Goal: Transaction & Acquisition: Purchase product/service

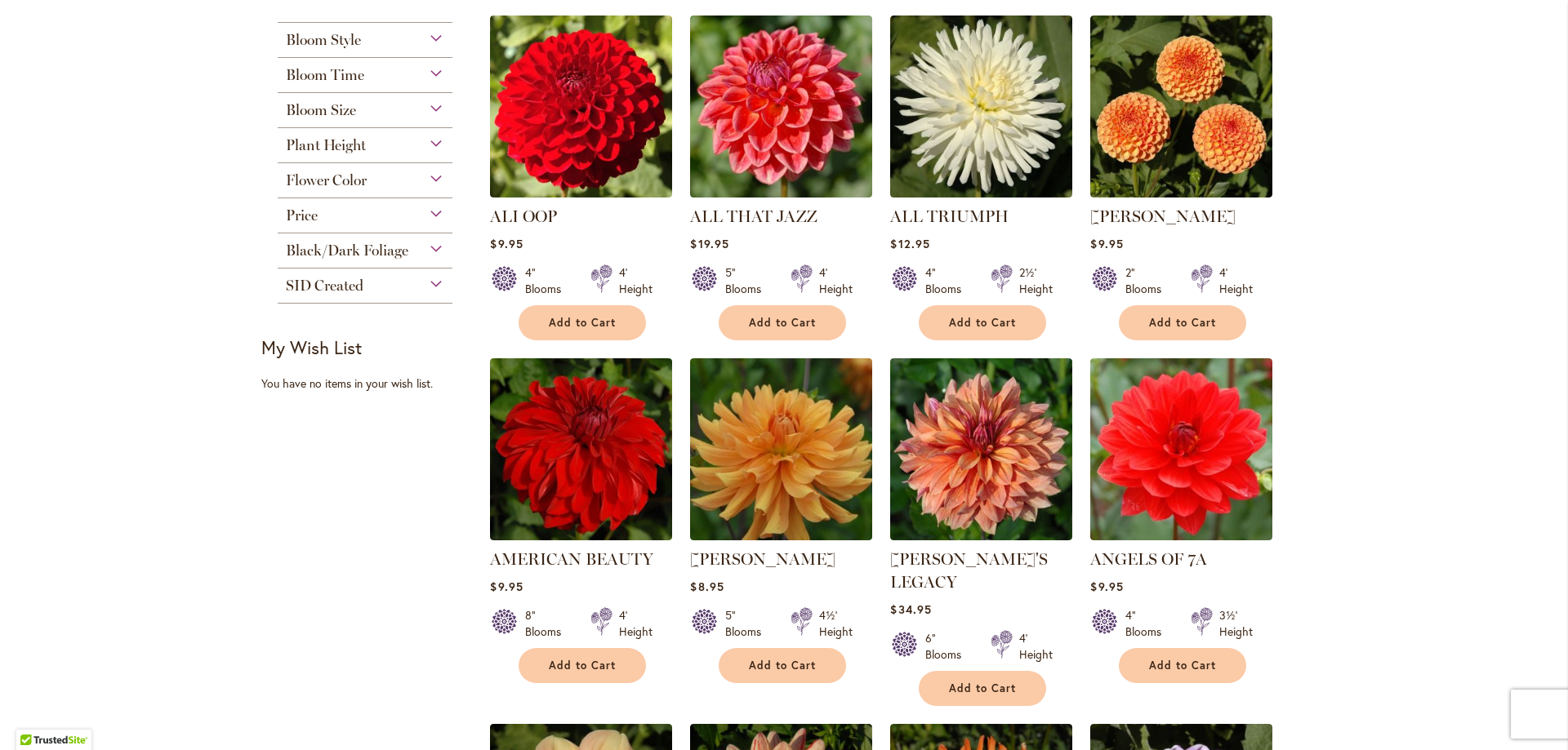
scroll to position [1061, 0]
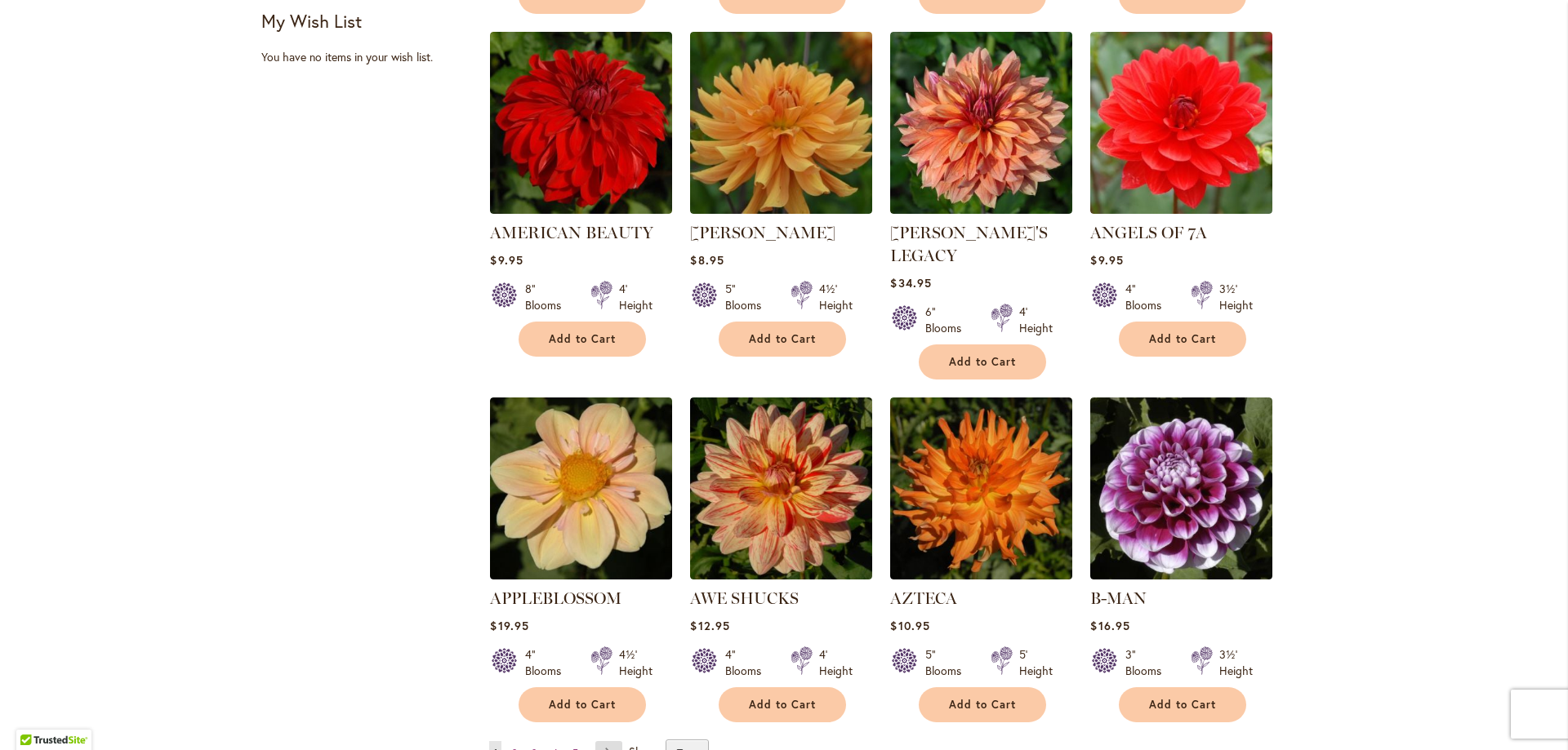
click at [603, 741] on link "Page Next" at bounding box center [609, 753] width 27 height 24
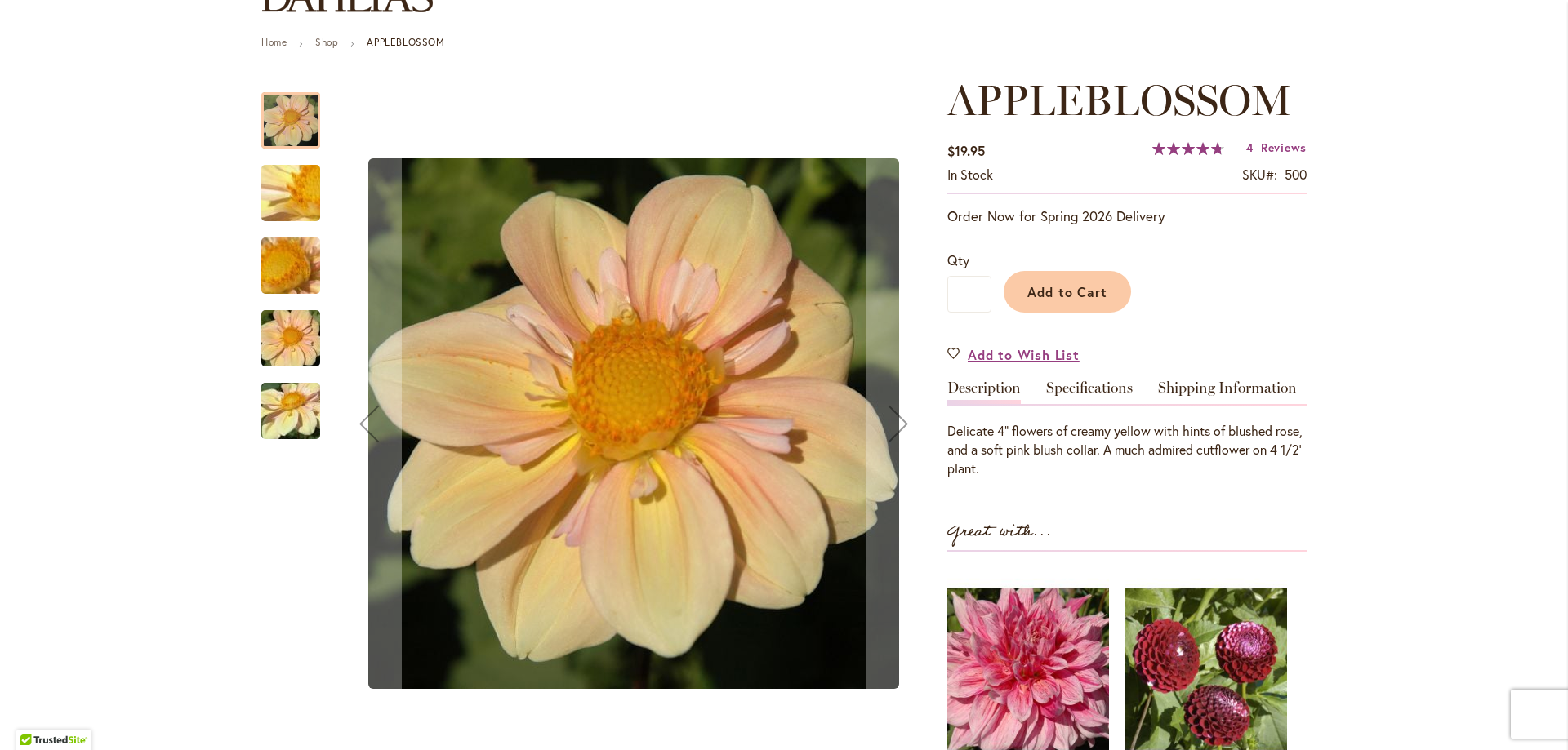
scroll to position [82, 0]
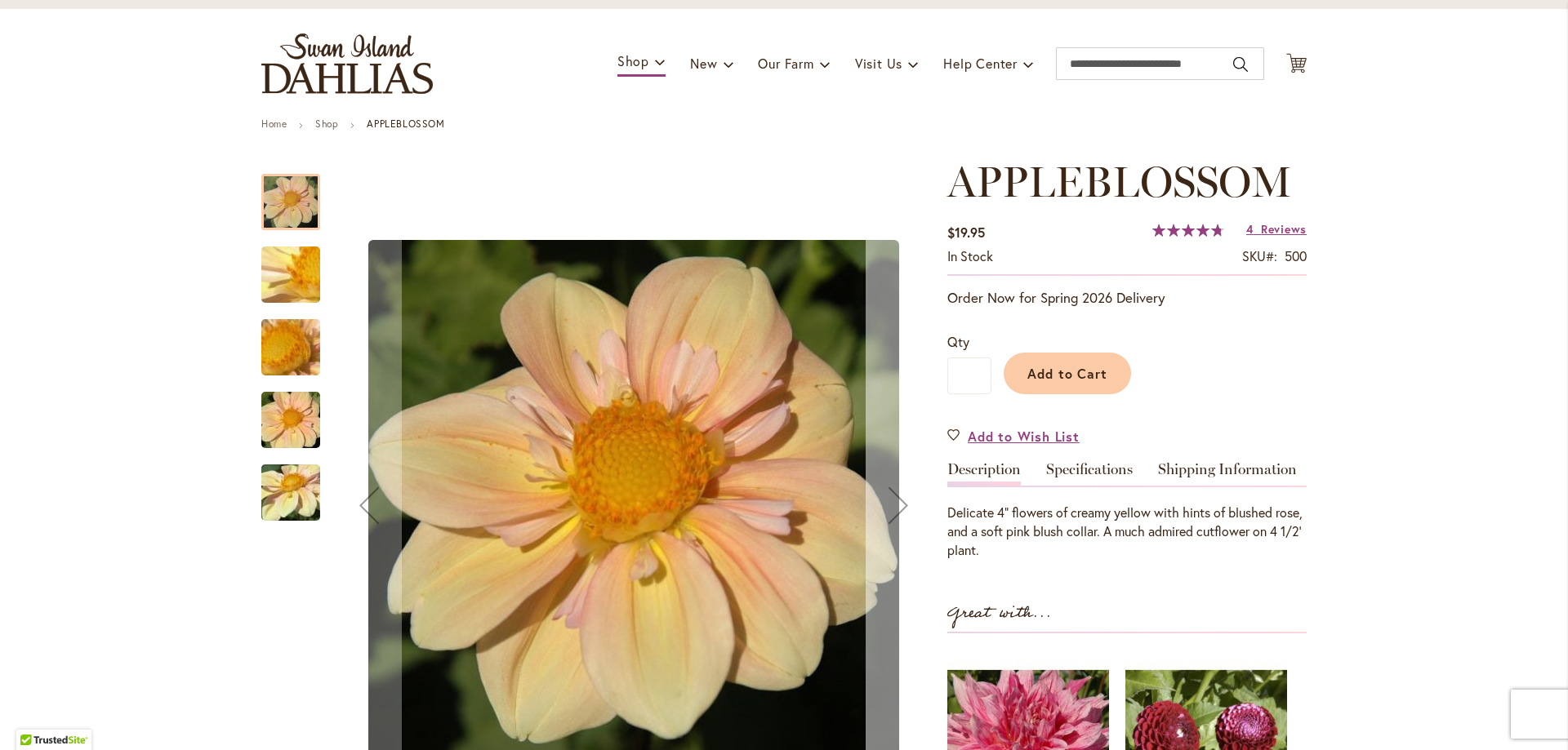
click at [884, 507] on div "Next" at bounding box center [898, 506] width 66 height 66
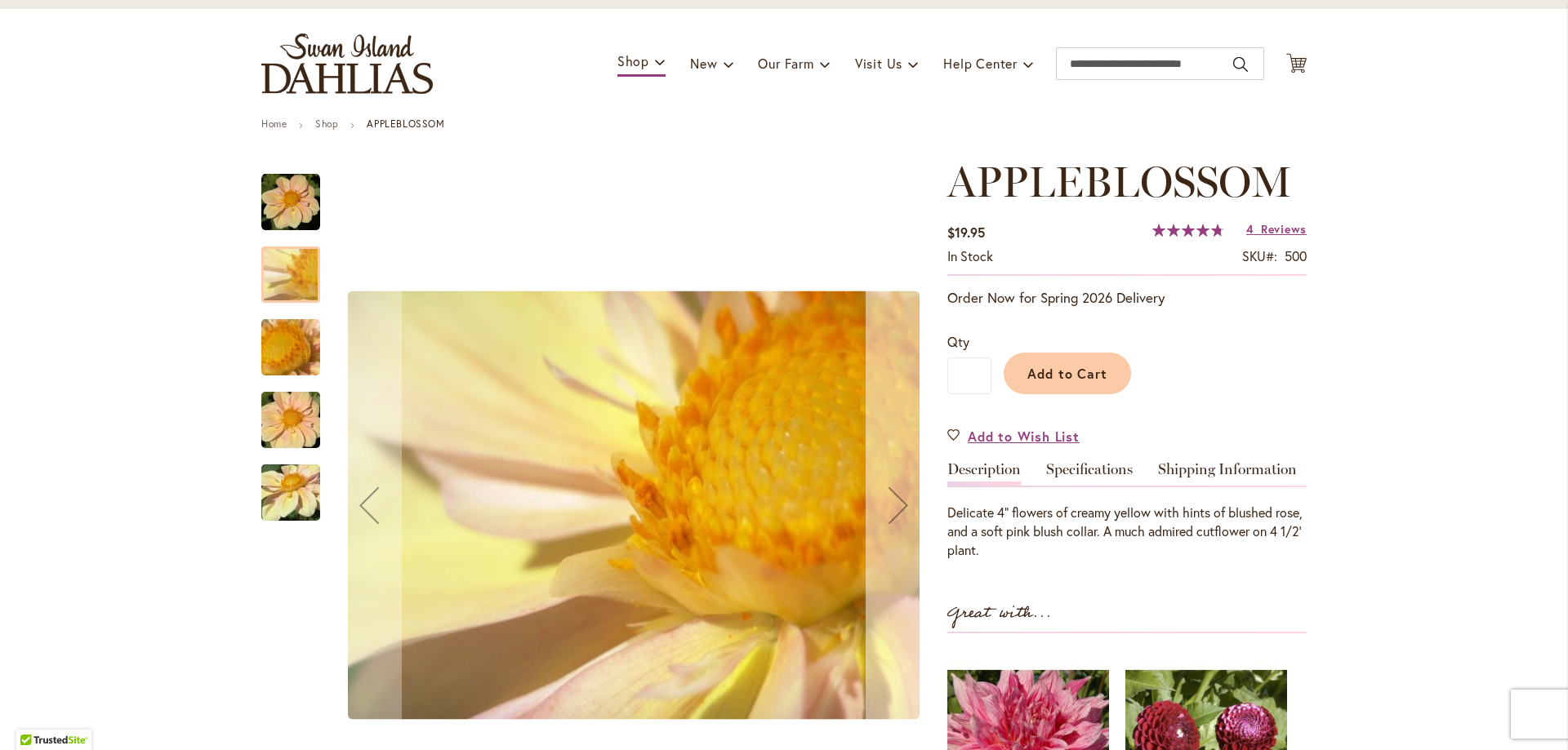
click at [884, 507] on div "Next" at bounding box center [898, 506] width 66 height 66
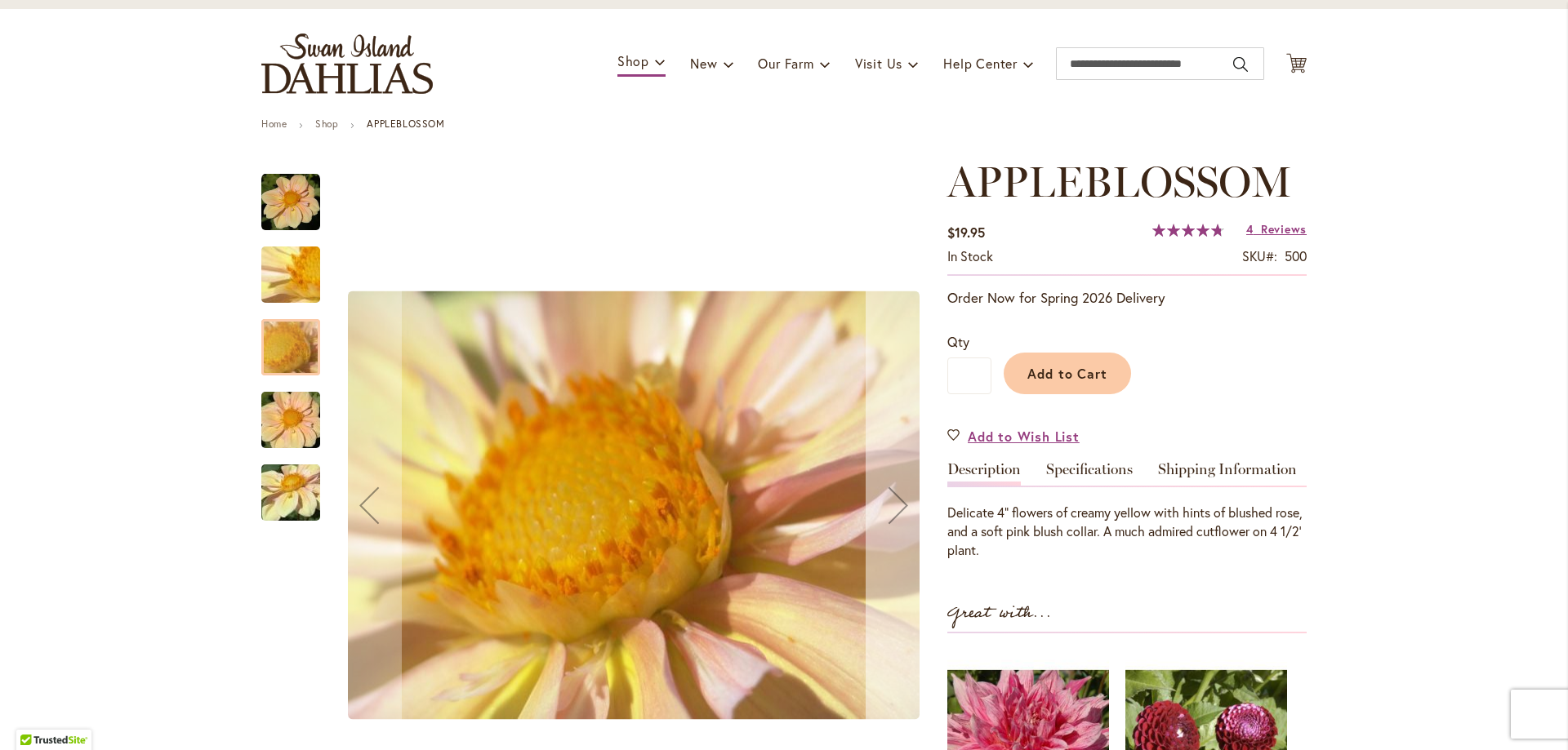
click at [884, 507] on div "Next" at bounding box center [898, 506] width 66 height 66
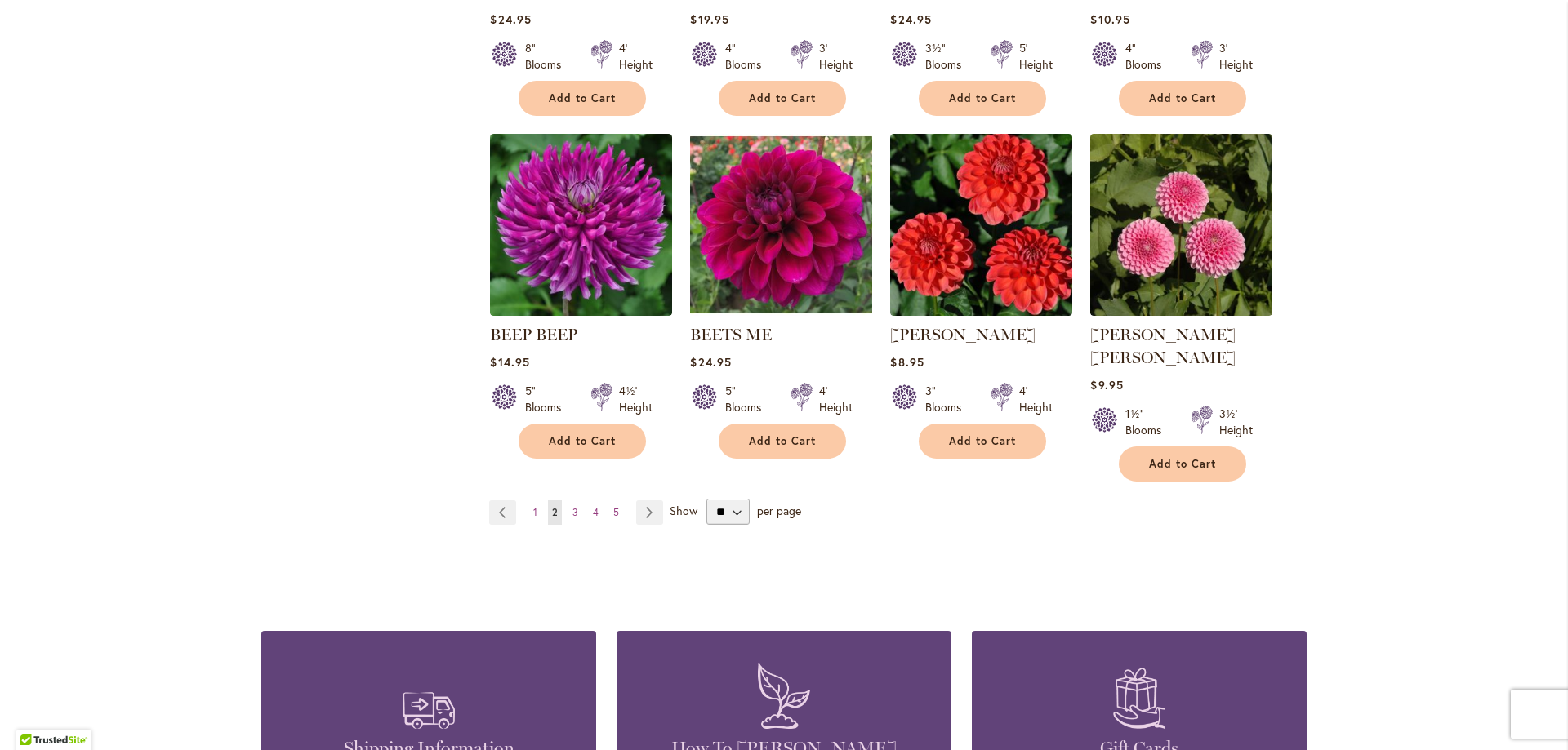
scroll to position [1306, 0]
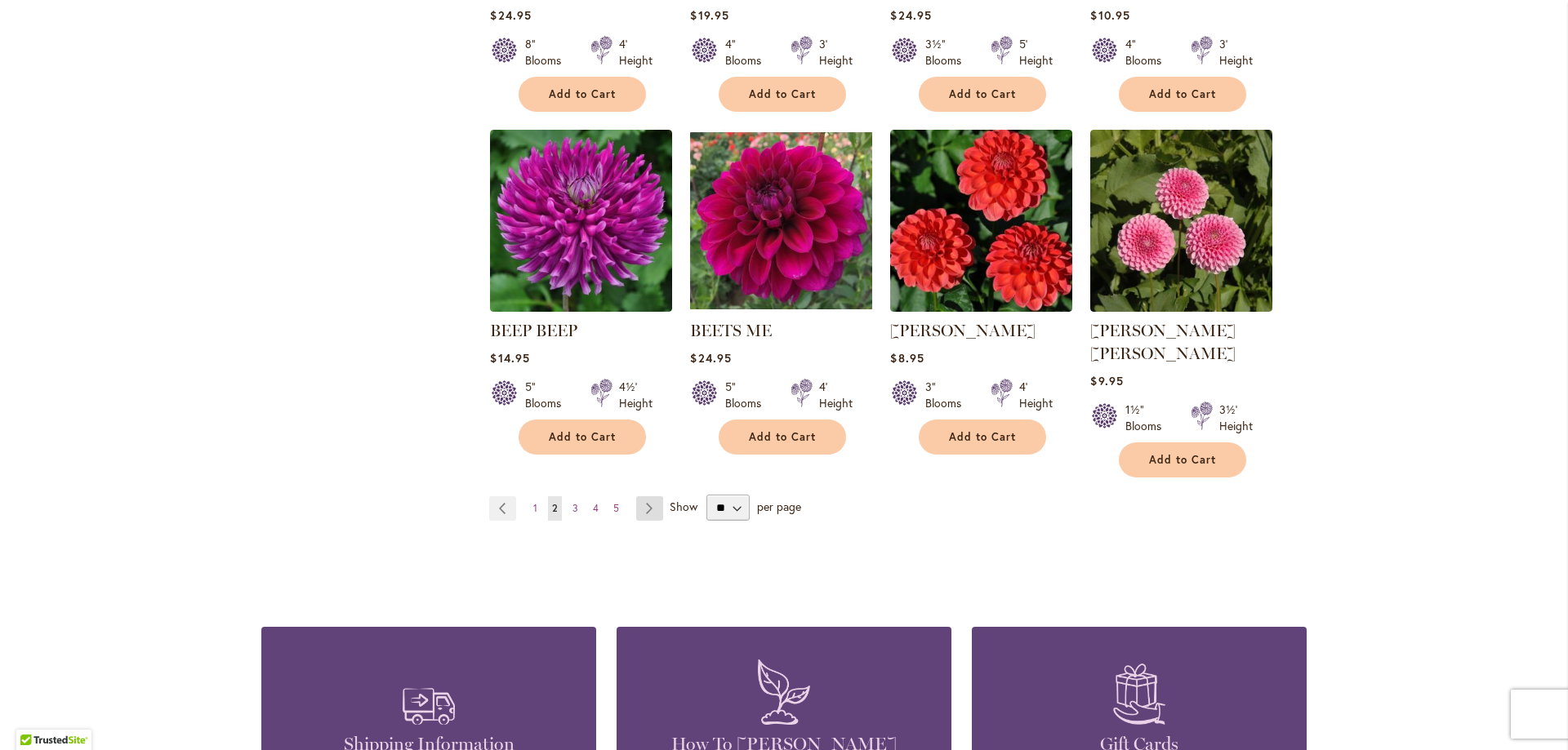
click at [643, 496] on link "Page Next" at bounding box center [650, 508] width 27 height 24
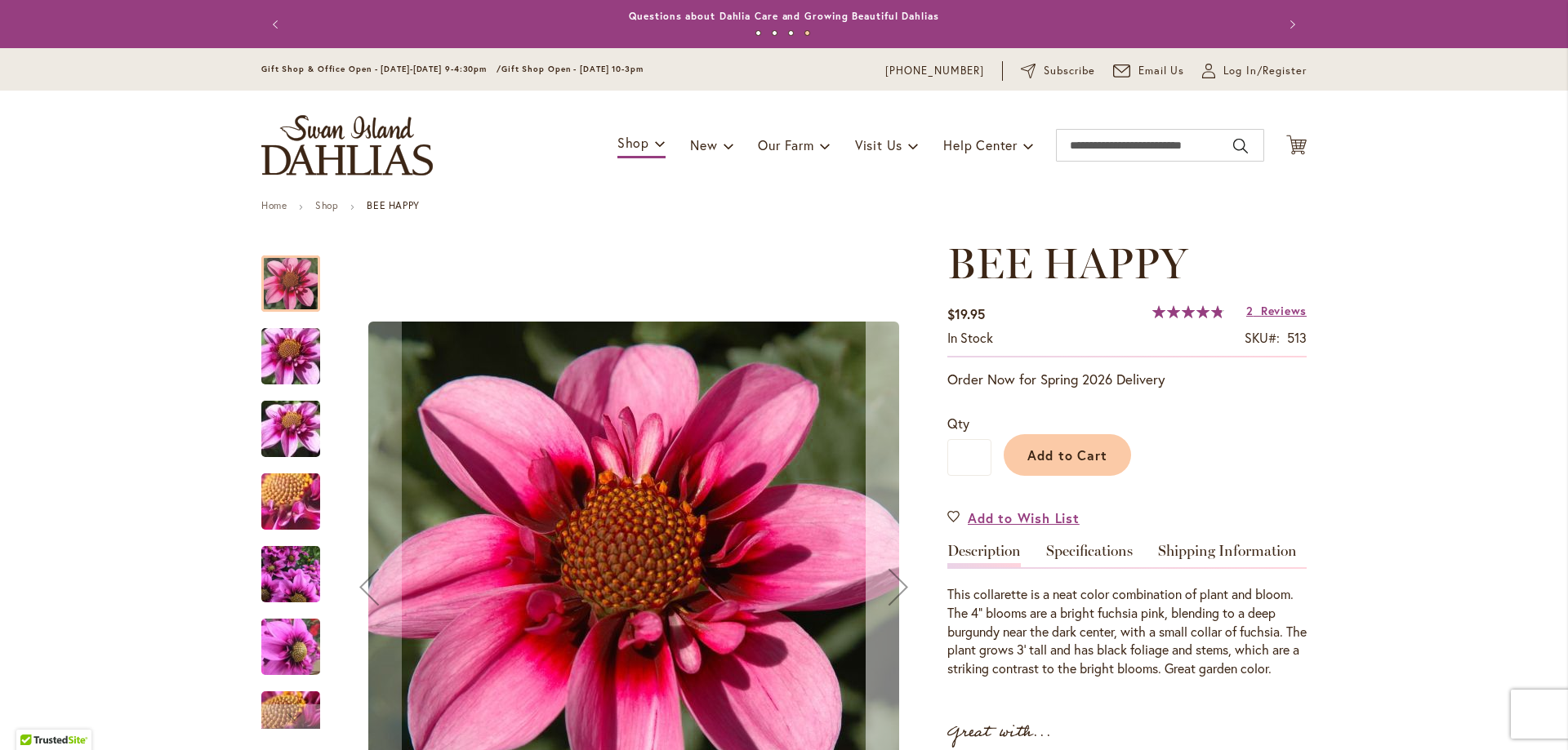
click at [889, 591] on div "Next" at bounding box center [898, 587] width 66 height 66
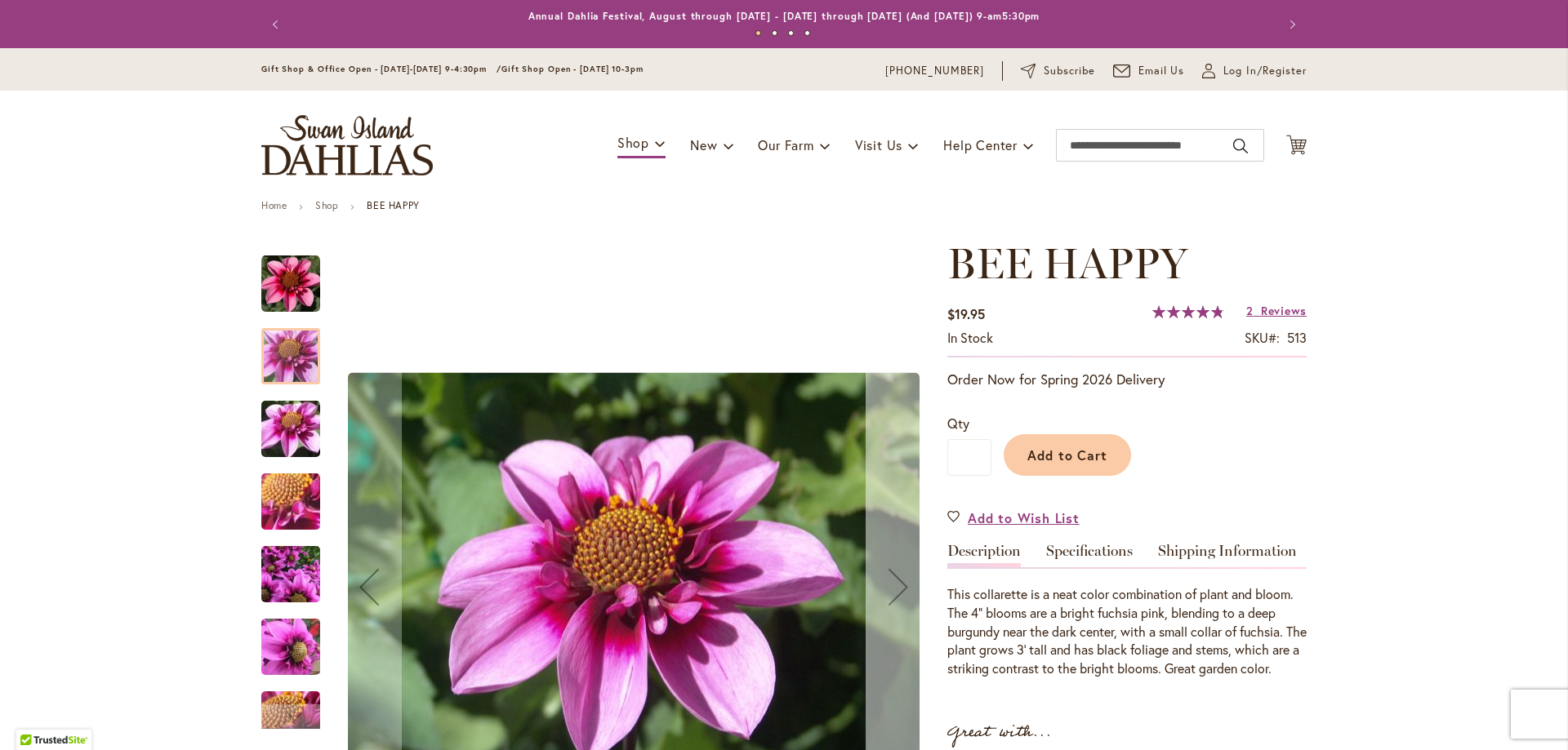
click at [889, 591] on div "Next" at bounding box center [898, 587] width 66 height 66
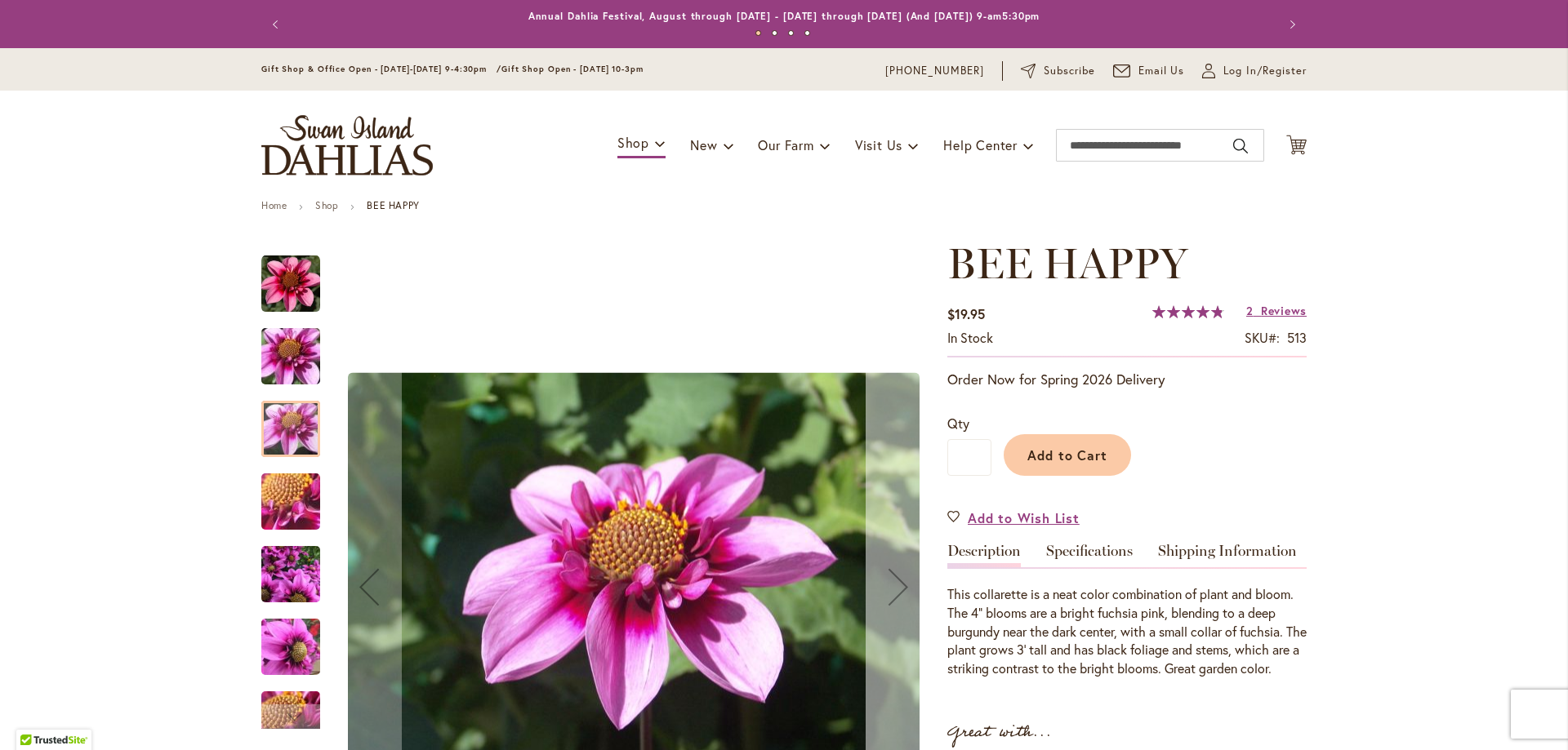
click at [889, 591] on div "Next" at bounding box center [898, 587] width 66 height 66
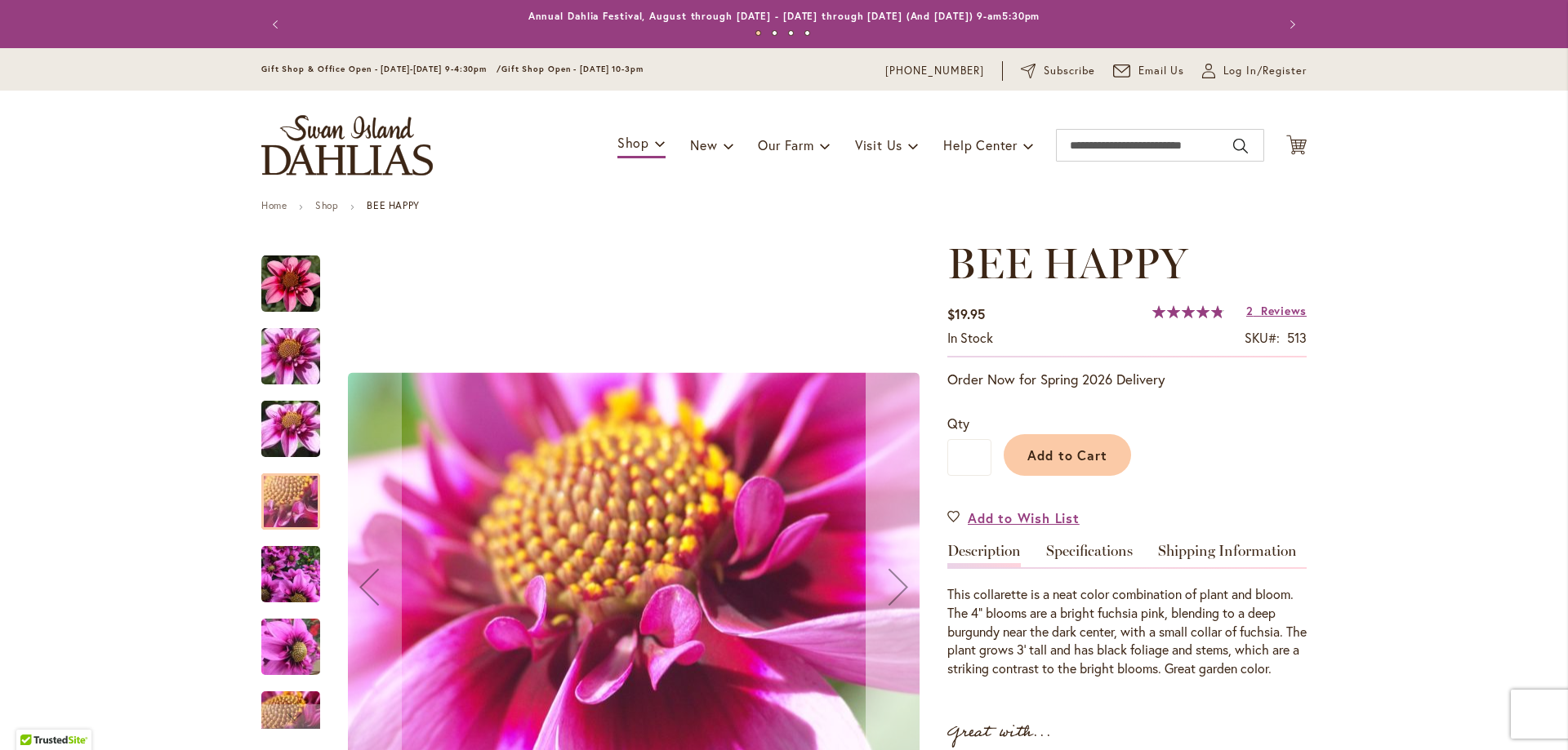
click at [889, 591] on div "Next" at bounding box center [898, 587] width 66 height 66
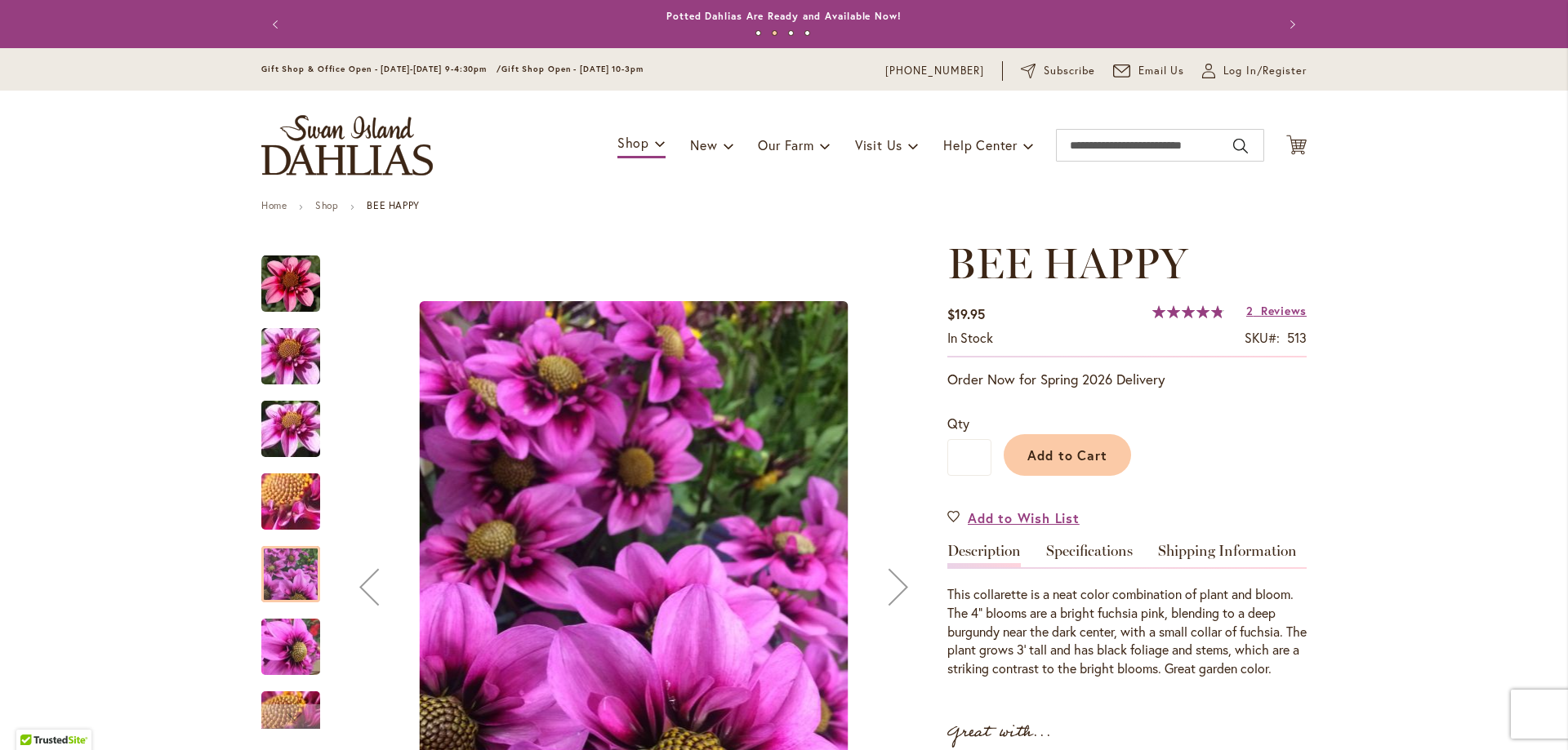
click at [889, 589] on div "Next" at bounding box center [898, 587] width 66 height 66
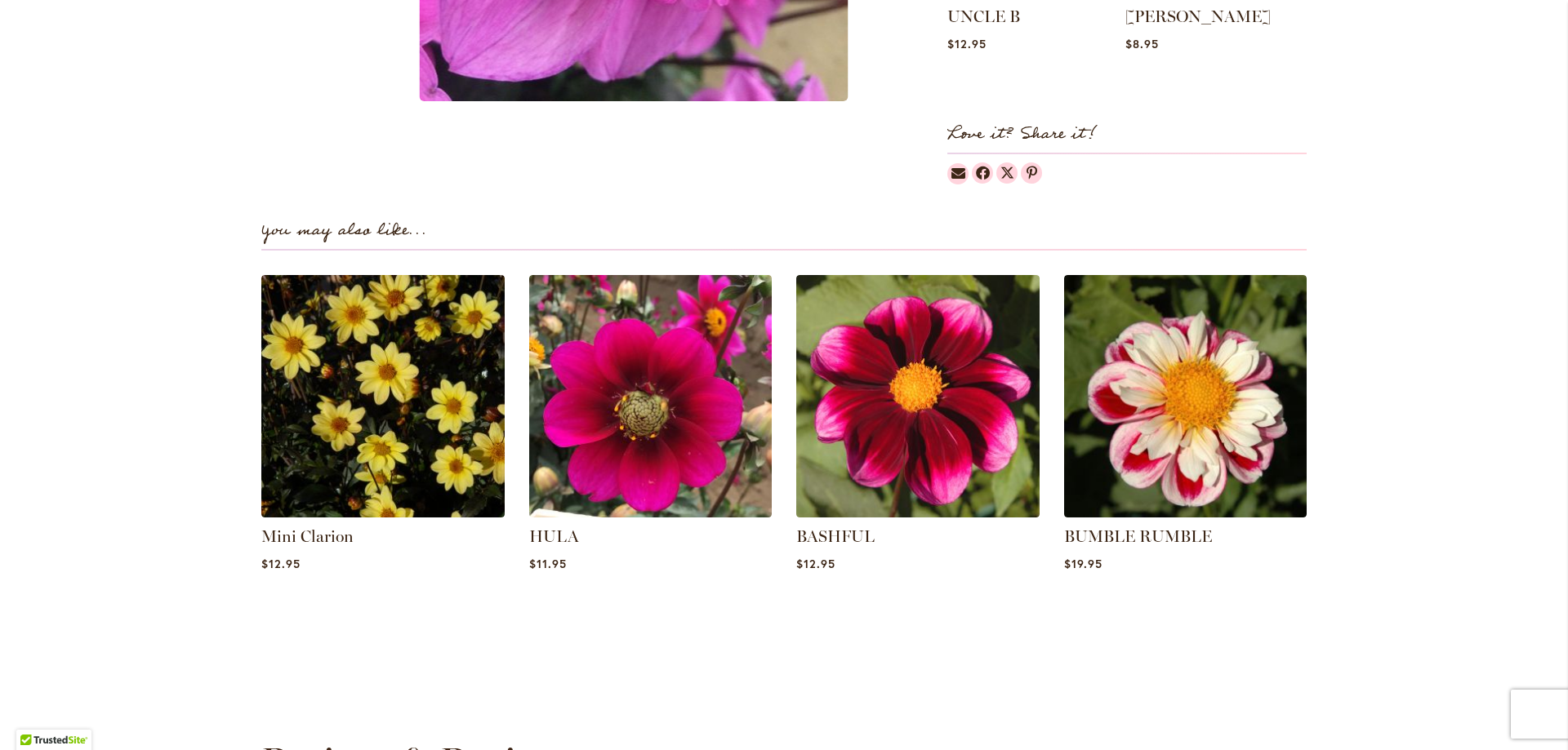
scroll to position [980, 0]
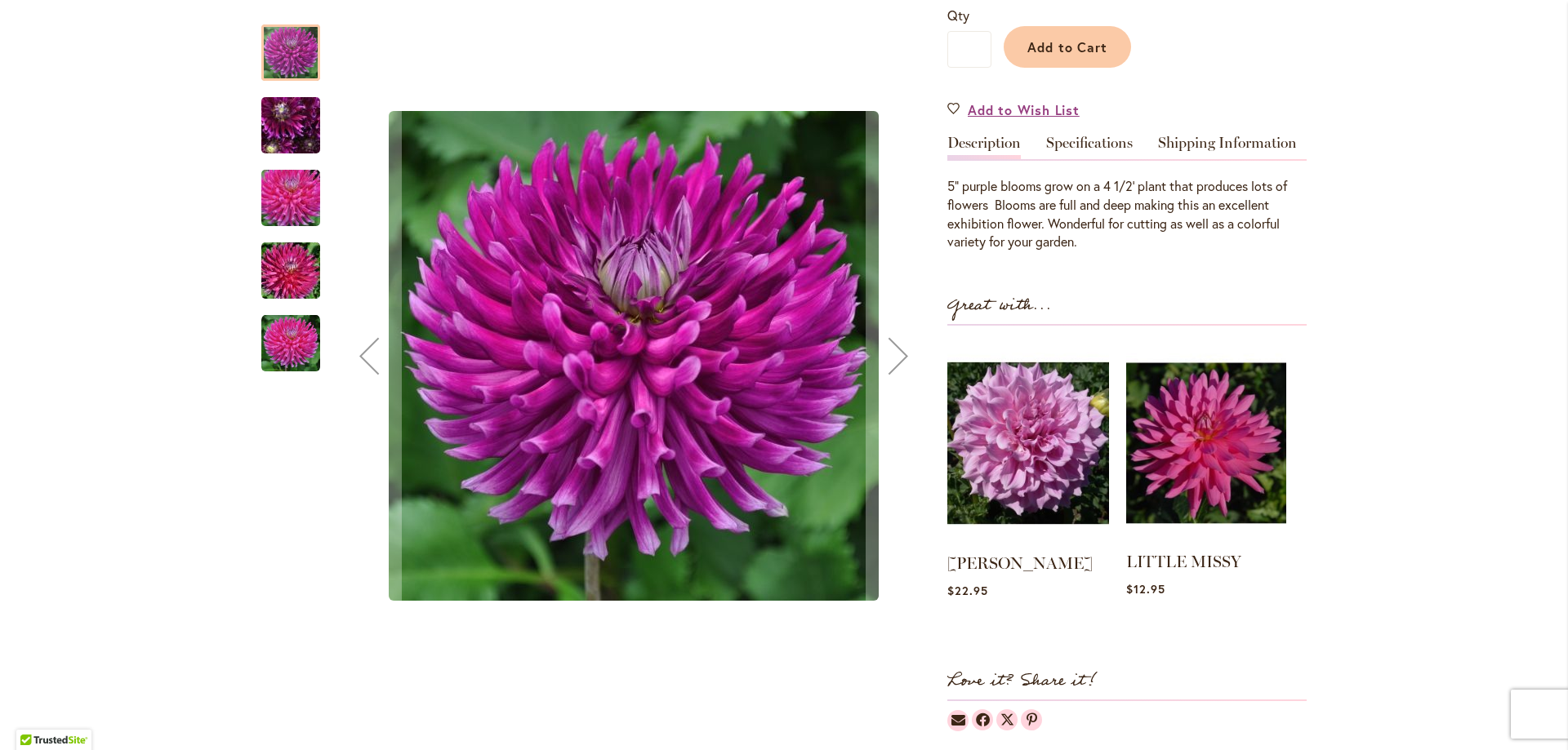
scroll to position [326, 0]
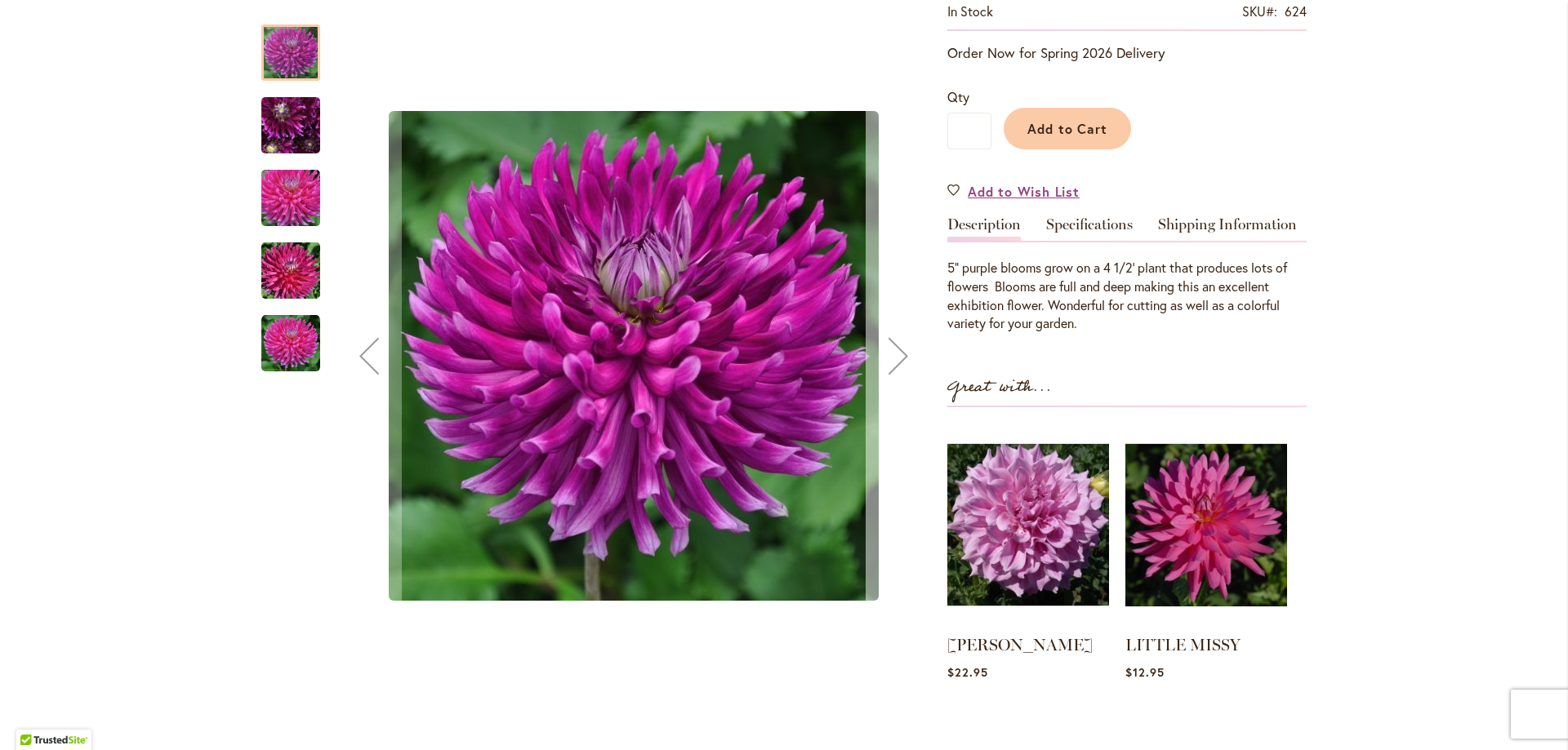
click at [889, 368] on div "Next" at bounding box center [898, 356] width 66 height 66
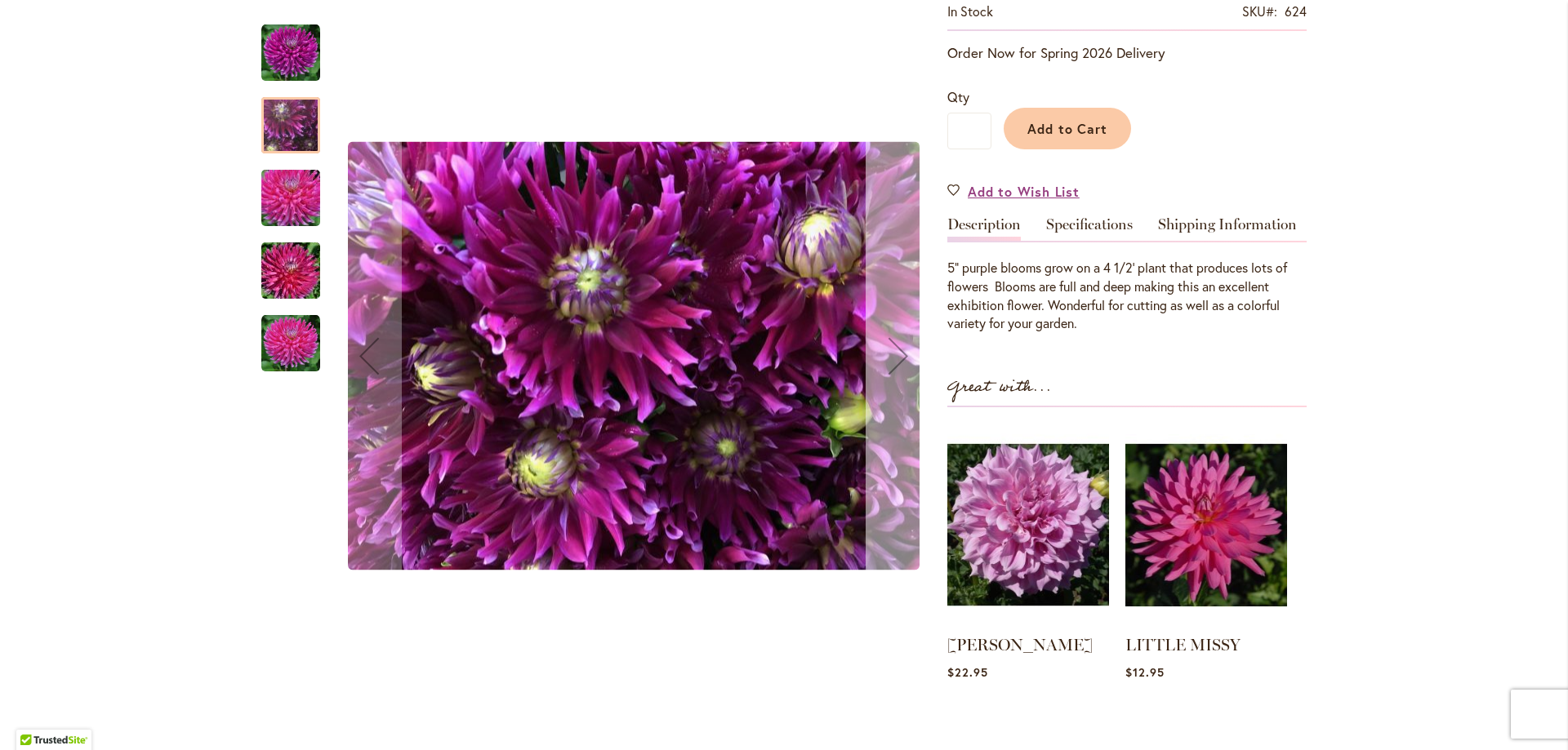
click at [889, 368] on div "Next" at bounding box center [898, 356] width 66 height 66
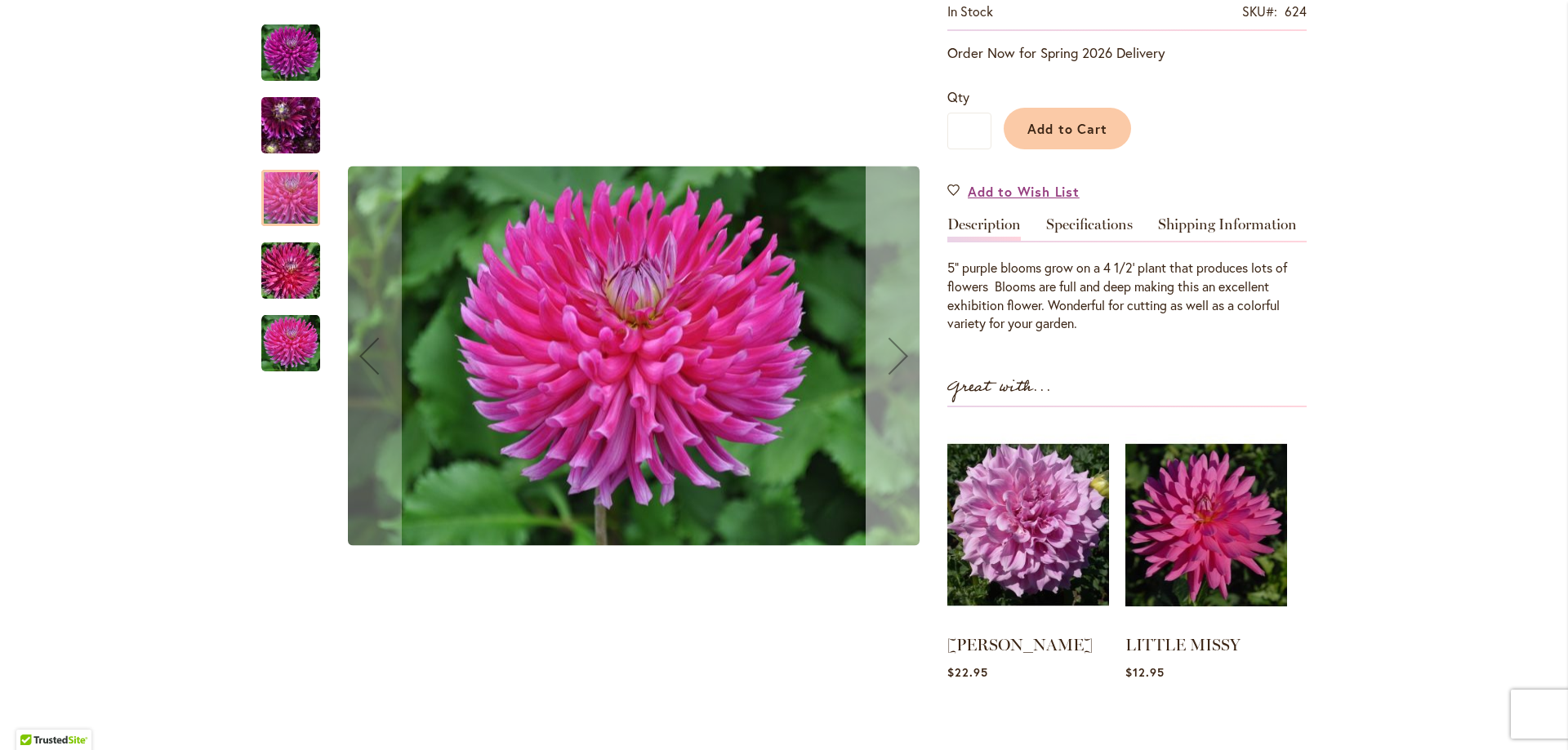
click at [889, 368] on div "Next" at bounding box center [898, 356] width 66 height 66
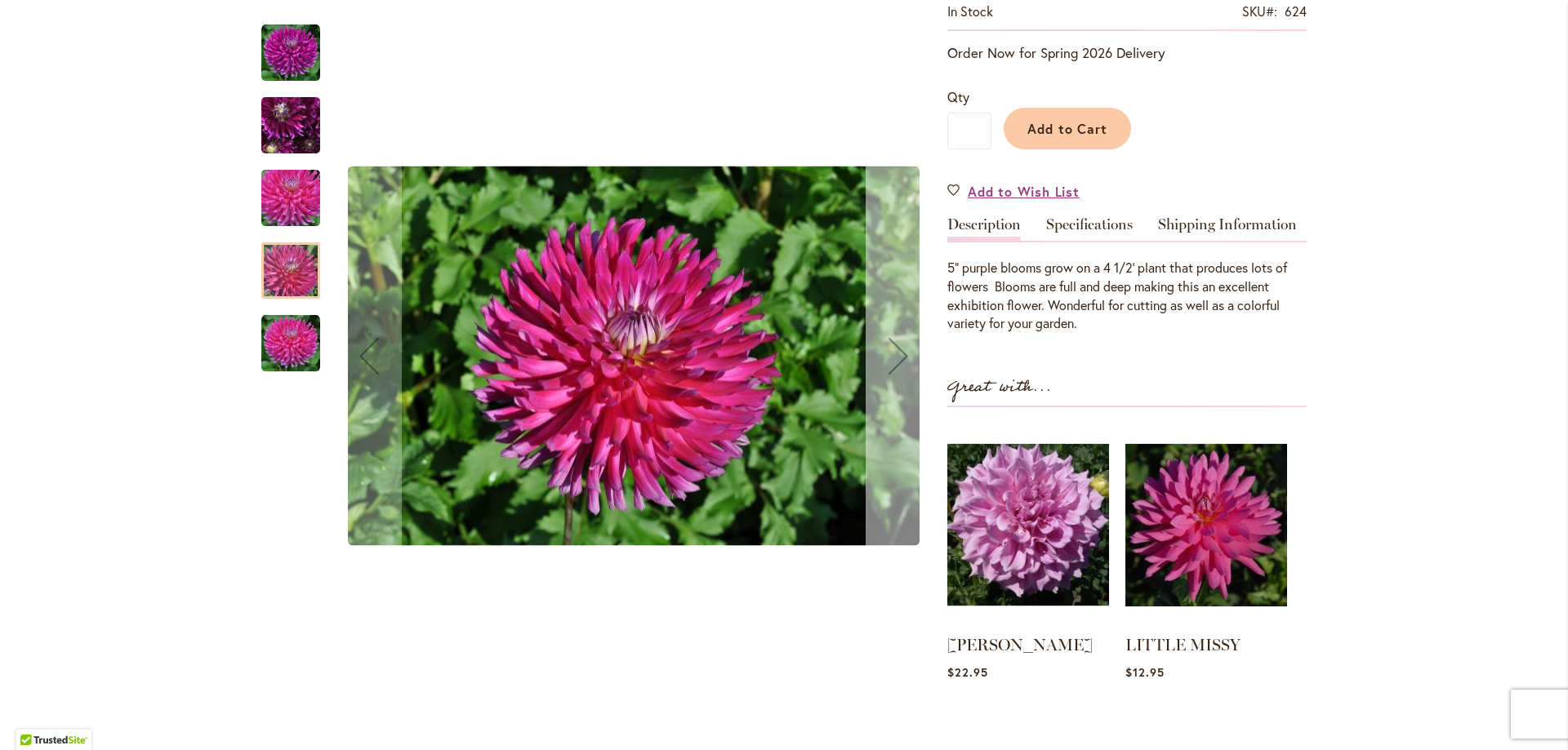
click at [889, 368] on div "Next" at bounding box center [898, 356] width 66 height 66
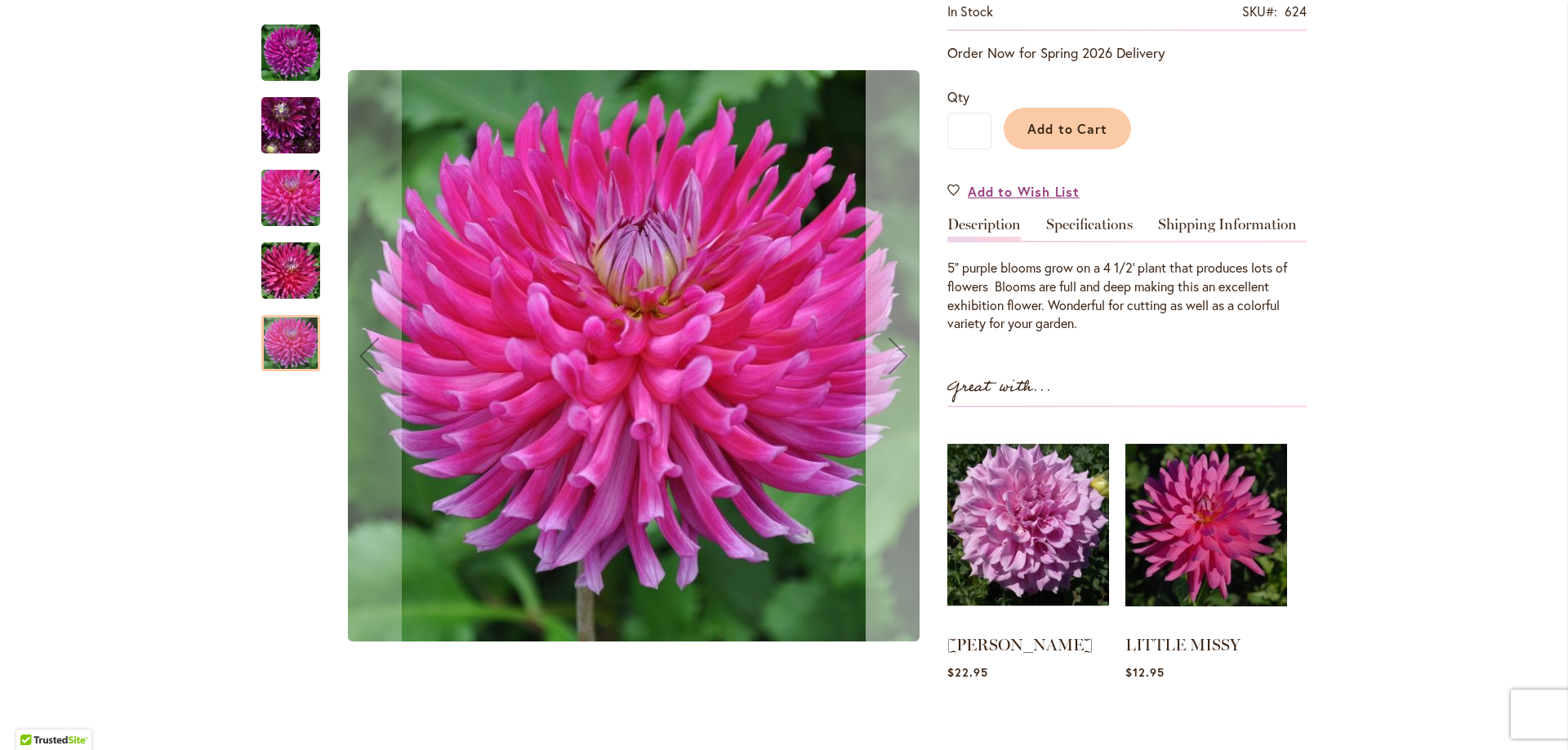
click at [889, 368] on div "Next" at bounding box center [898, 356] width 66 height 66
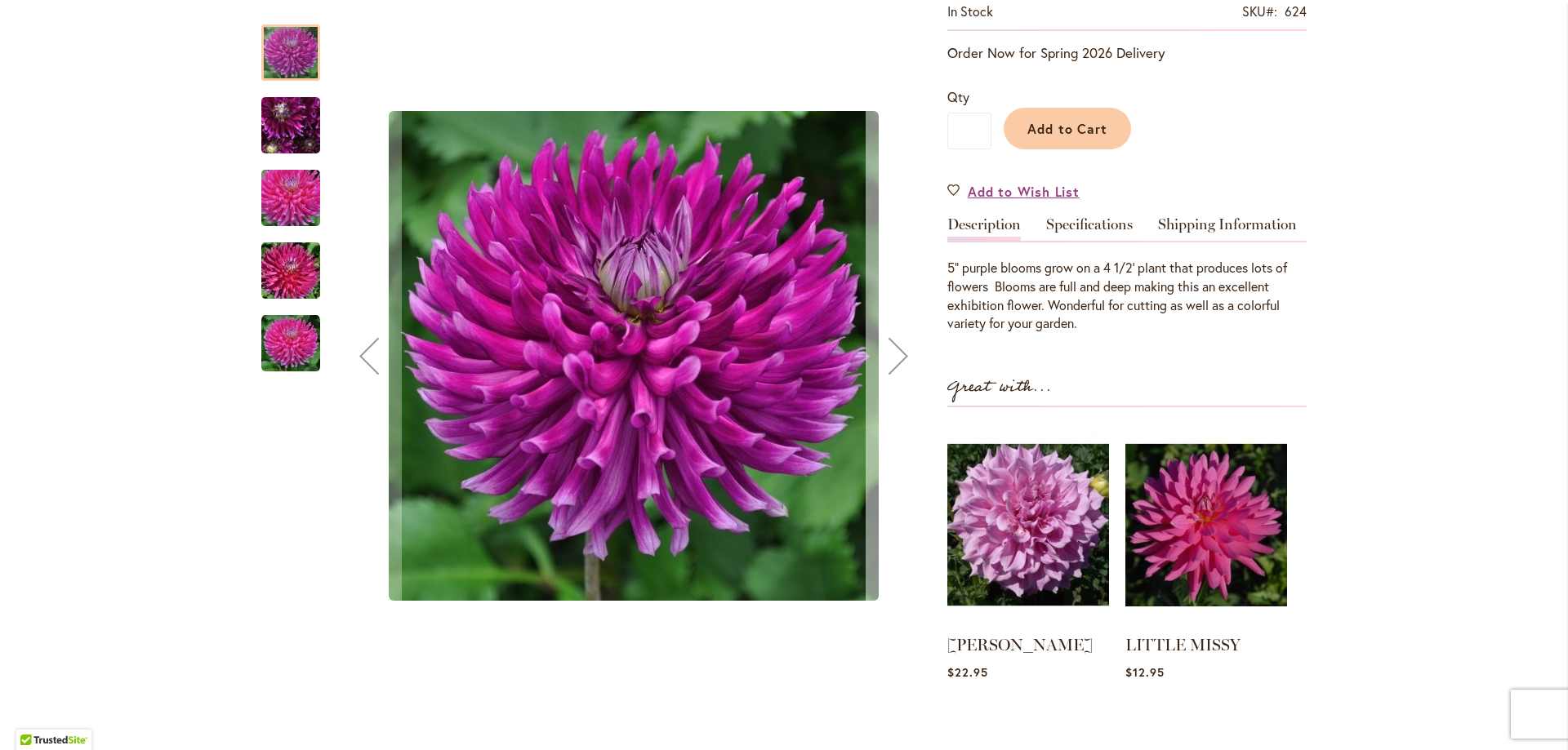
click at [889, 368] on div "Next" at bounding box center [898, 356] width 66 height 66
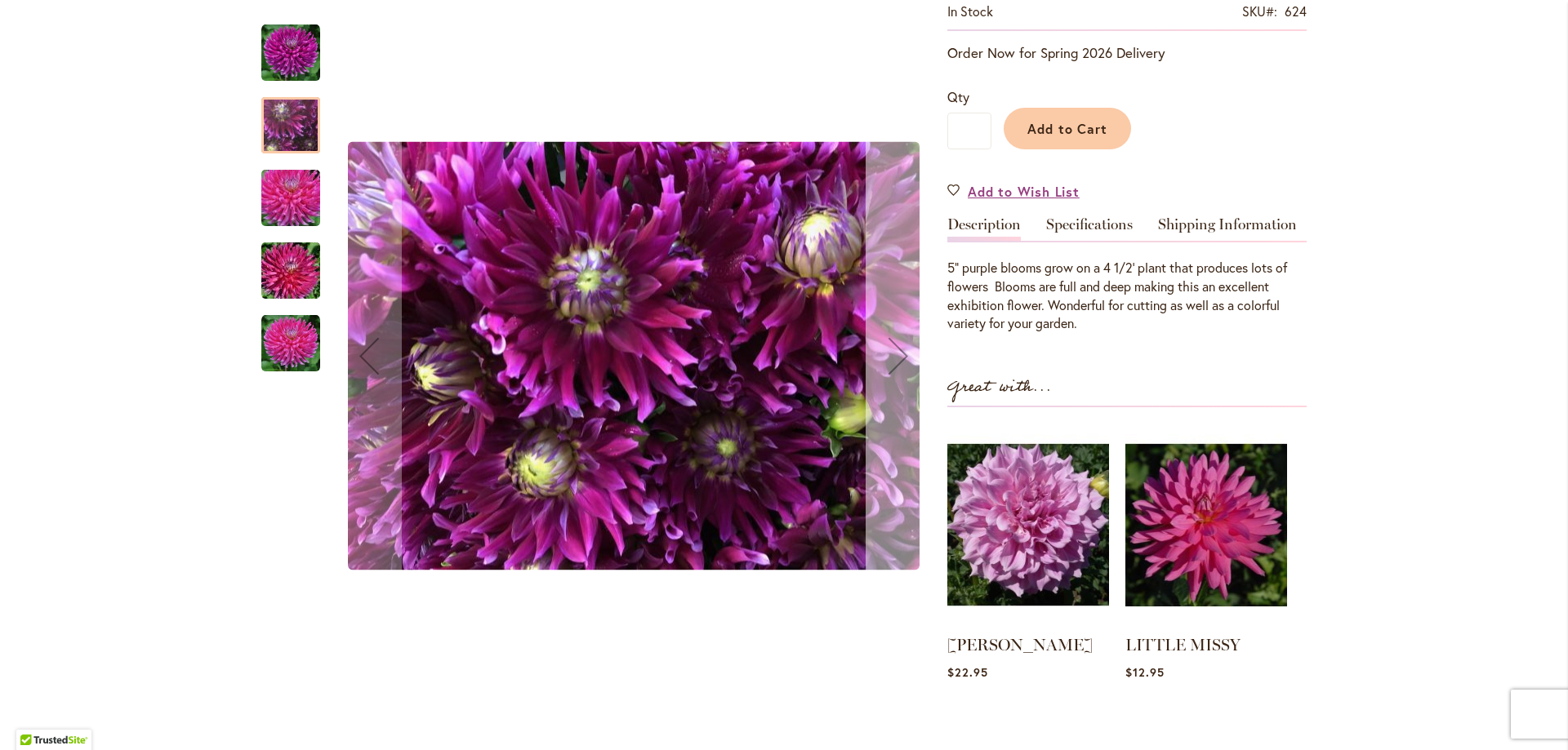
click at [889, 368] on div "Next" at bounding box center [898, 356] width 66 height 66
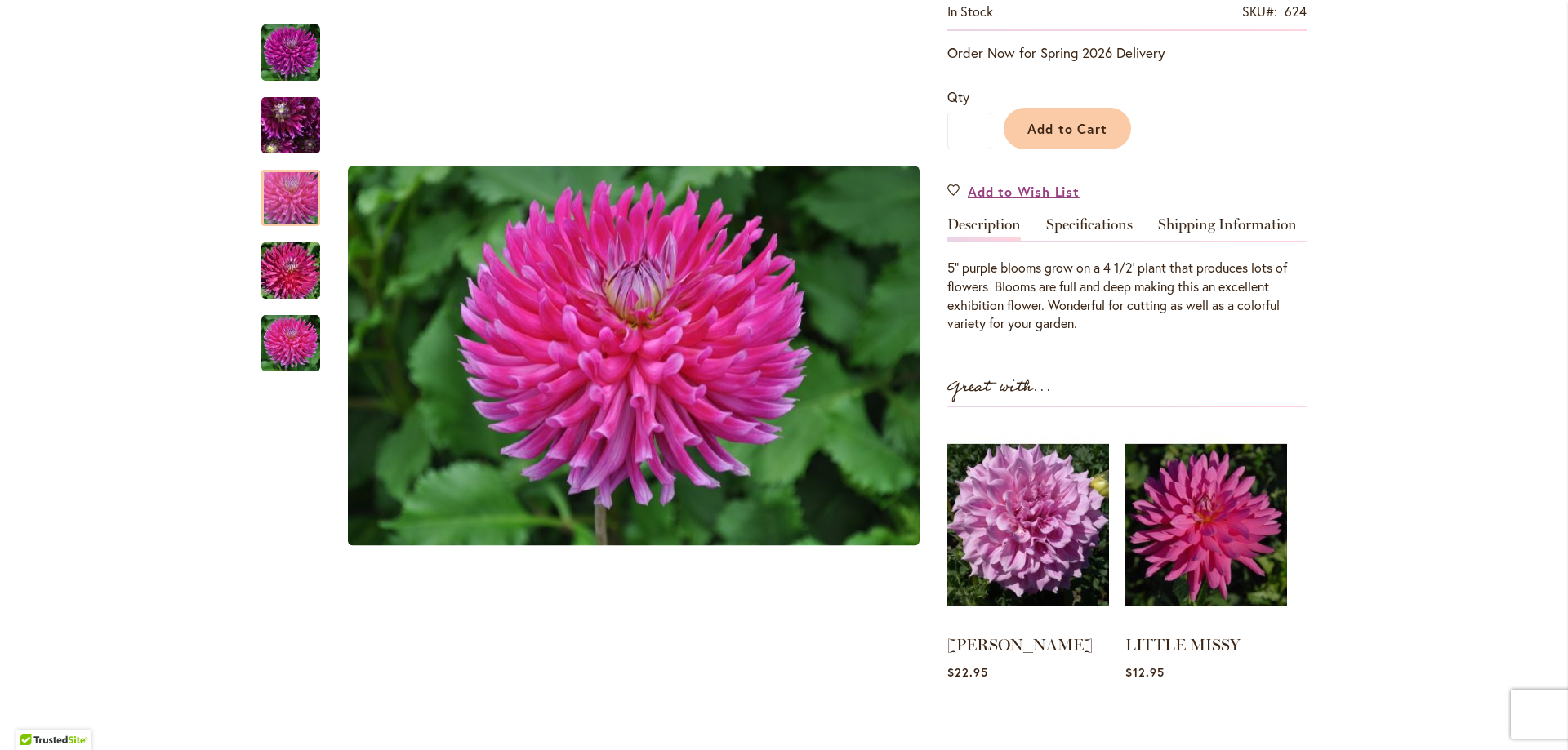
scroll to position [82, 0]
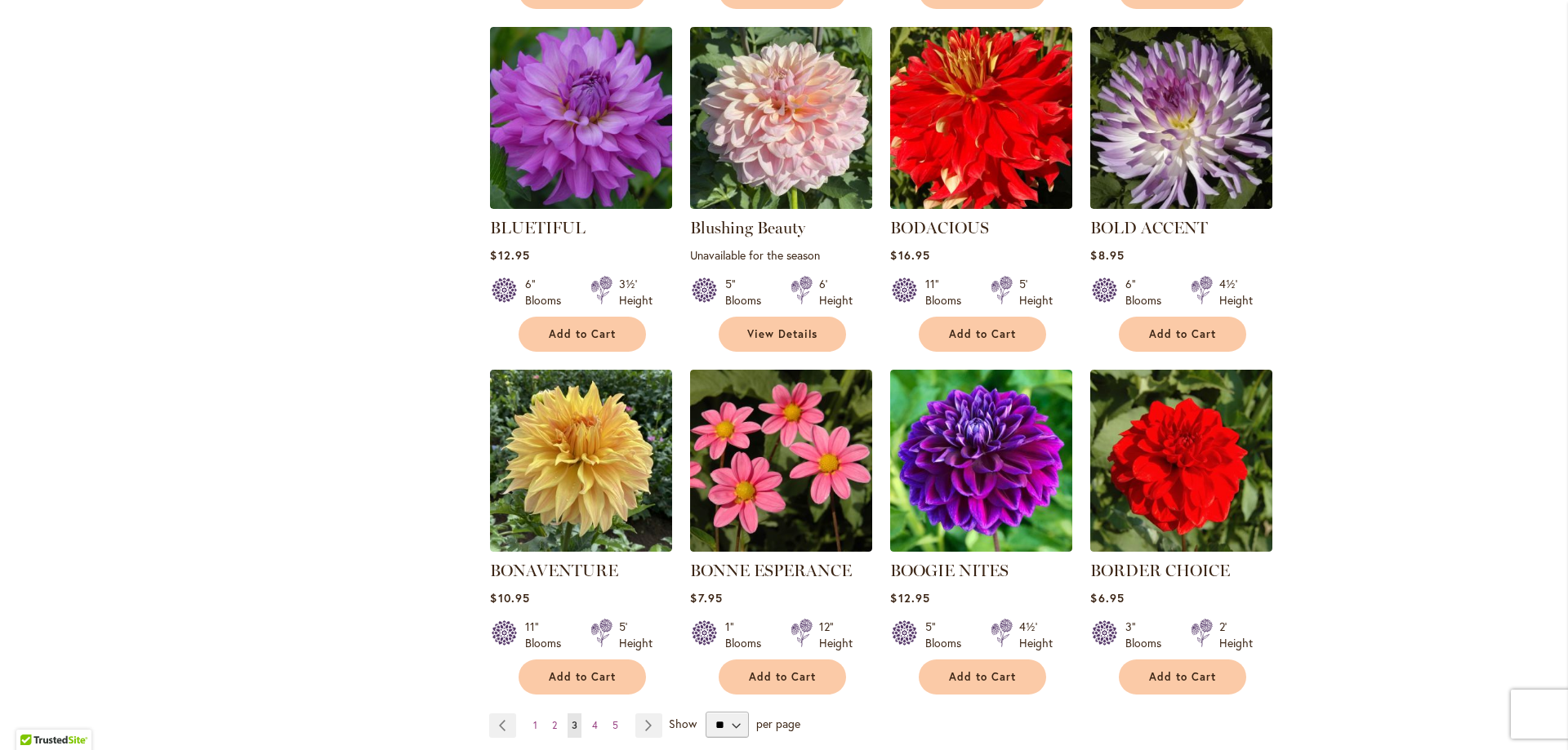
scroll to position [1143, 0]
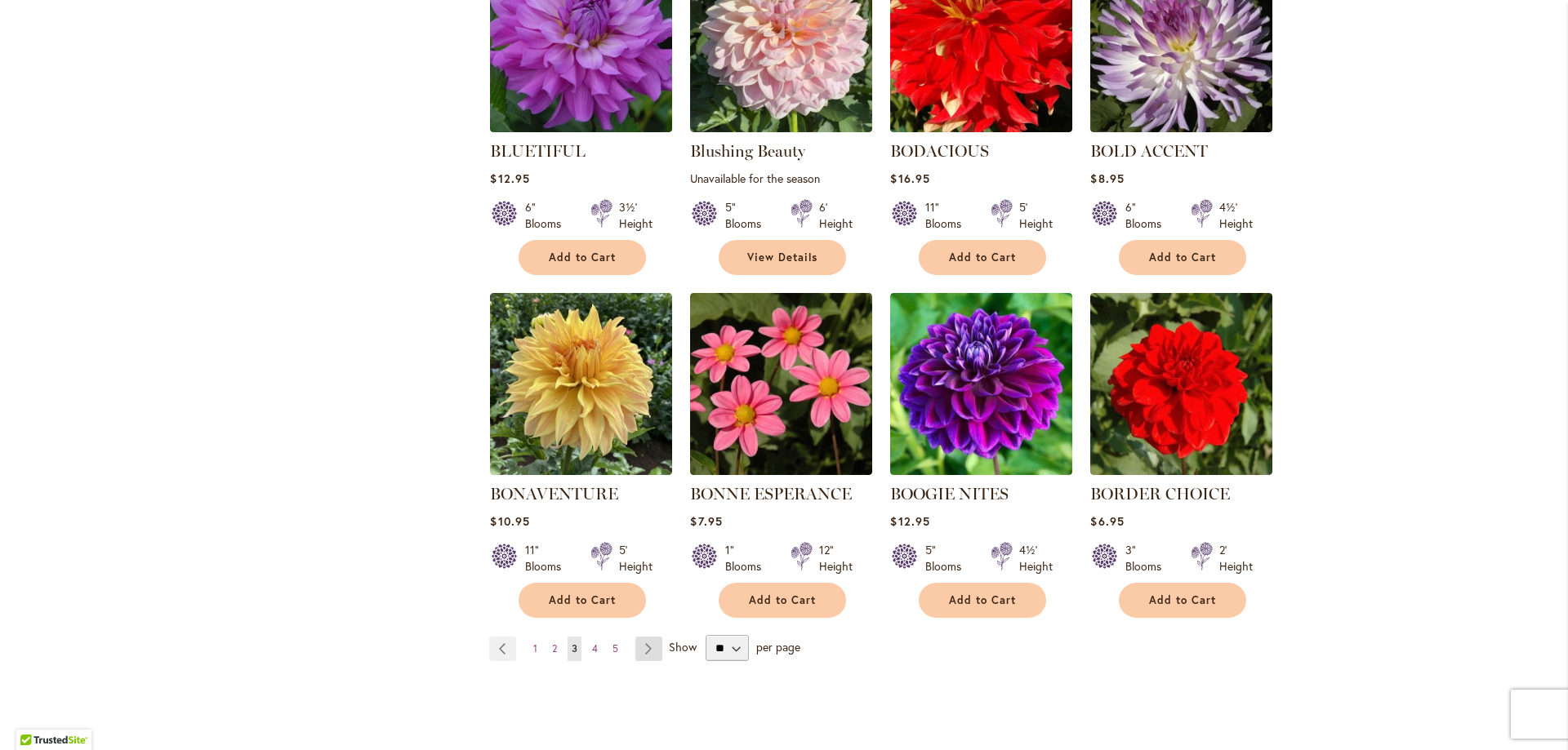
click at [649, 647] on link "Page Next" at bounding box center [649, 649] width 27 height 24
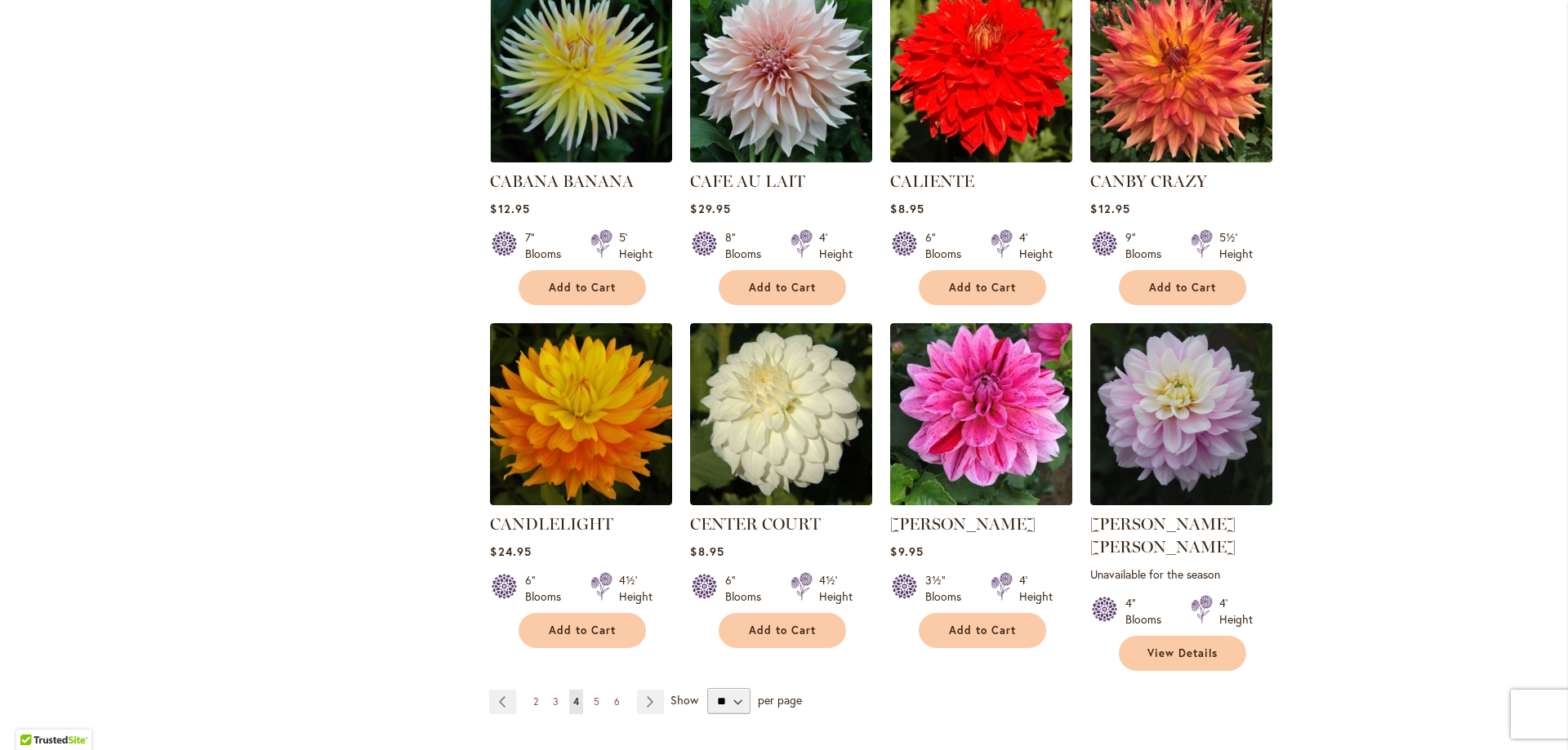
scroll to position [1143, 0]
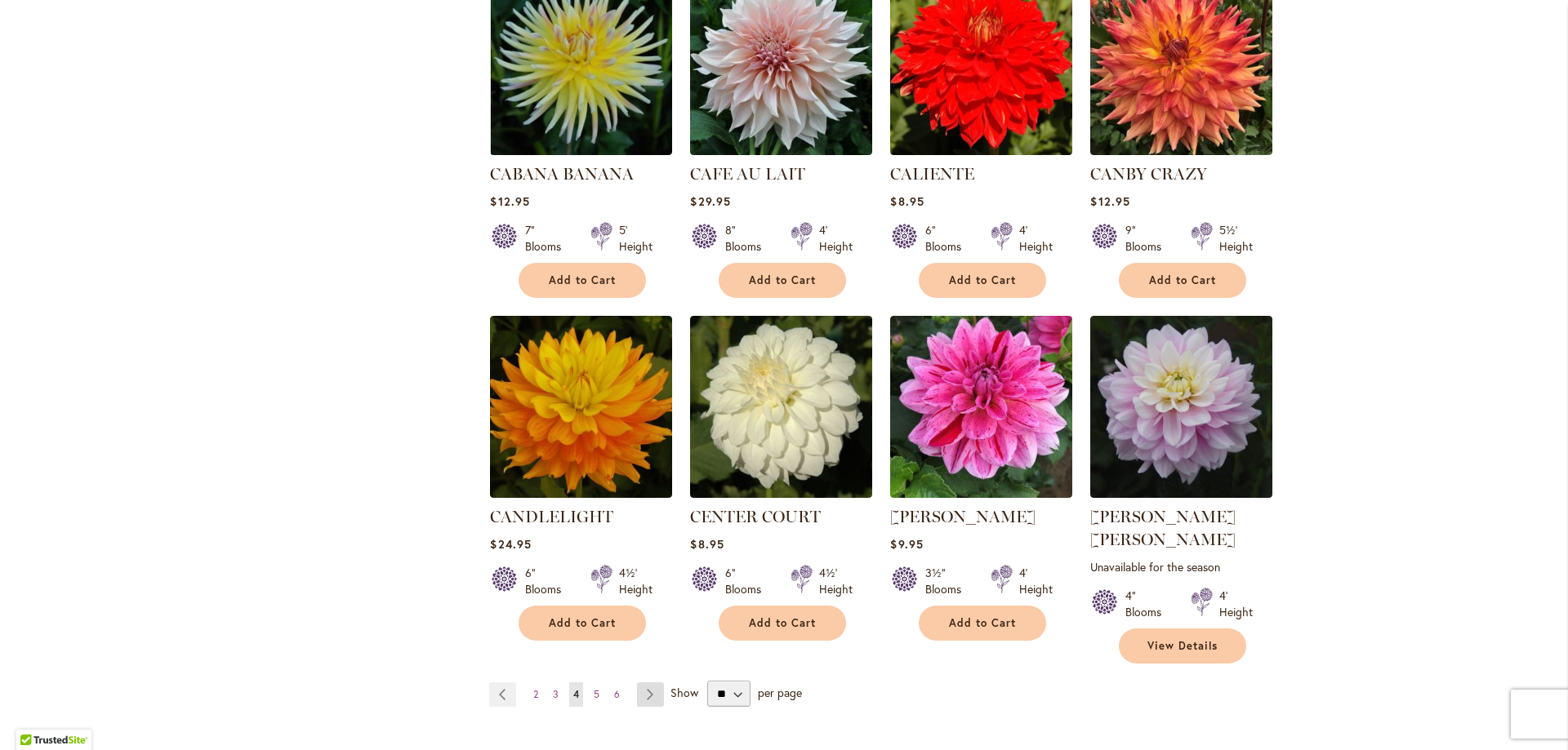
click at [648, 682] on link "Page Next" at bounding box center [651, 694] width 27 height 24
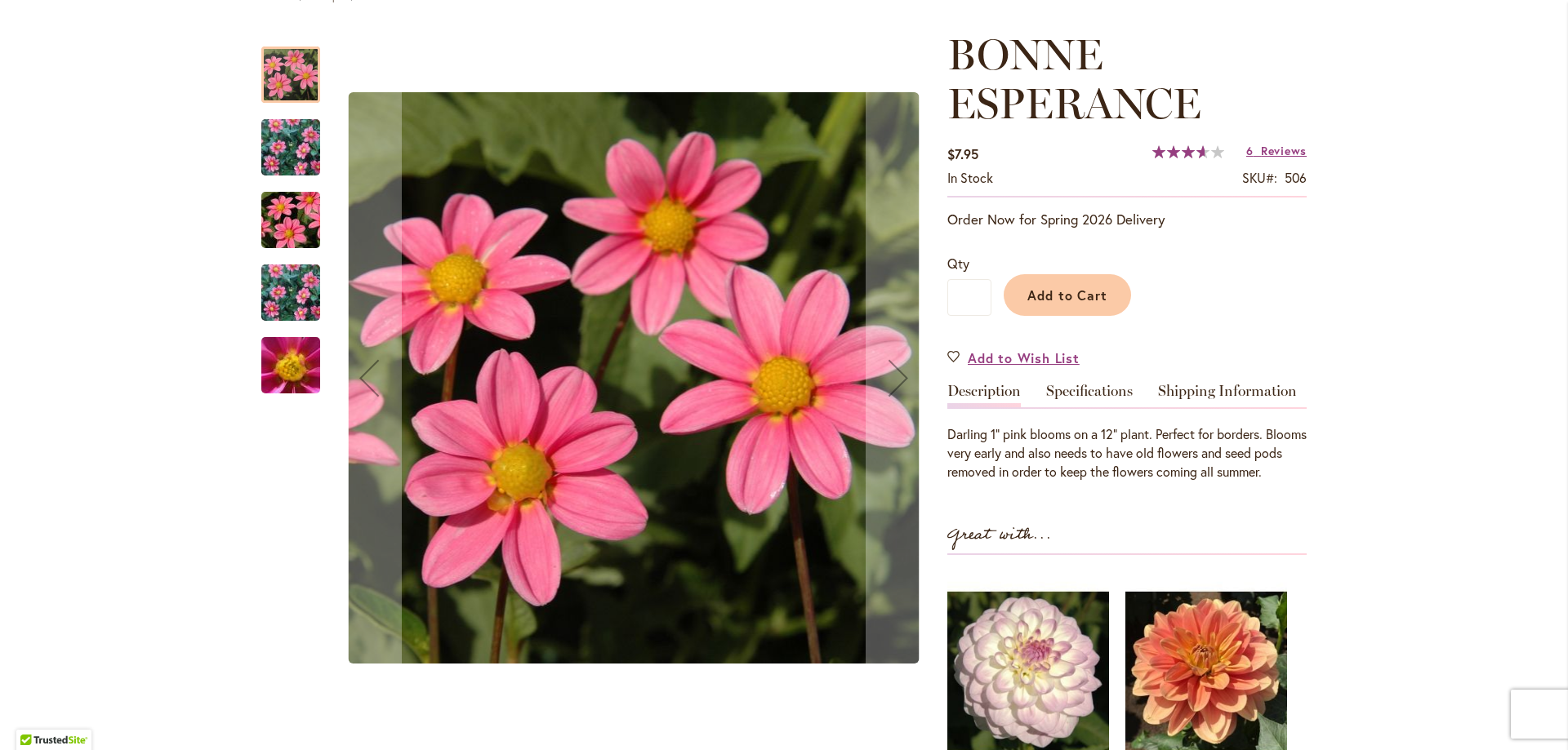
scroll to position [245, 0]
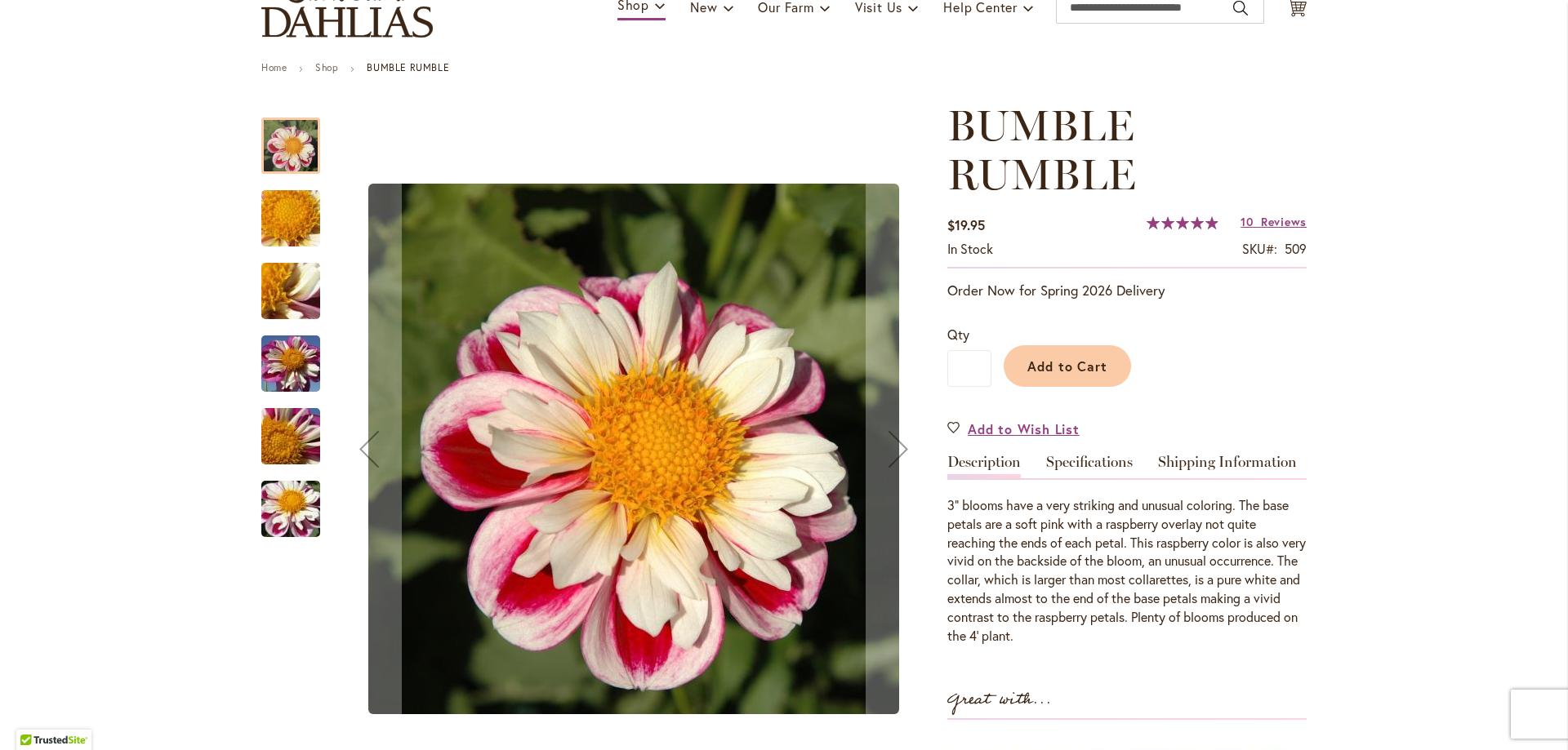
scroll to position [163, 0]
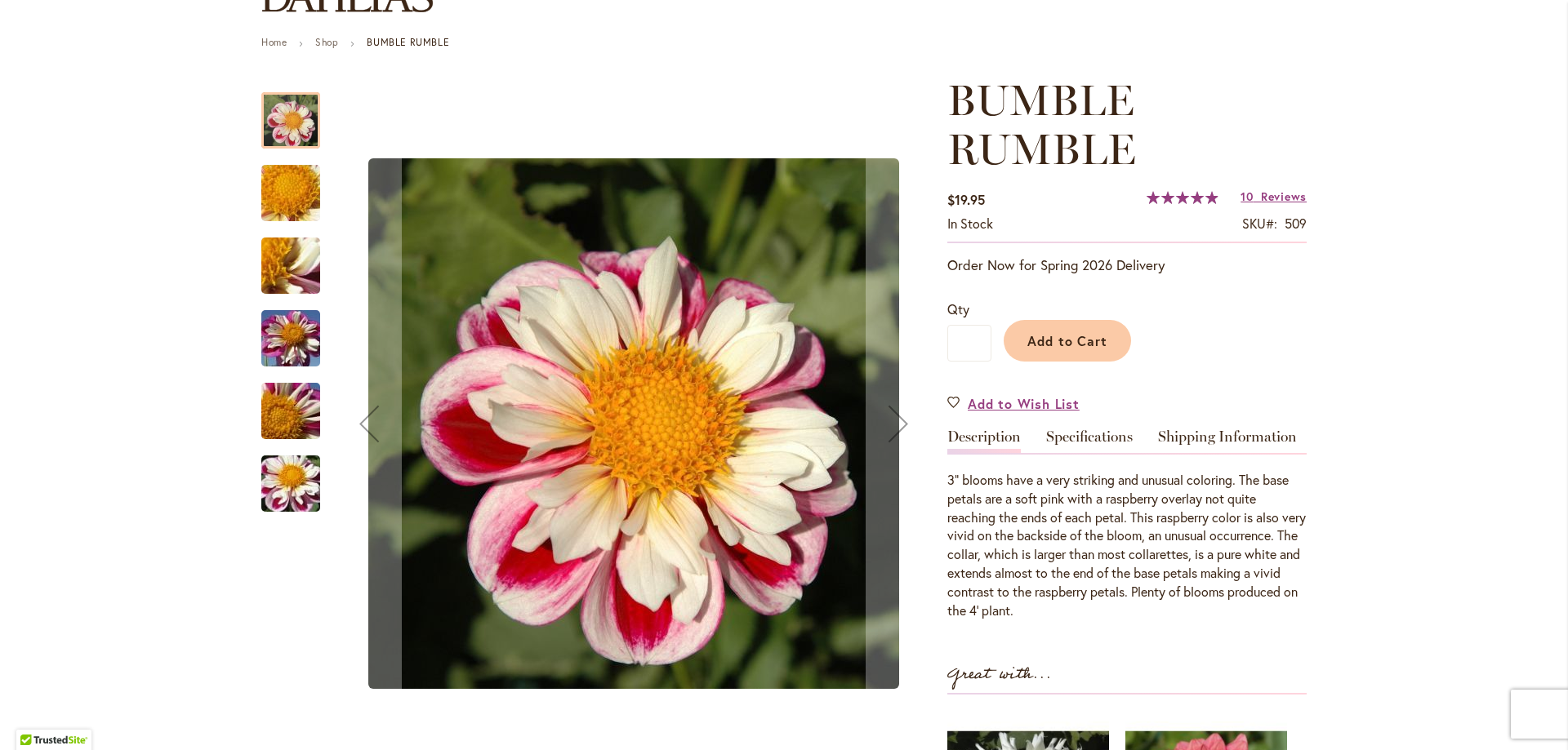
click at [283, 199] on img "BUMBLE RUMBLE" at bounding box center [291, 193] width 118 height 88
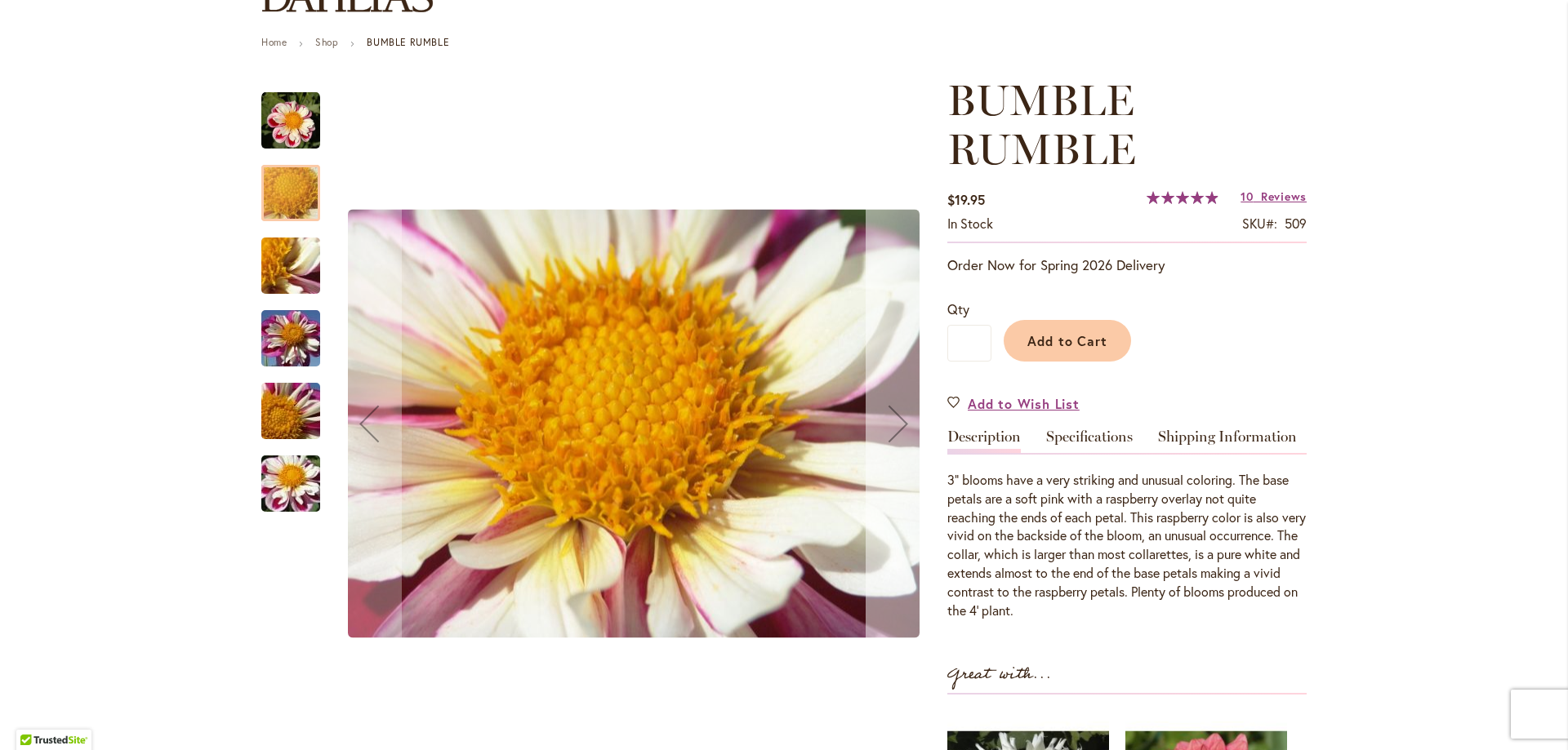
click at [902, 423] on div "Next" at bounding box center [898, 424] width 66 height 66
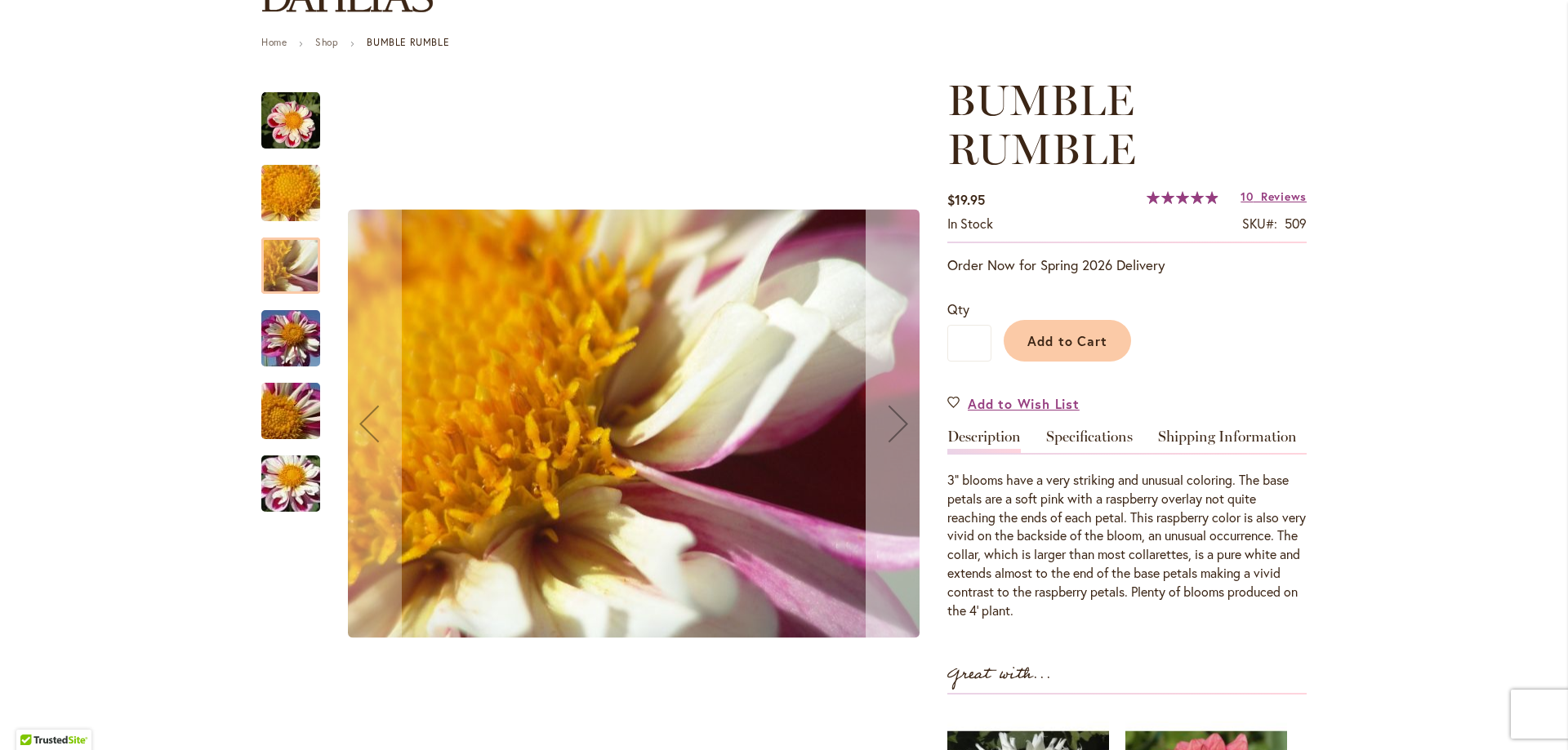
click at [902, 423] on div "Next" at bounding box center [898, 424] width 66 height 66
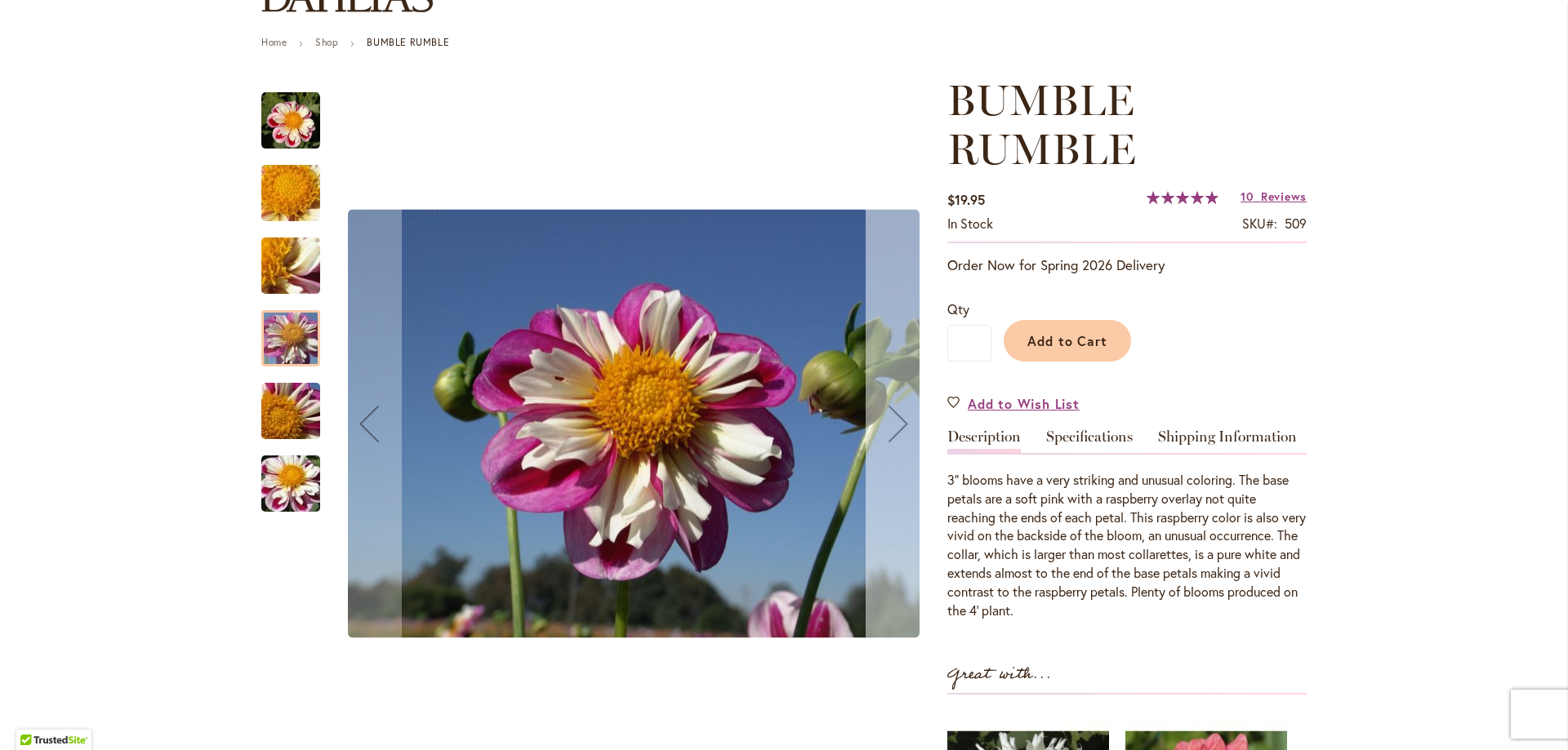
click at [902, 422] on div "Next" at bounding box center [898, 424] width 66 height 66
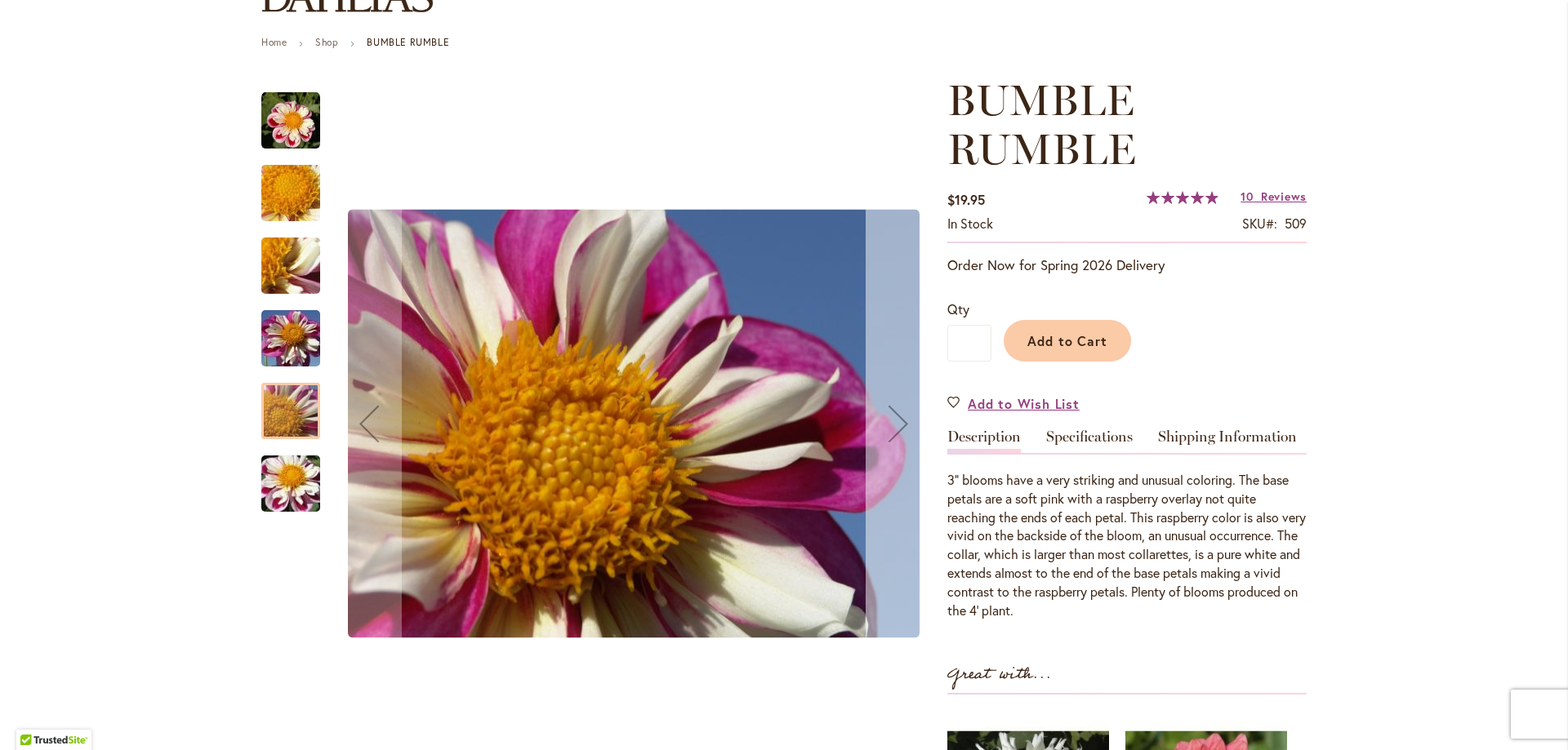
click at [902, 421] on div "Next" at bounding box center [898, 424] width 66 height 66
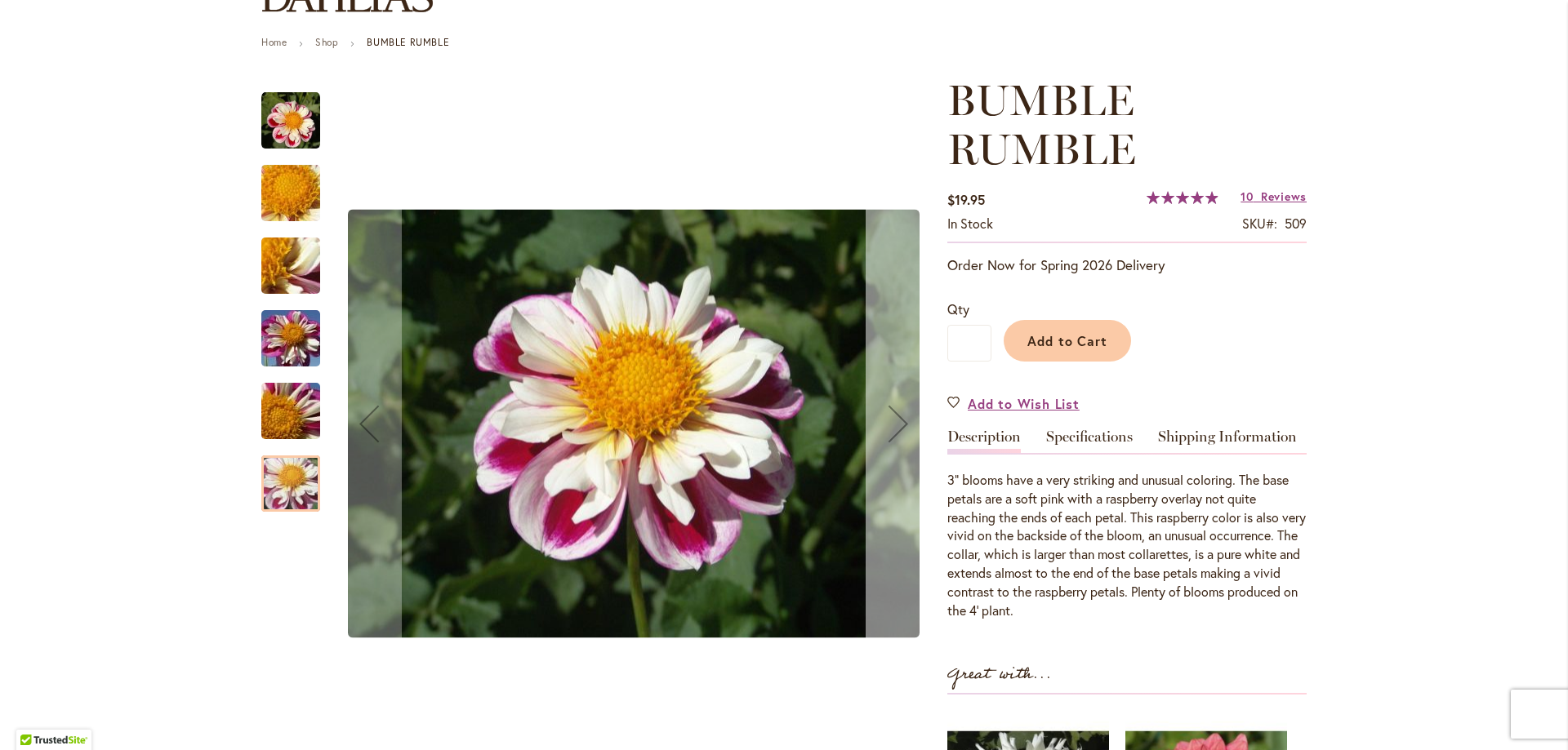
click at [902, 421] on div "Next" at bounding box center [898, 424] width 66 height 66
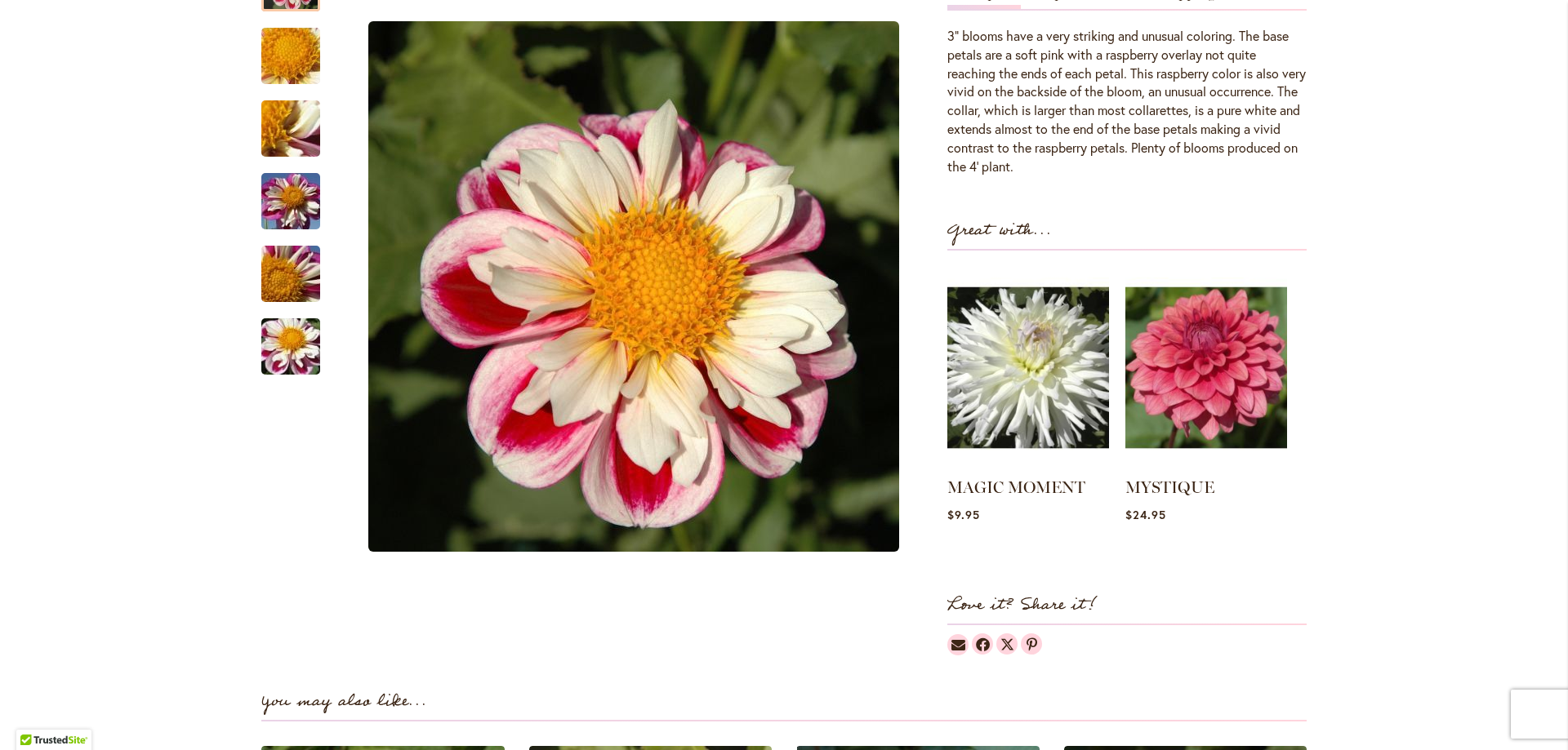
scroll to position [0, 0]
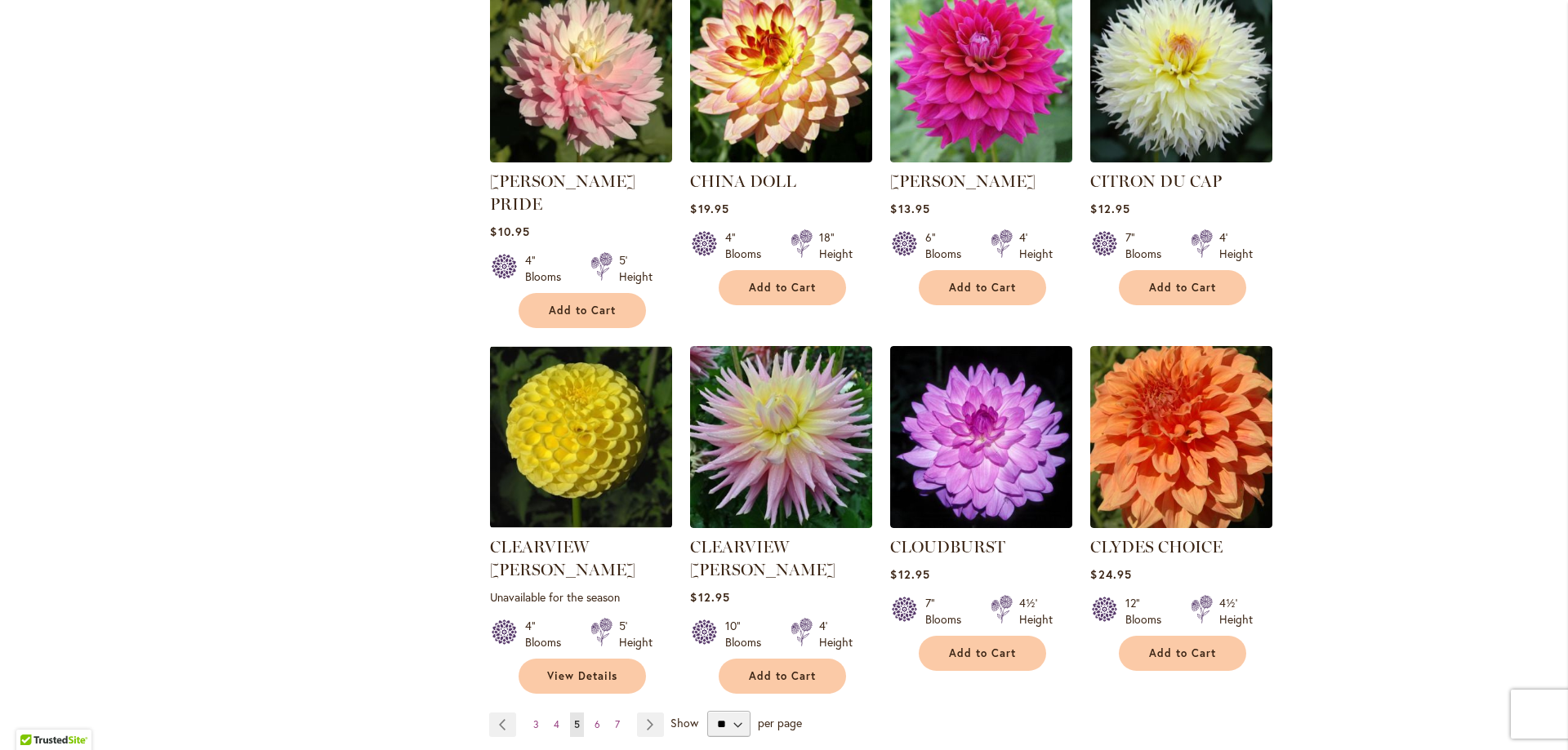
scroll to position [1143, 0]
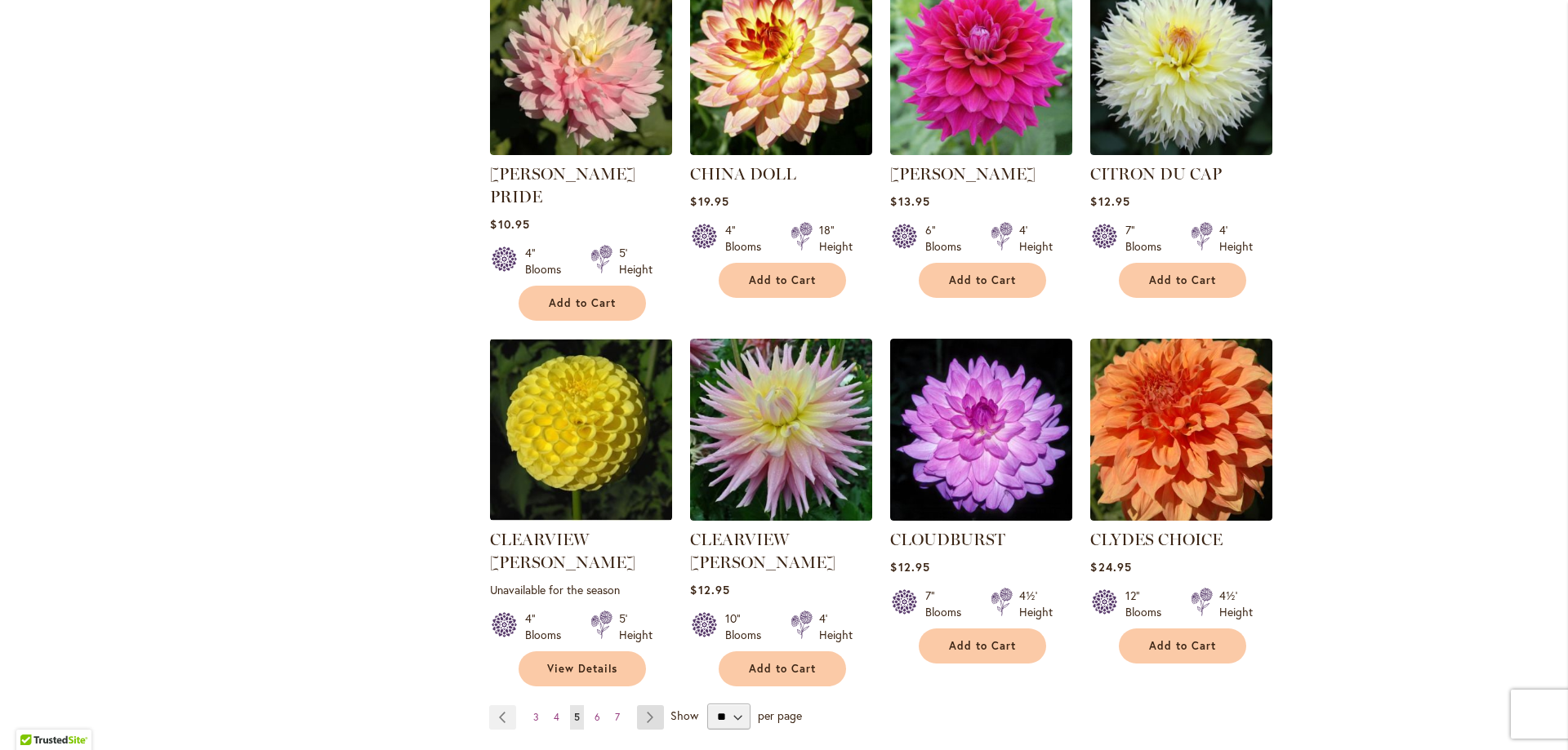
click at [643, 706] on link "Page Next" at bounding box center [651, 717] width 27 height 24
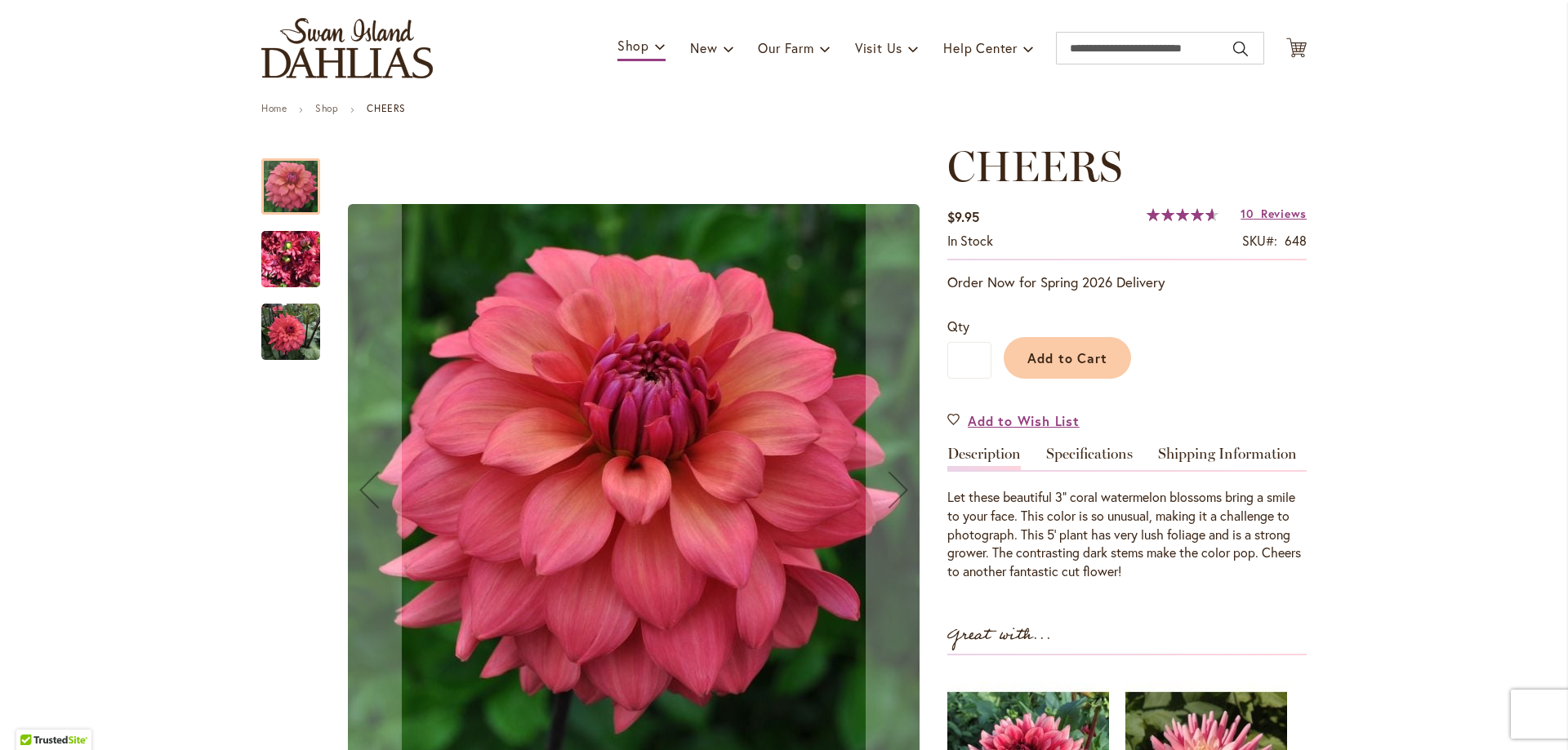
scroll to position [163, 0]
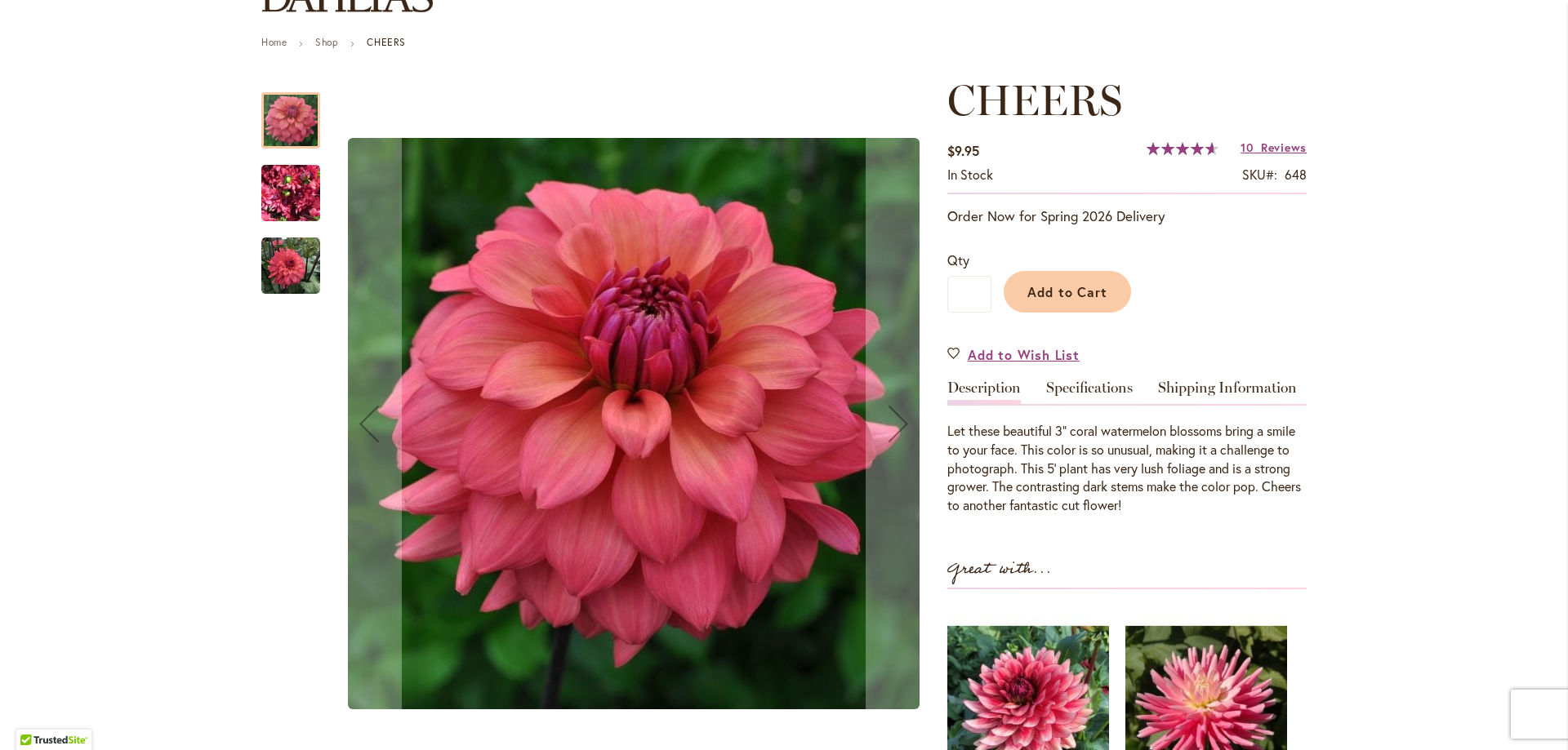
click at [294, 186] on img "CHEERS" at bounding box center [291, 193] width 59 height 78
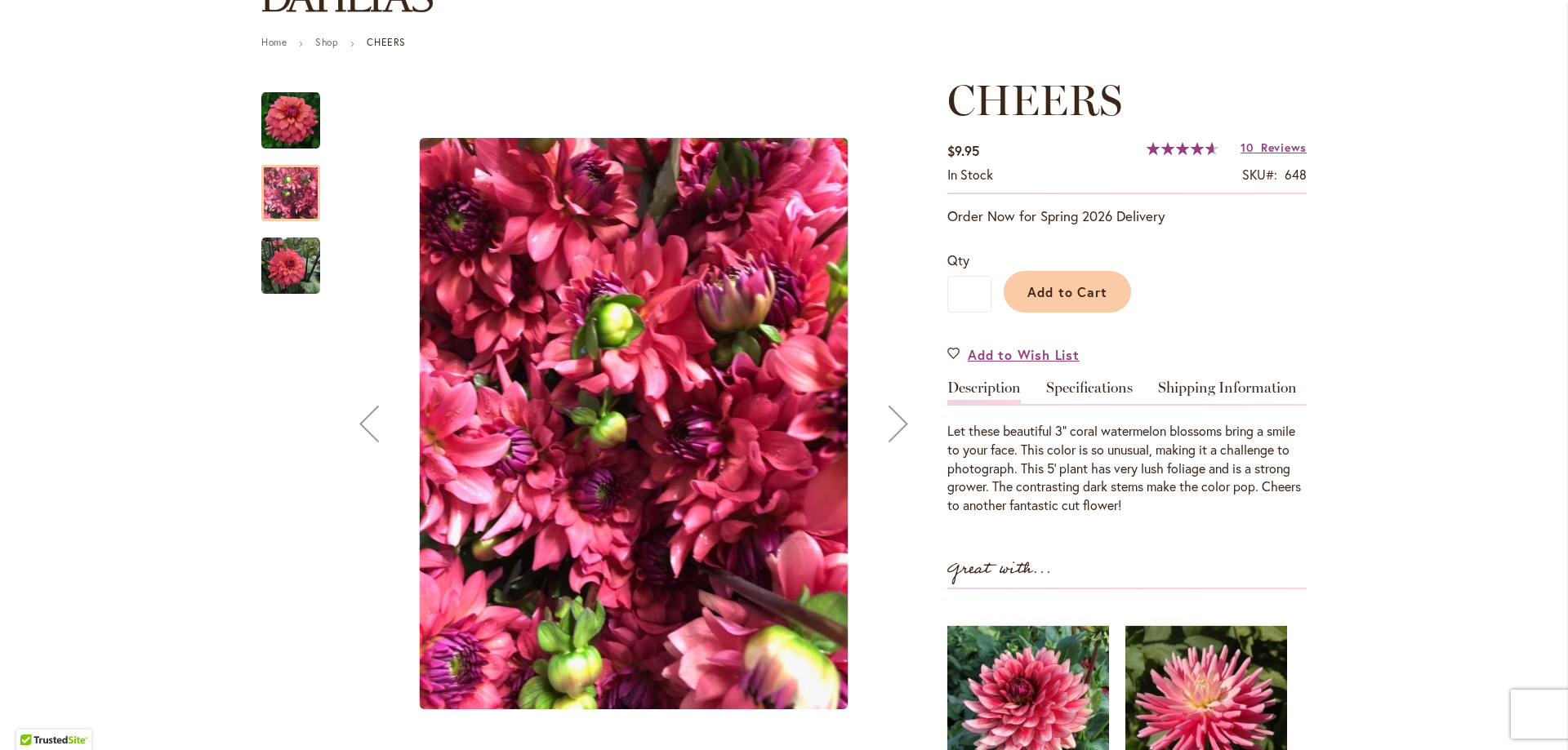
click at [272, 275] on img "CHEERS" at bounding box center [291, 265] width 59 height 59
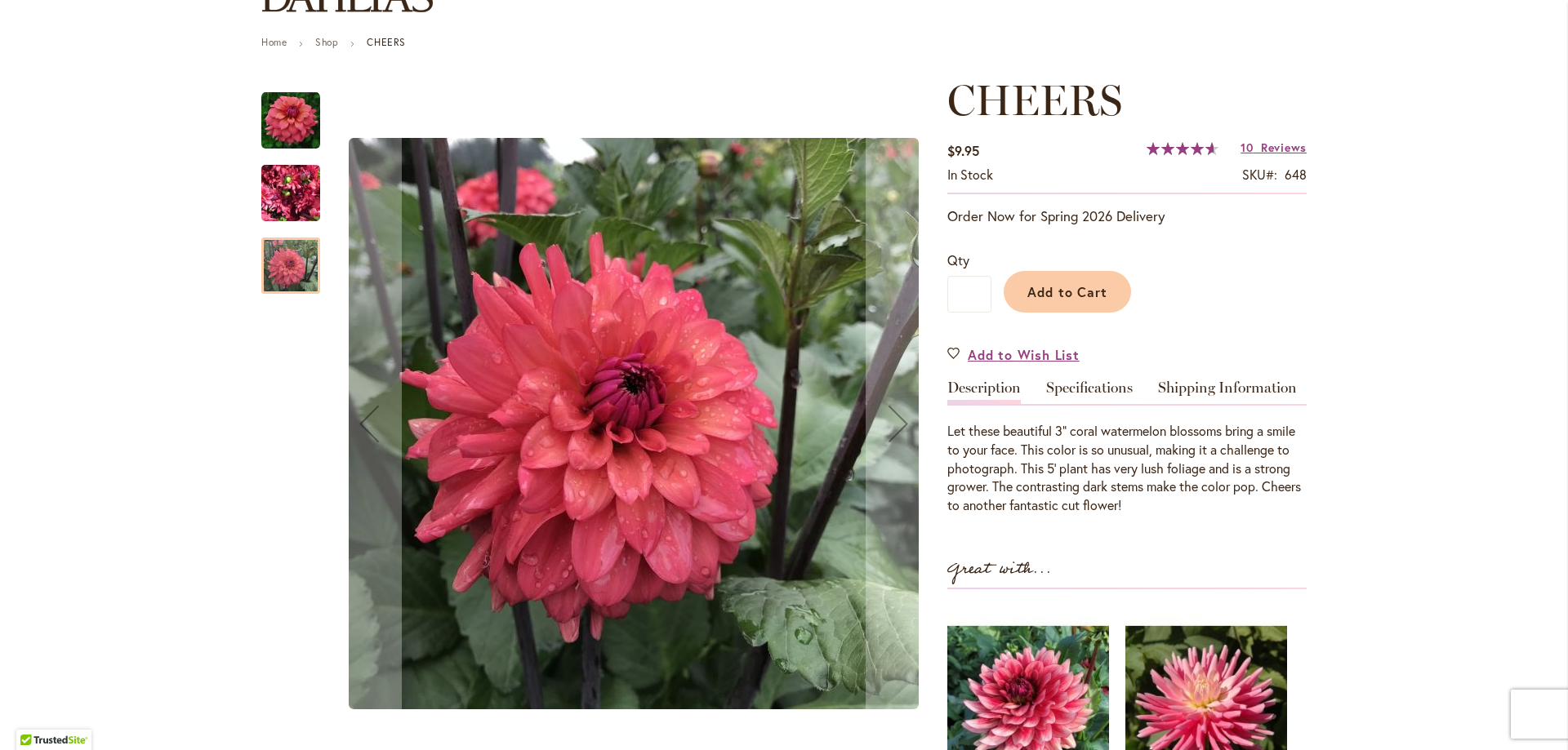
click at [271, 130] on img "CHEERS" at bounding box center [291, 121] width 59 height 59
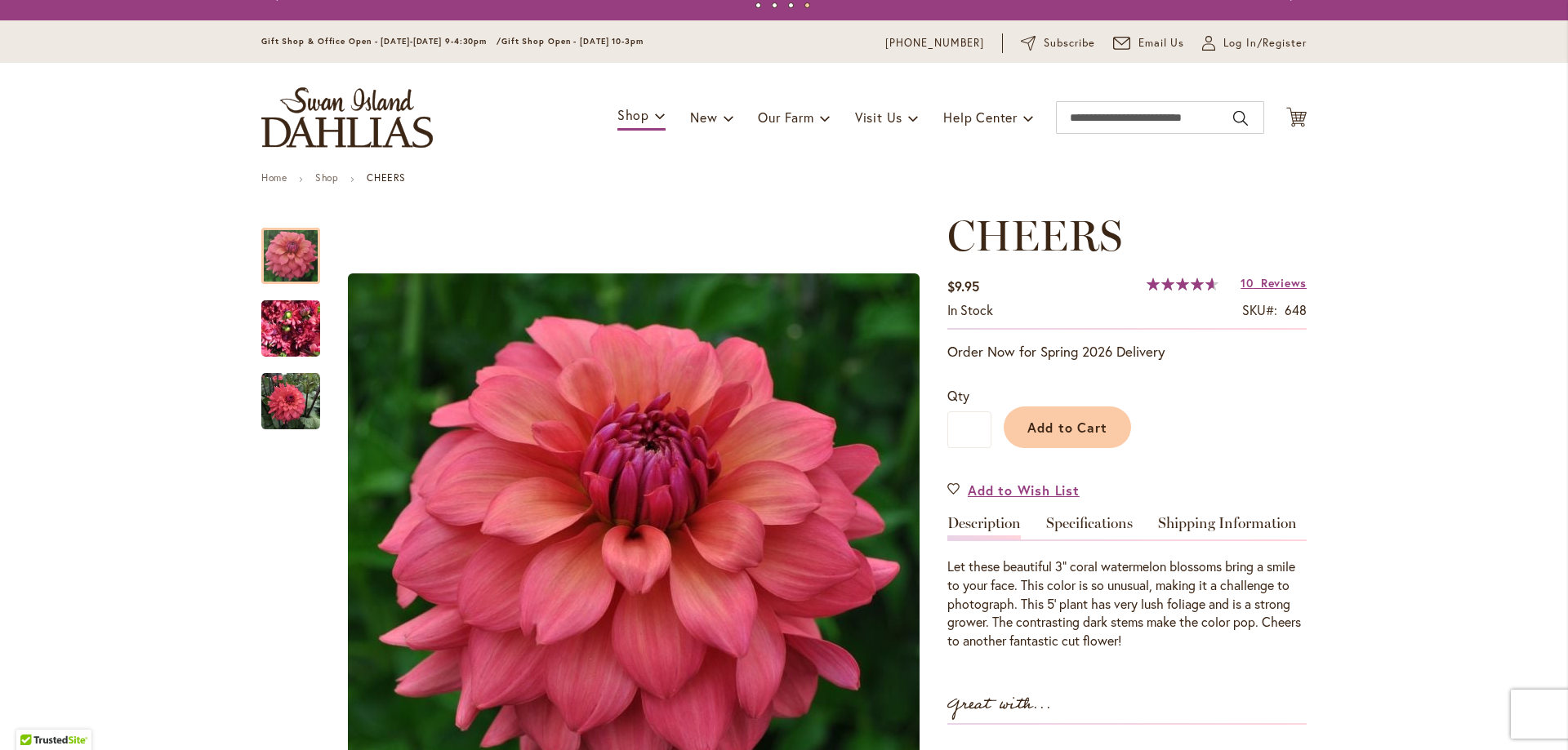
scroll to position [0, 0]
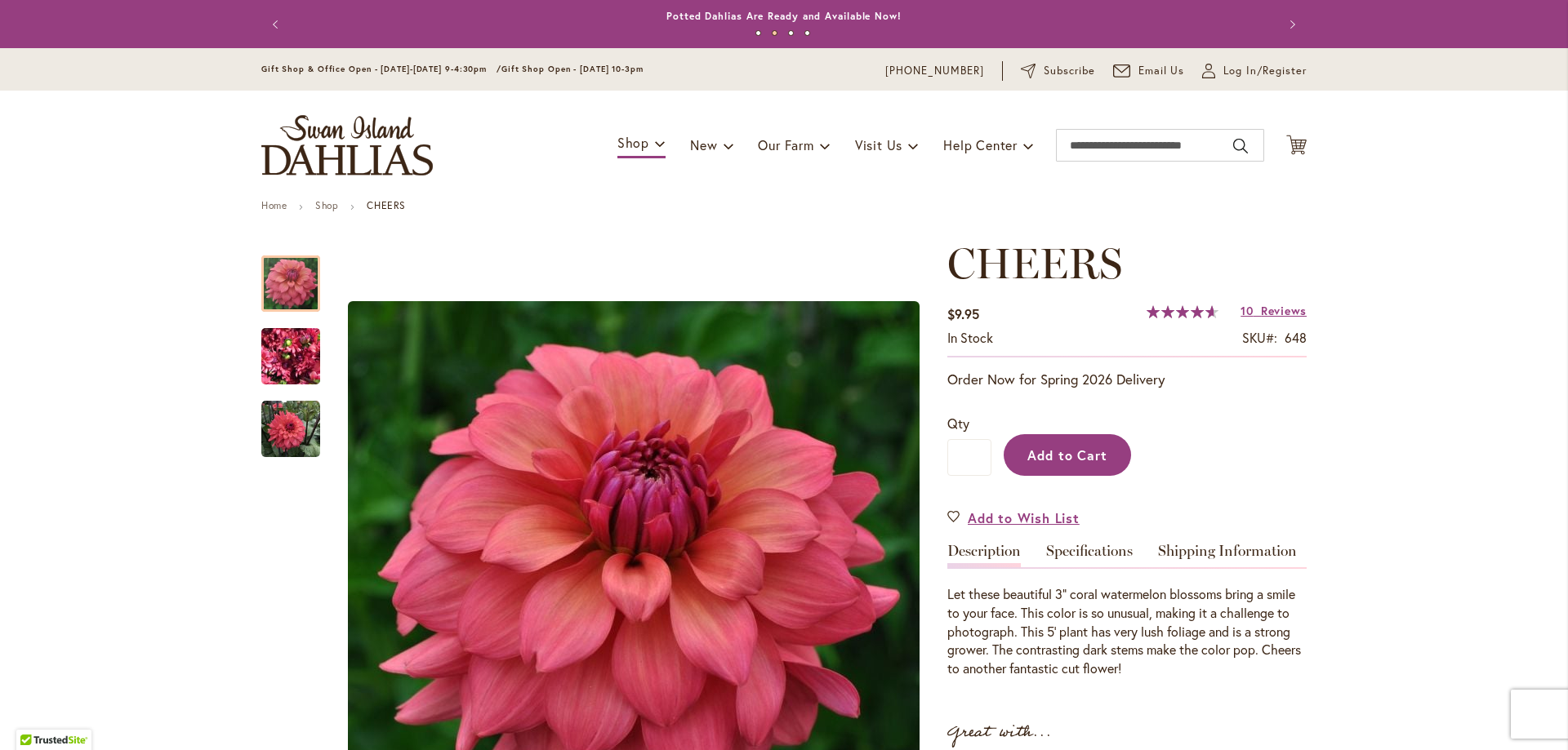
click at [1080, 468] on button "Add to Cart" at bounding box center [1067, 455] width 127 height 42
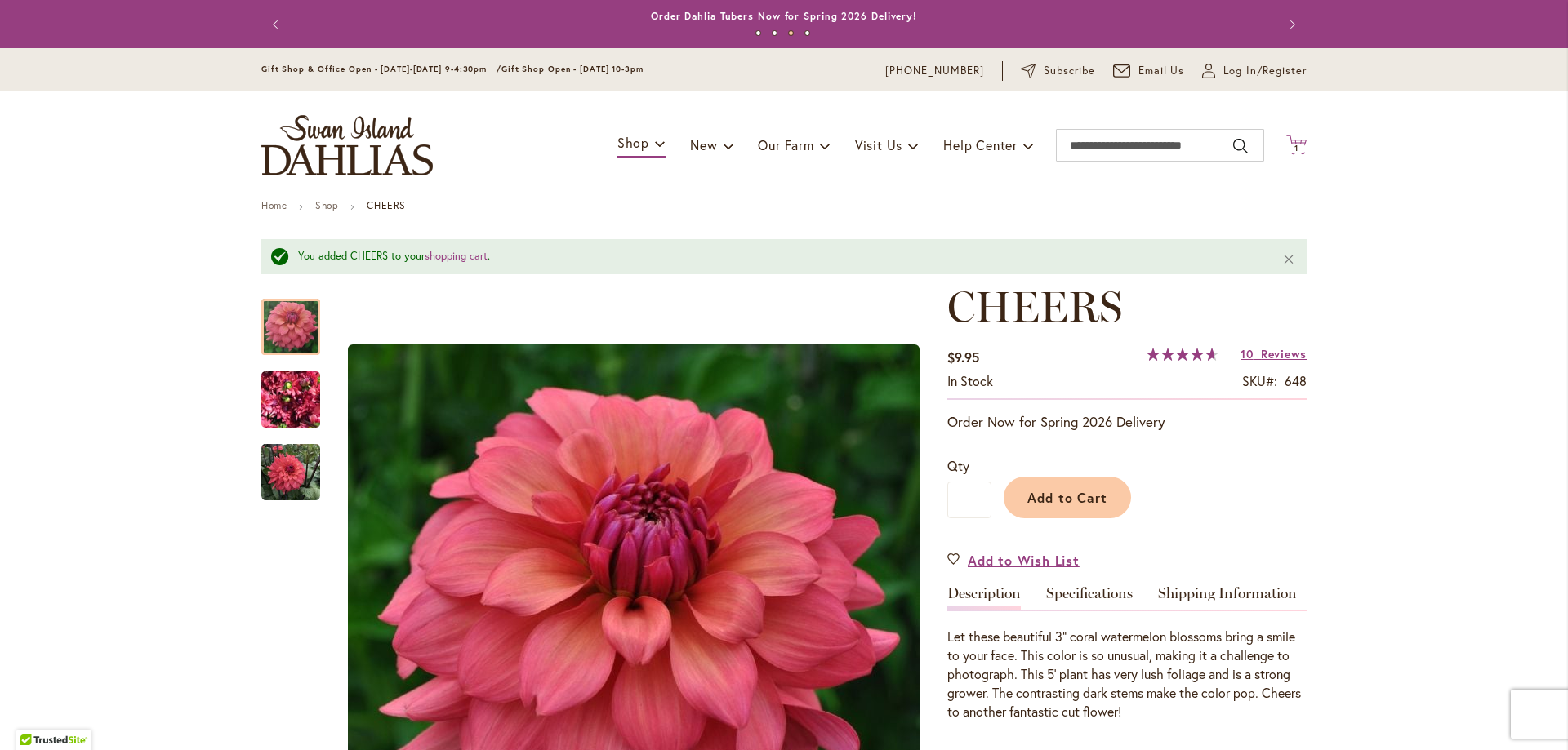
click at [1292, 142] on icon "Cart .cls-1 { fill: #231f20; }" at bounding box center [1296, 145] width 20 height 20
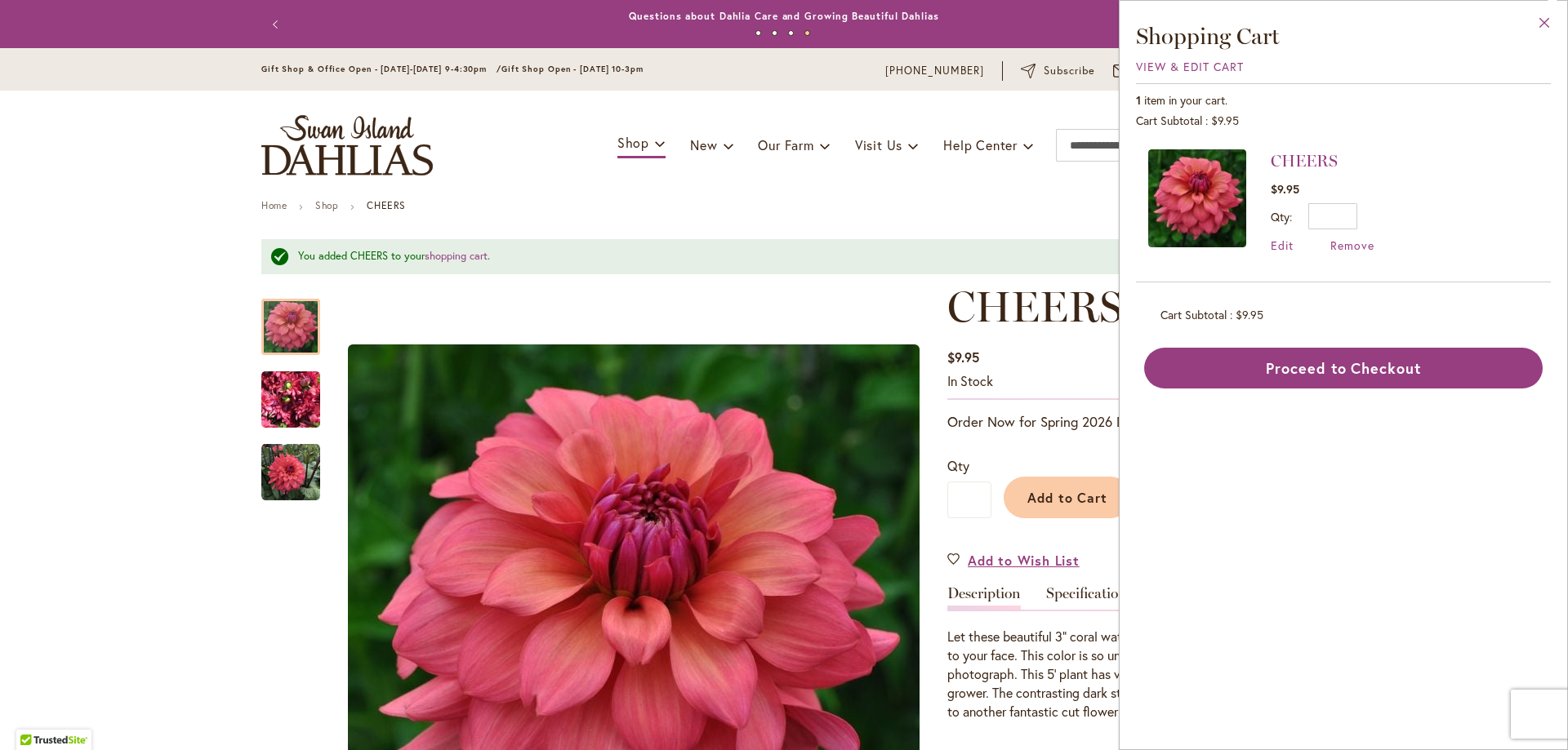
click at [1548, 17] on button "Close" at bounding box center [1544, 26] width 45 height 51
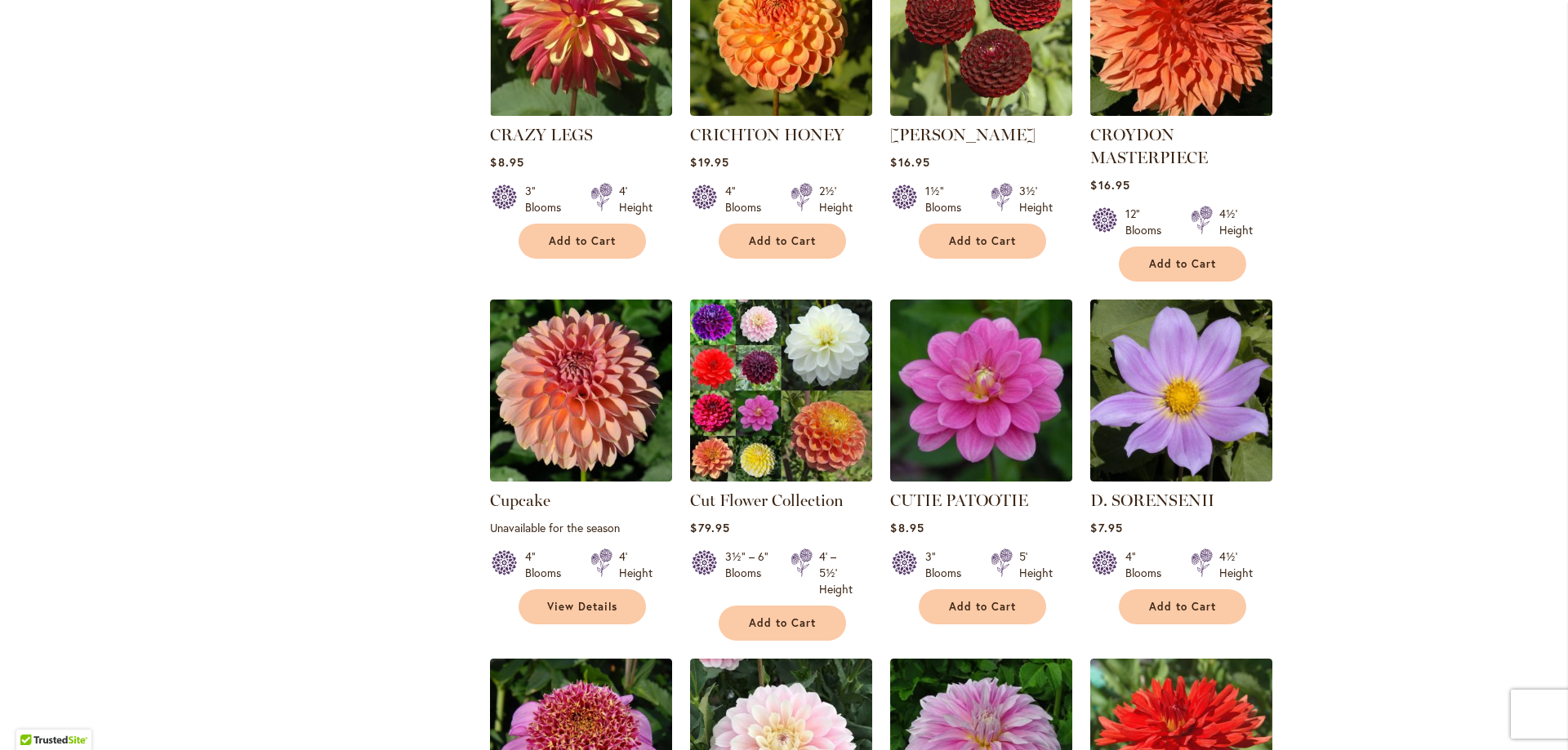
scroll to position [1143, 0]
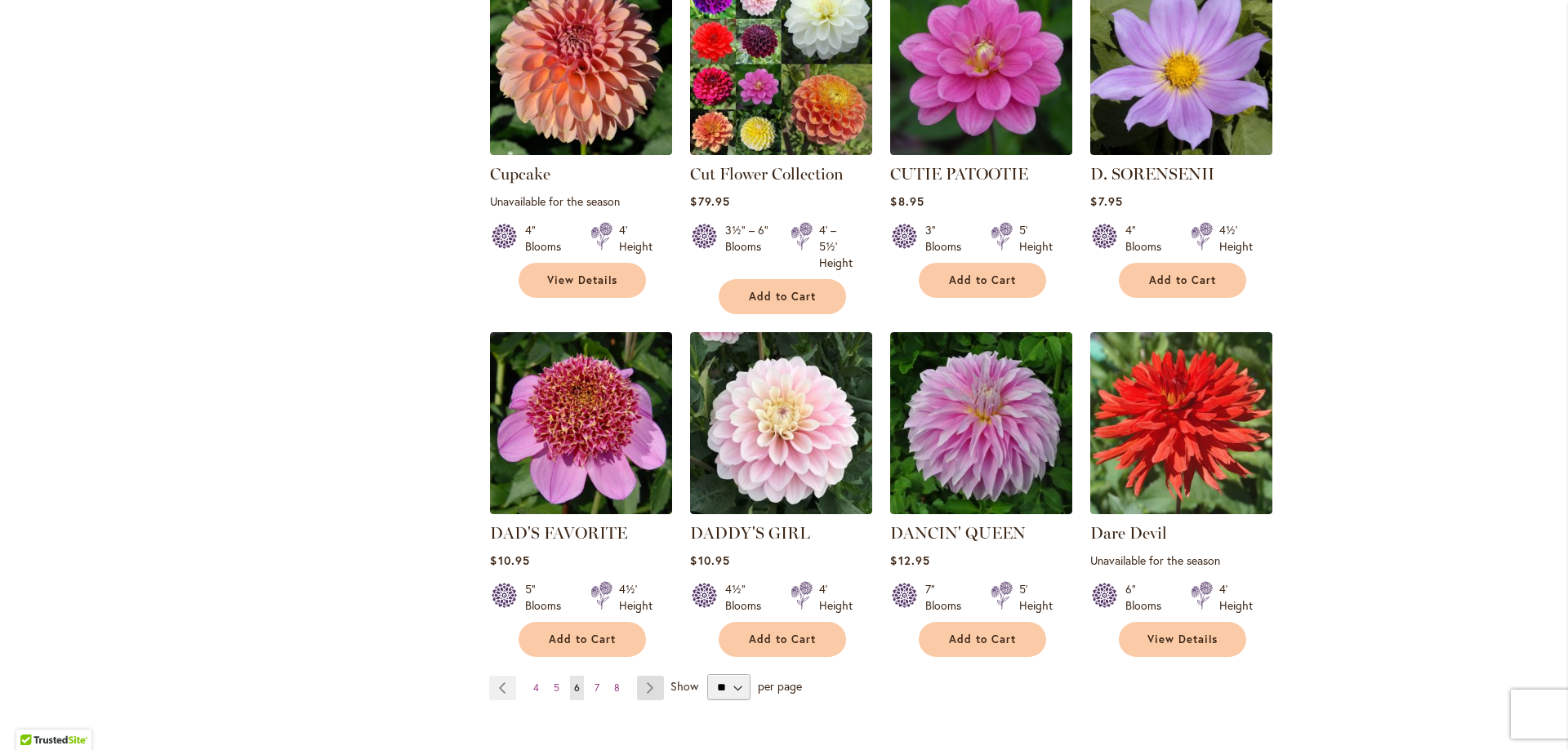
click at [645, 690] on link "Page Next" at bounding box center [651, 687] width 27 height 24
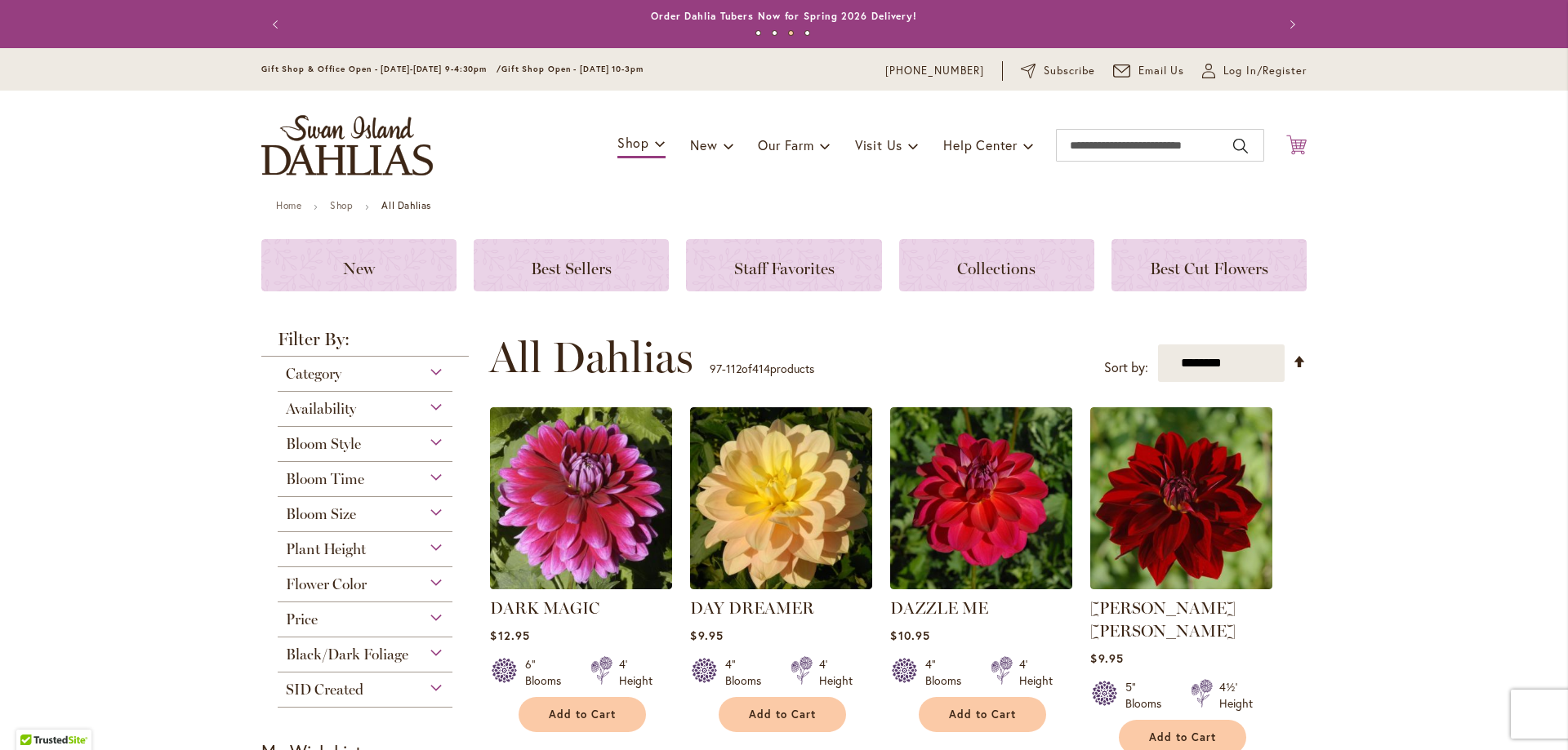
click at [1287, 142] on icon "Cart .cls-1 { fill: #231f20; }" at bounding box center [1296, 145] width 20 height 20
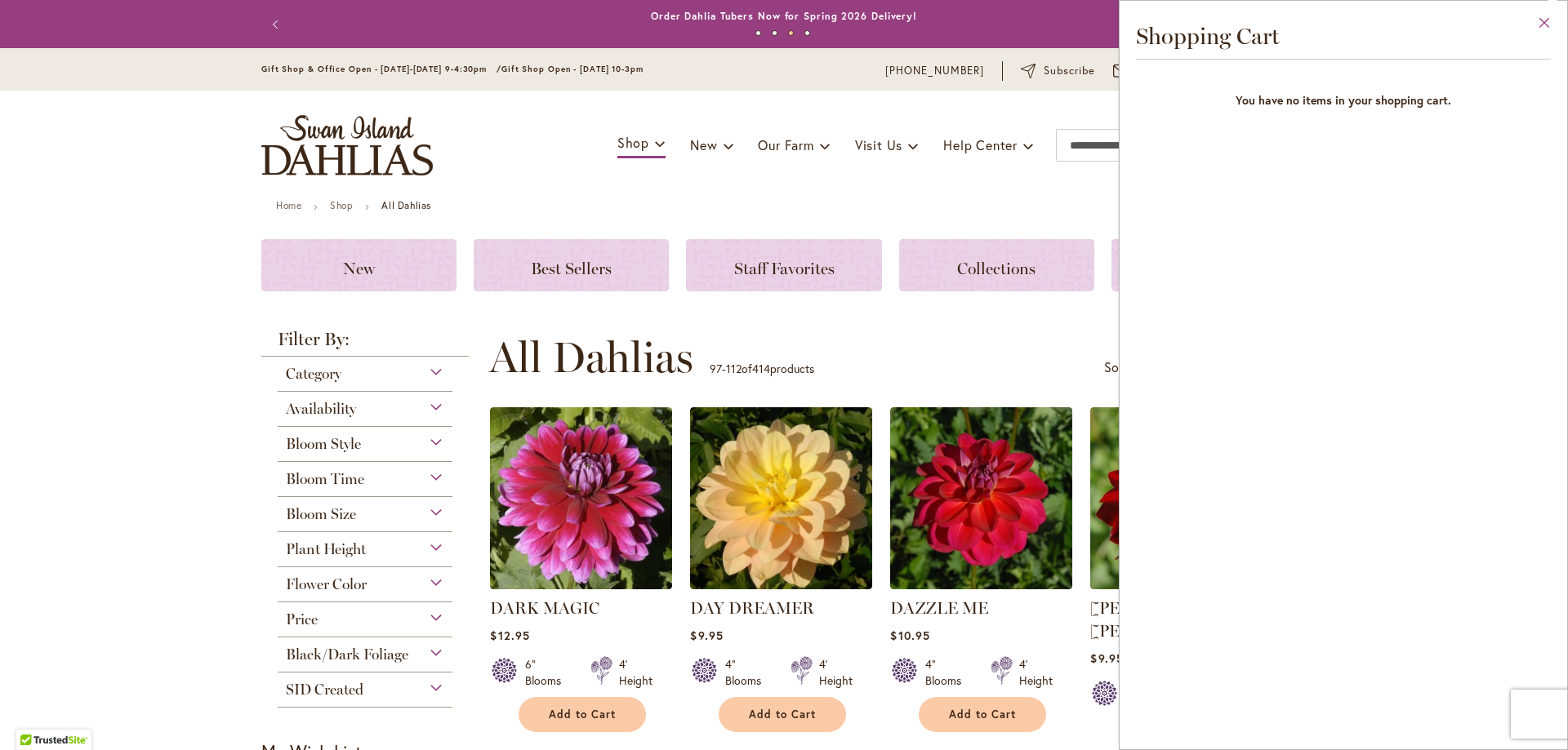
click at [1542, 23] on button "Close" at bounding box center [1544, 26] width 45 height 51
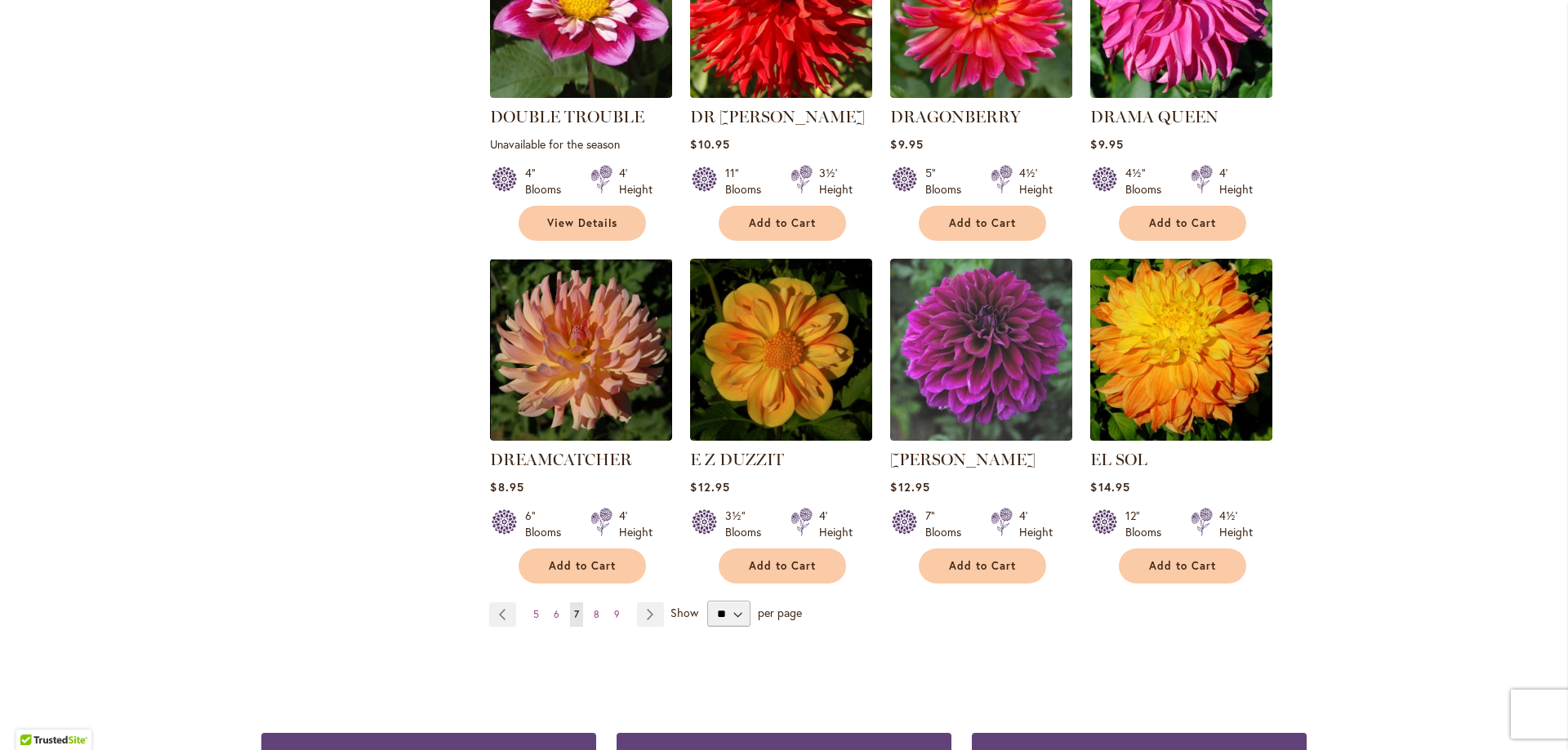
scroll to position [1225, 0]
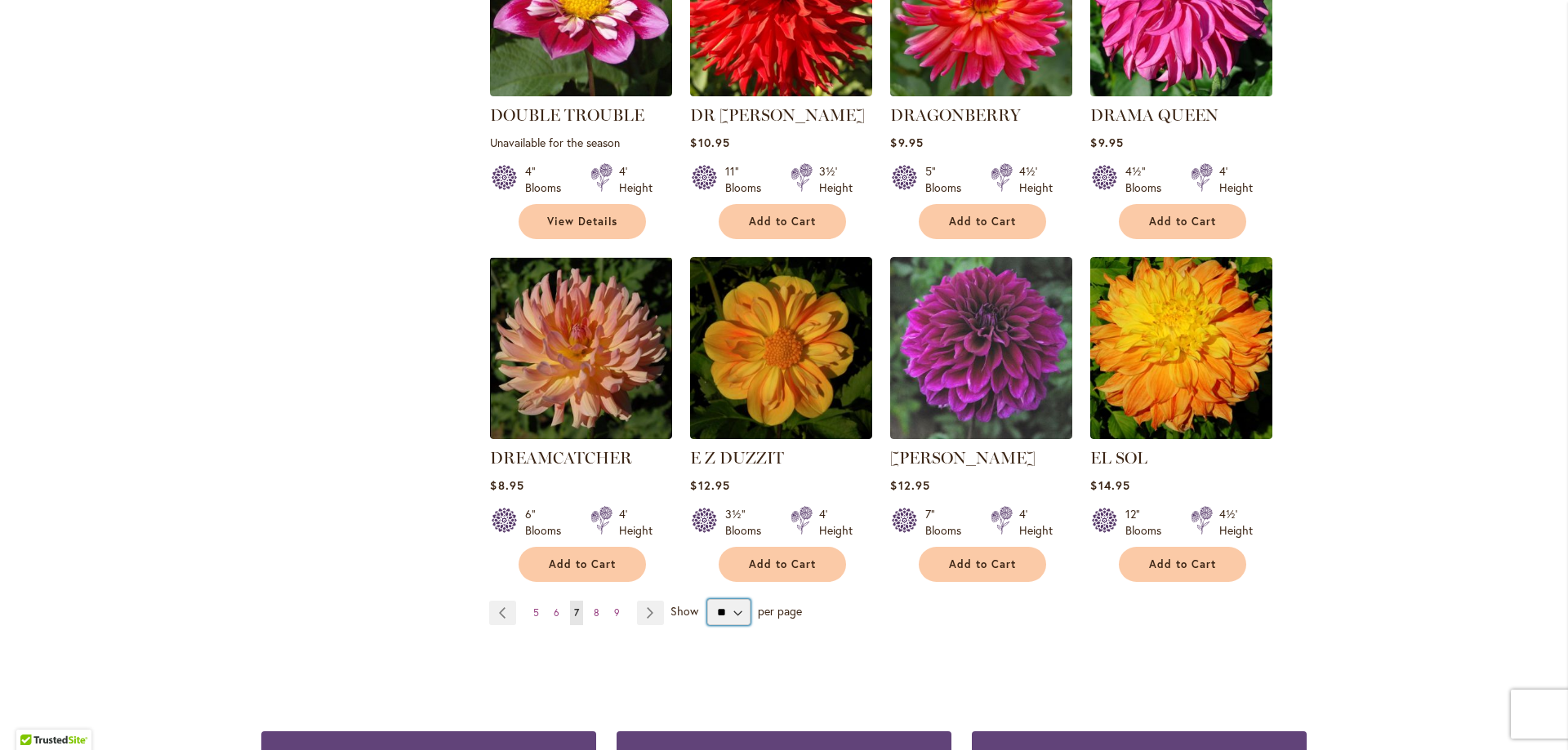
click at [729, 599] on select "** ** ** **" at bounding box center [728, 612] width 43 height 26
select select "**"
click at [707, 599] on select "** ** ** **" at bounding box center [728, 612] width 43 height 26
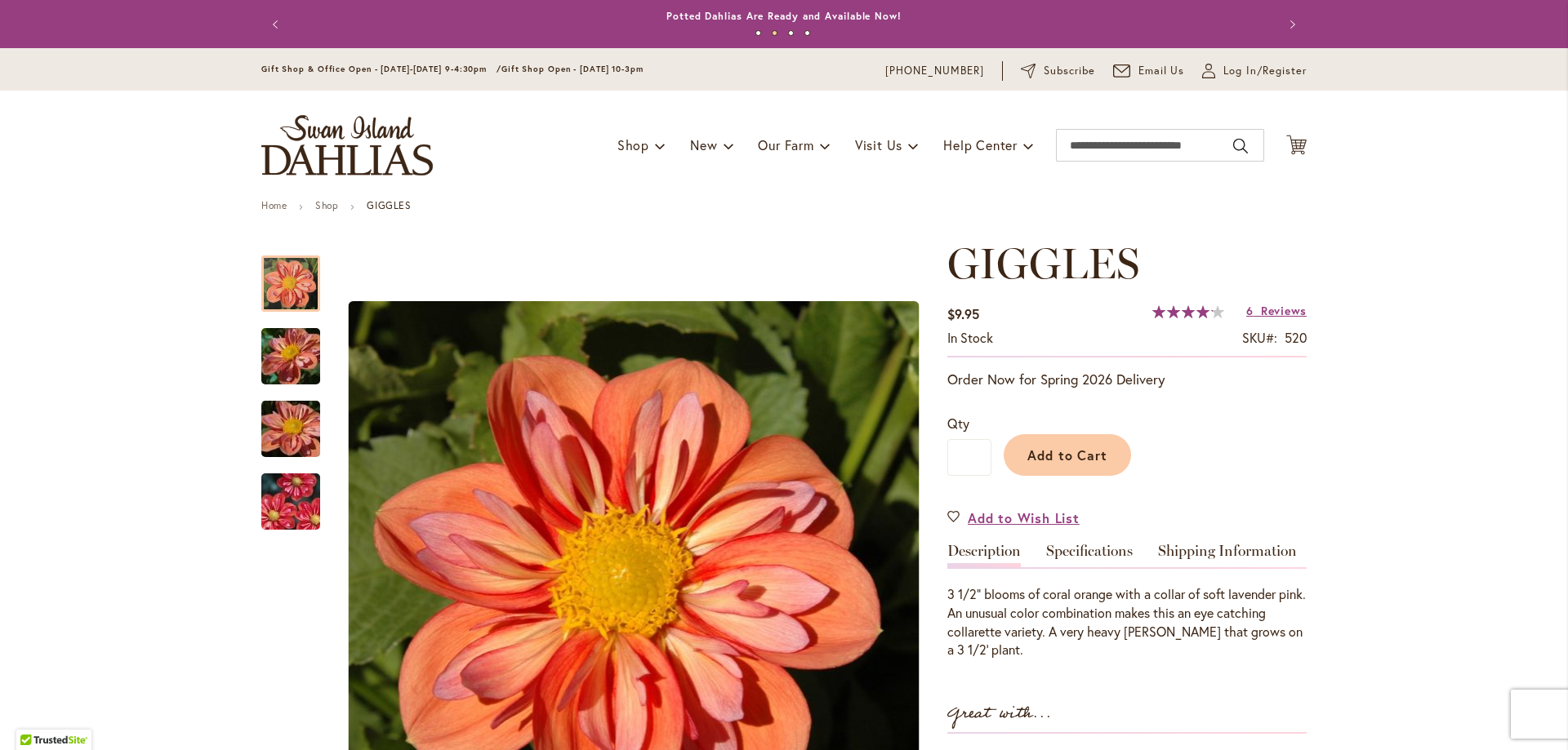
scroll to position [245, 0]
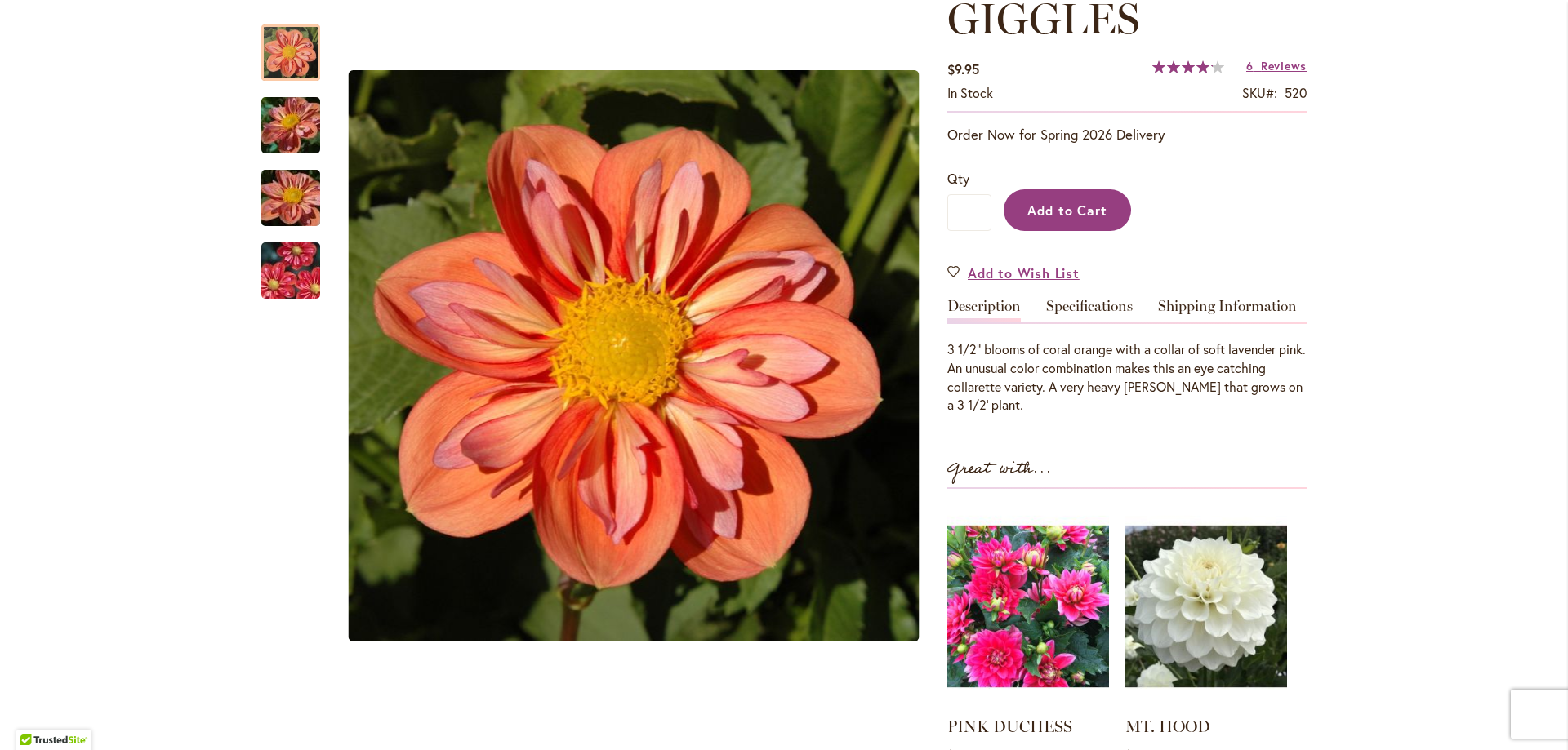
click at [1070, 214] on span "Add to Cart" at bounding box center [1068, 210] width 81 height 17
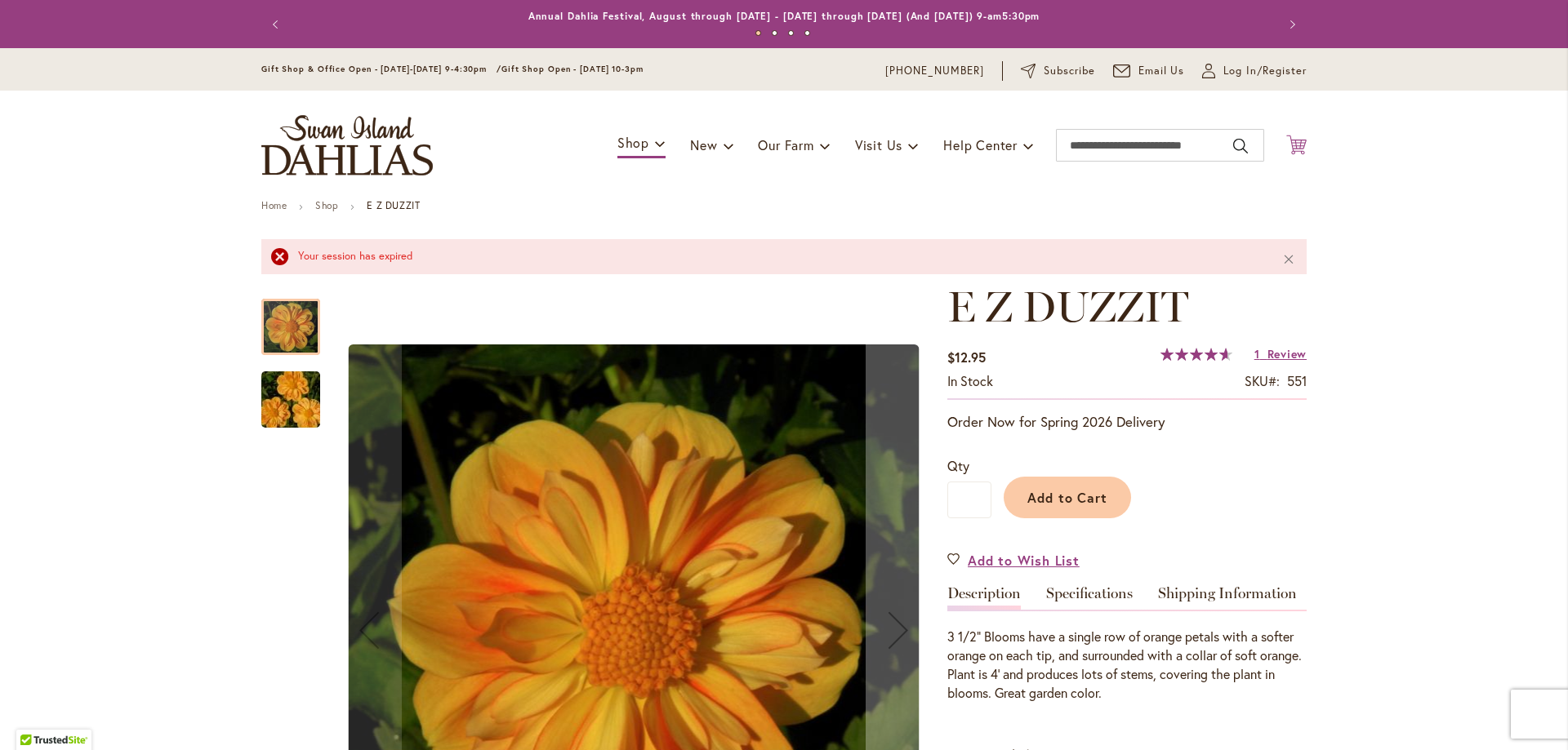
click at [1292, 139] on icon "Cart .cls-1 { fill: #231f20; }" at bounding box center [1296, 145] width 20 height 20
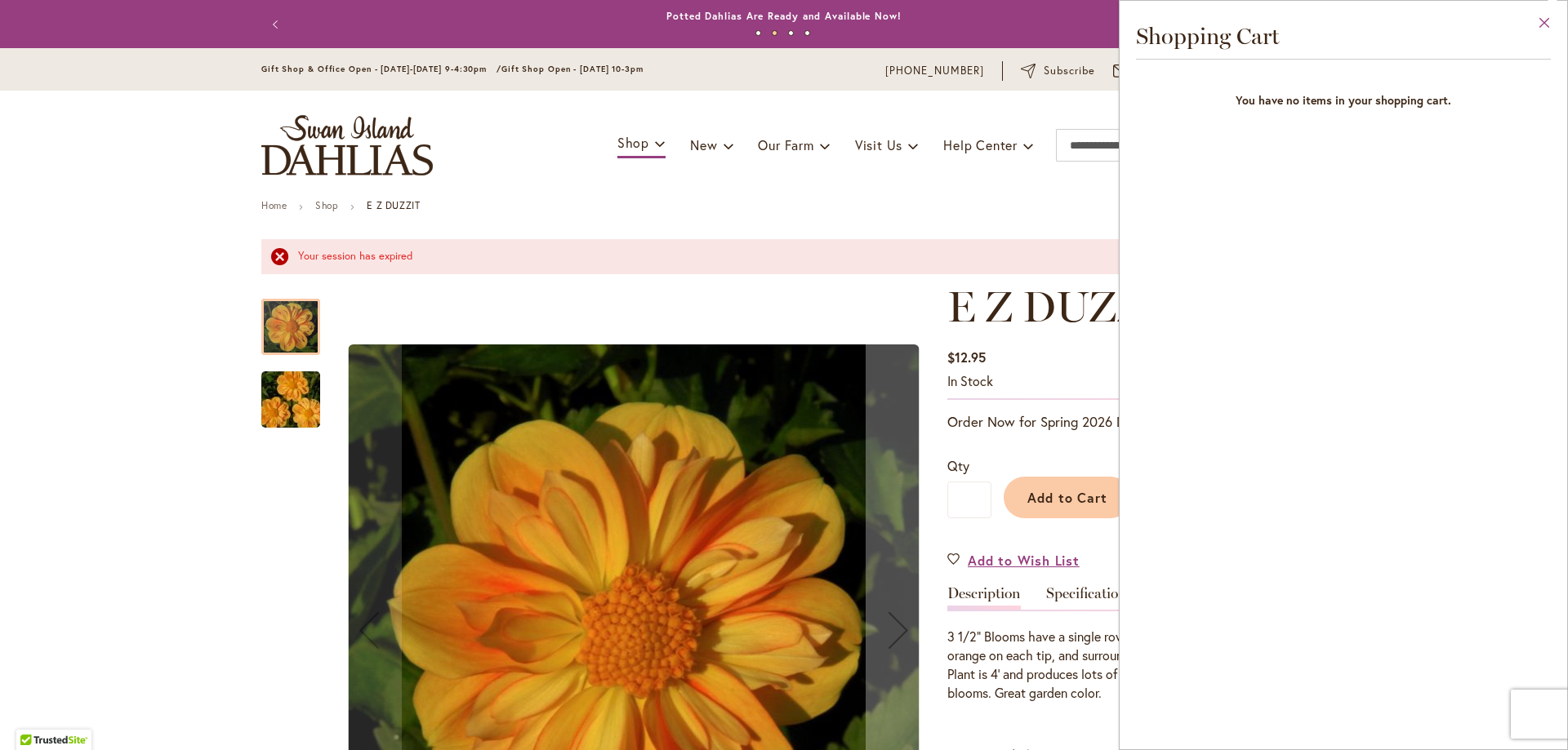
click at [1541, 24] on button "Close" at bounding box center [1544, 26] width 45 height 51
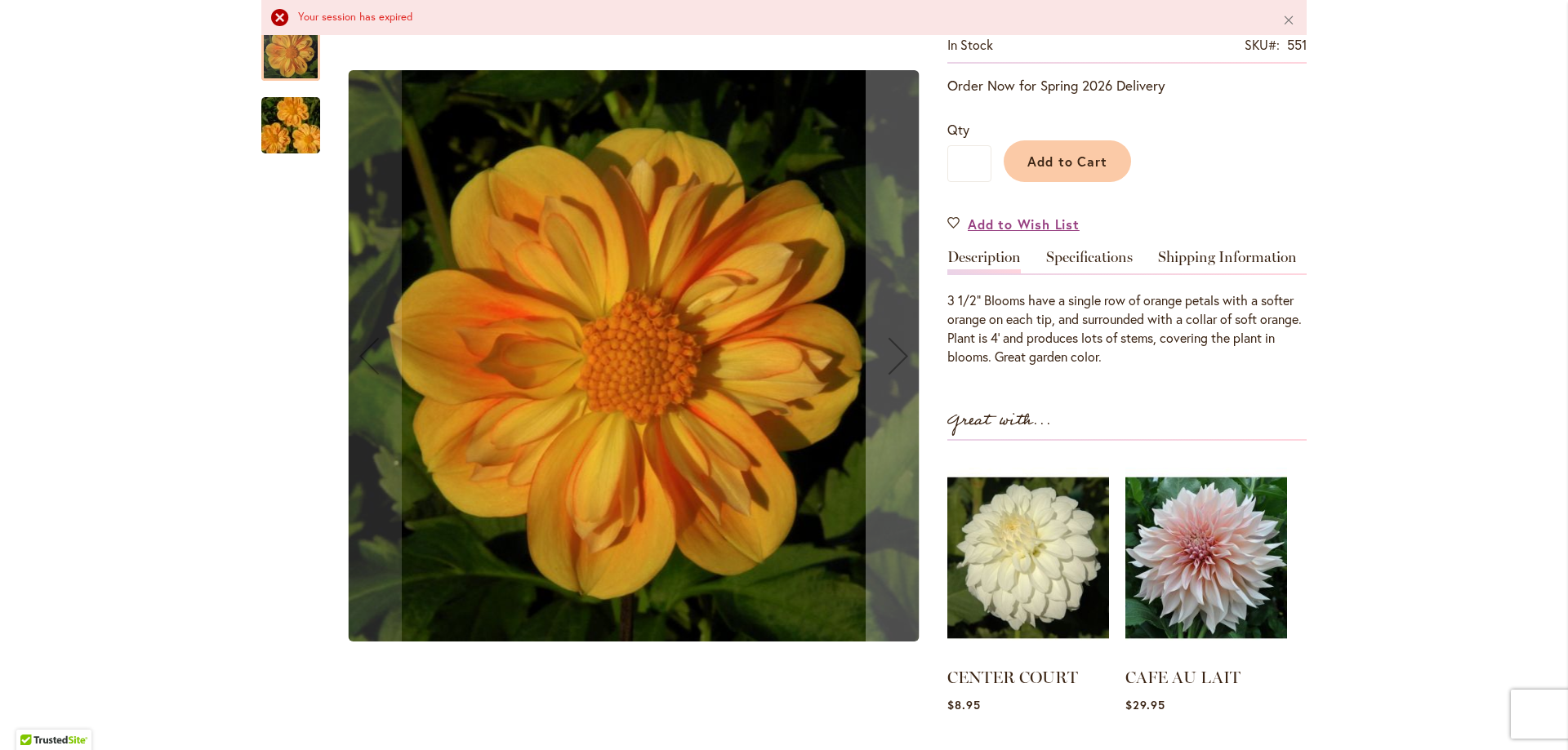
scroll to position [163, 0]
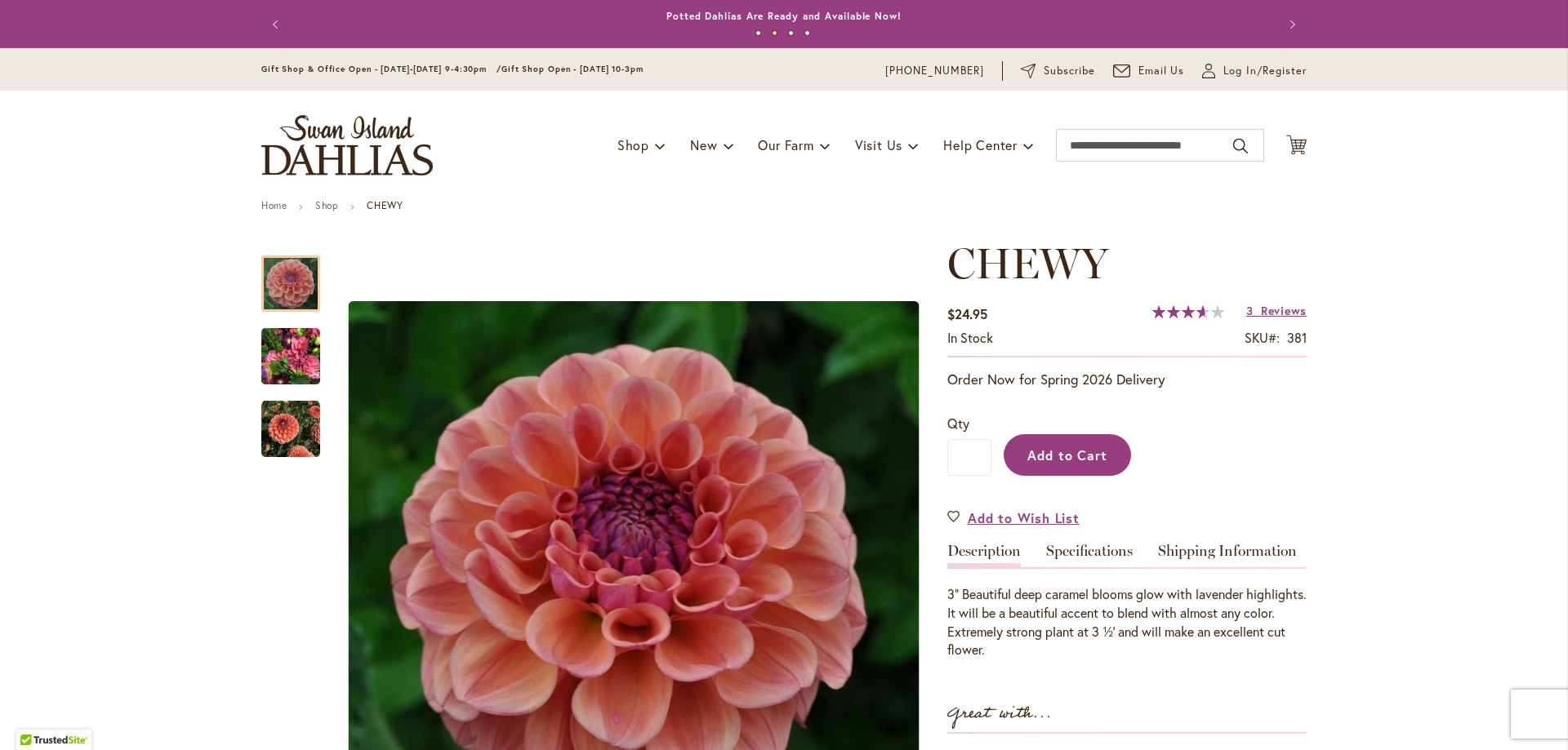
scroll to position [163, 0]
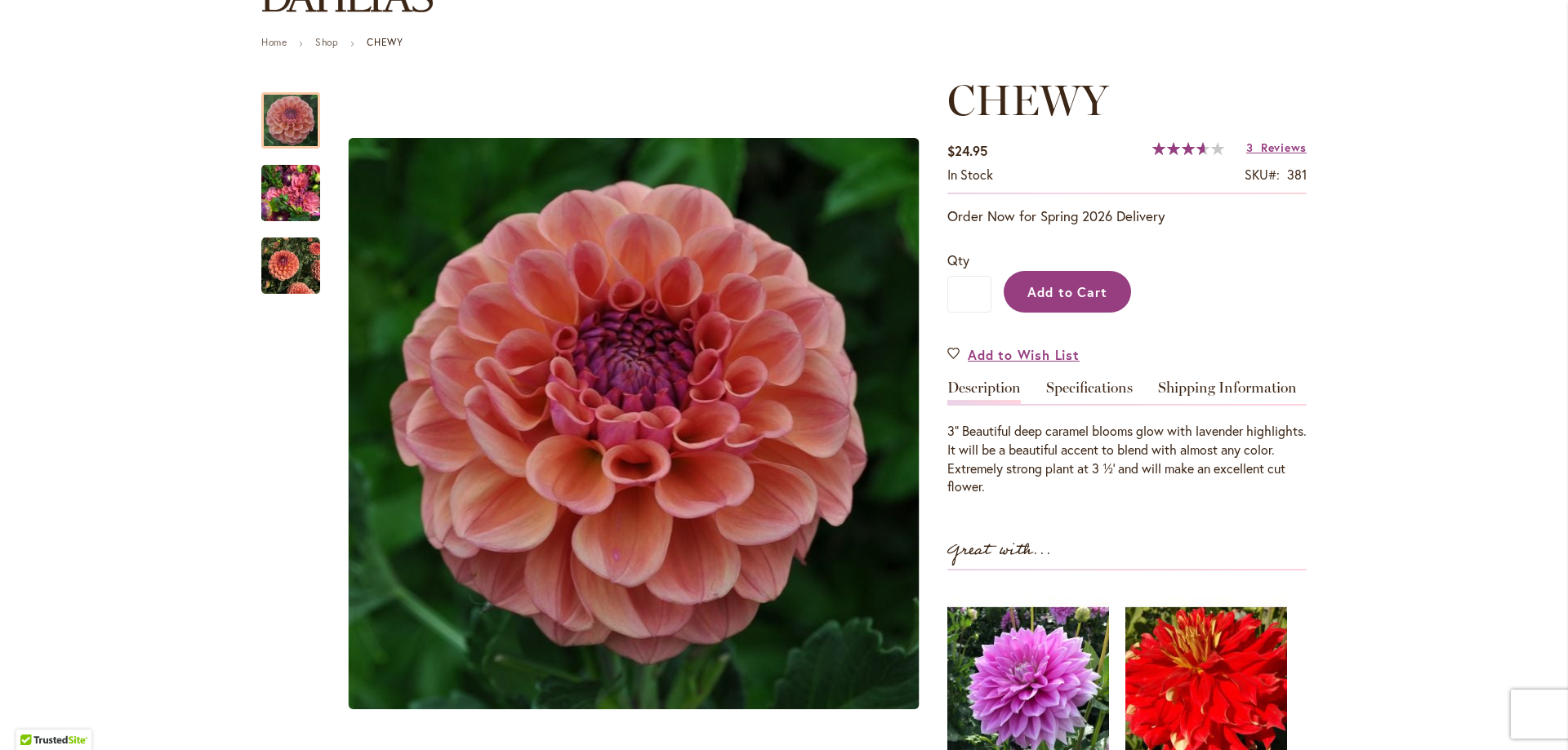
click at [1010, 284] on button "Add to Cart" at bounding box center [1067, 292] width 127 height 42
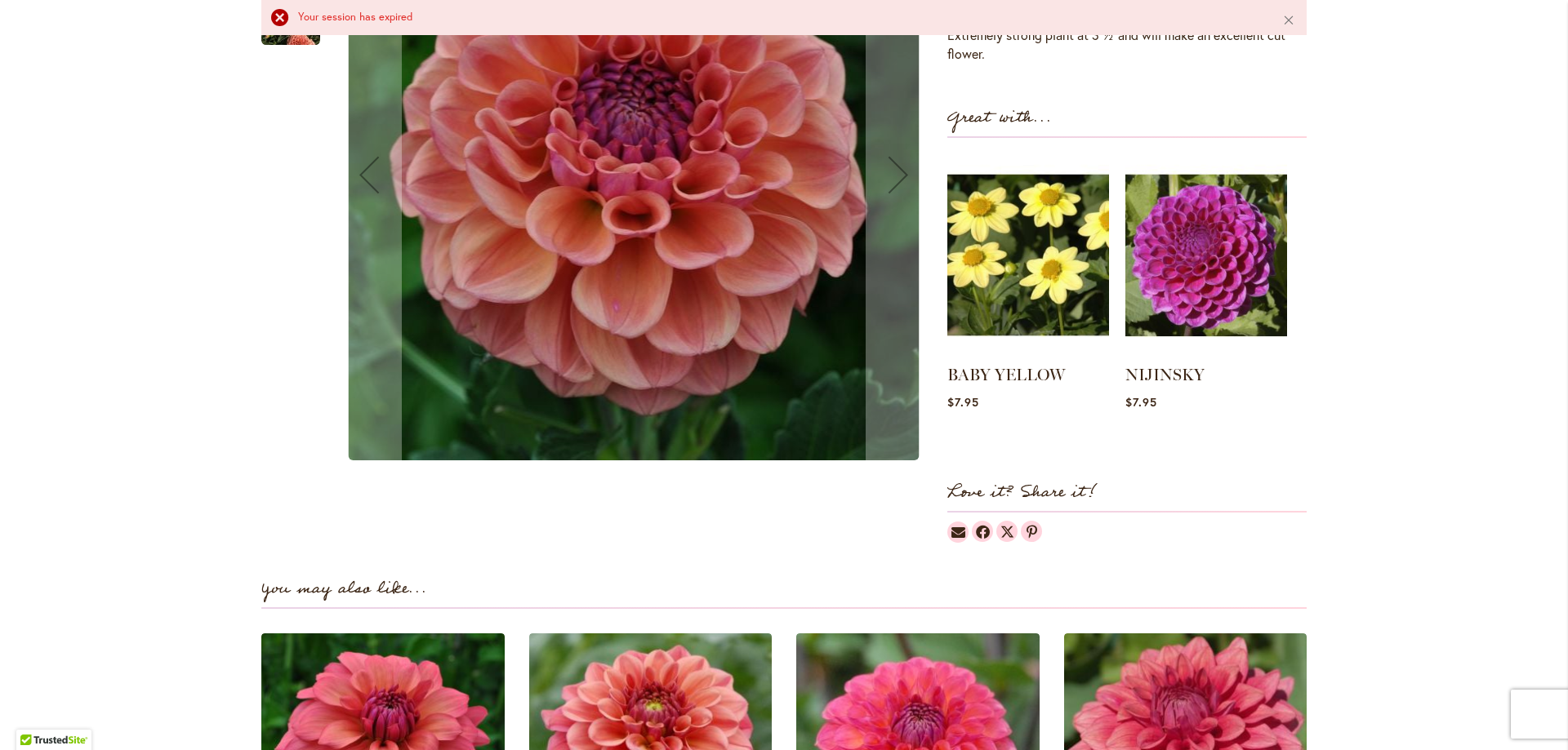
scroll to position [416, 0]
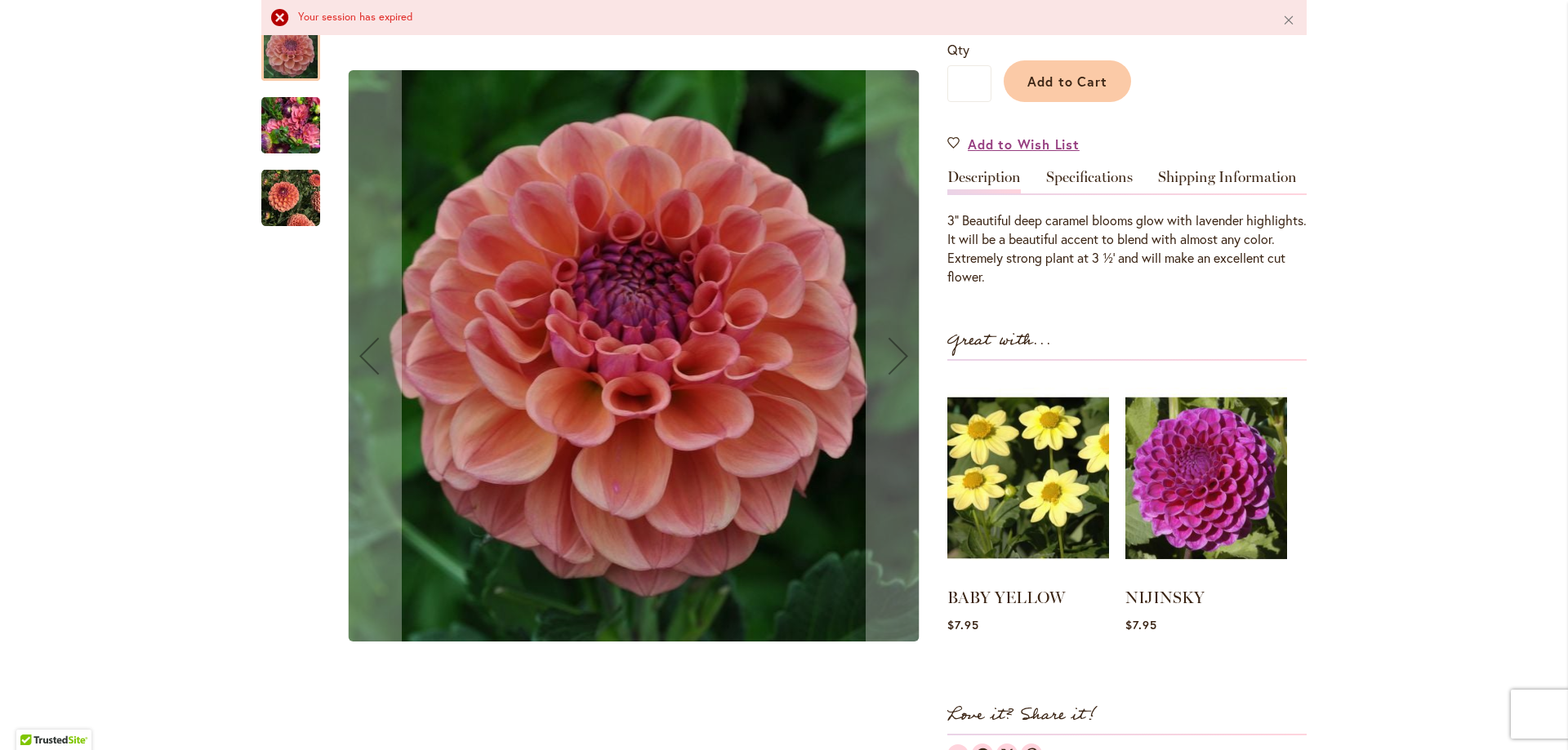
click at [279, 195] on img "CHEWY" at bounding box center [291, 198] width 59 height 59
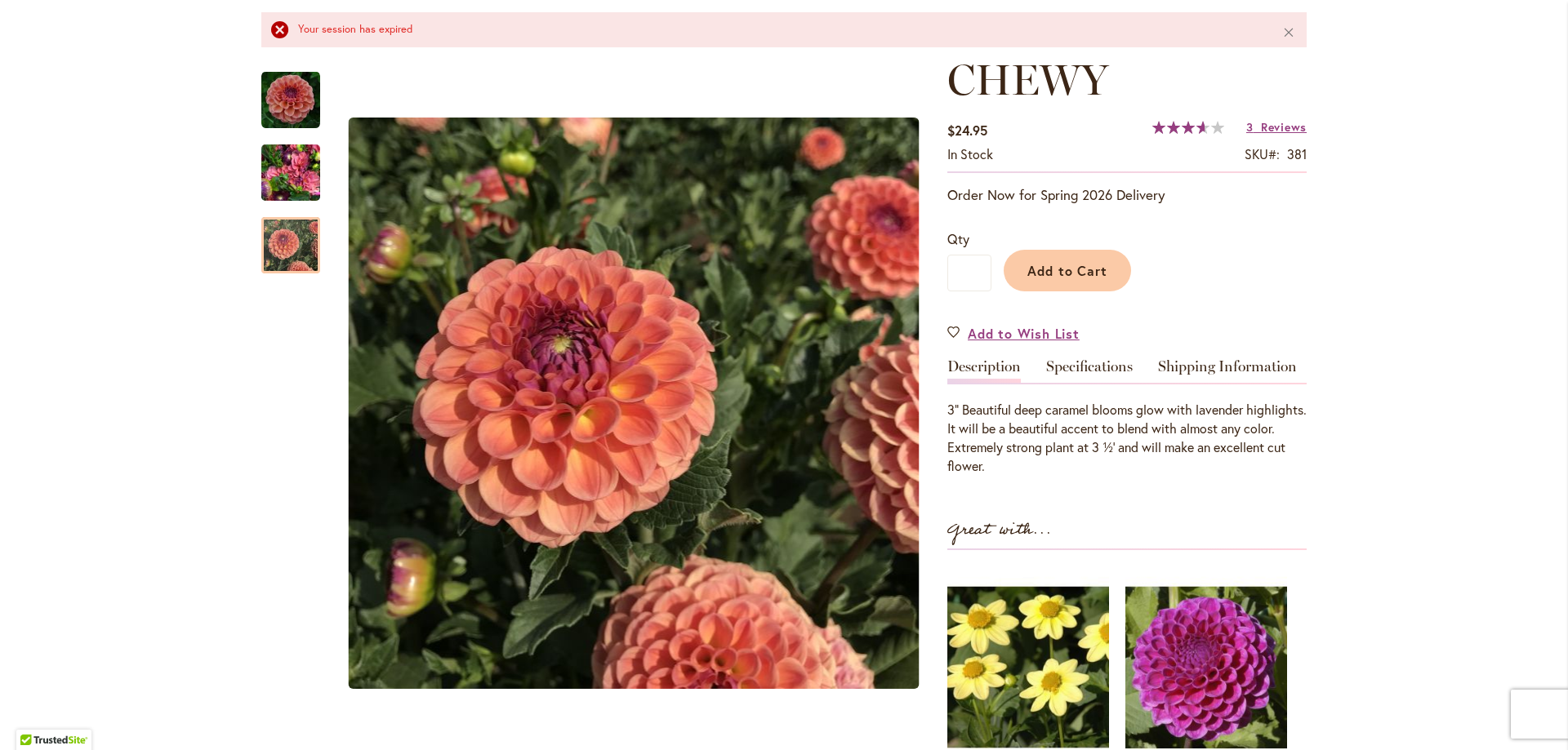
scroll to position [90, 0]
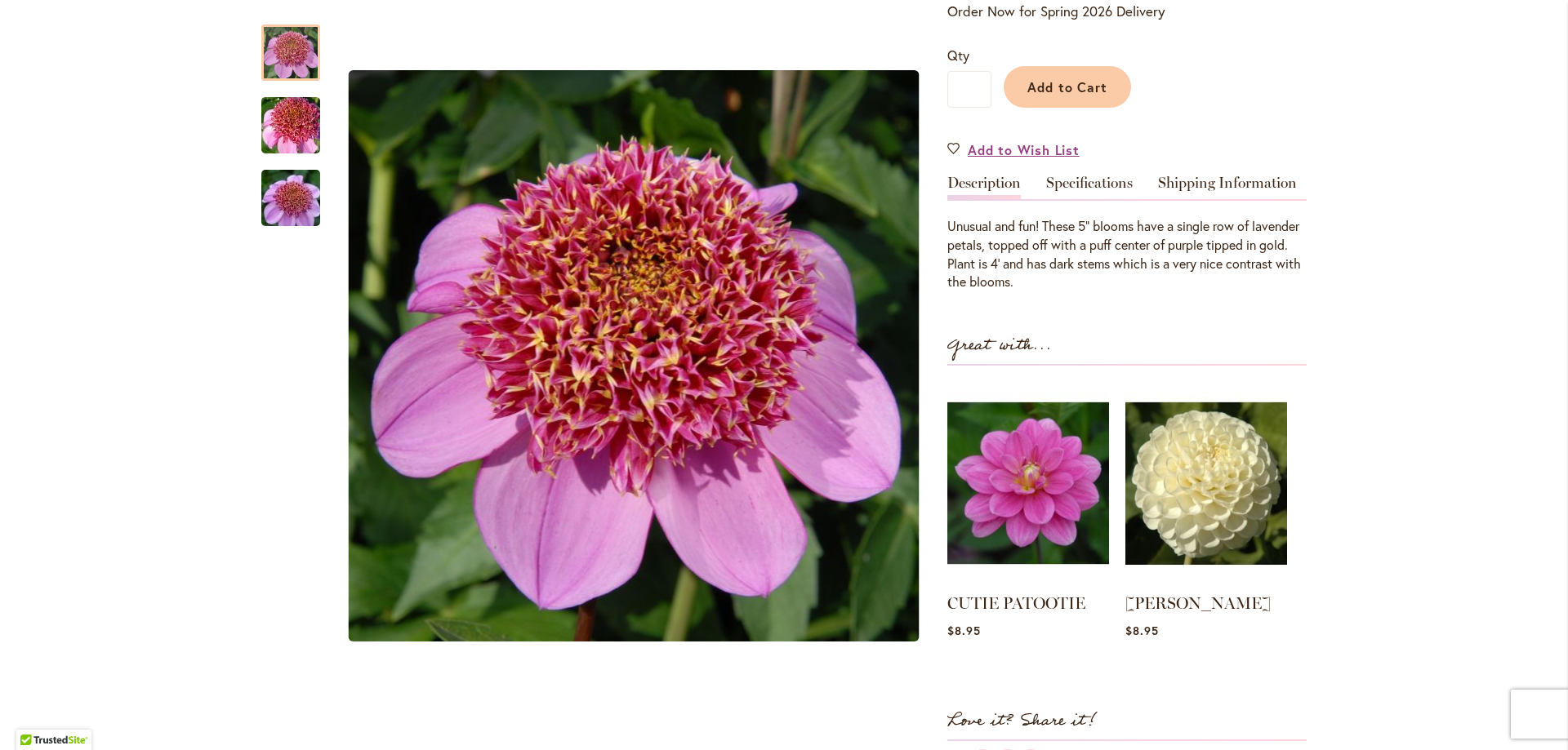
scroll to position [408, 0]
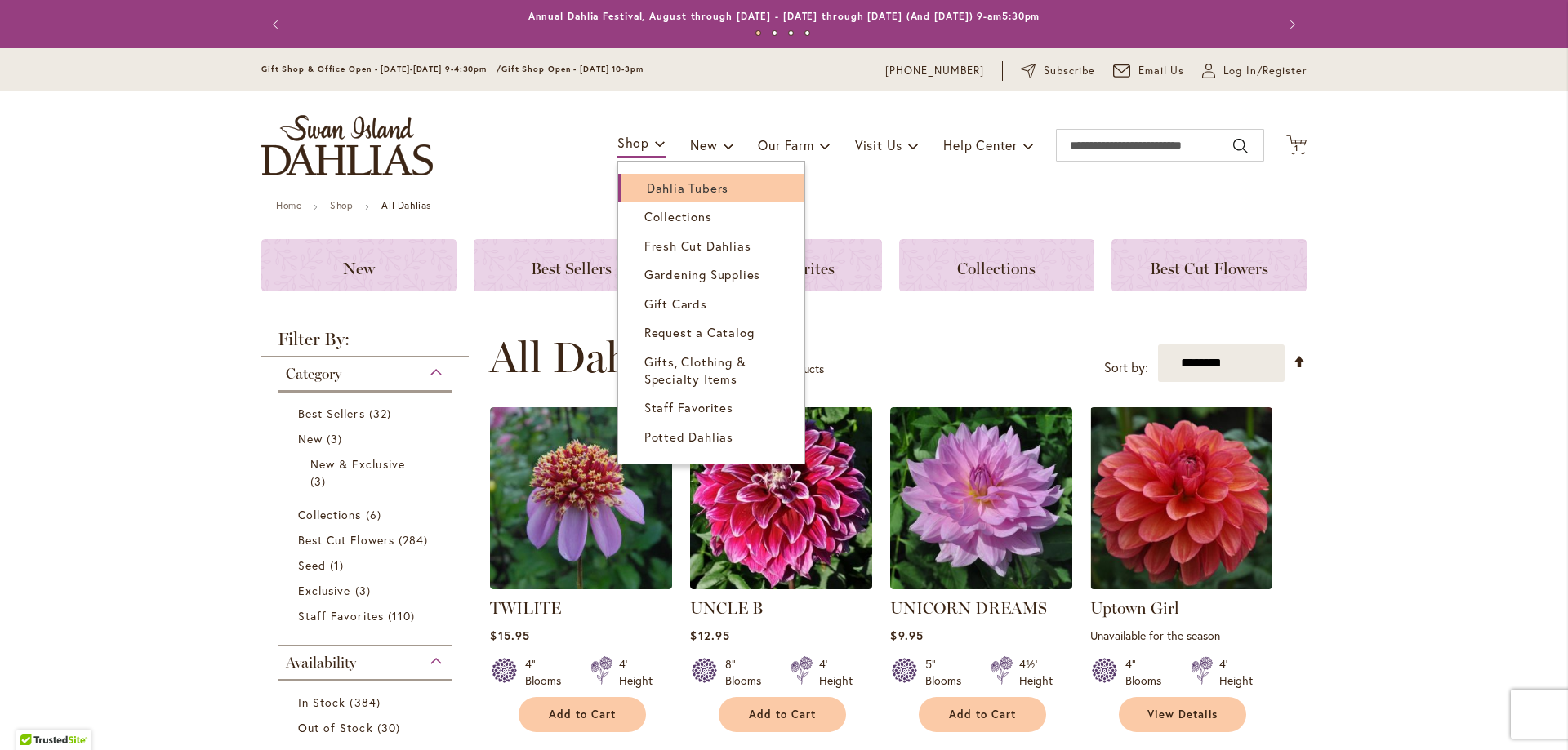
click at [647, 181] on span "Dahlia Tubers" at bounding box center [687, 187] width 82 height 16
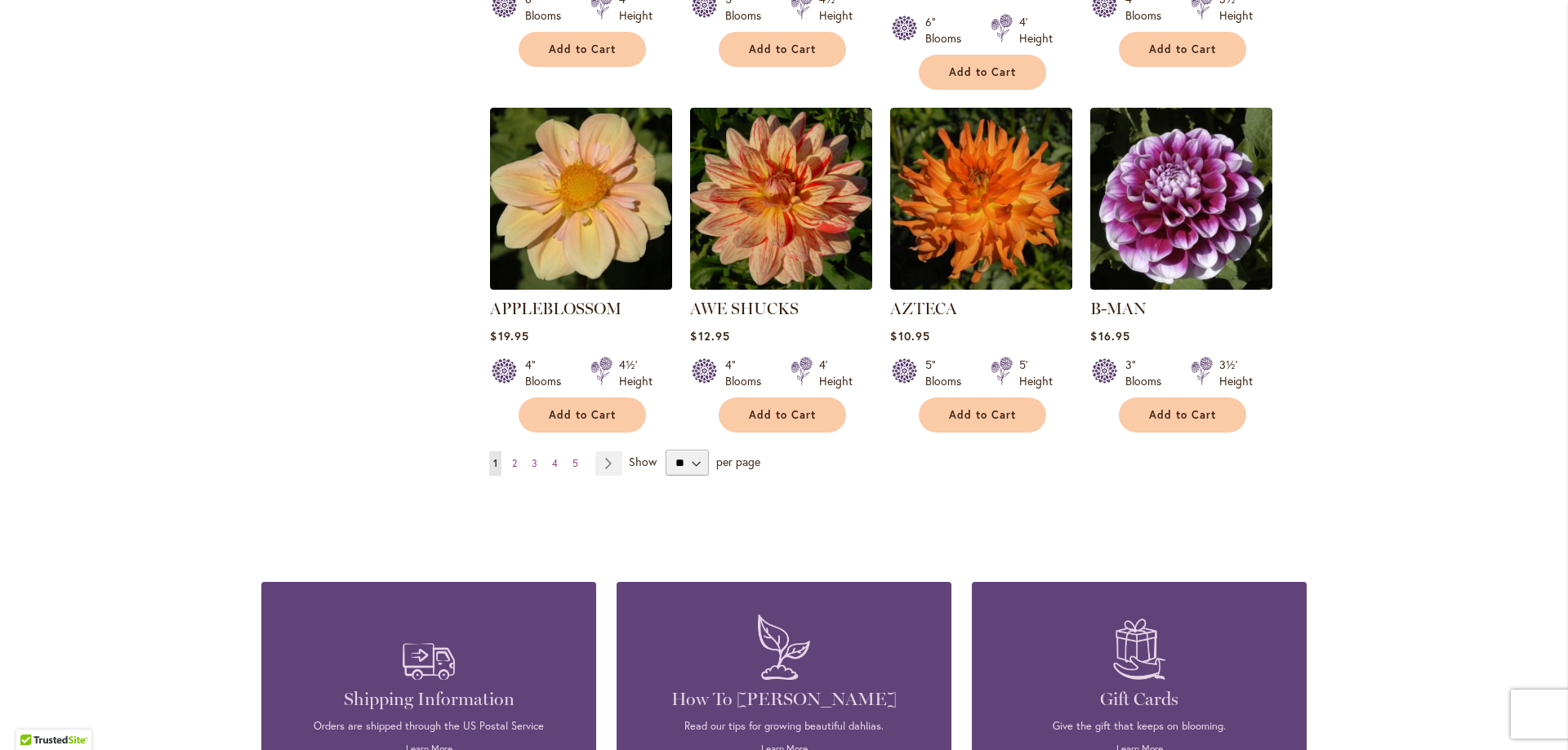
scroll to position [1327, 0]
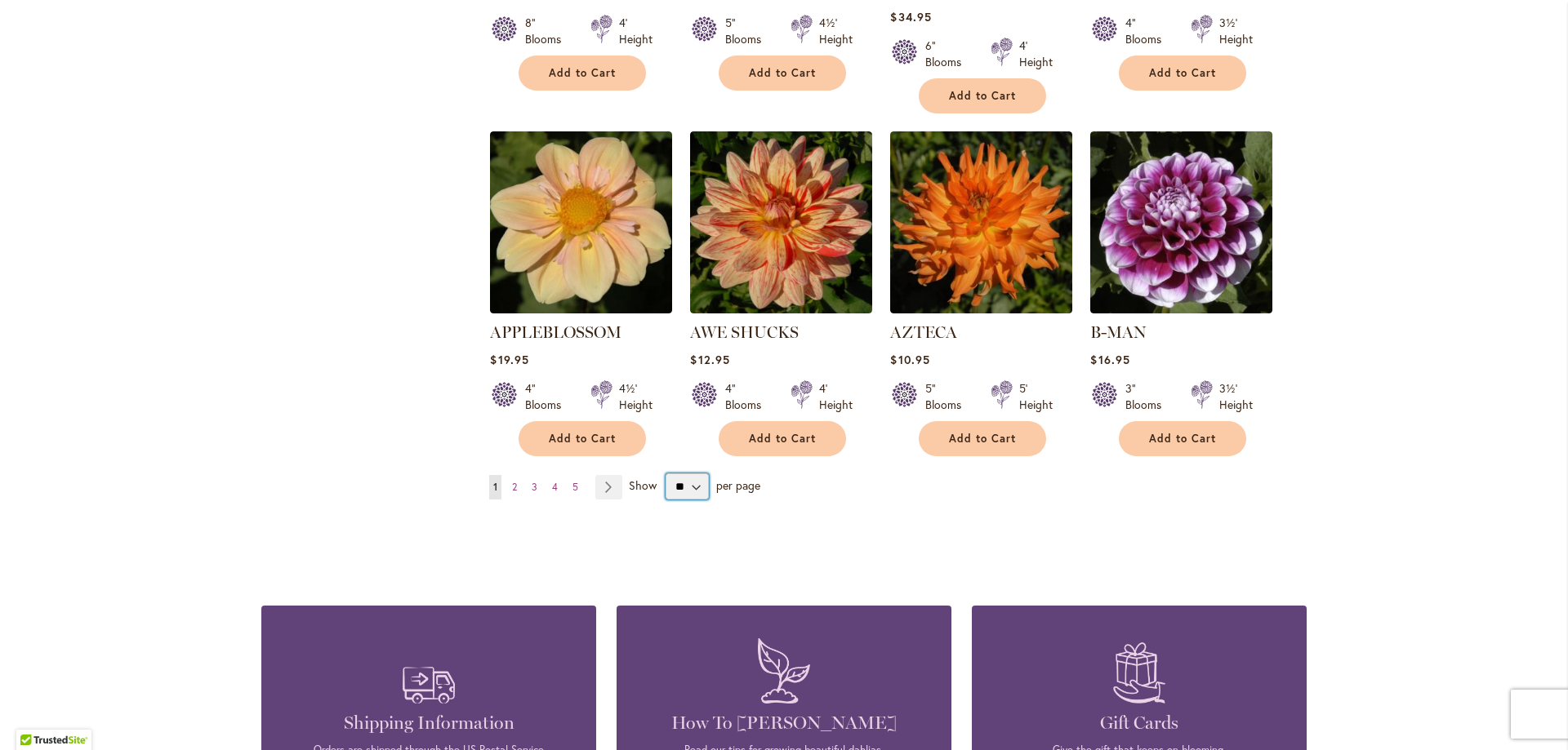
click at [692, 473] on select "** ** ** **" at bounding box center [686, 486] width 43 height 26
select select "**"
click at [665, 473] on select "** ** ** **" at bounding box center [686, 486] width 43 height 26
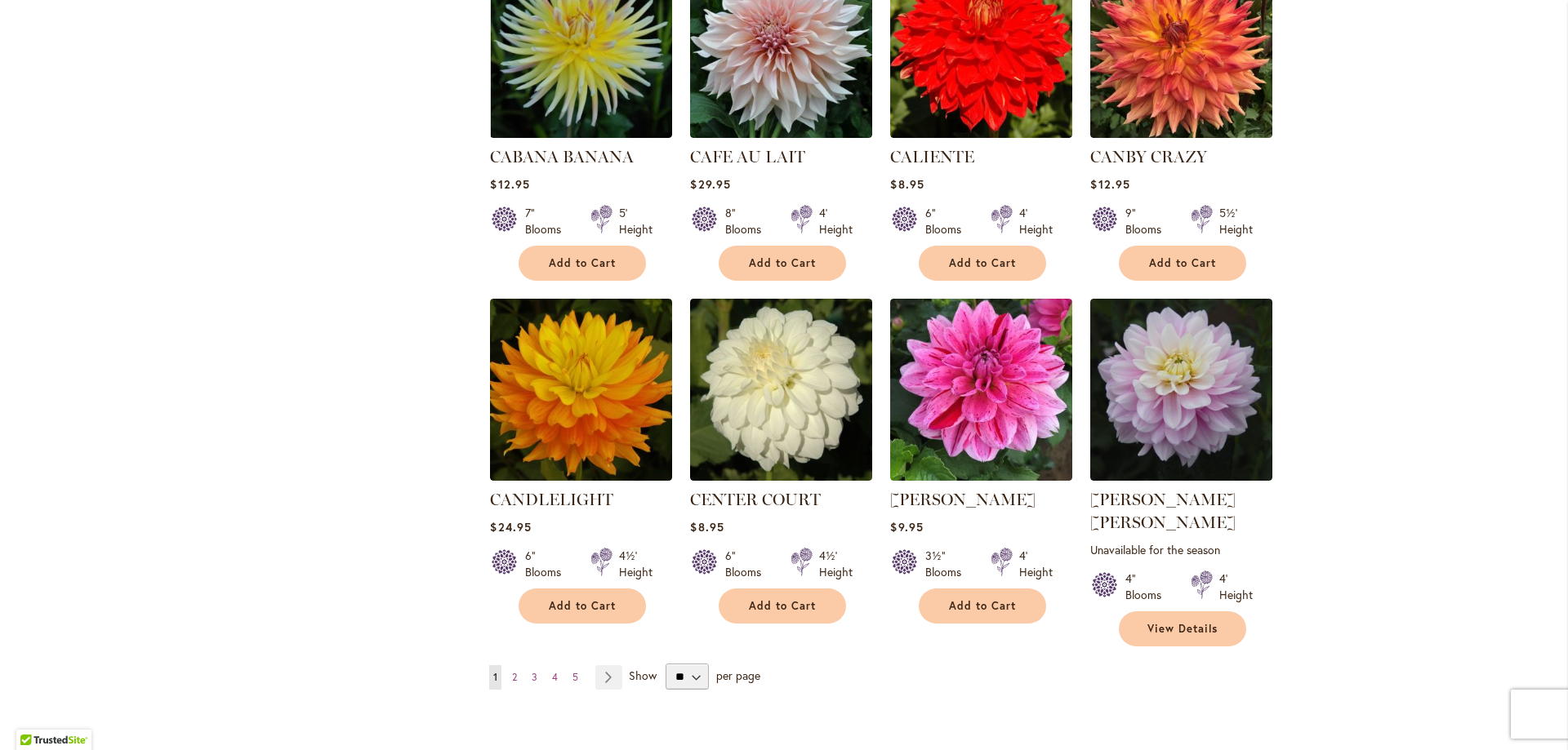
scroll to position [5469, 0]
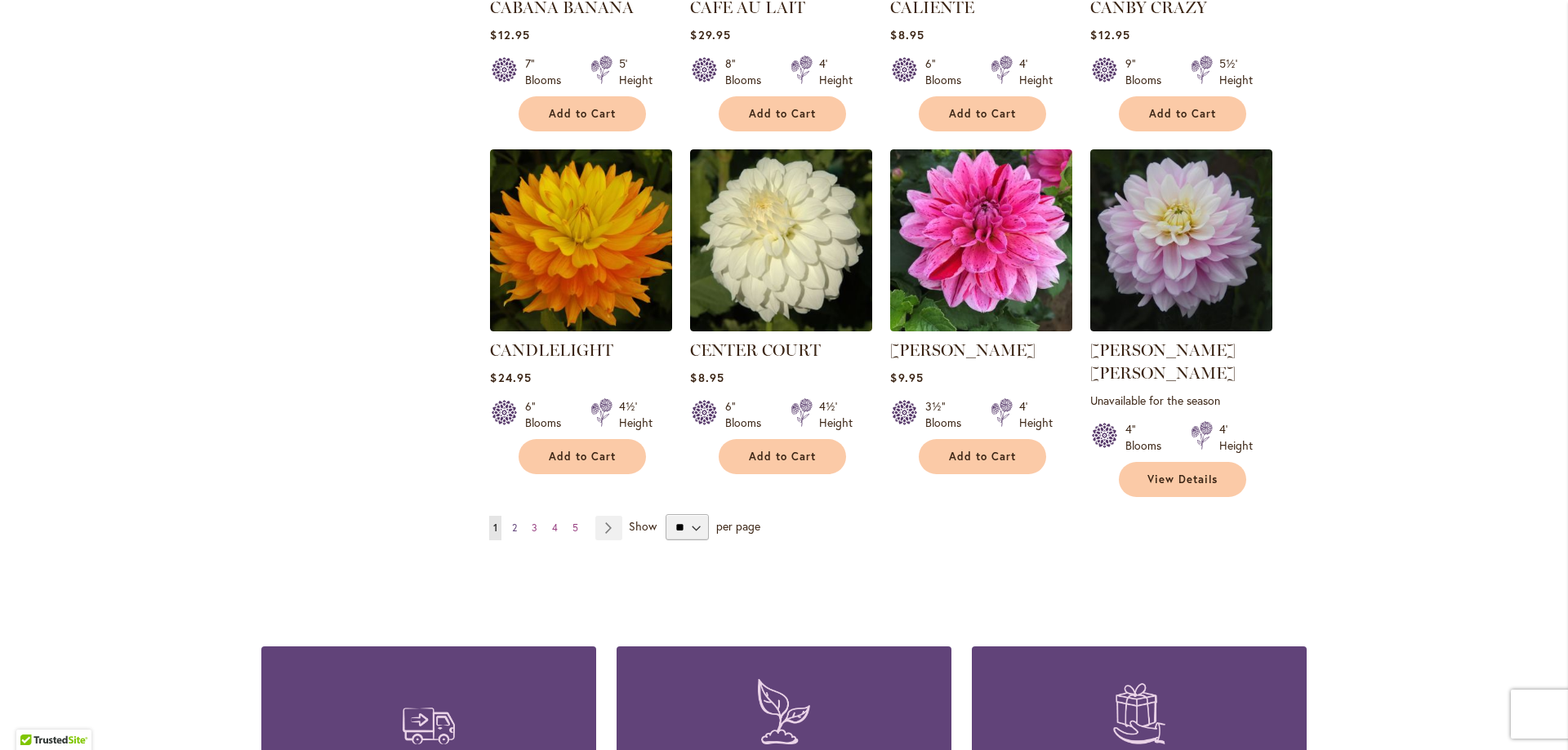
click at [508, 515] on link "Page 2" at bounding box center [515, 527] width 14 height 24
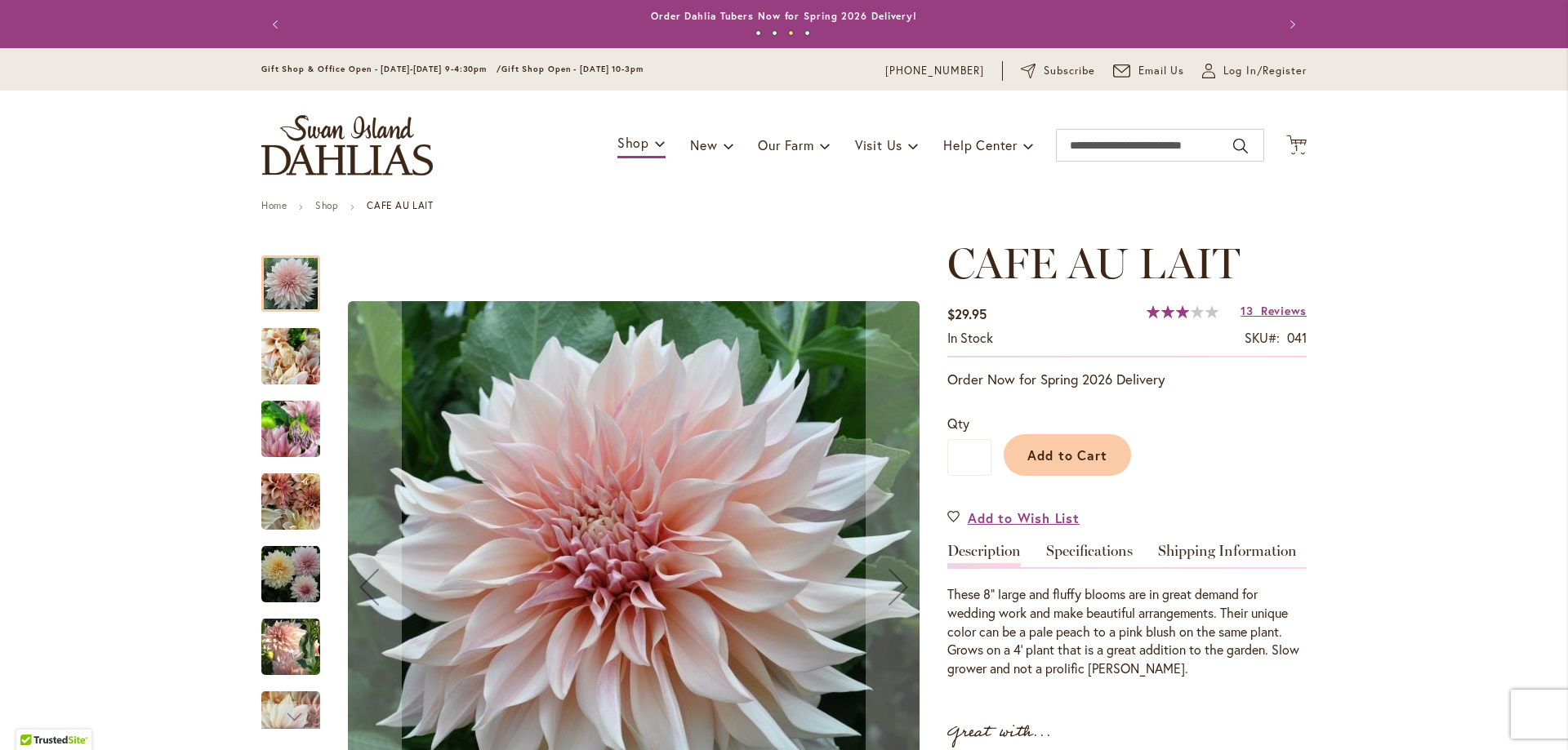
scroll to position [82, 0]
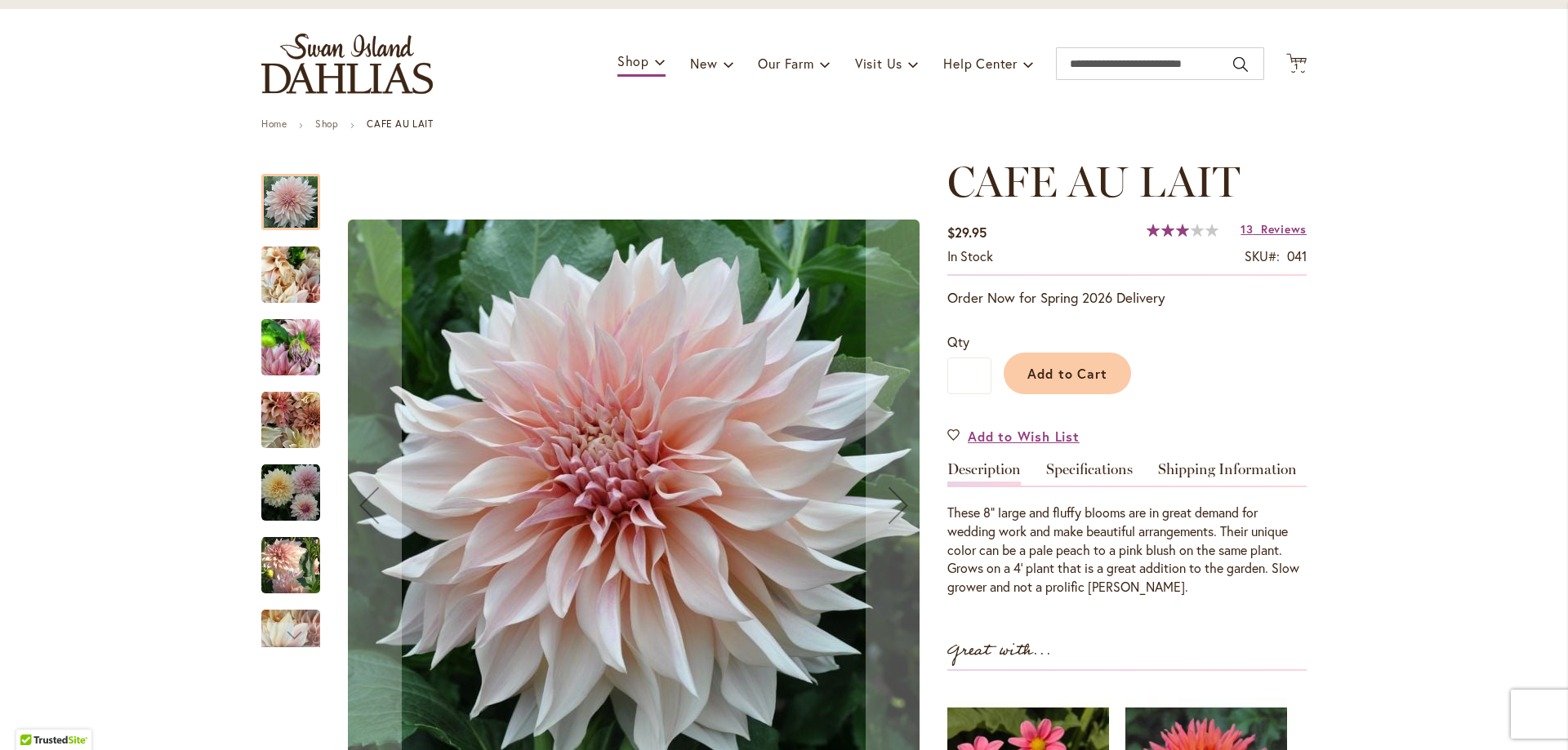
click at [294, 281] on img "Café Au Lait" at bounding box center [291, 274] width 59 height 78
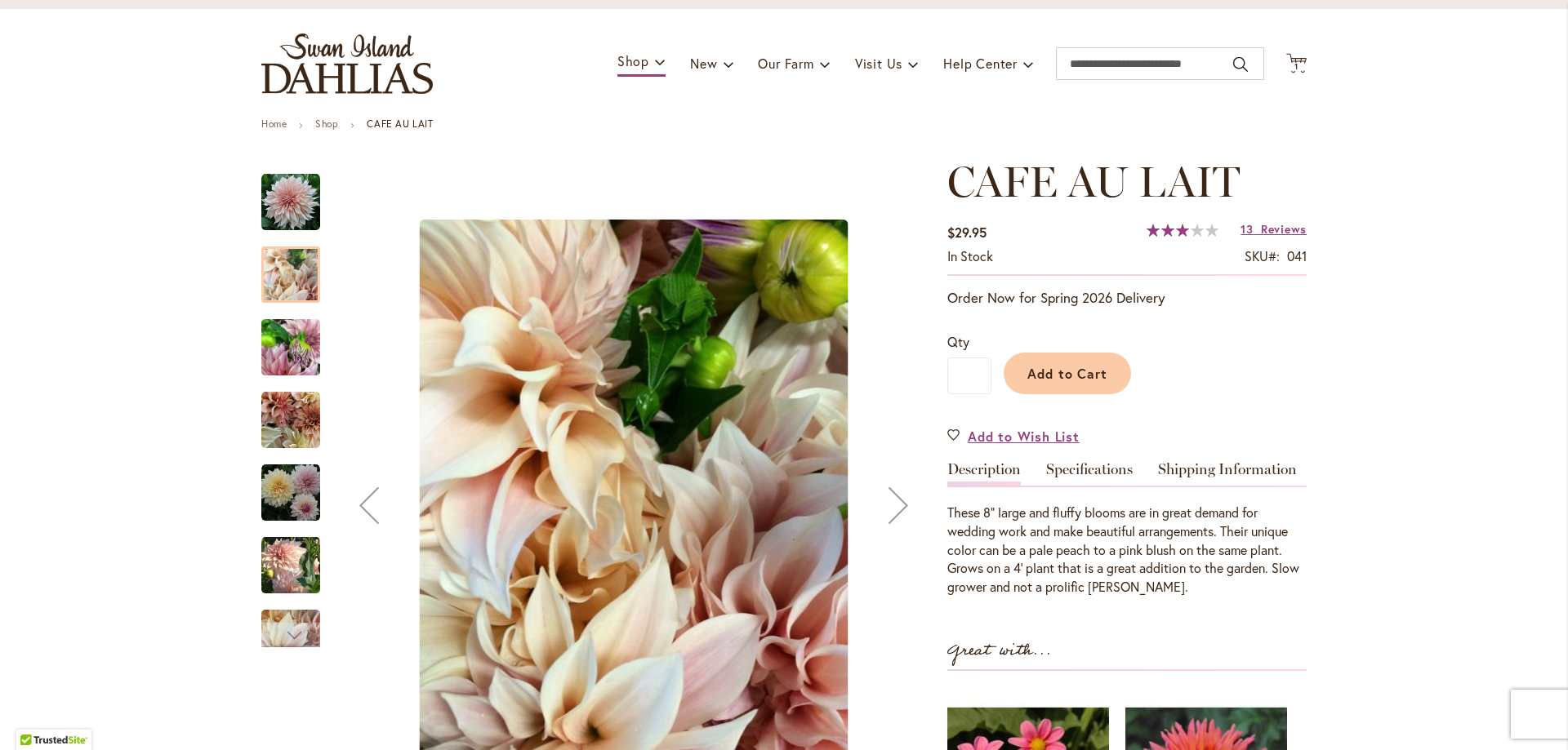
click at [298, 349] on img "Café Au Lait" at bounding box center [291, 347] width 59 height 78
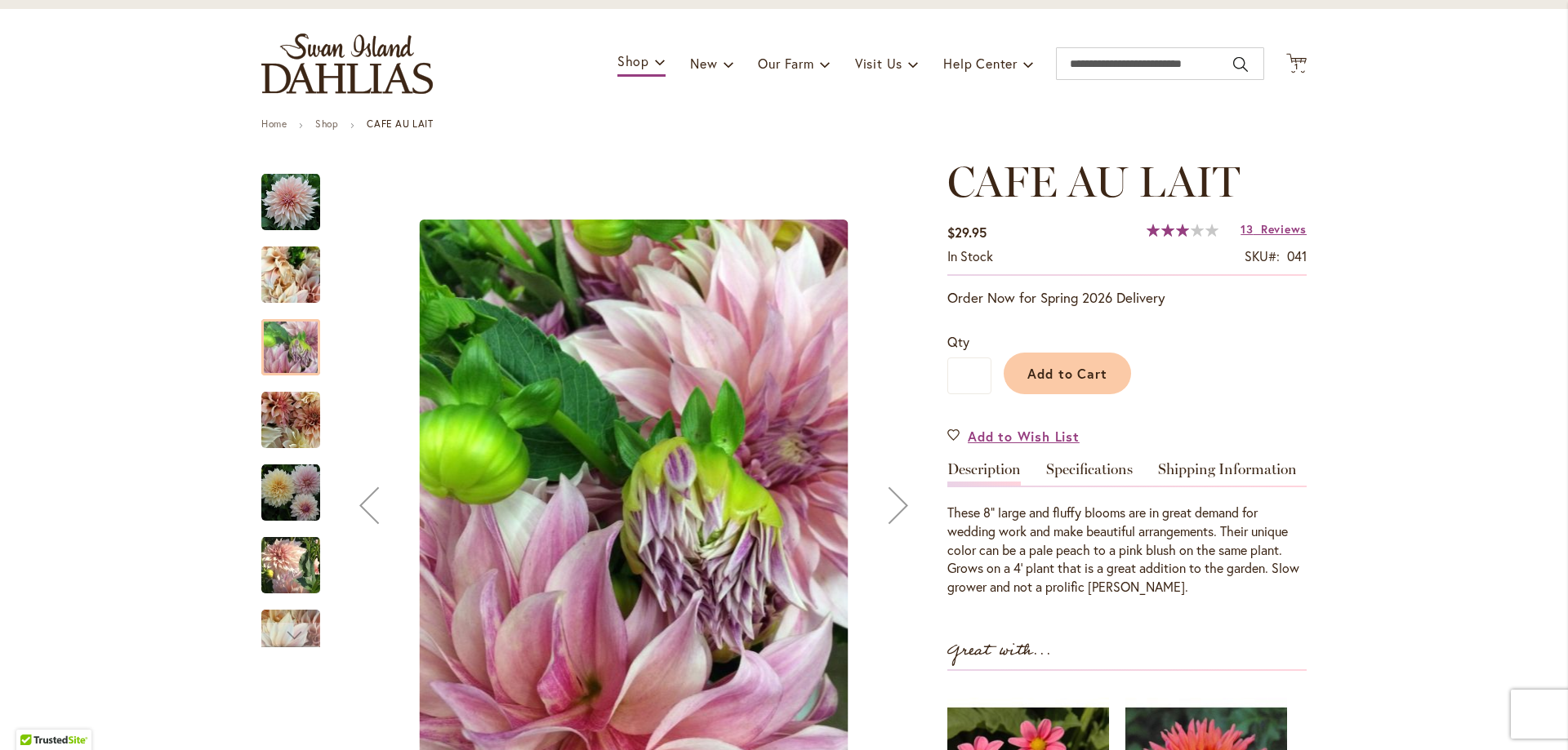
click at [302, 428] on img "Café Au Lait" at bounding box center [291, 420] width 59 height 59
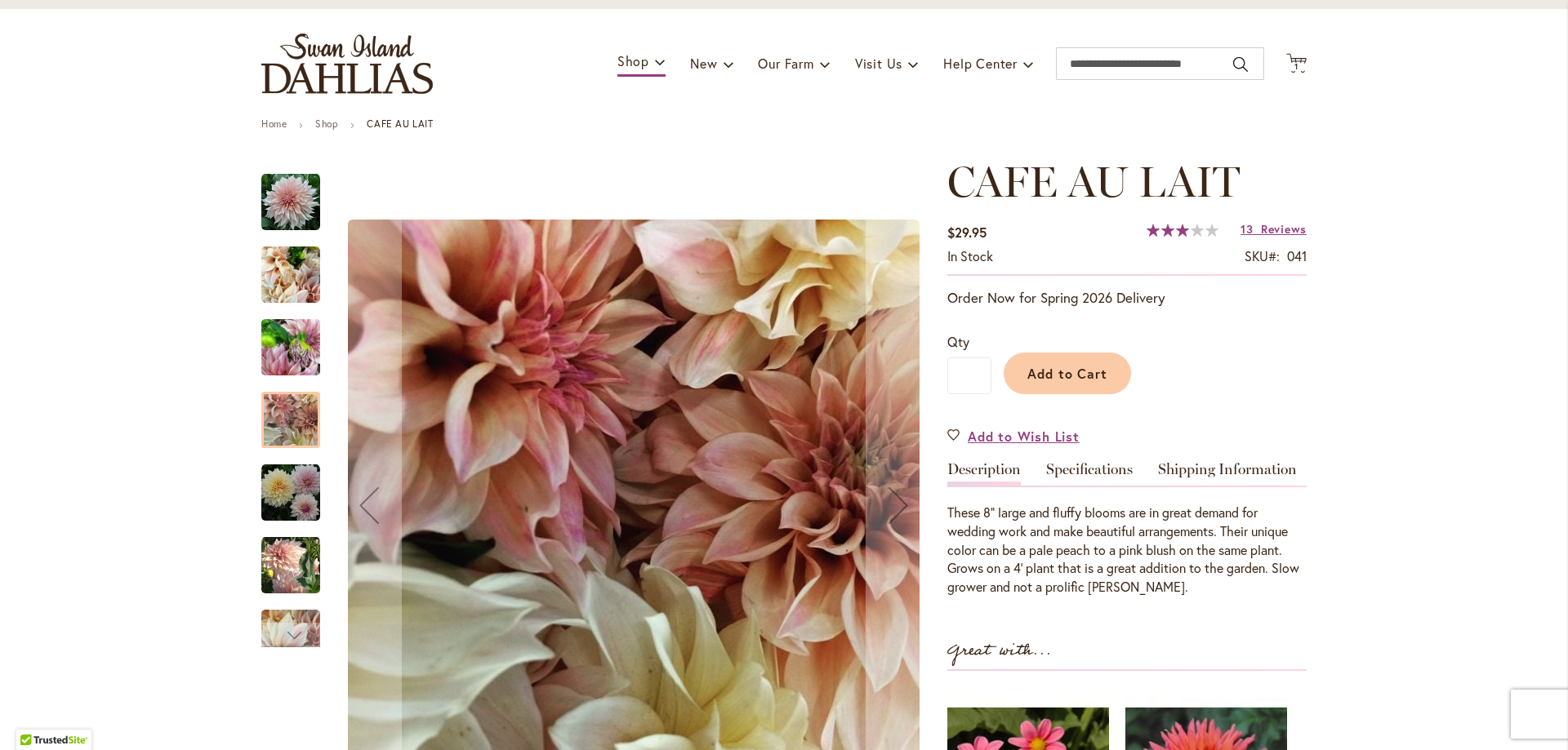
click at [294, 514] on img "Café Au Lait" at bounding box center [291, 492] width 59 height 59
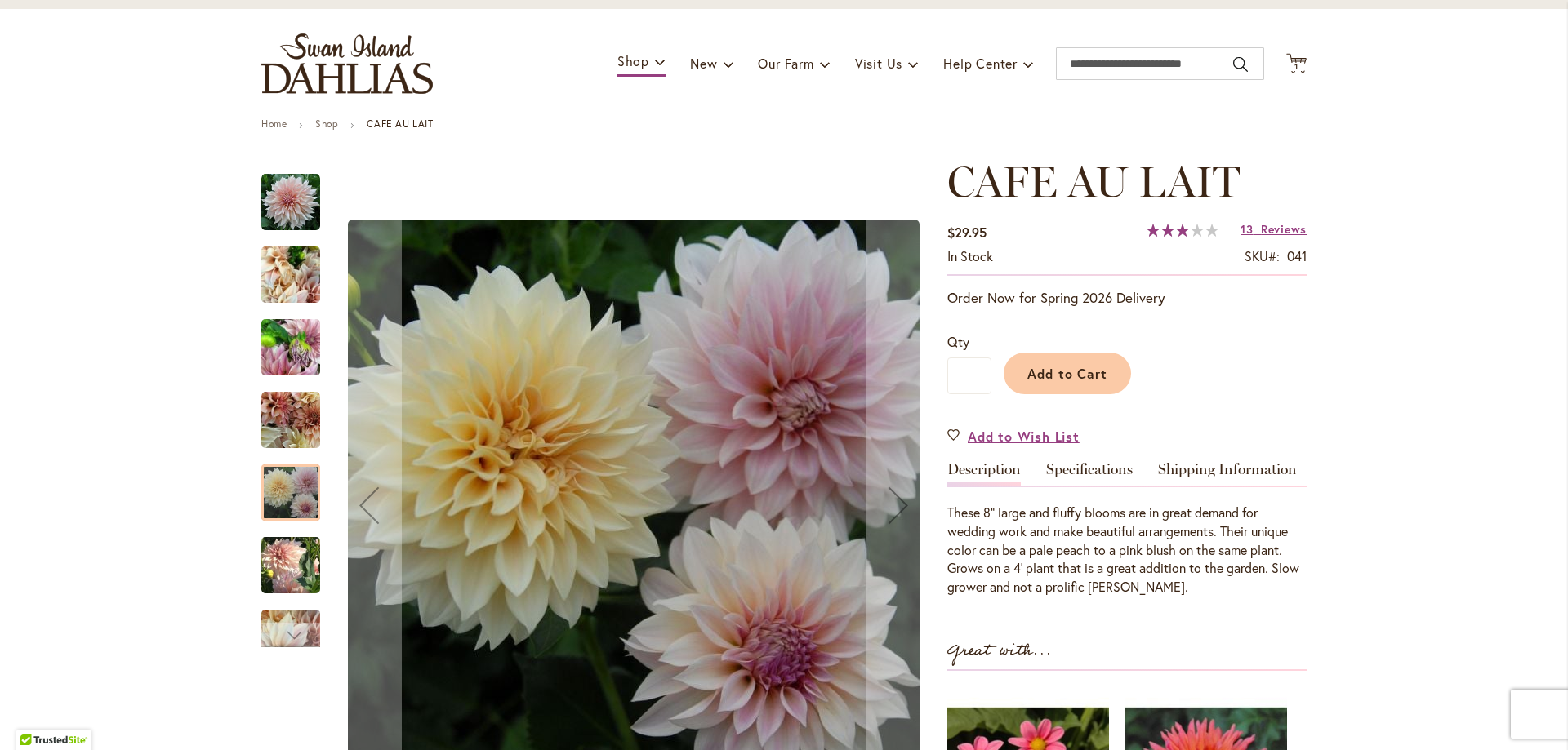
click at [270, 201] on img "Café Au Lait" at bounding box center [291, 202] width 59 height 59
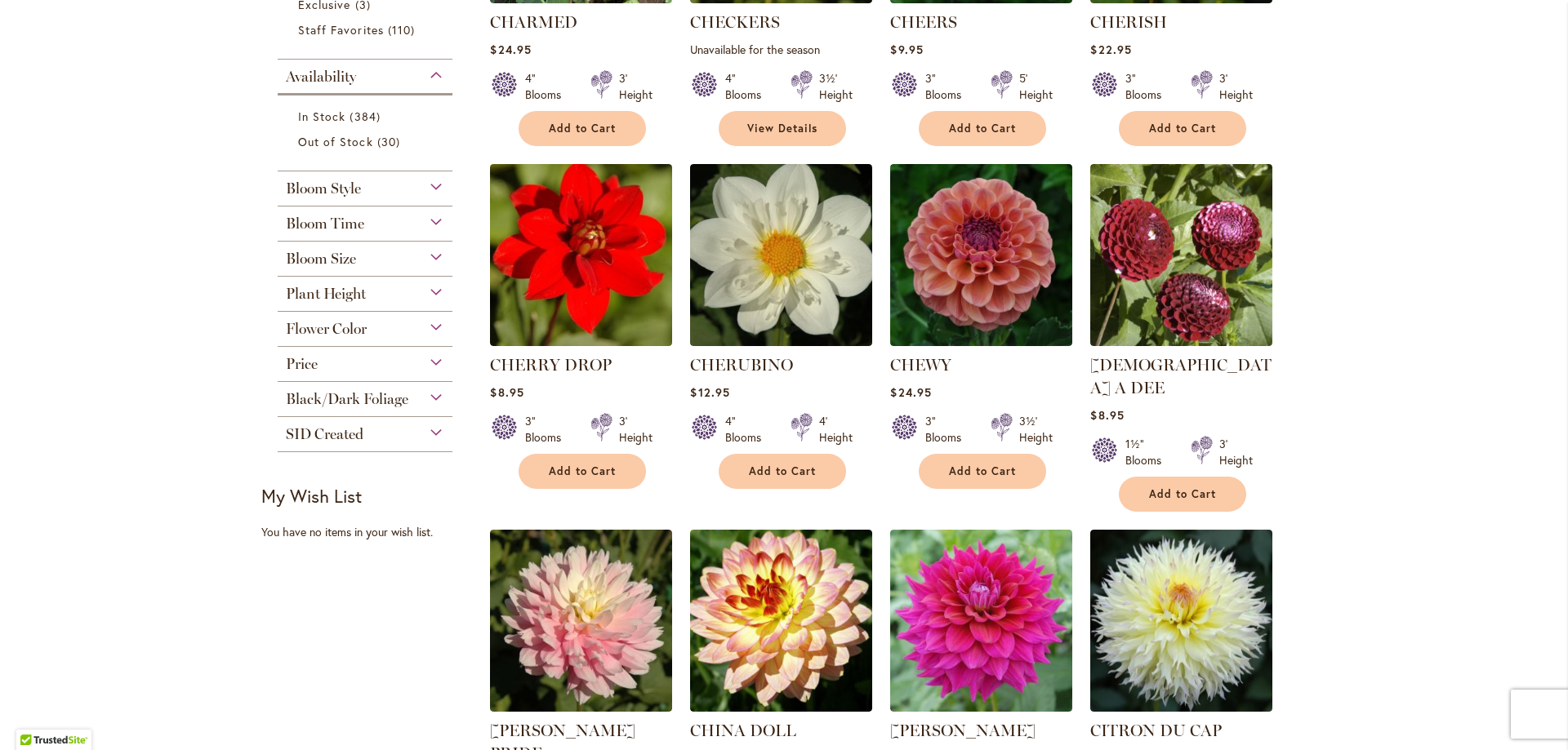
scroll to position [653, 0]
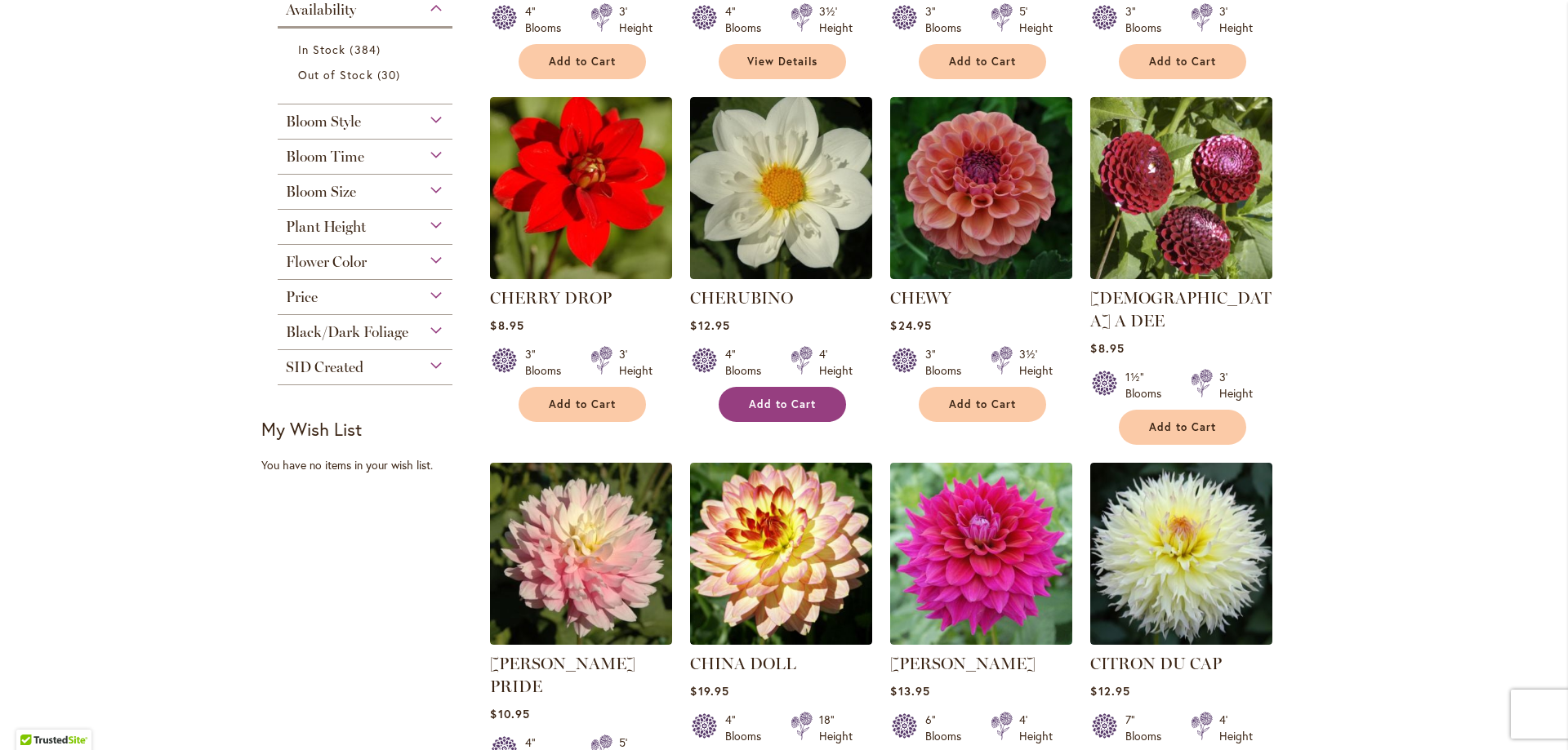
click at [778, 395] on button "Add to Cart" at bounding box center [782, 404] width 127 height 35
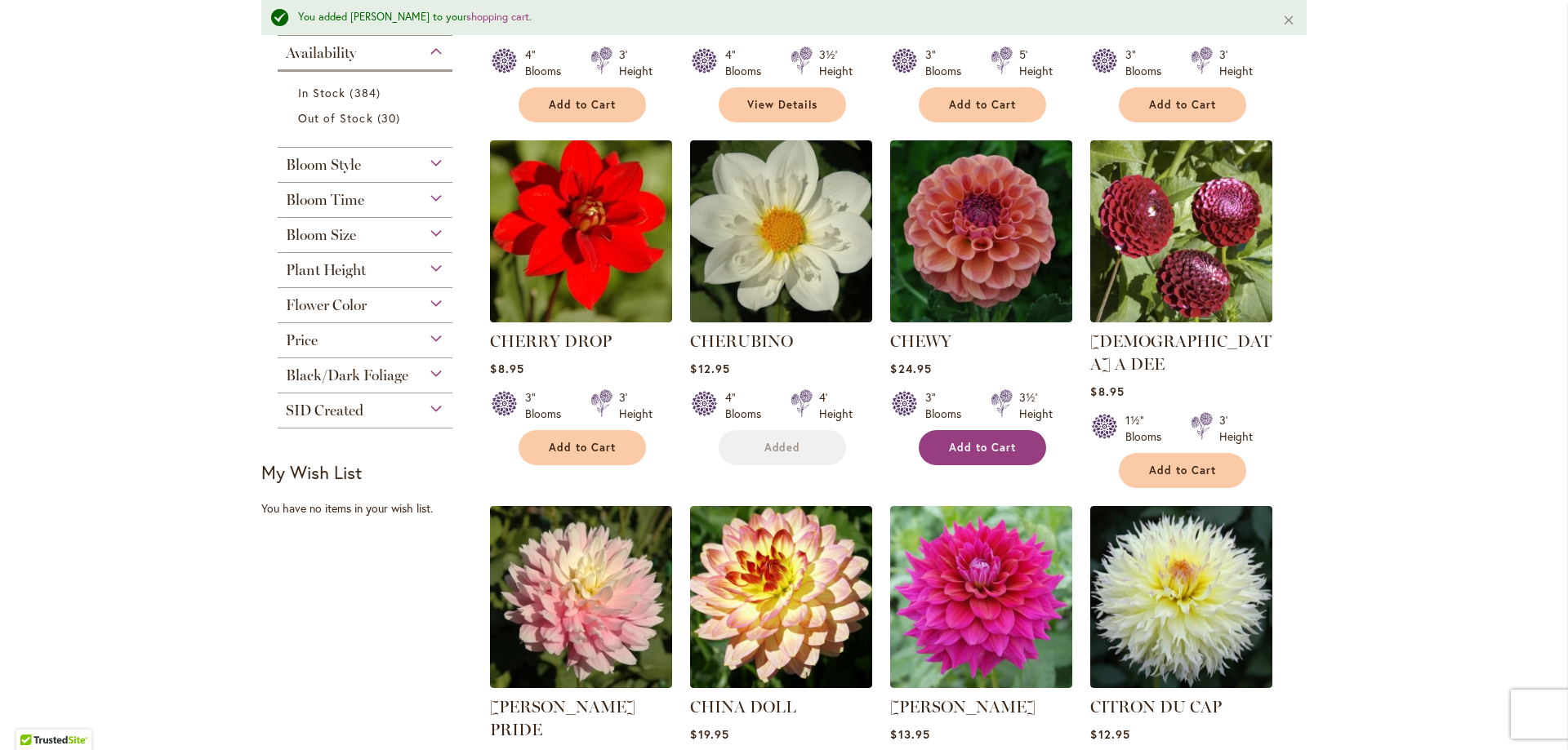
scroll to position [696, 0]
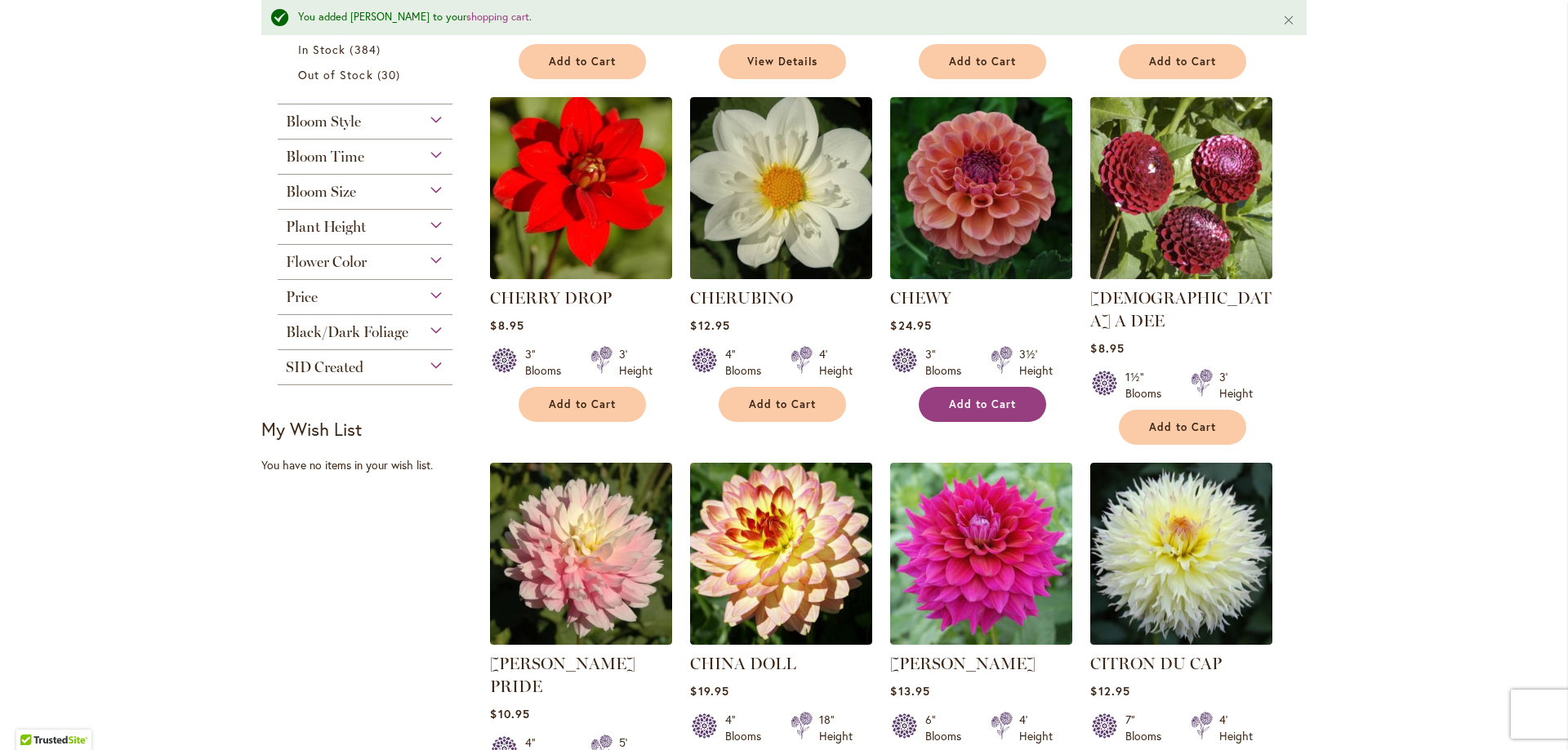
click at [954, 404] on span "Add to Cart" at bounding box center [982, 404] width 67 height 14
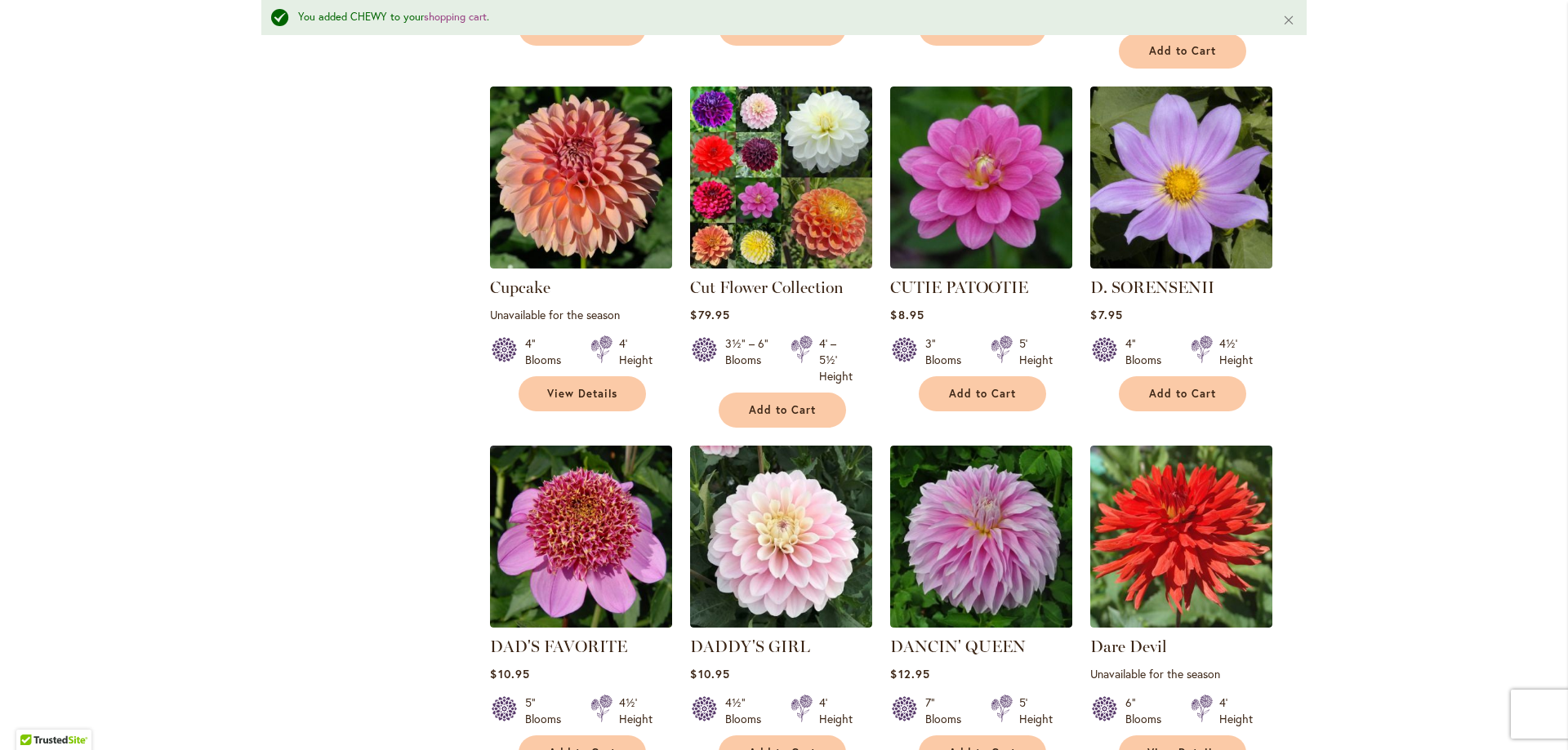
scroll to position [2573, 0]
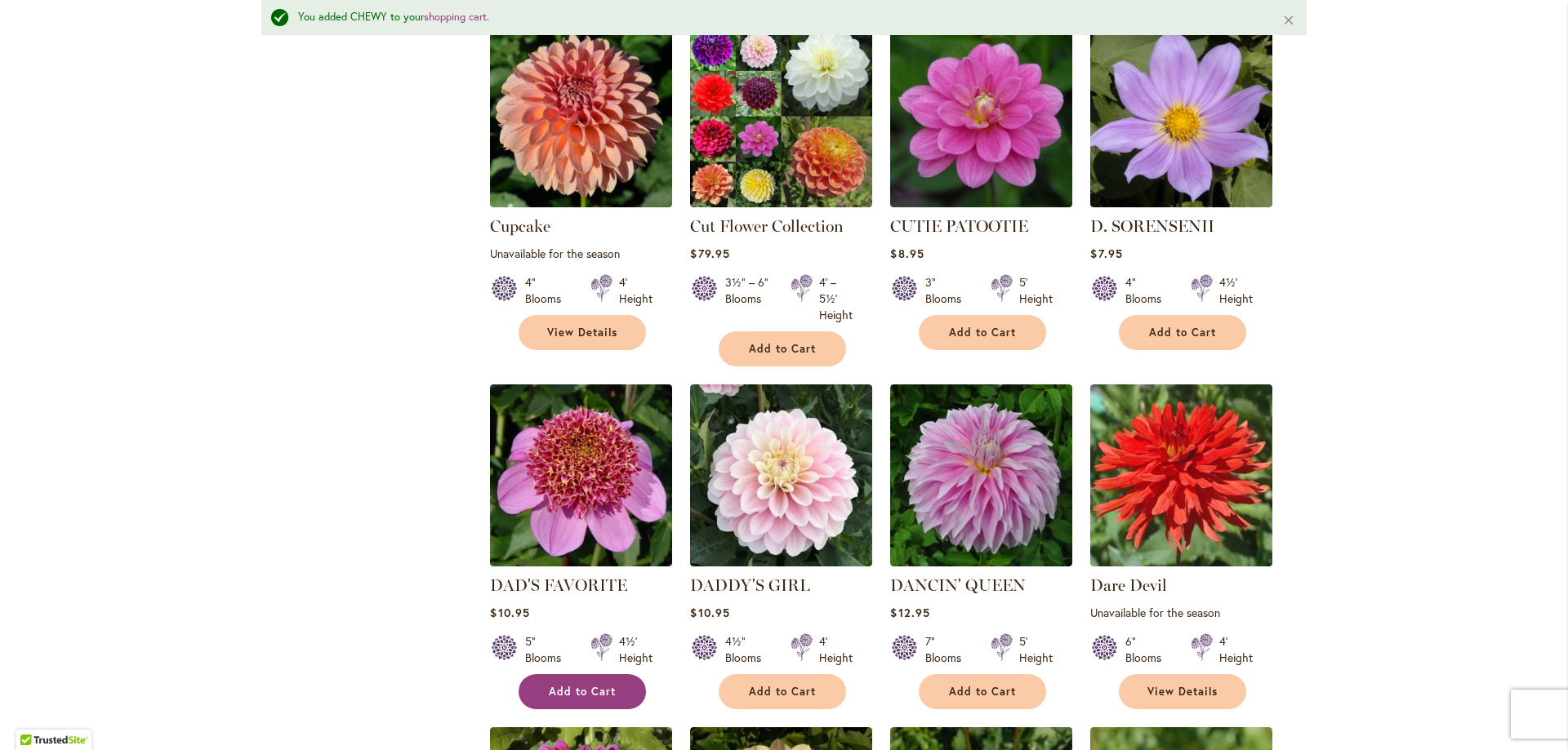
click at [590, 675] on button "Add to Cart" at bounding box center [582, 692] width 127 height 35
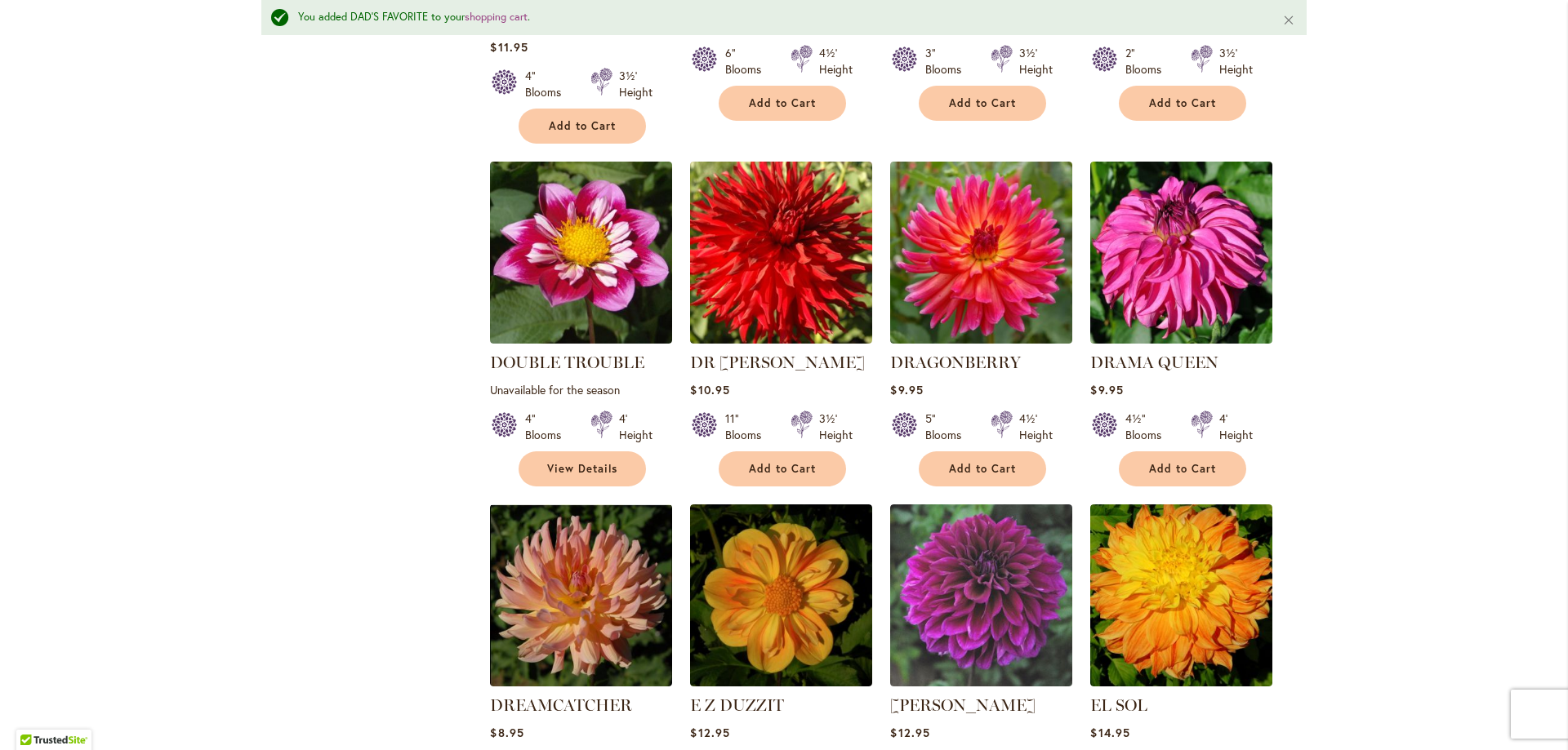
scroll to position [3961, 0]
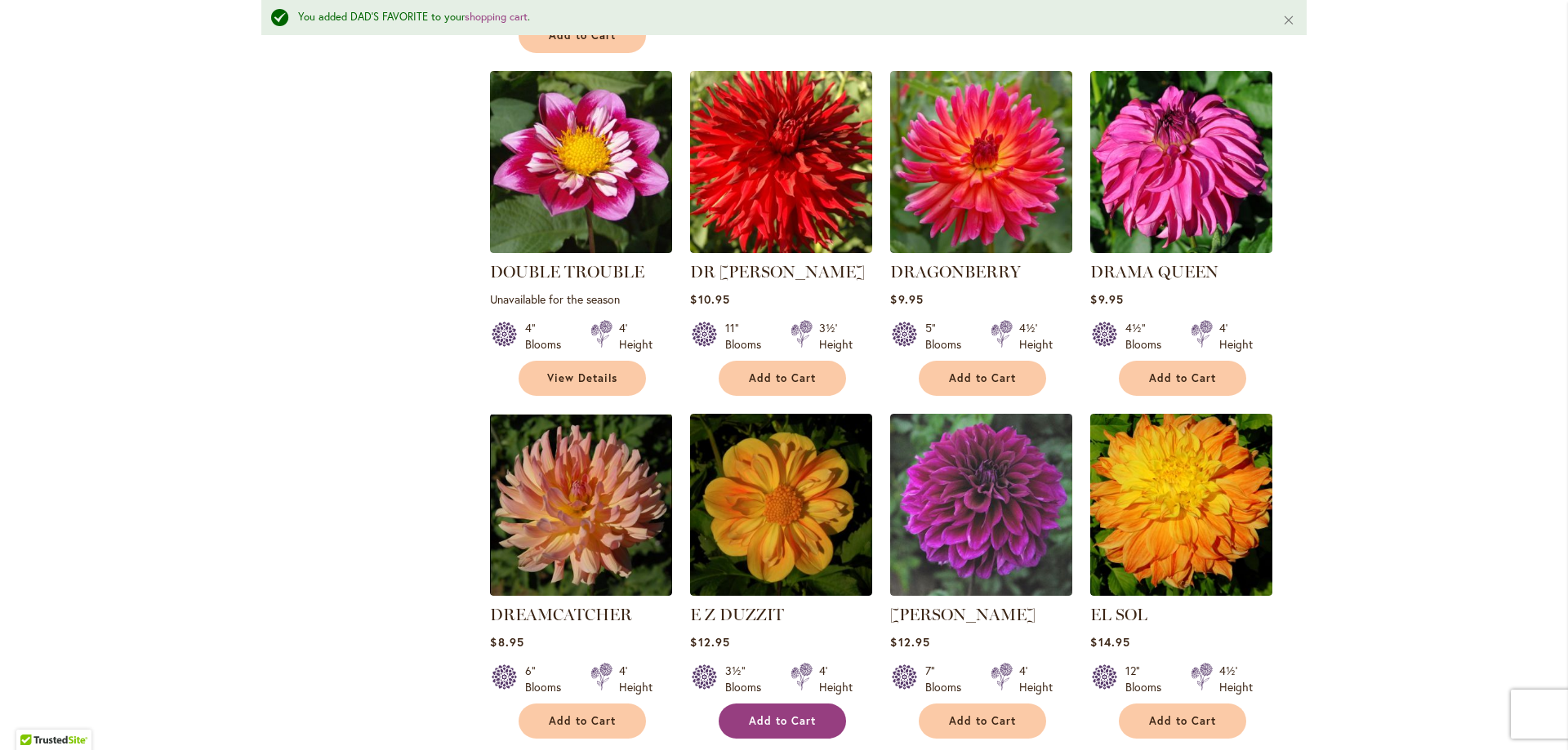
click at [801, 714] on span "Add to Cart" at bounding box center [781, 721] width 67 height 14
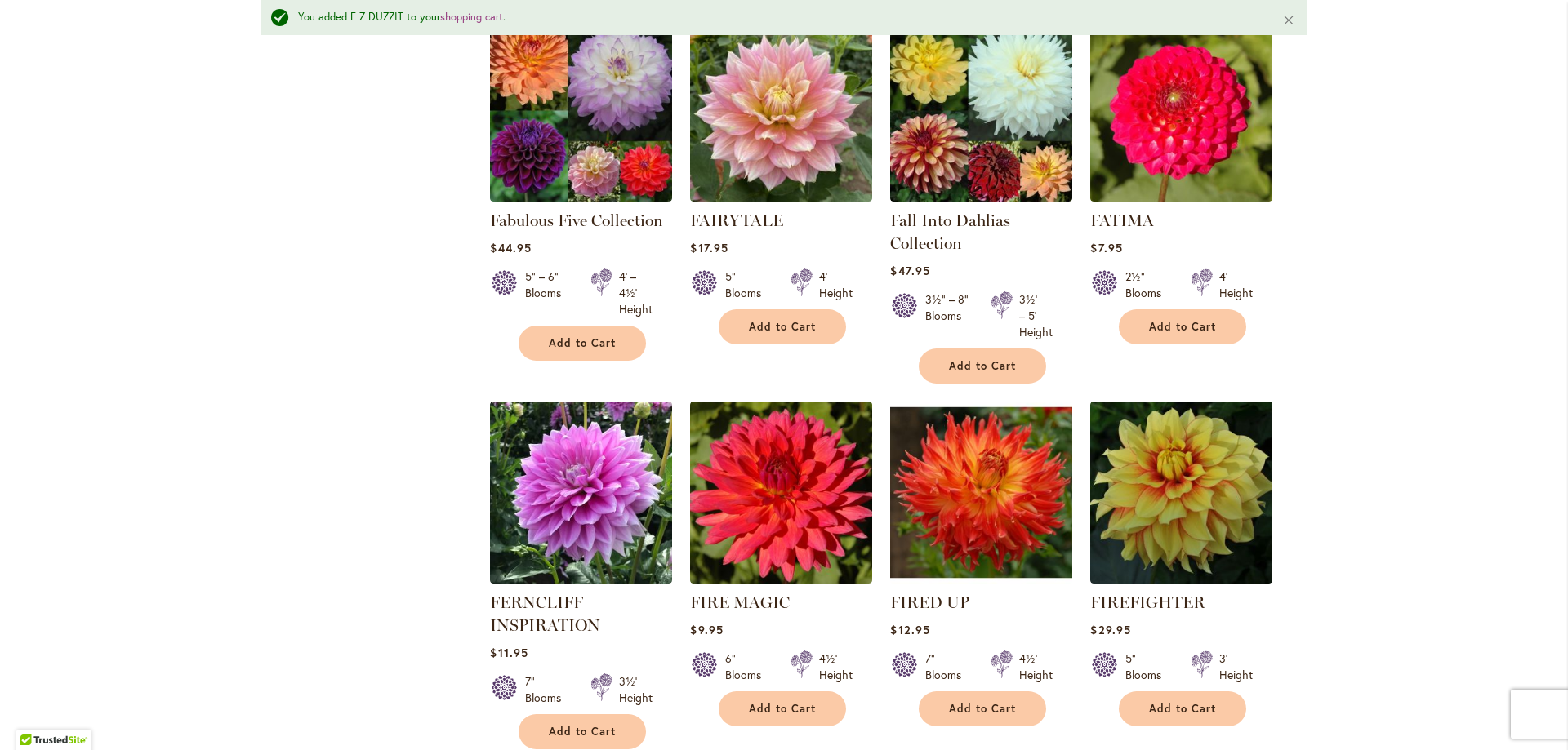
scroll to position [5594, 0]
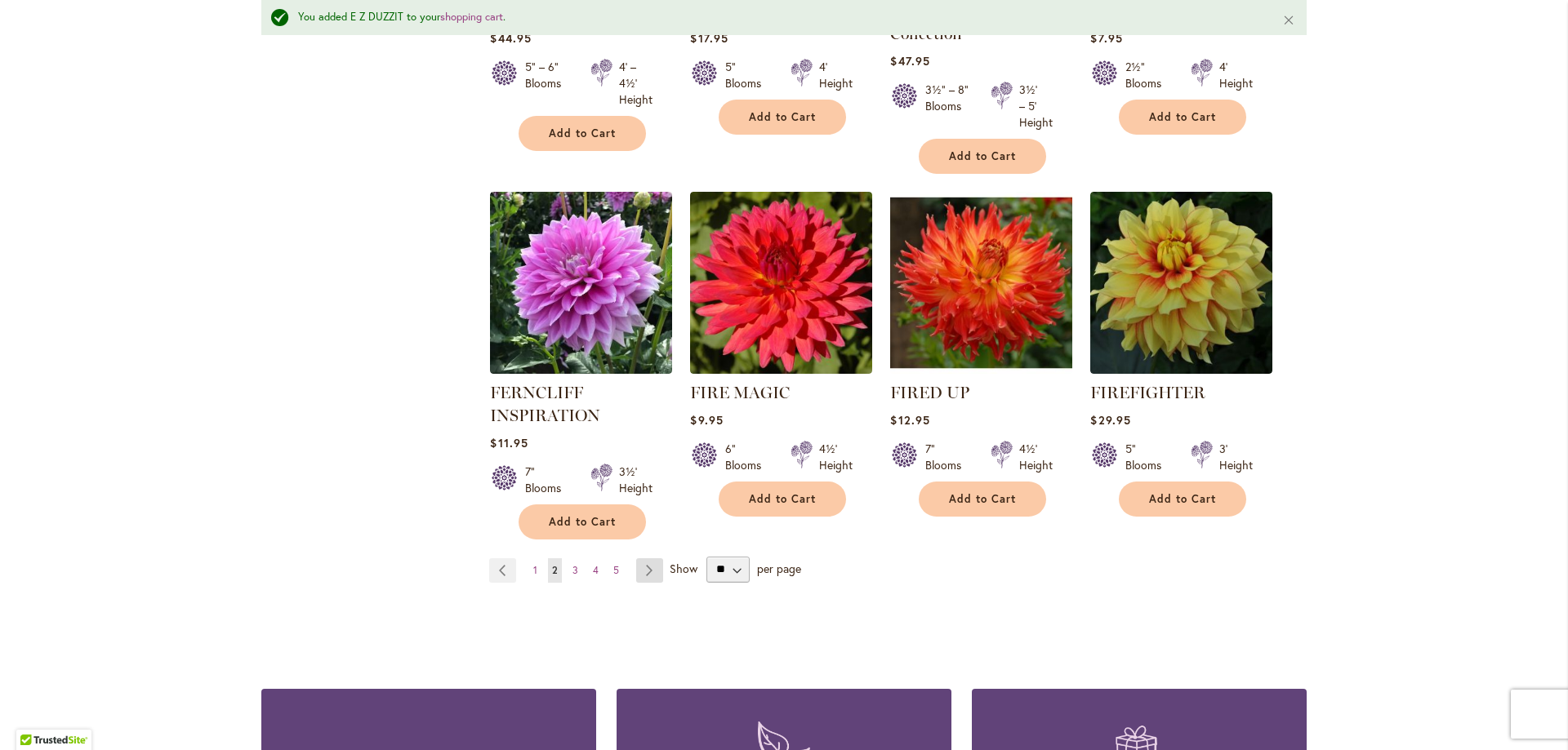
click at [651, 558] on link "Page Next" at bounding box center [650, 569] width 27 height 24
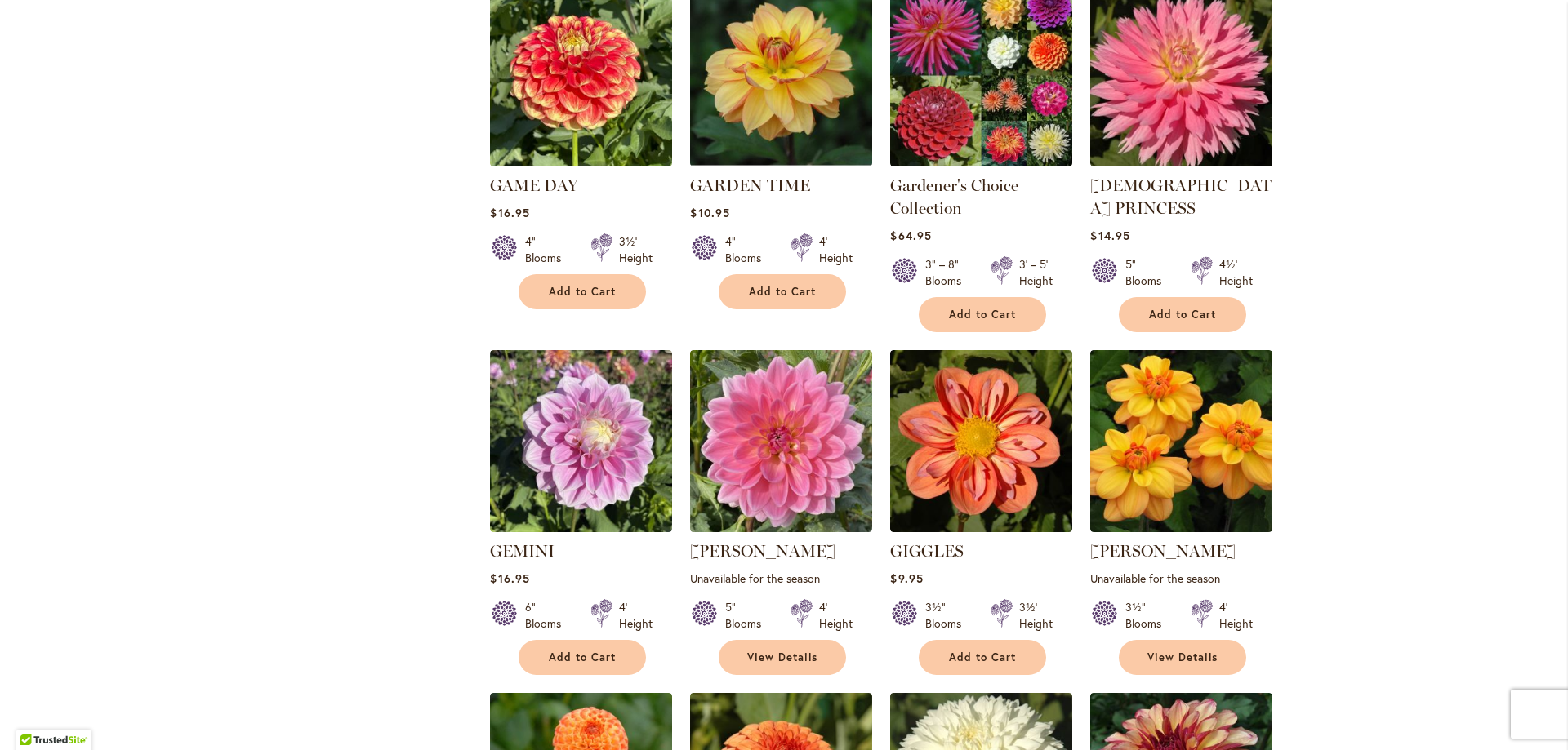
scroll to position [1569, 0]
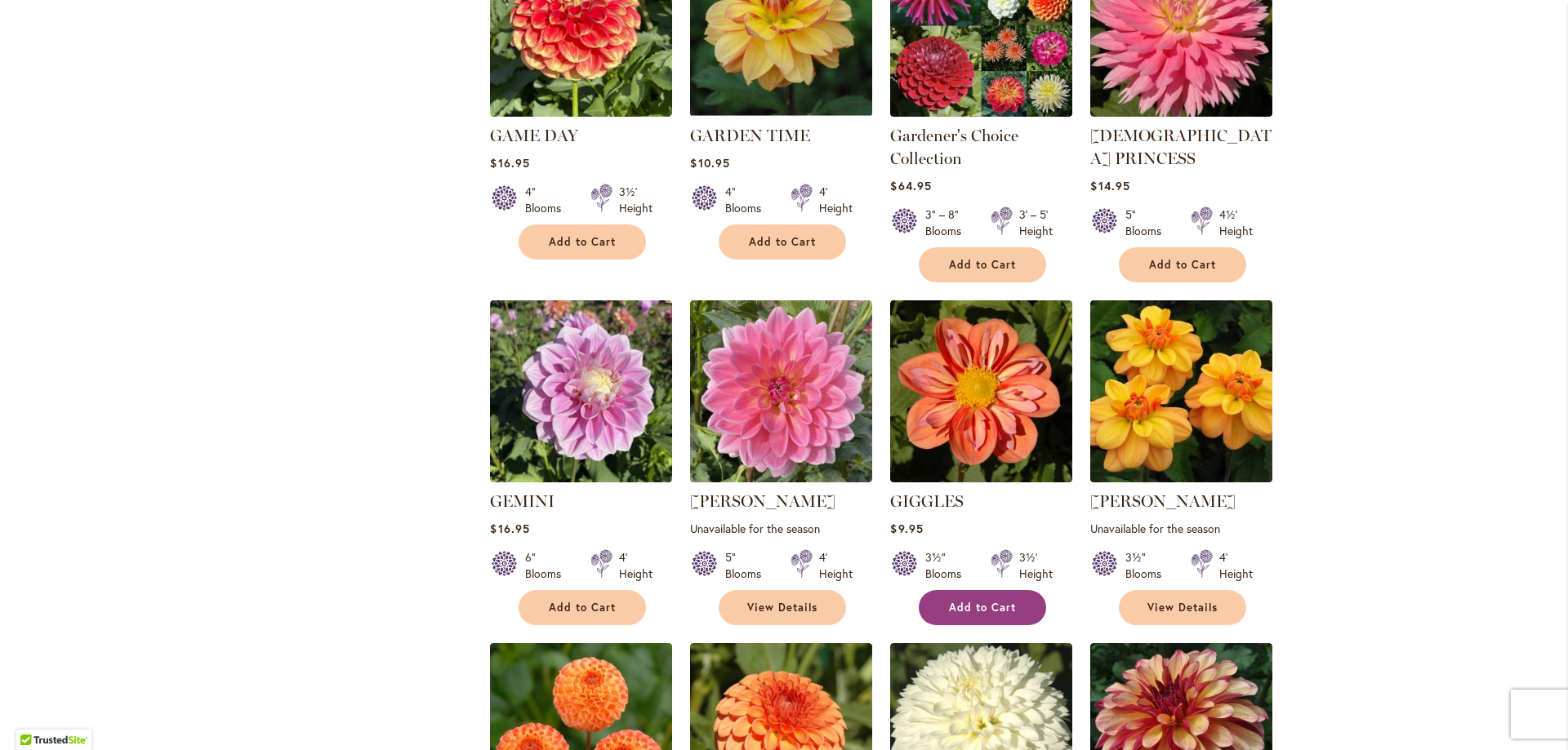
click at [949, 600] on span "Add to Cart" at bounding box center [982, 607] width 67 height 14
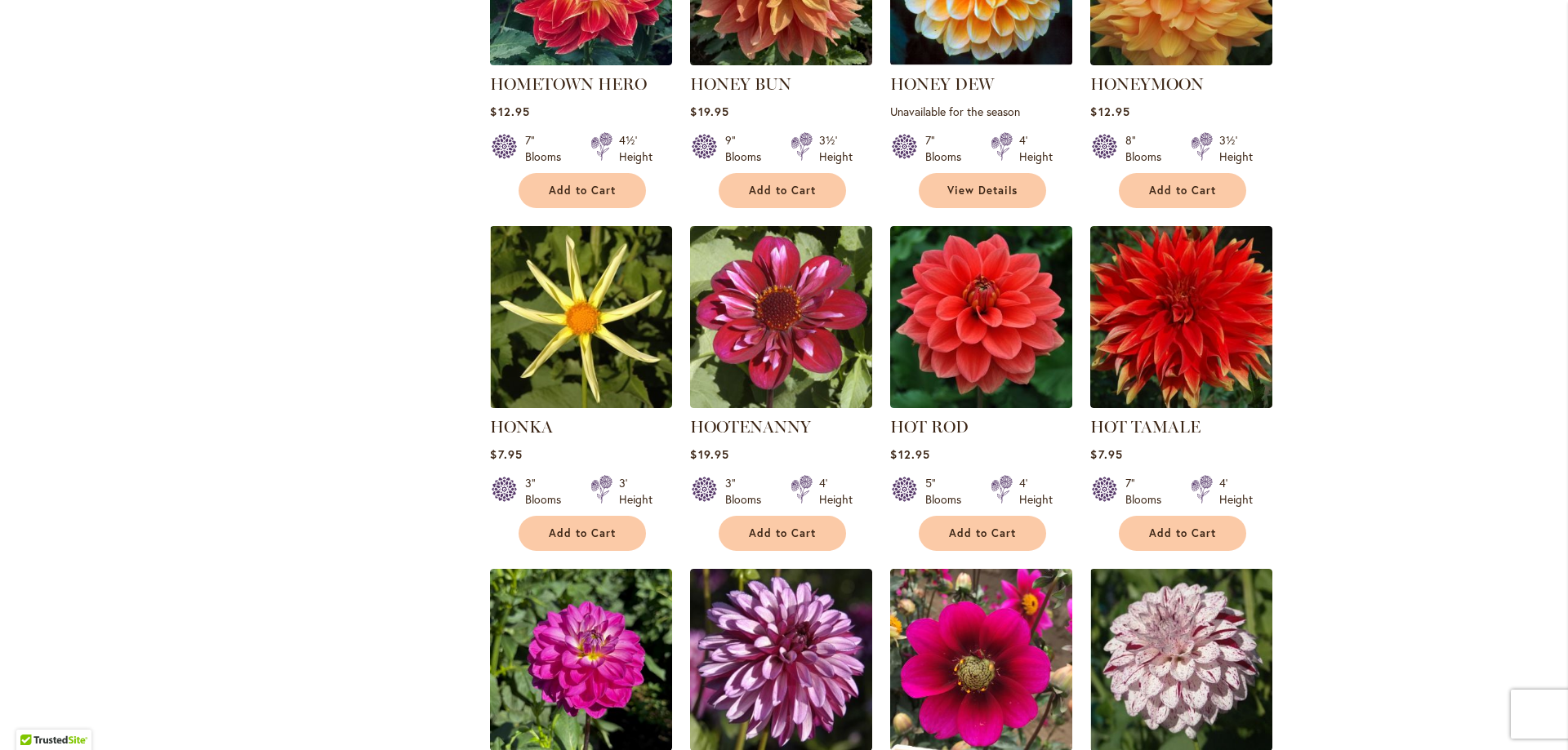
scroll to position [5161, 0]
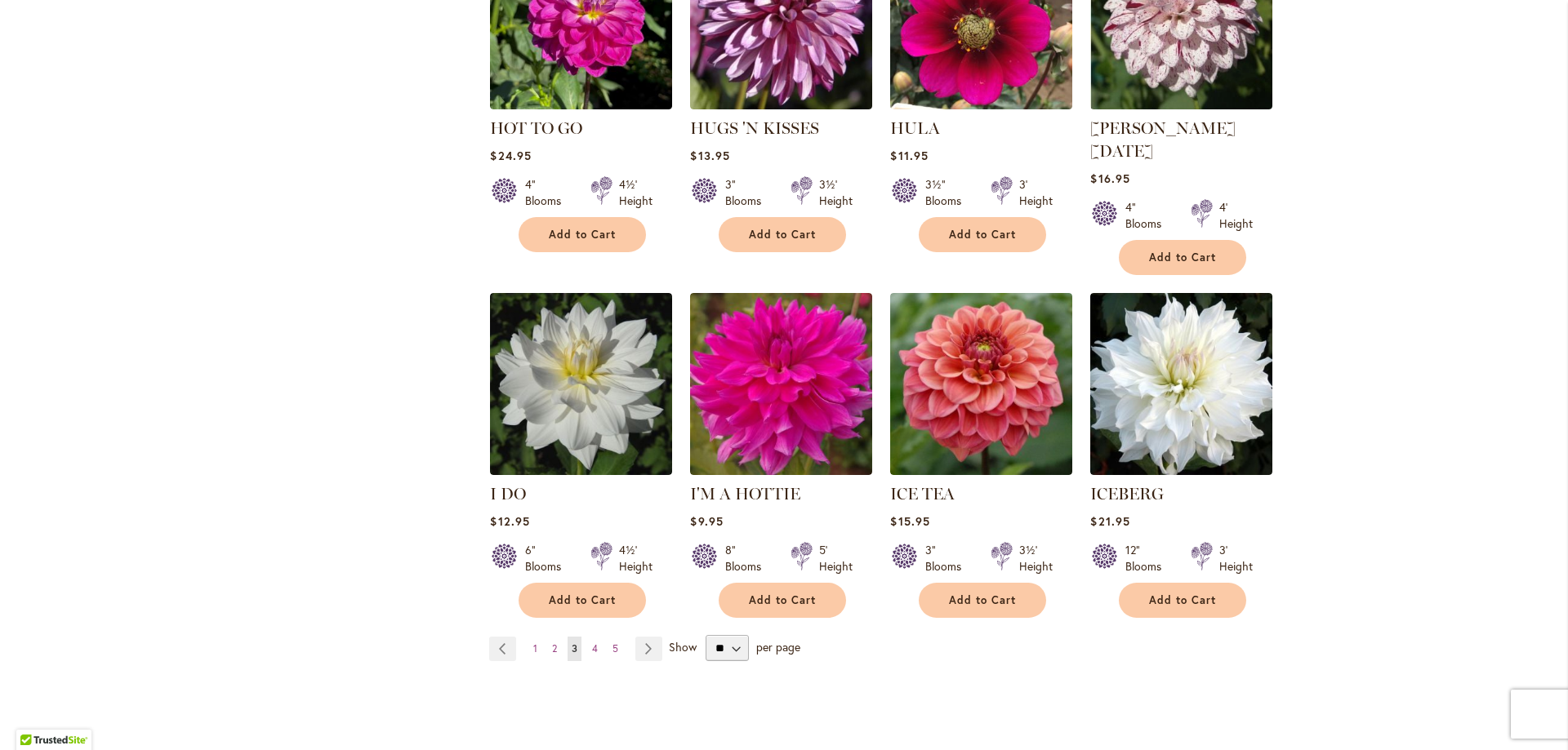
scroll to position [5488, 0]
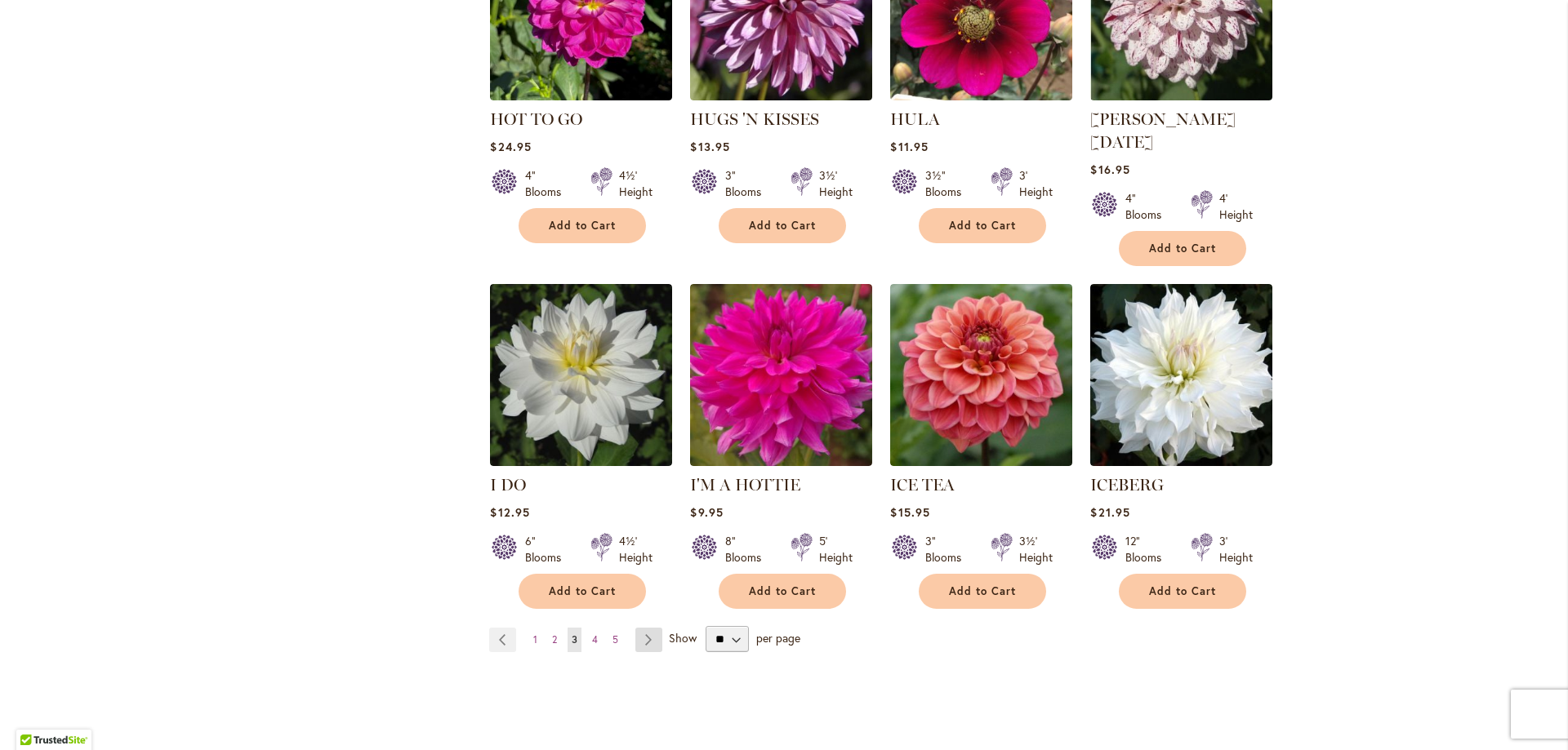
click at [636, 627] on link "Page Next" at bounding box center [649, 639] width 27 height 24
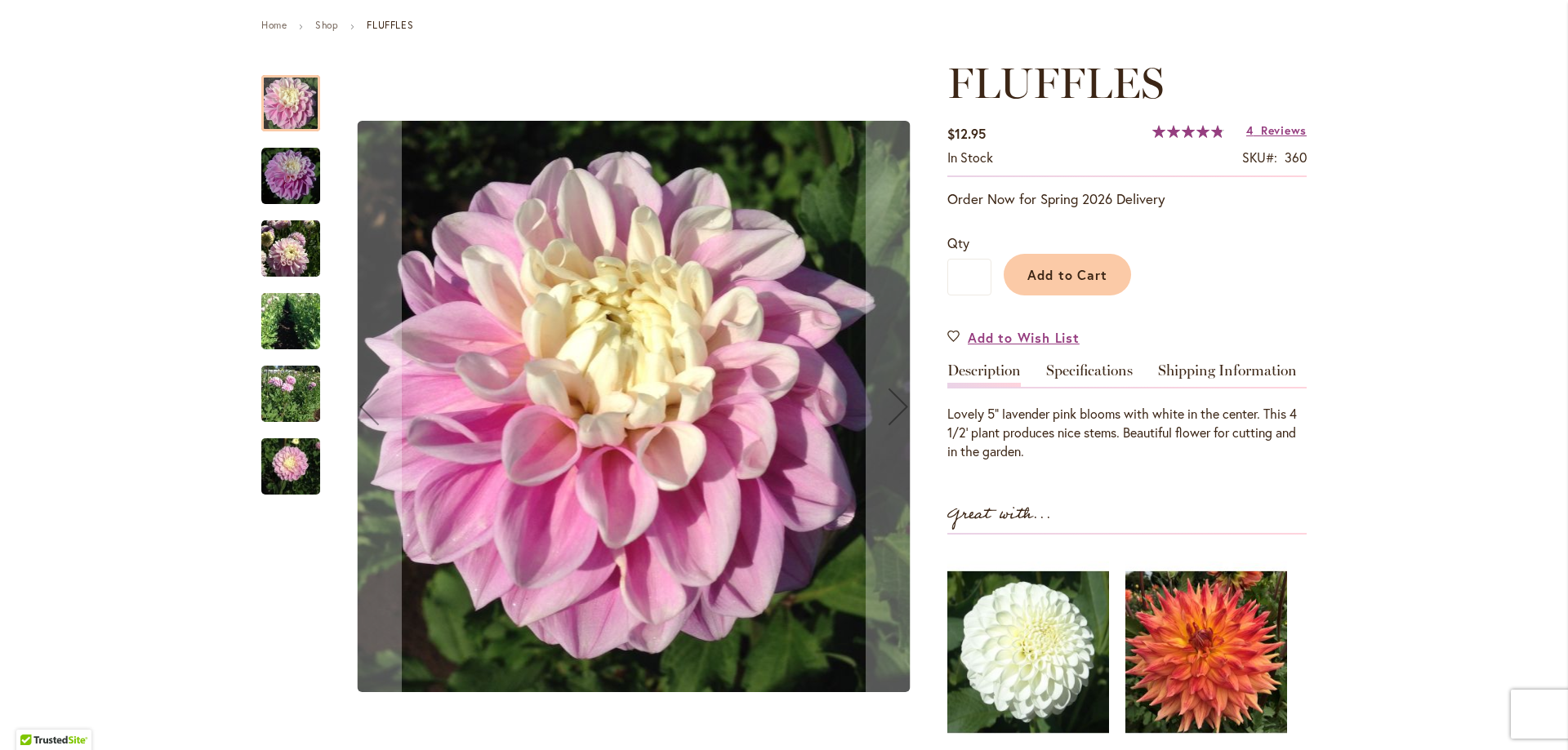
scroll to position [163, 0]
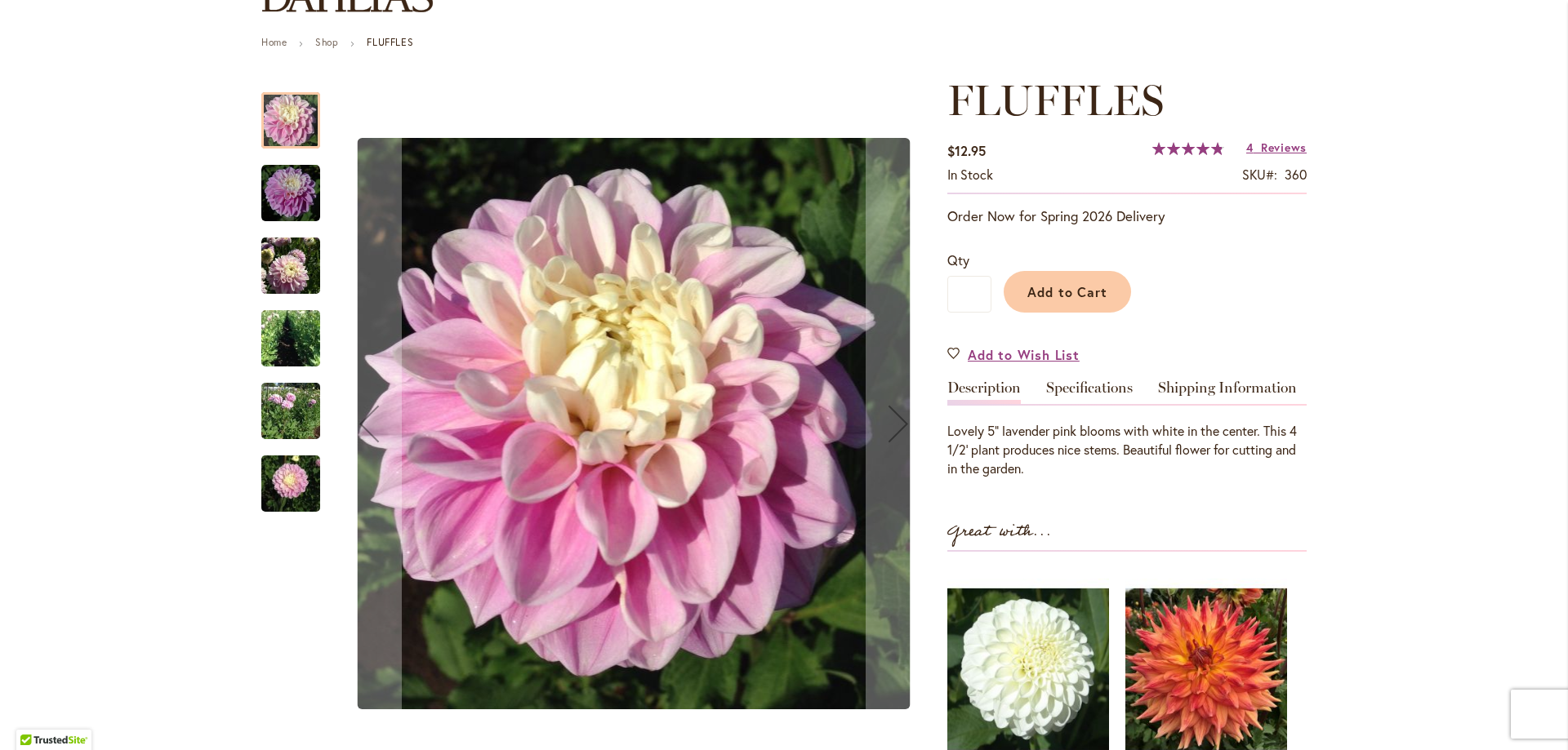
click at [294, 482] on img "FLUFFLES" at bounding box center [291, 484] width 59 height 78
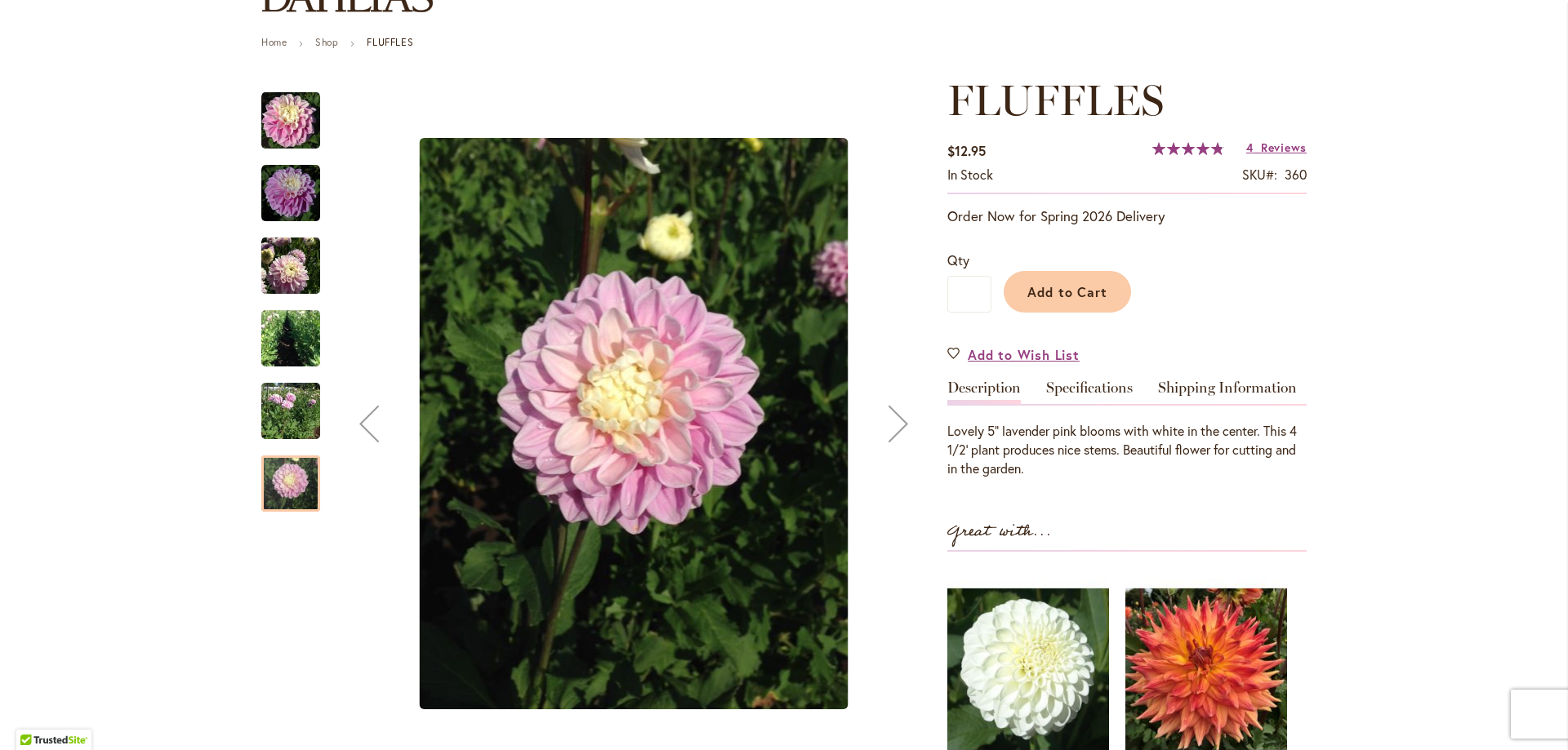
click at [275, 415] on img "FLUFFLES" at bounding box center [291, 411] width 59 height 68
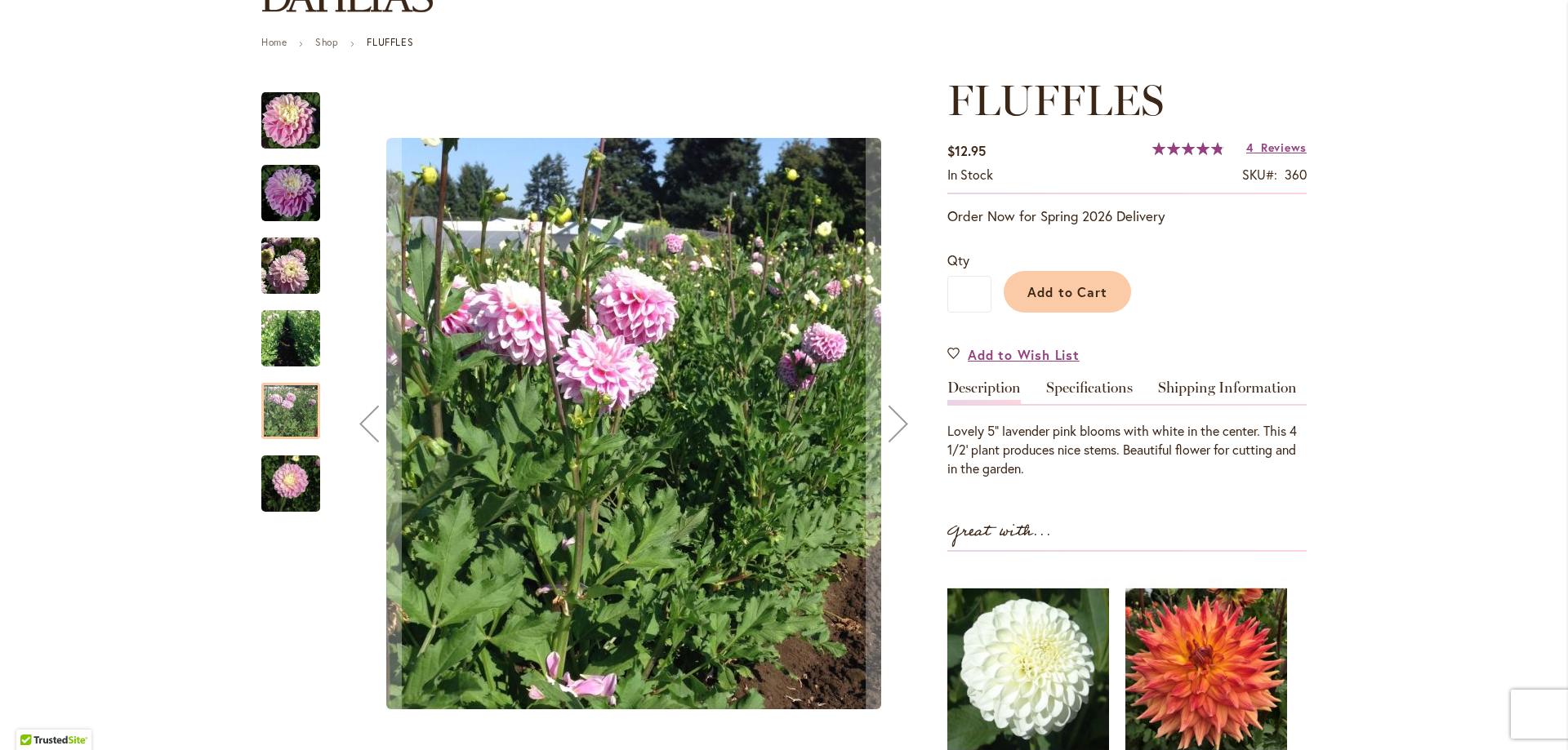
click at [275, 362] on img "FLUFFLES" at bounding box center [291, 338] width 59 height 78
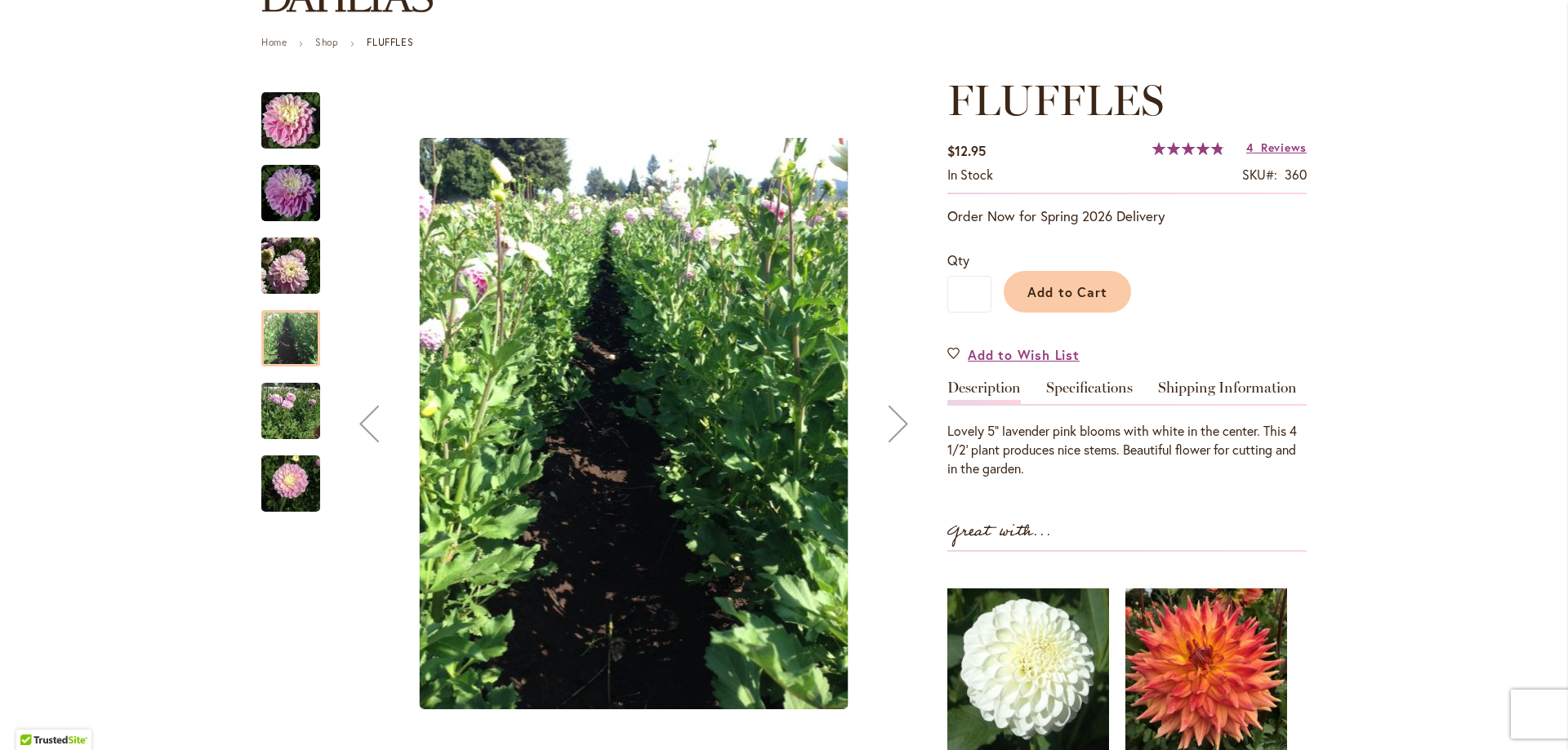
click at [272, 271] on img "FLUFFLES" at bounding box center [291, 265] width 59 height 61
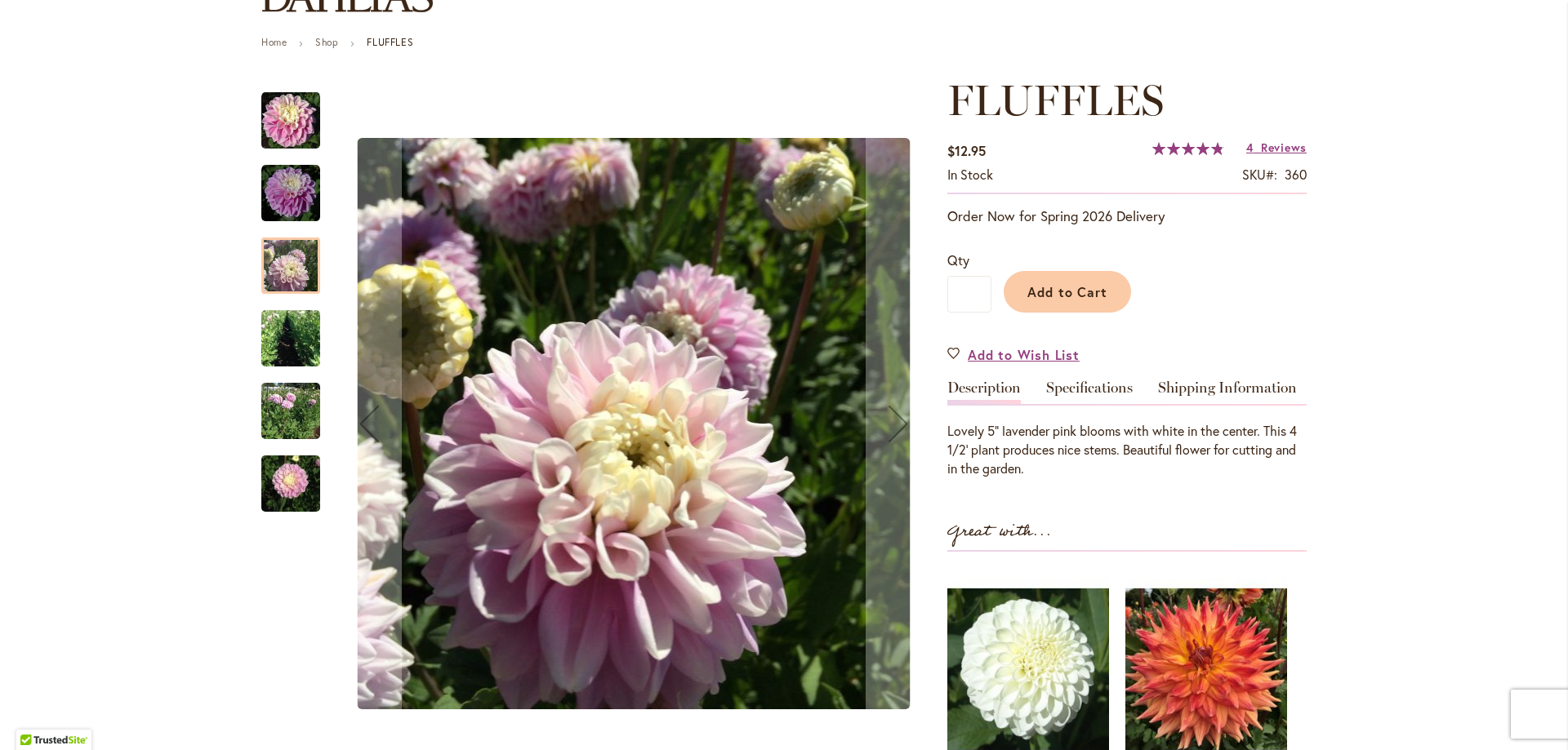
click at [268, 199] on img "FLUFFLES" at bounding box center [291, 193] width 59 height 59
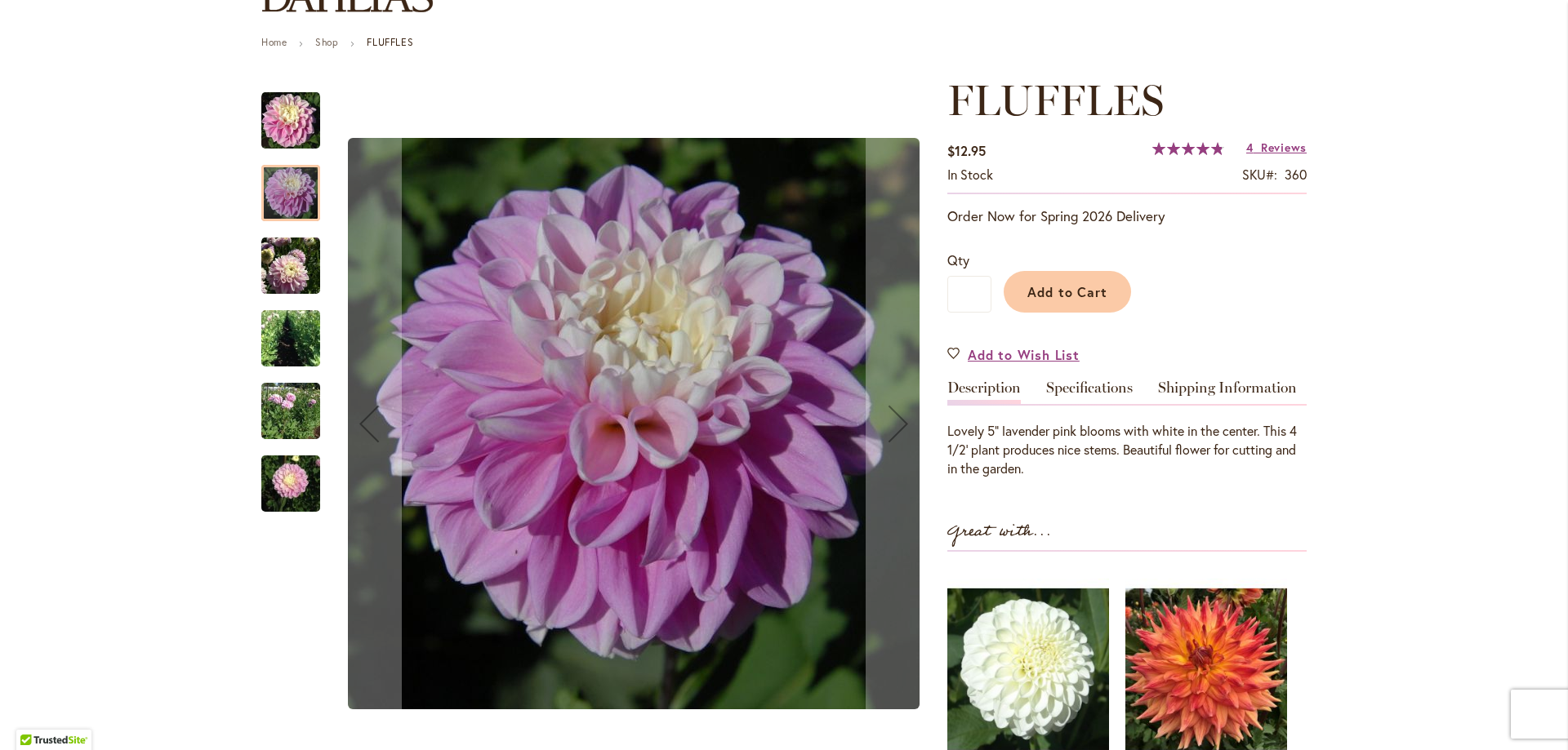
click at [275, 119] on img "FLUFFLES" at bounding box center [291, 120] width 59 height 61
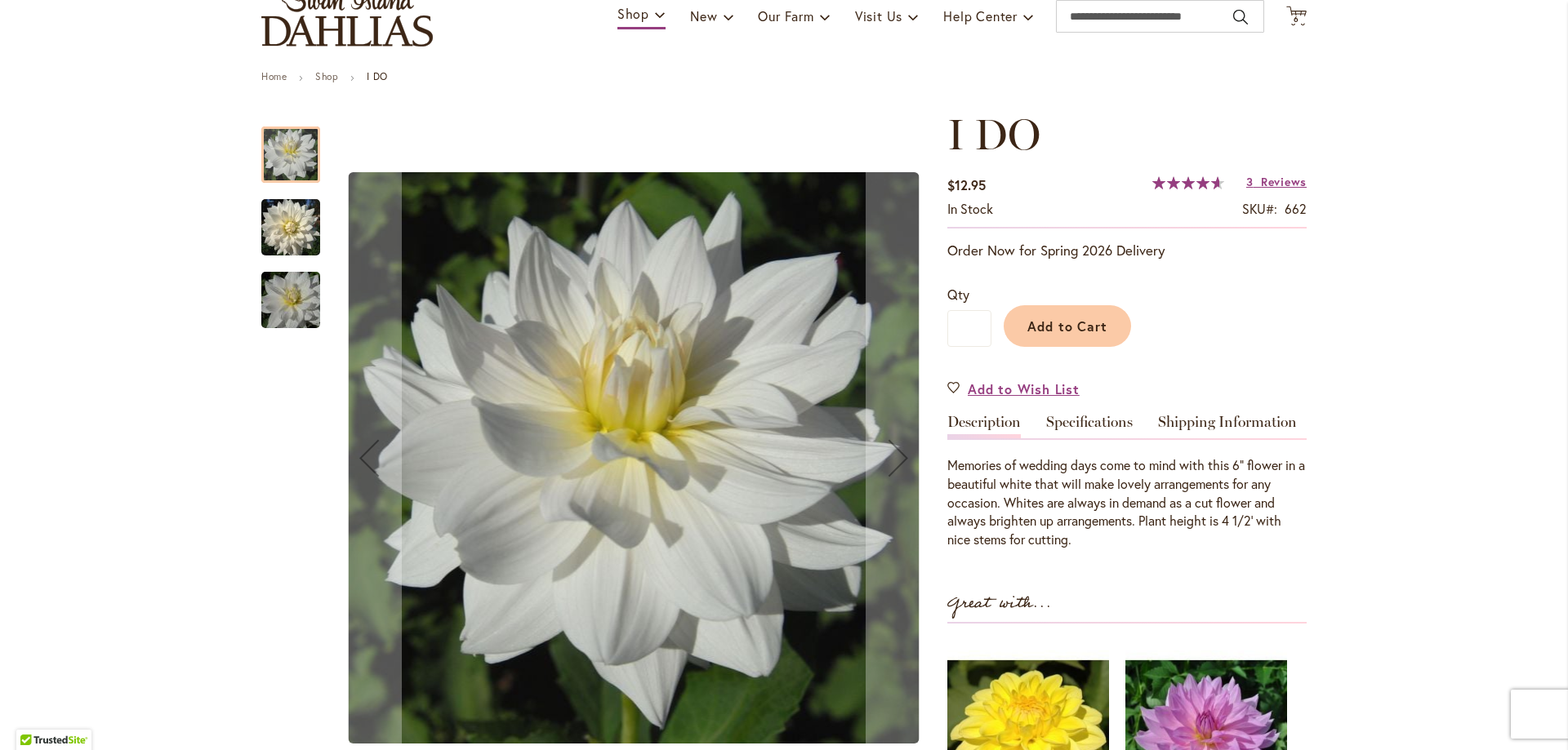
scroll to position [245, 0]
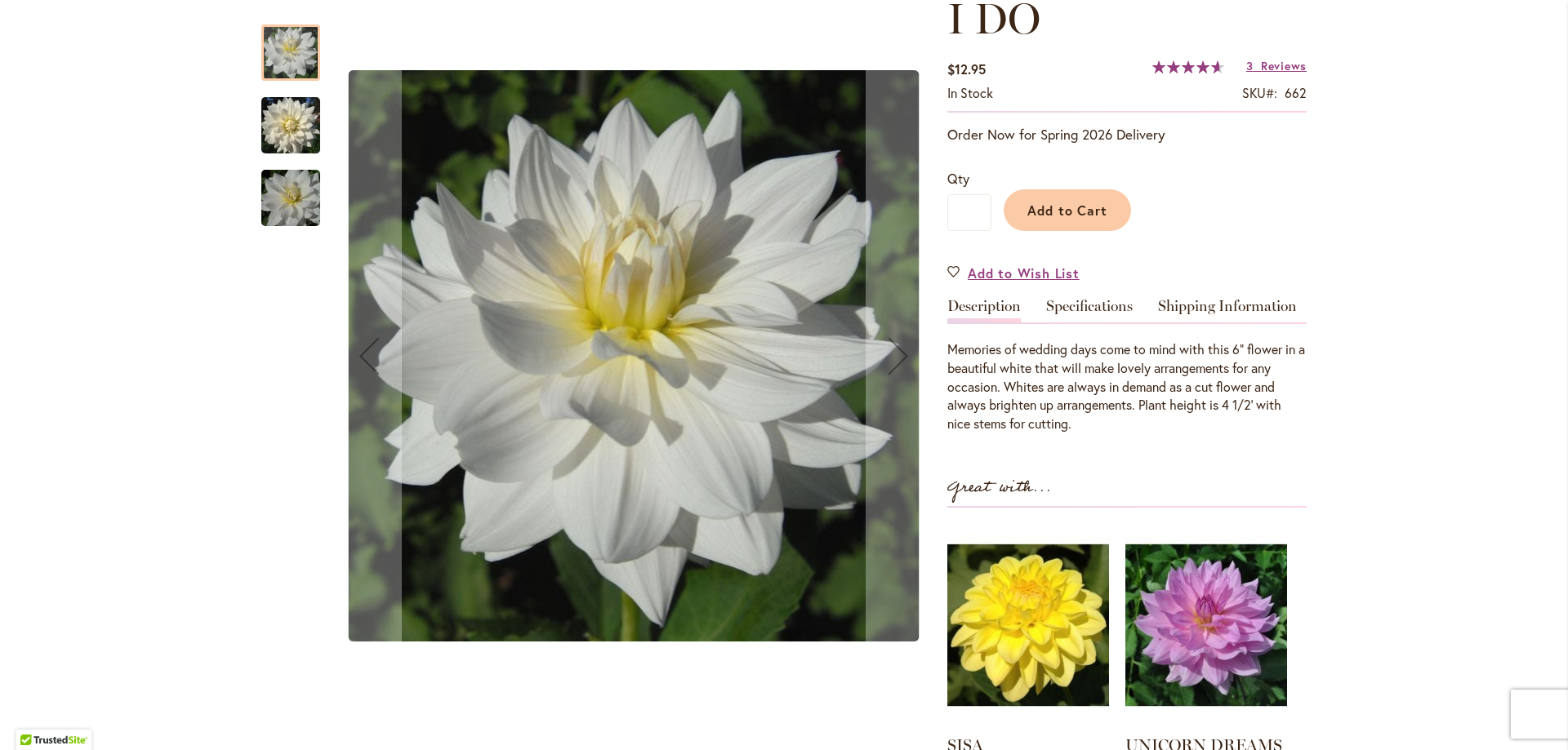
click at [285, 187] on img "I DO" at bounding box center [291, 198] width 118 height 78
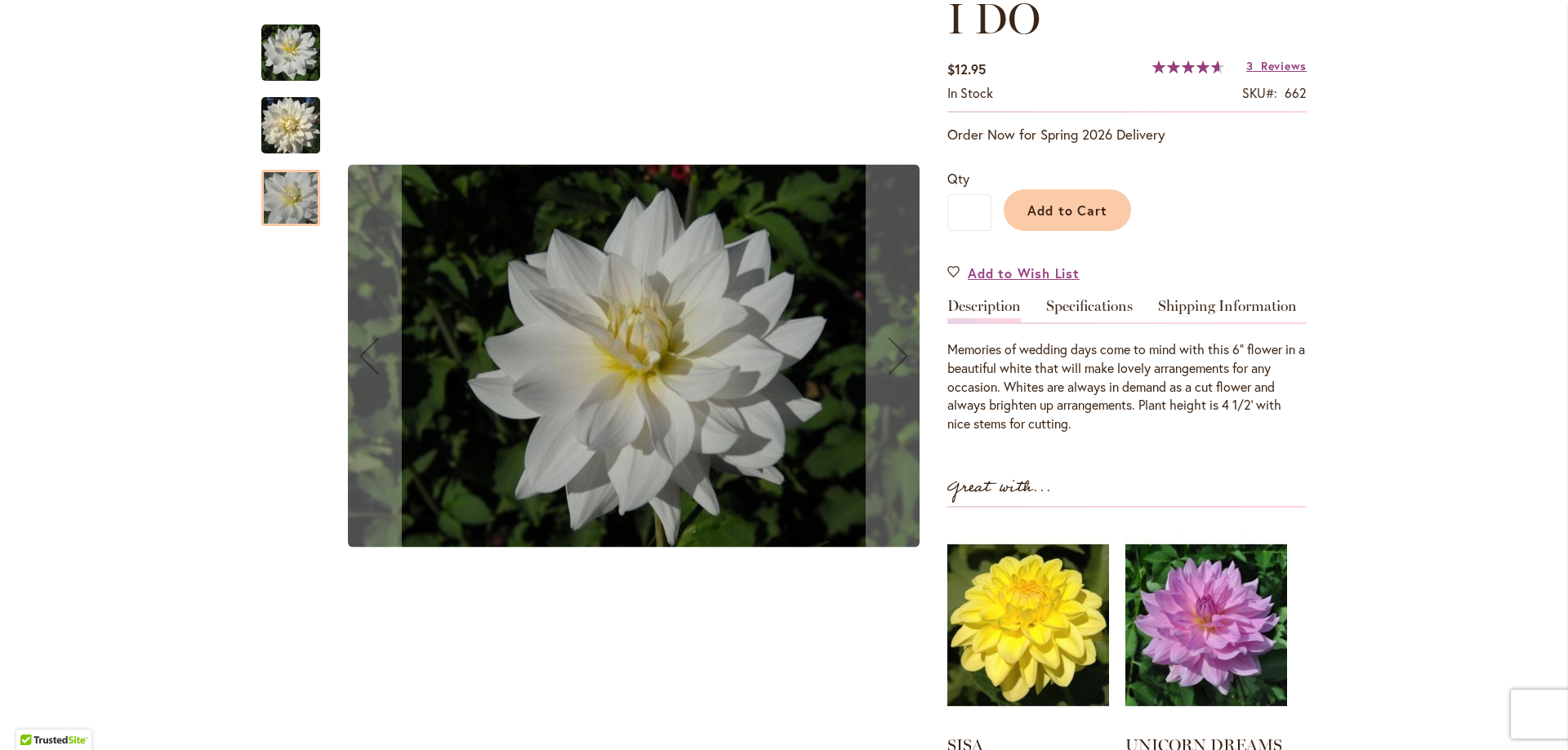
click at [276, 140] on img "I DO" at bounding box center [291, 125] width 59 height 63
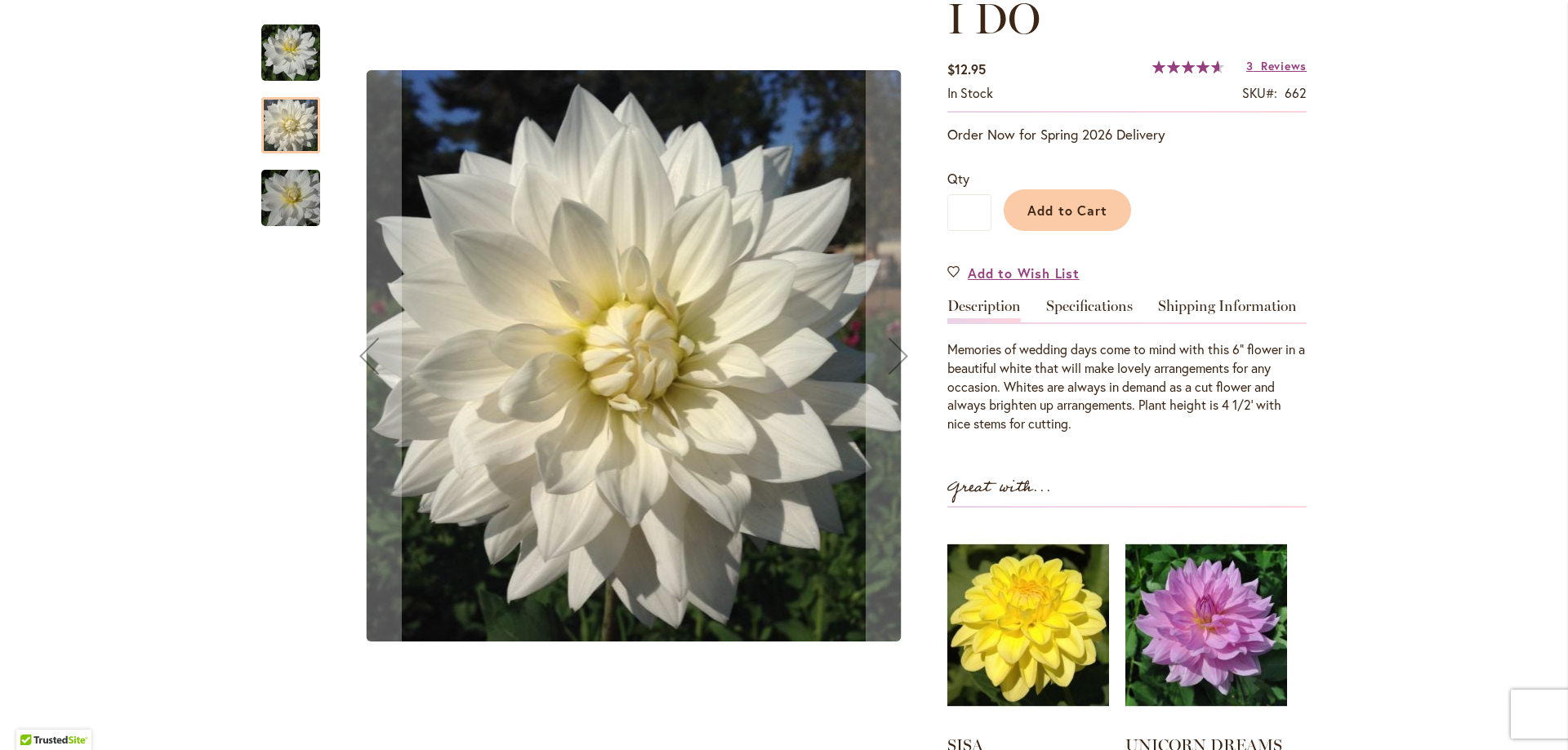
click at [271, 58] on img "I DO" at bounding box center [291, 53] width 59 height 59
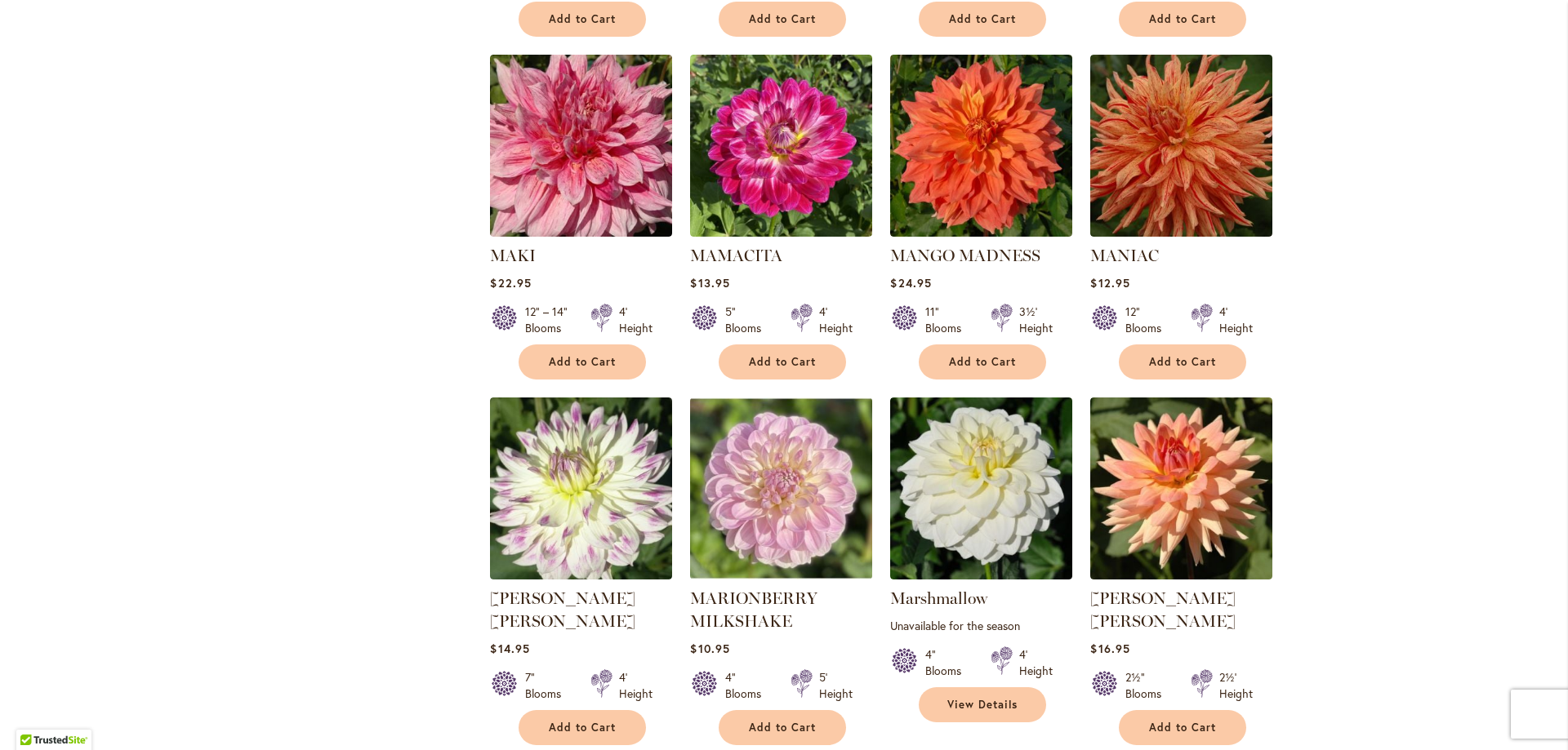
scroll to position [5387, 0]
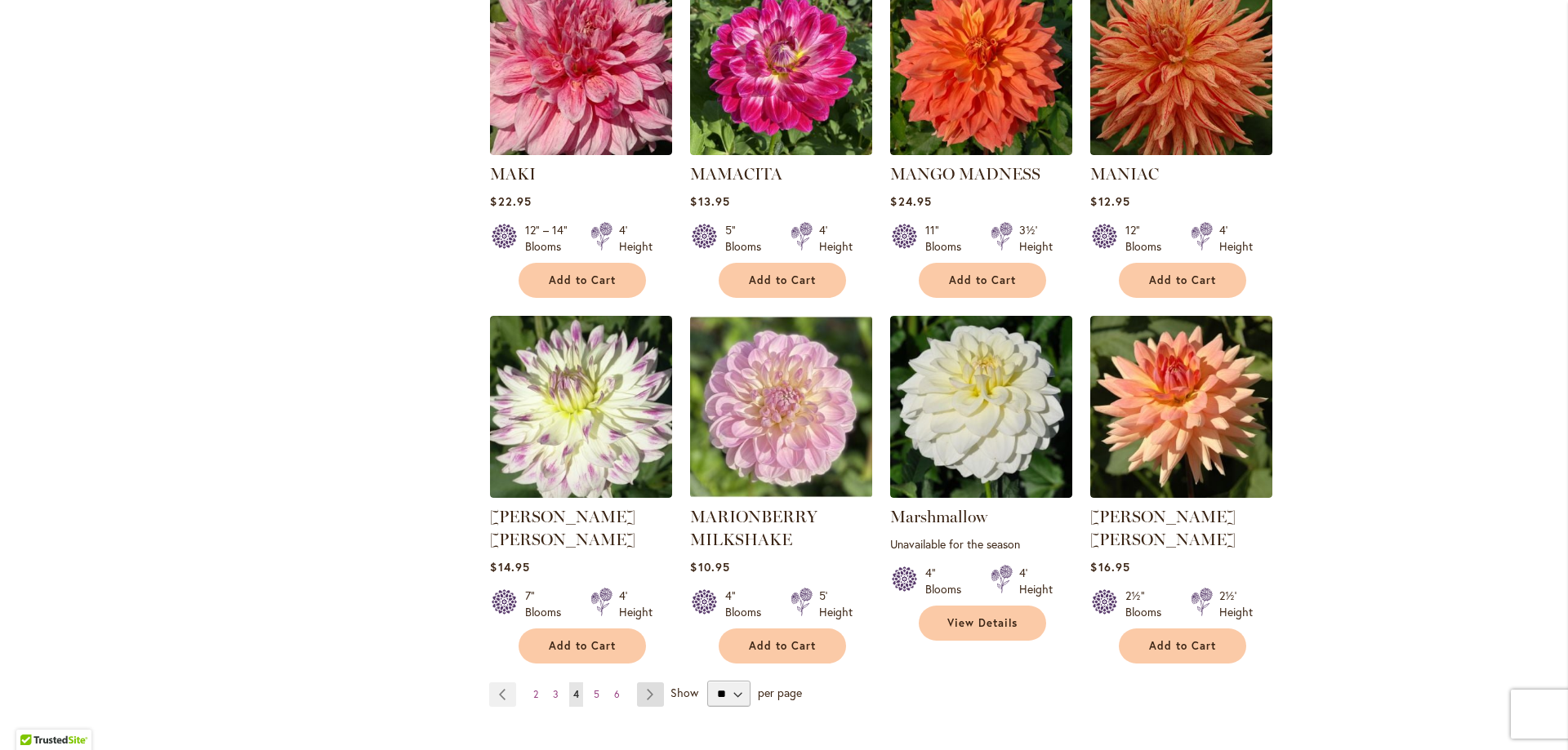
click at [637, 682] on link "Page Next" at bounding box center [651, 694] width 27 height 24
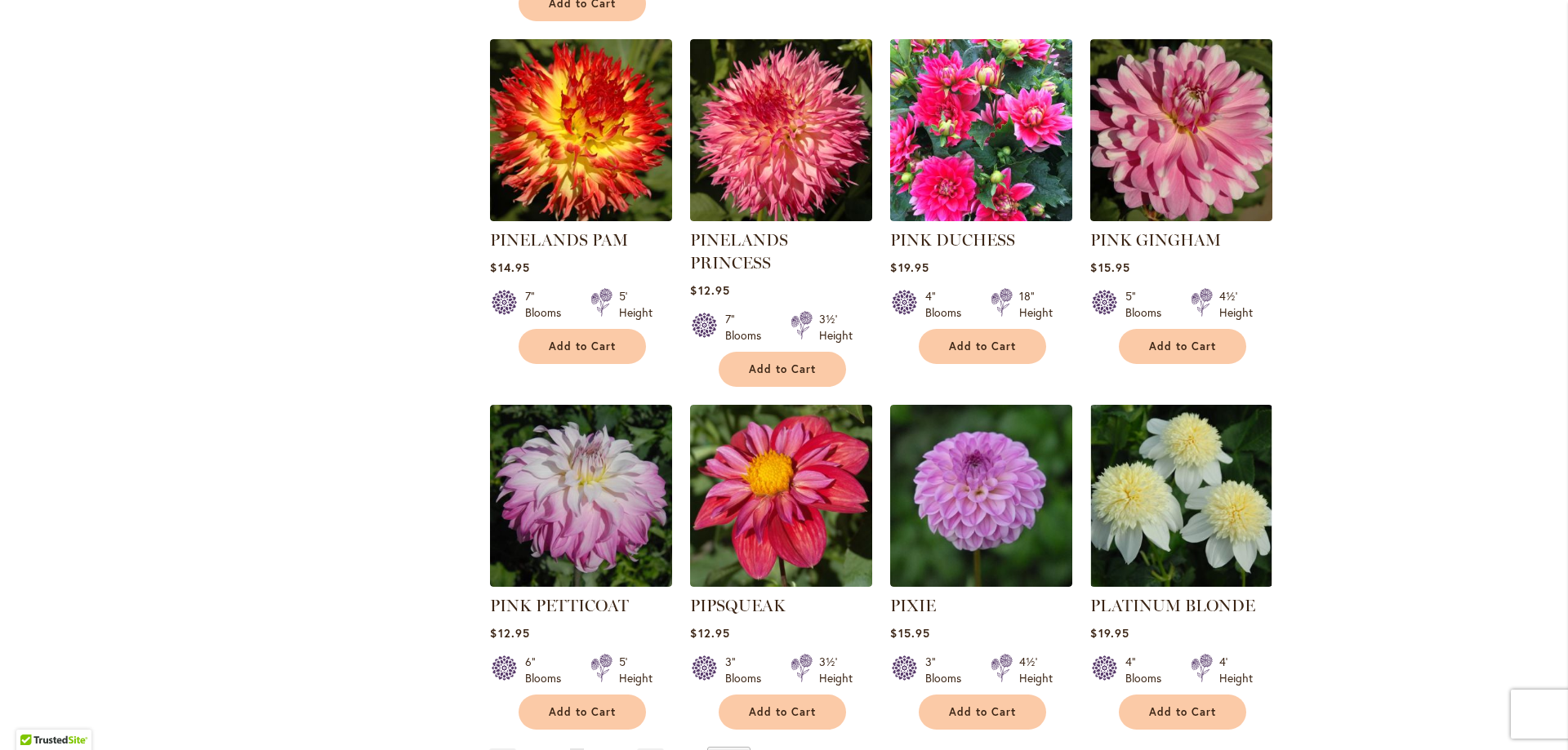
scroll to position [5306, 0]
click at [648, 748] on link "Page Next" at bounding box center [651, 760] width 27 height 24
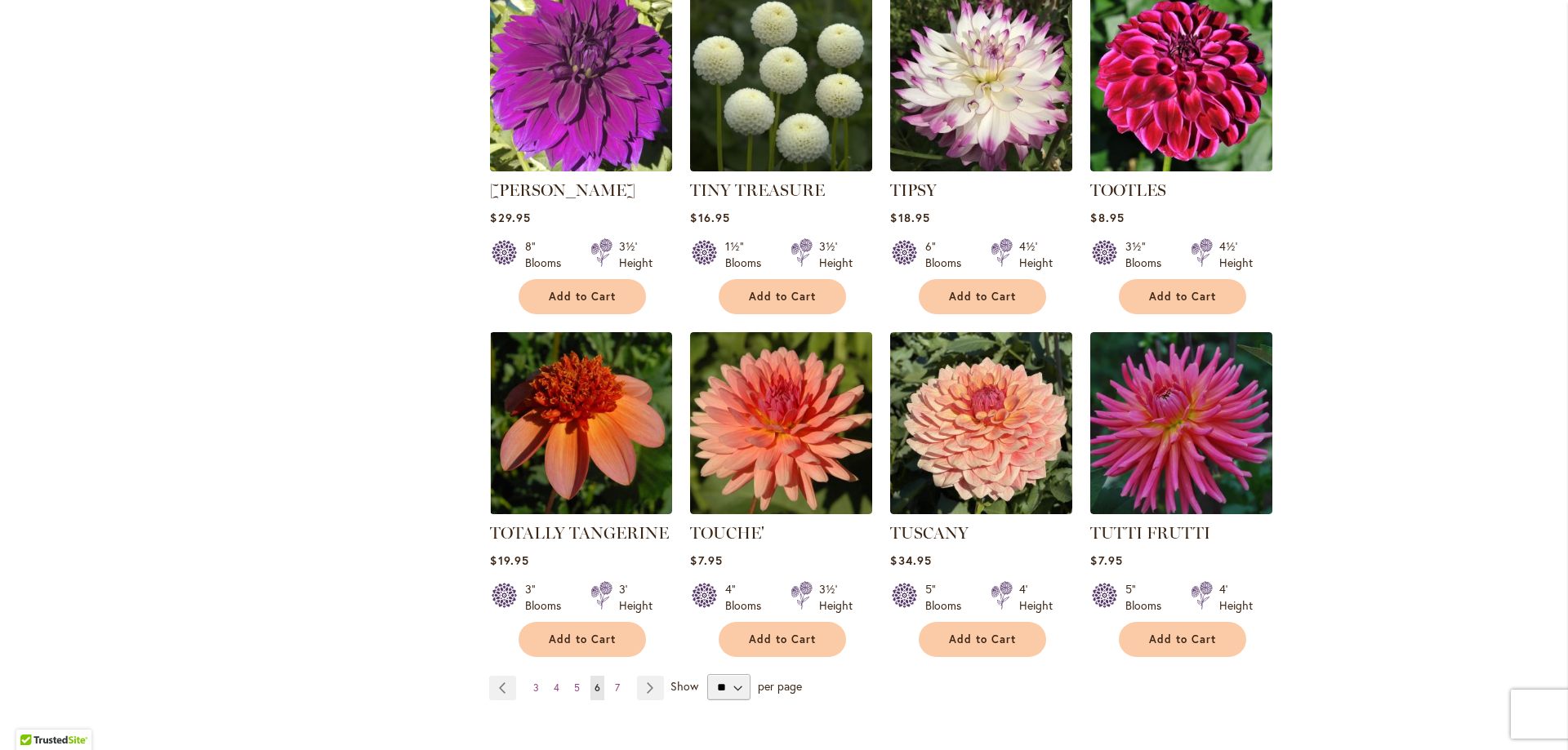
scroll to position [5324, 0]
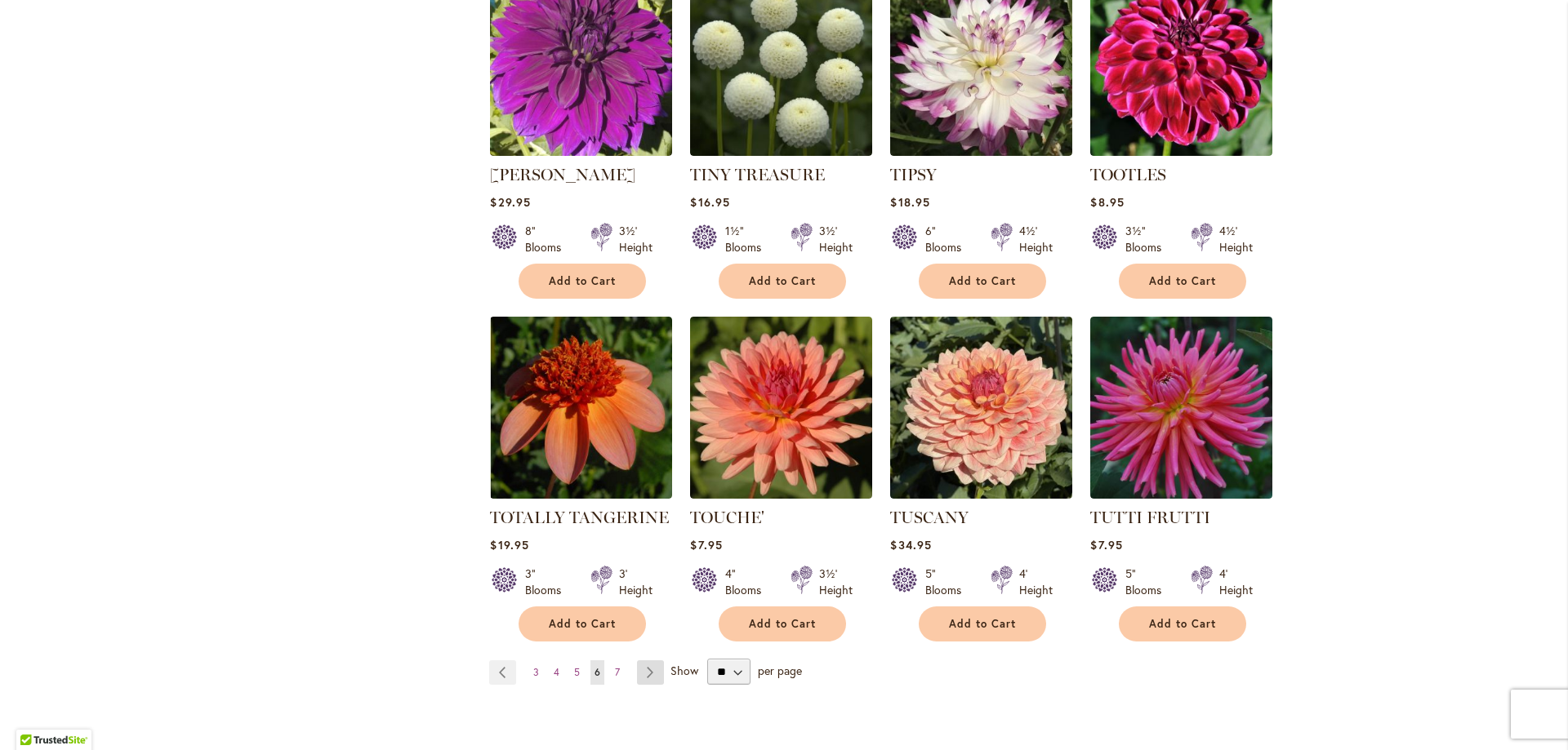
click at [648, 660] on link "Page Next" at bounding box center [651, 672] width 27 height 24
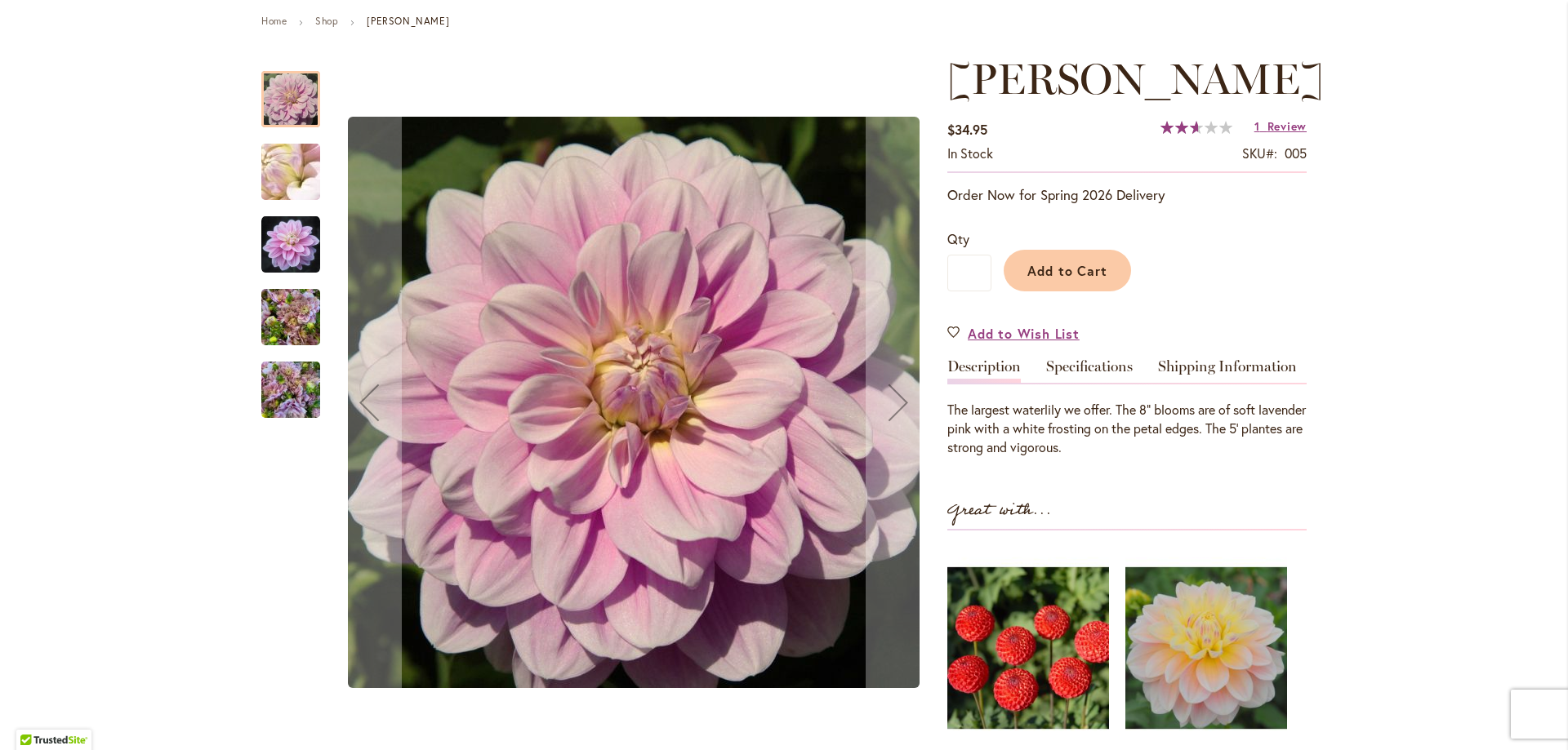
scroll to position [245, 0]
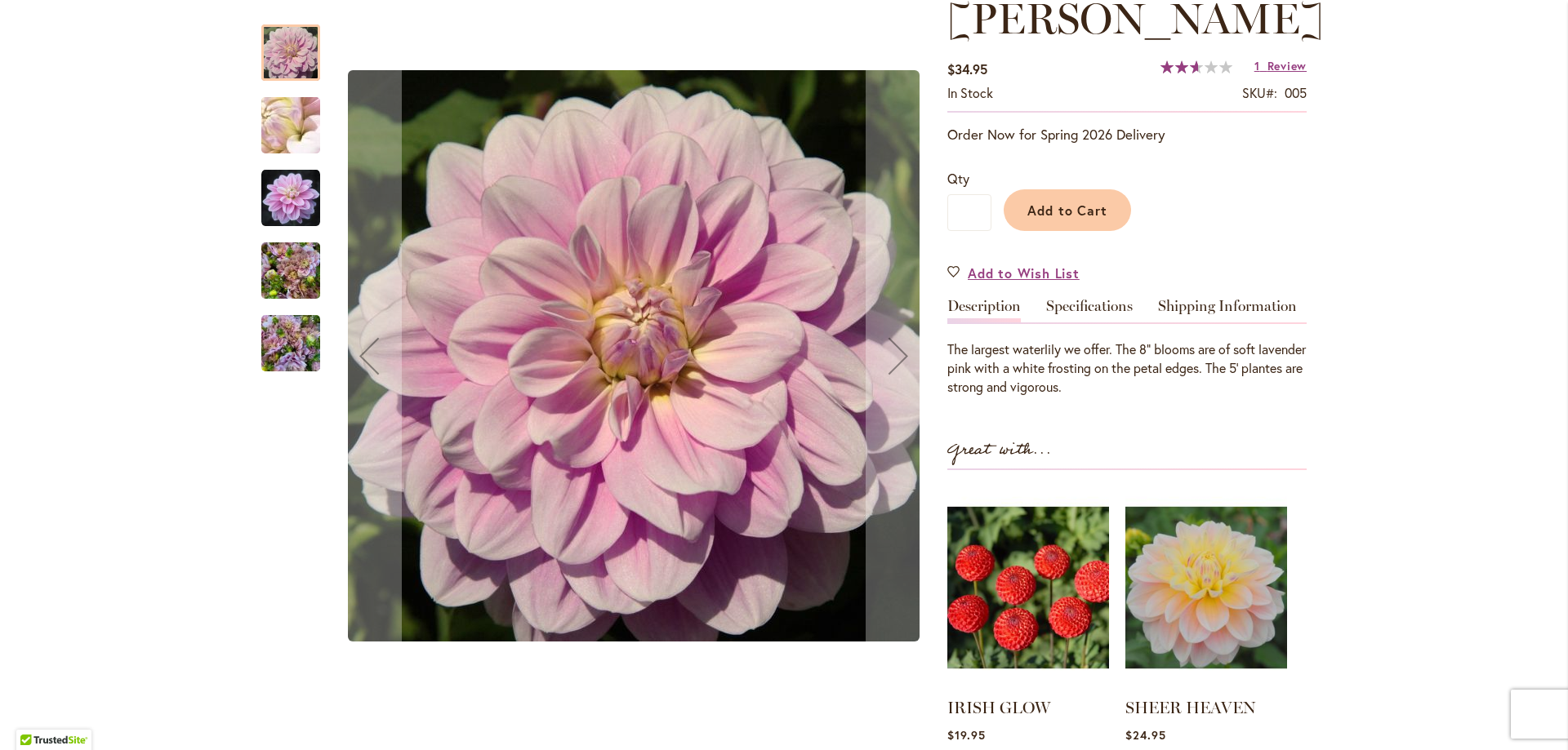
click at [306, 202] on img "Randi Dawn" at bounding box center [291, 198] width 59 height 60
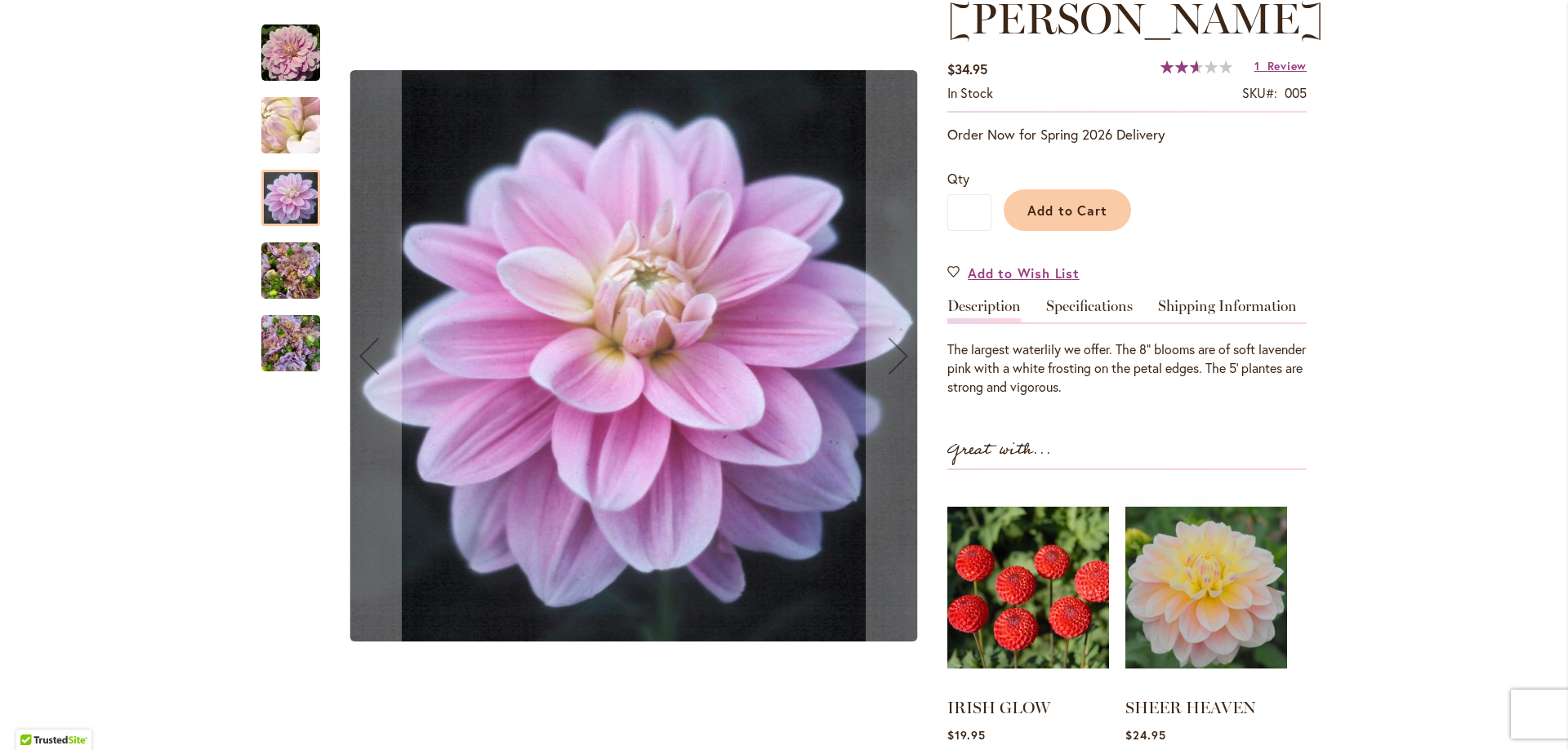
click at [290, 286] on img "RANDI DAWN" at bounding box center [291, 270] width 59 height 78
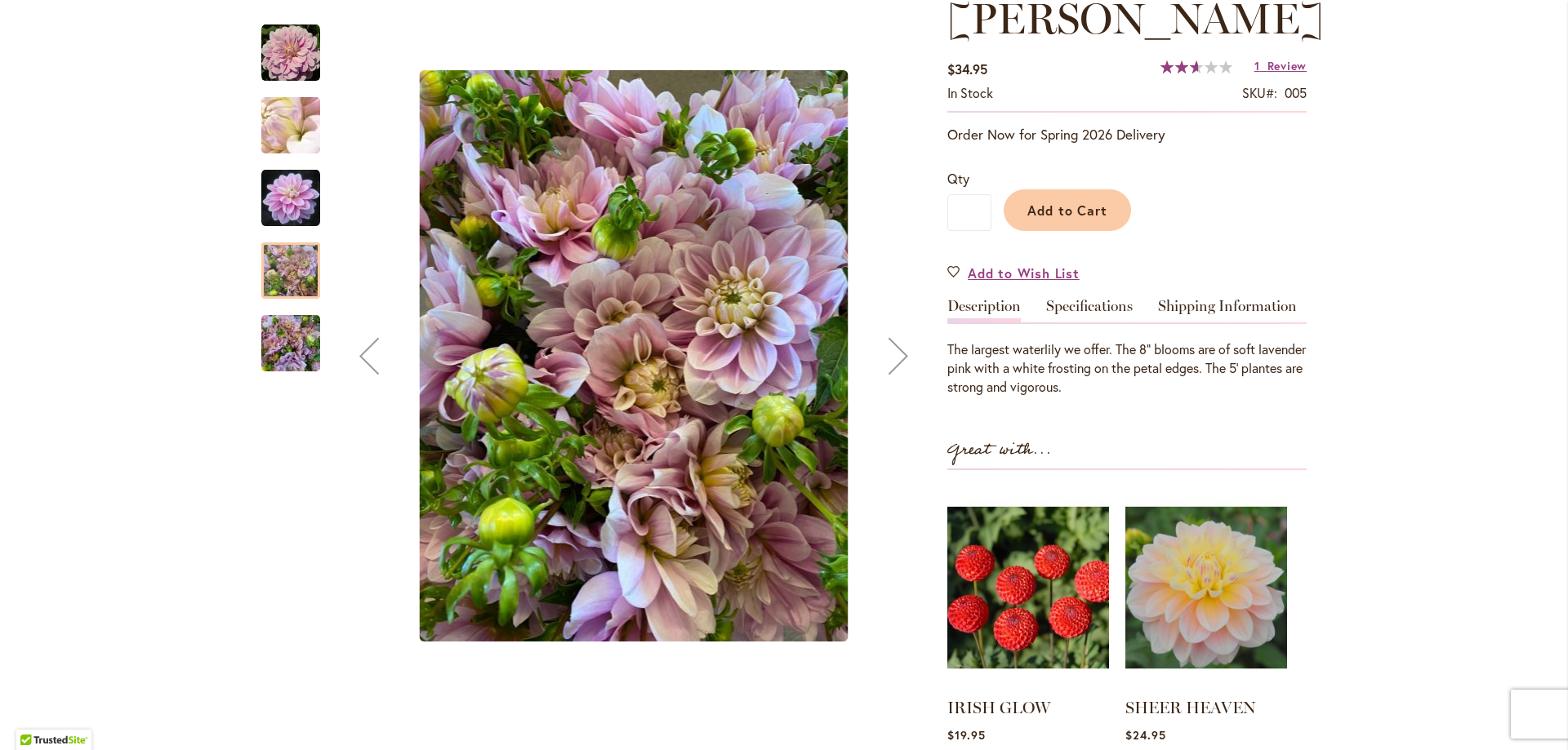
click at [294, 339] on img "RANDI DAWN" at bounding box center [291, 343] width 59 height 78
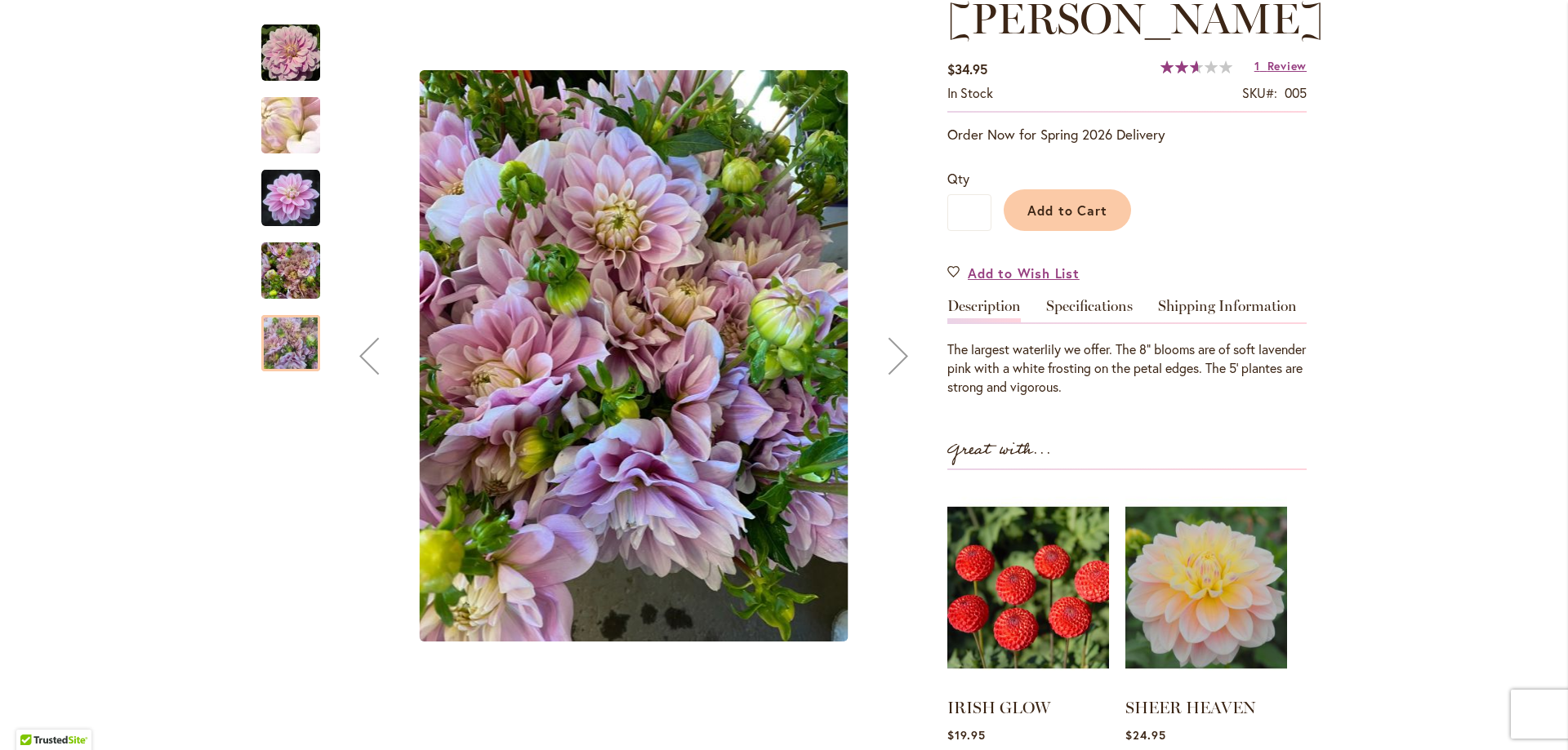
click at [293, 66] on img "Randi Dawn" at bounding box center [291, 53] width 59 height 59
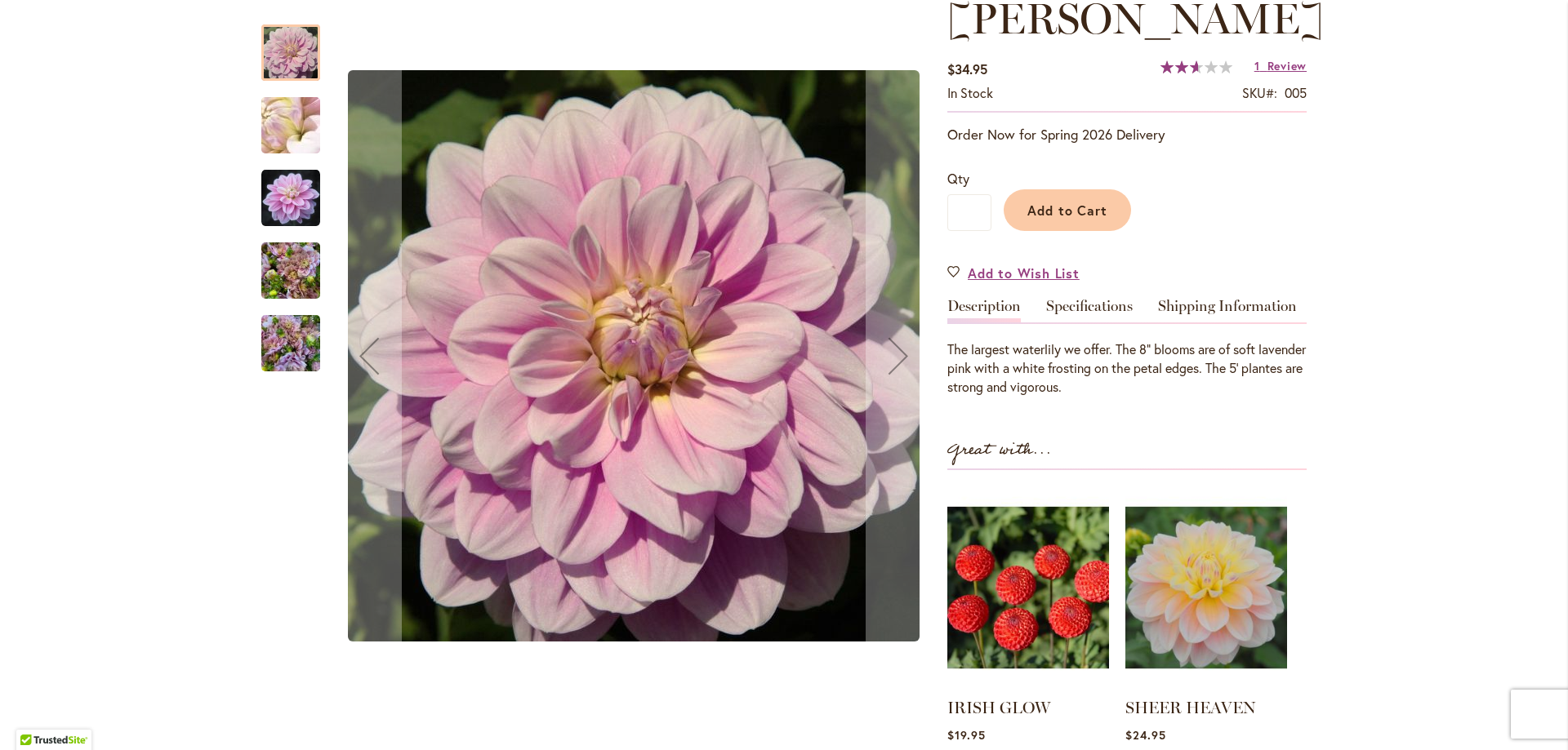
click at [267, 106] on img "Randi Dawn" at bounding box center [291, 125] width 118 height 88
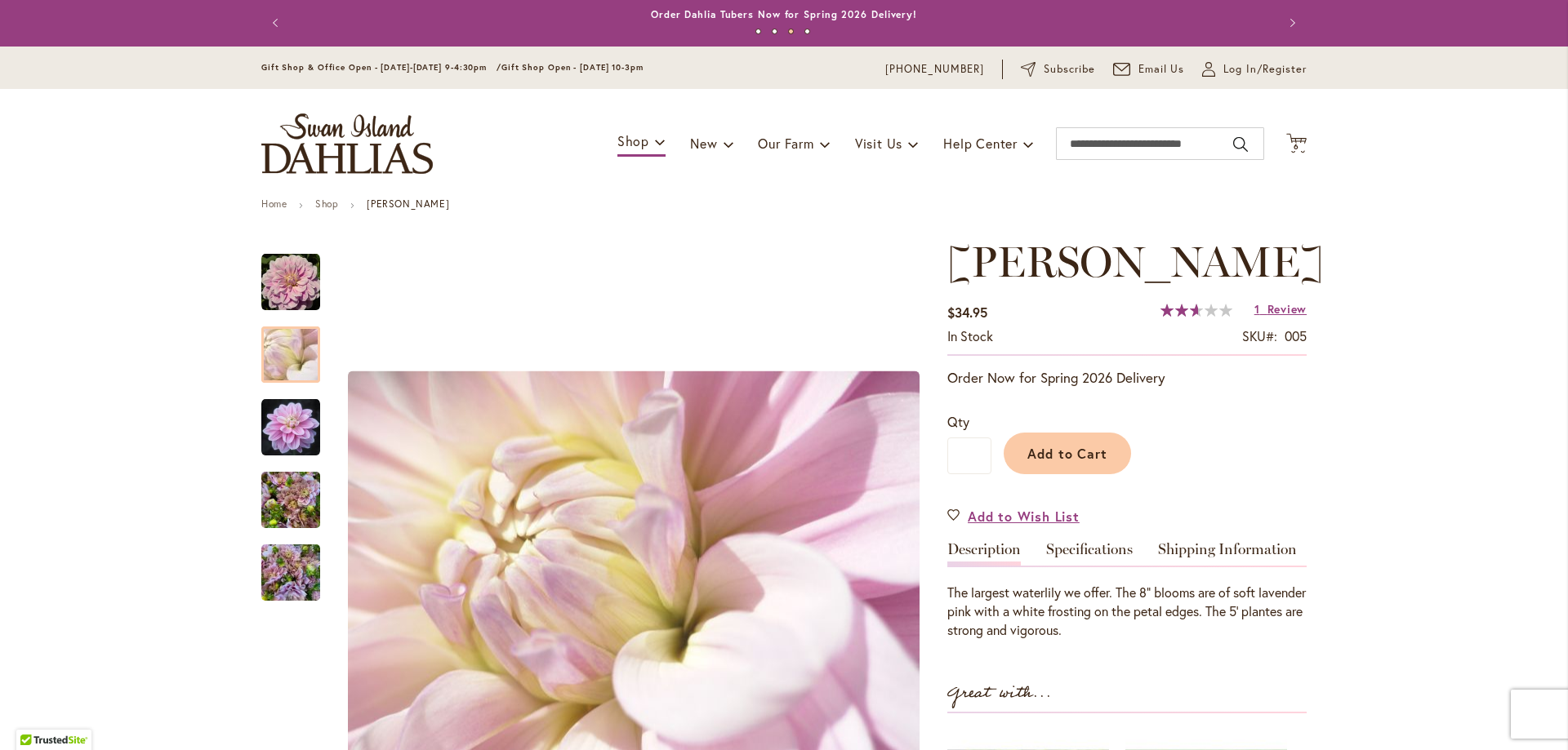
scroll to position [0, 0]
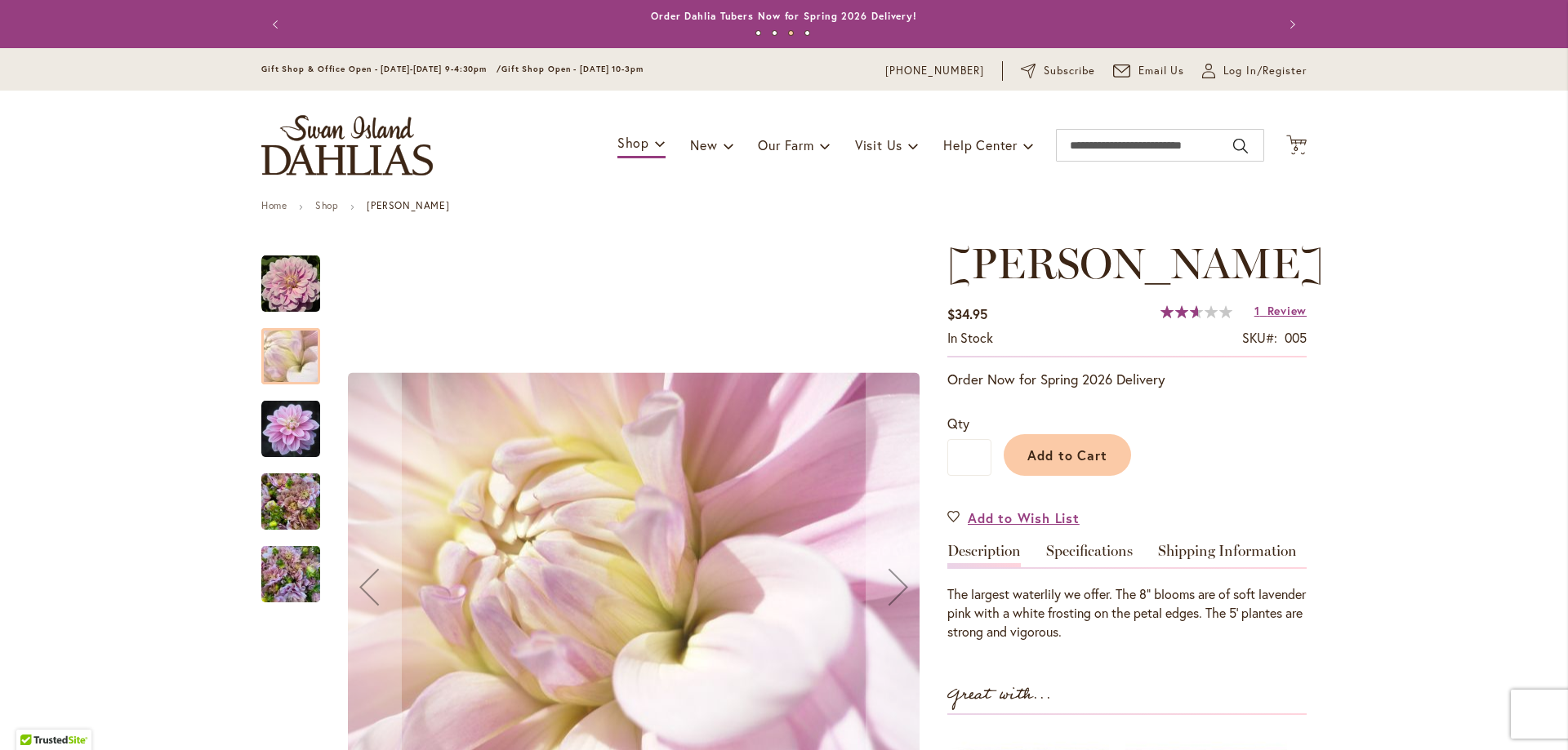
click at [273, 300] on img "Randi Dawn" at bounding box center [291, 284] width 59 height 59
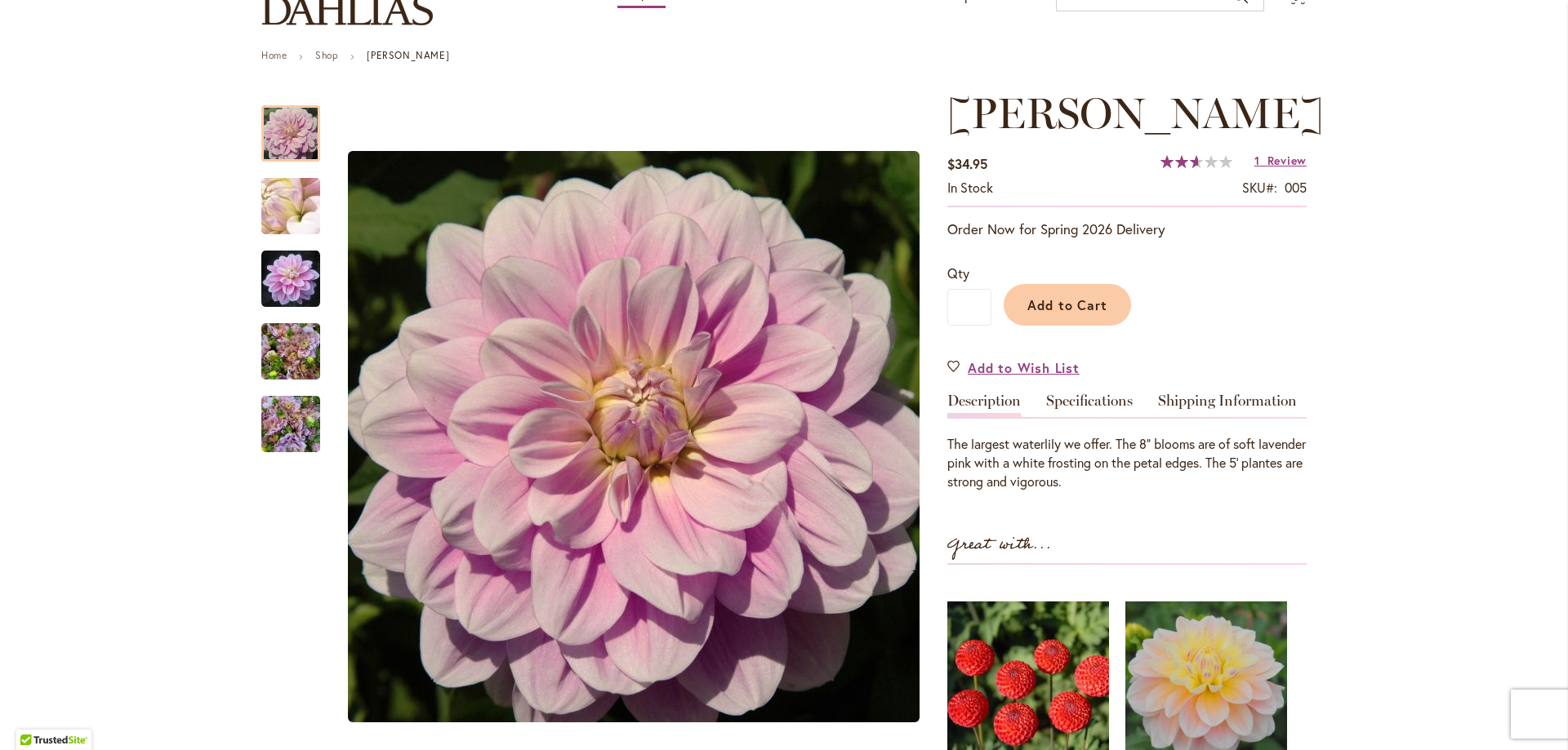
scroll to position [163, 0]
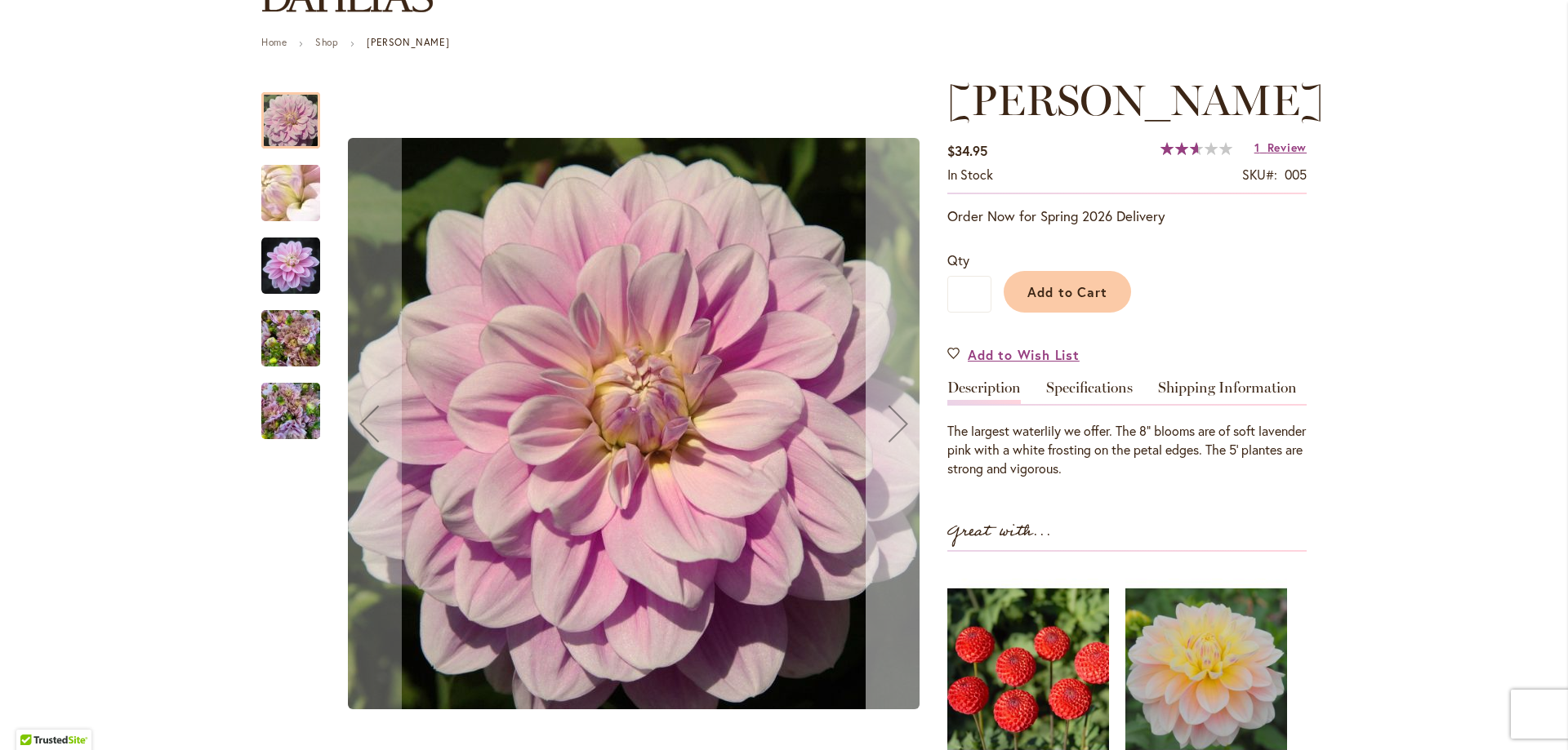
click at [903, 415] on div "Next" at bounding box center [898, 424] width 66 height 66
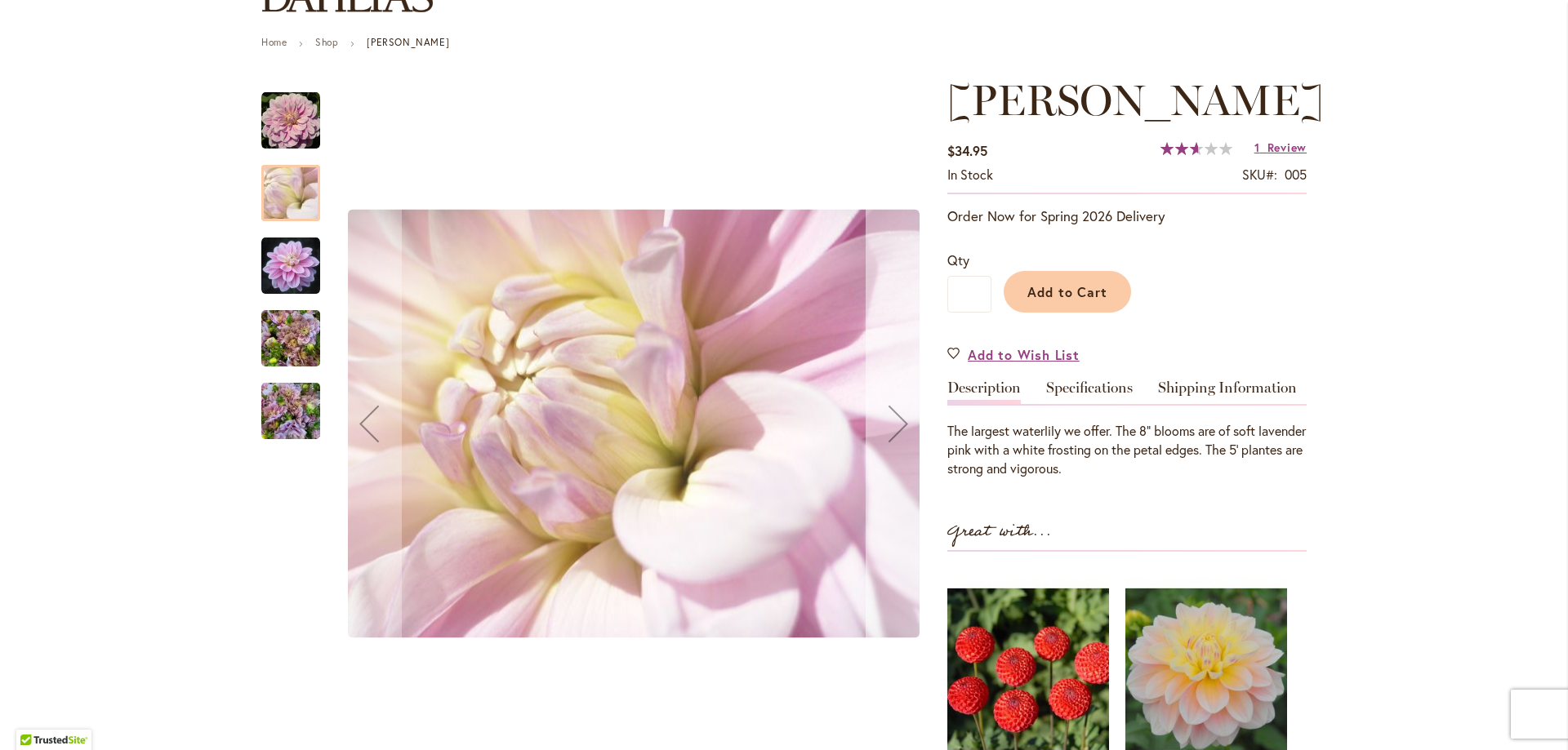
click at [903, 415] on div "Next" at bounding box center [898, 424] width 66 height 66
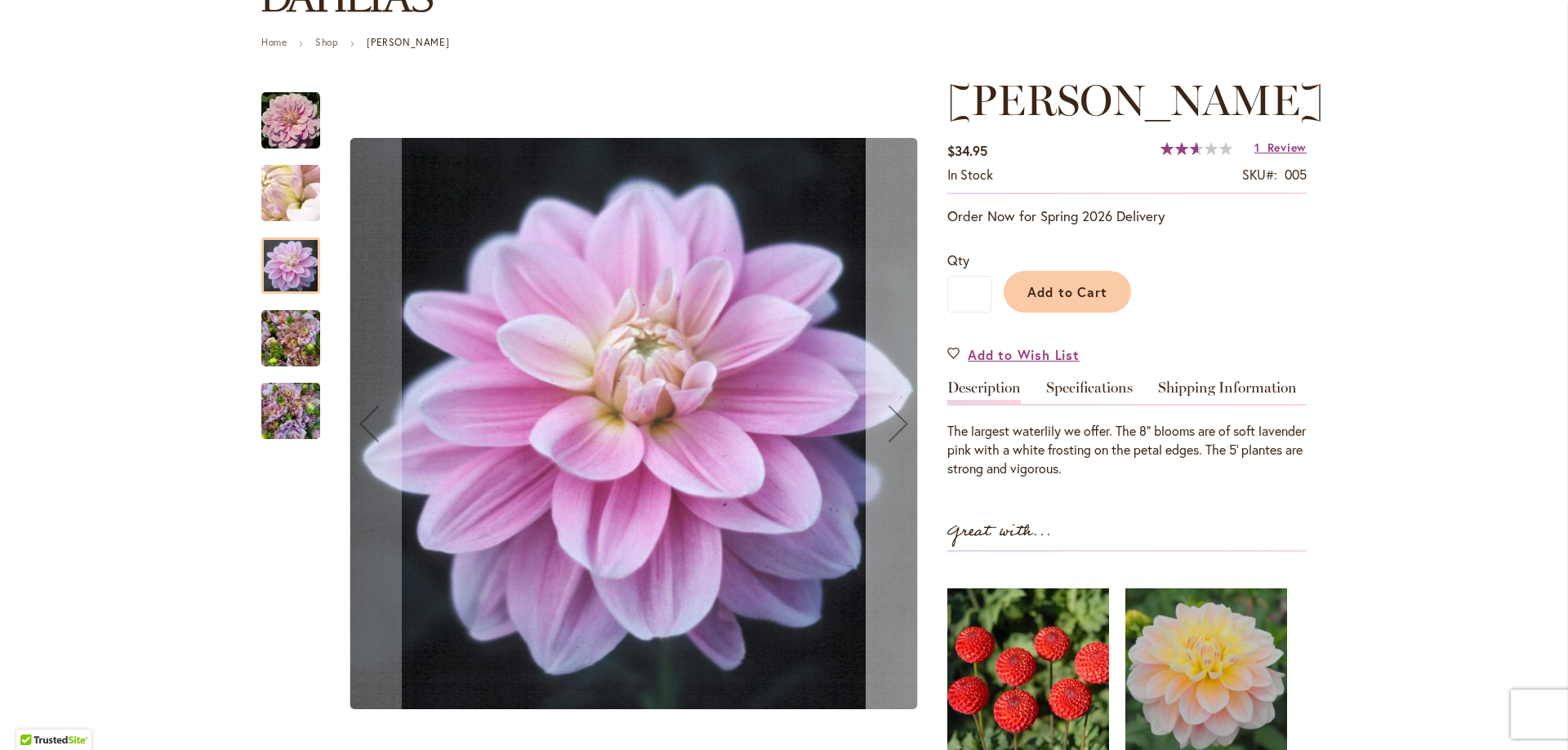
click at [903, 415] on div "Next" at bounding box center [898, 424] width 66 height 66
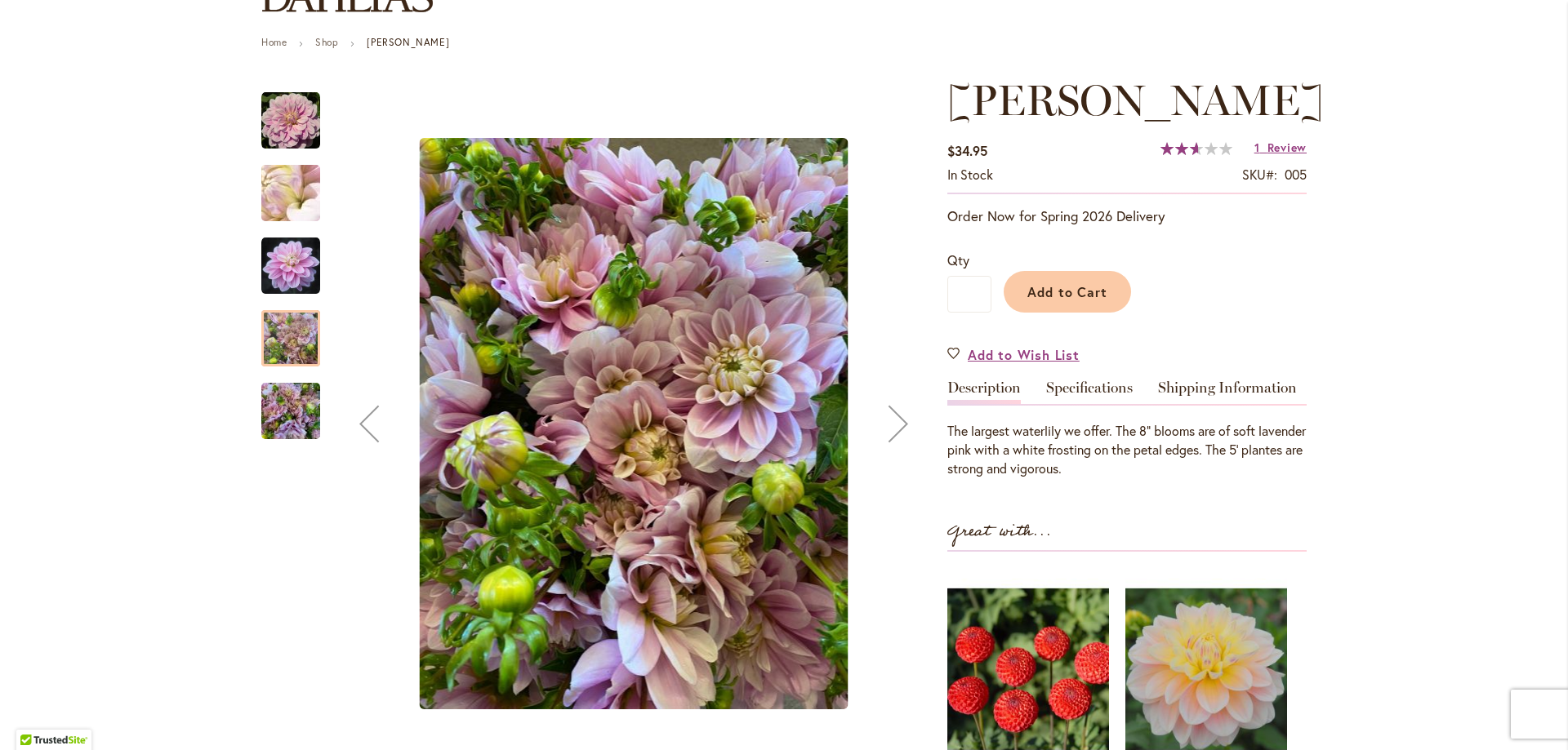
click at [899, 414] on div "Next" at bounding box center [898, 424] width 66 height 66
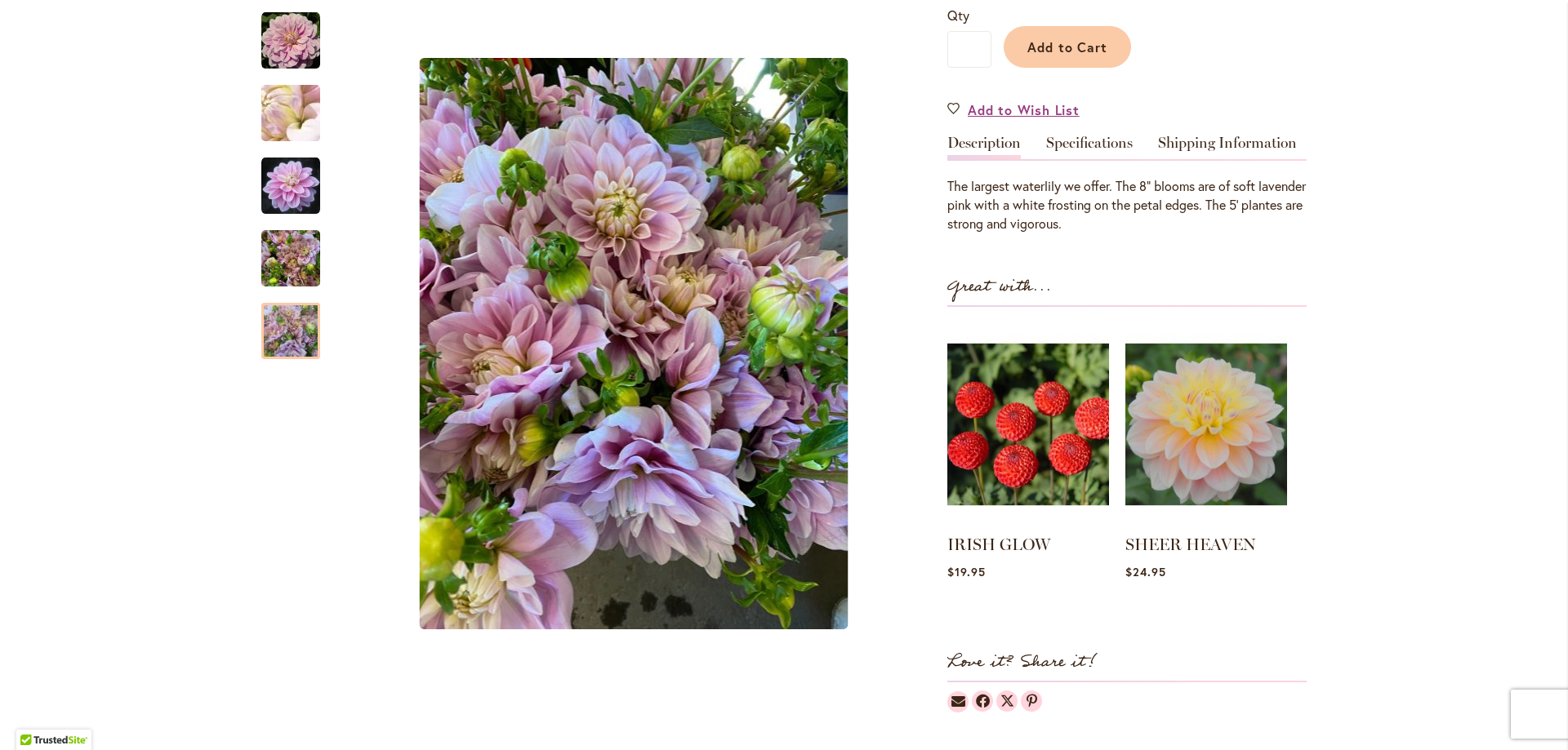
scroll to position [245, 0]
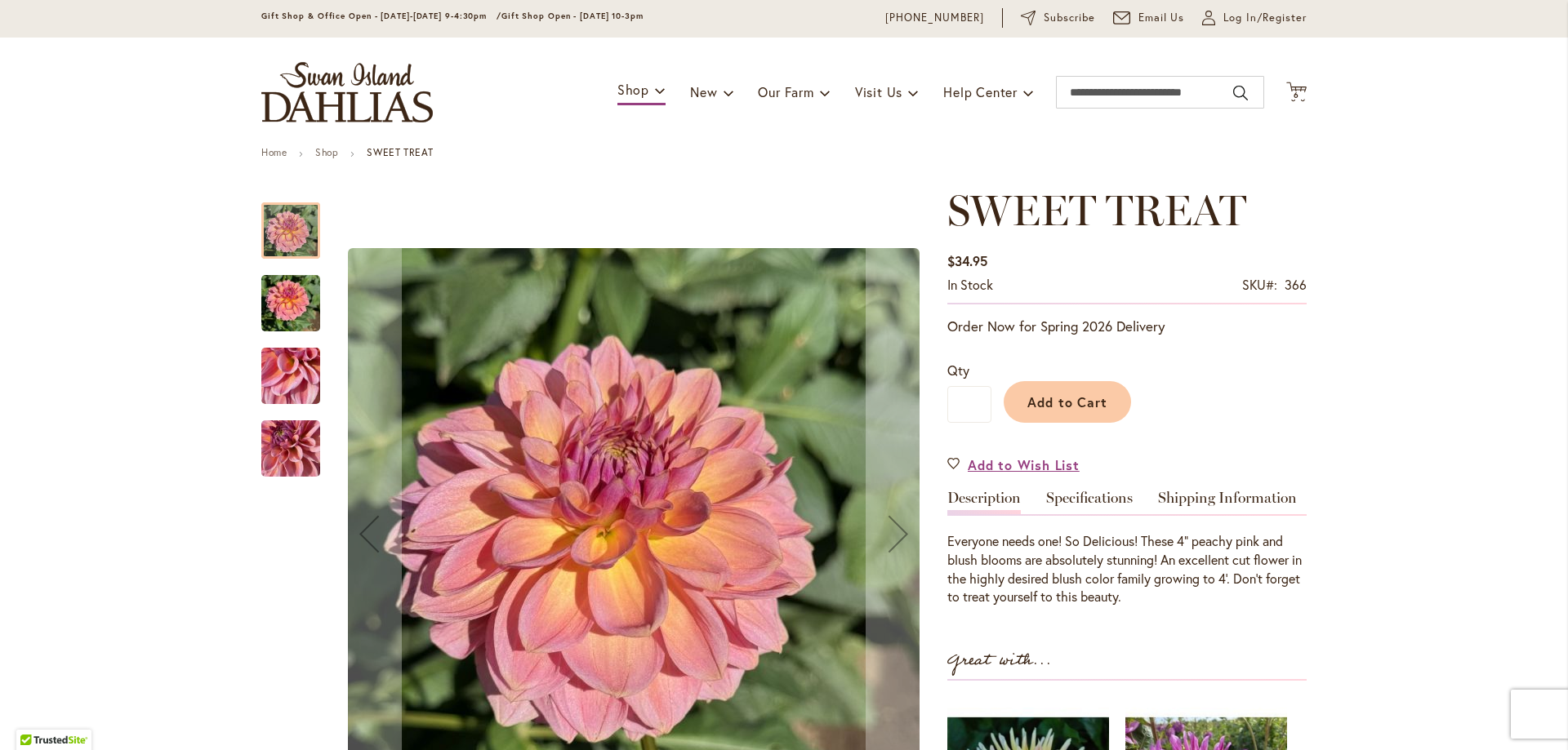
scroll to position [82, 0]
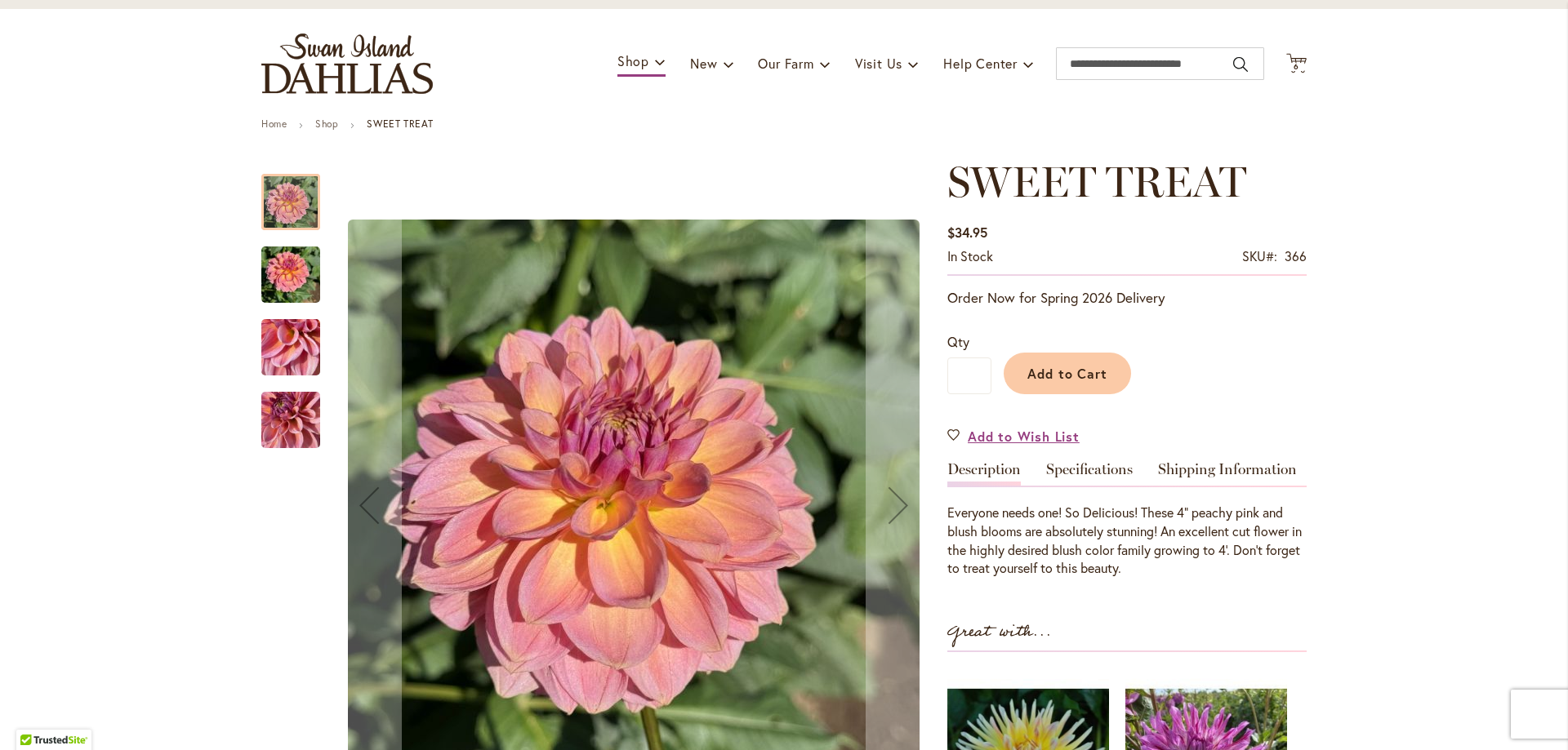
click at [279, 272] on img "SWEET TREAT" at bounding box center [291, 274] width 59 height 78
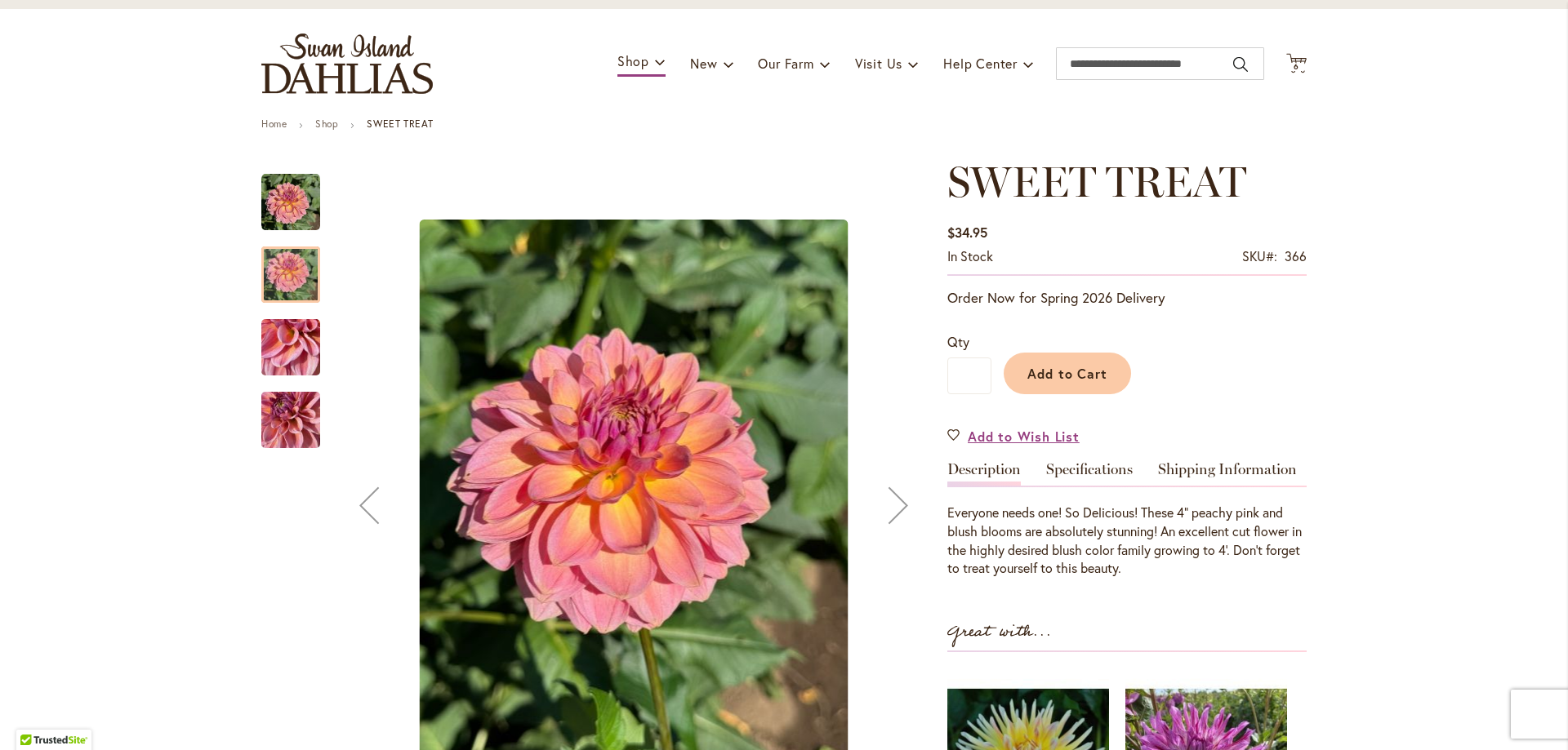
click at [273, 347] on img "SWEET TREAT" at bounding box center [291, 347] width 59 height 78
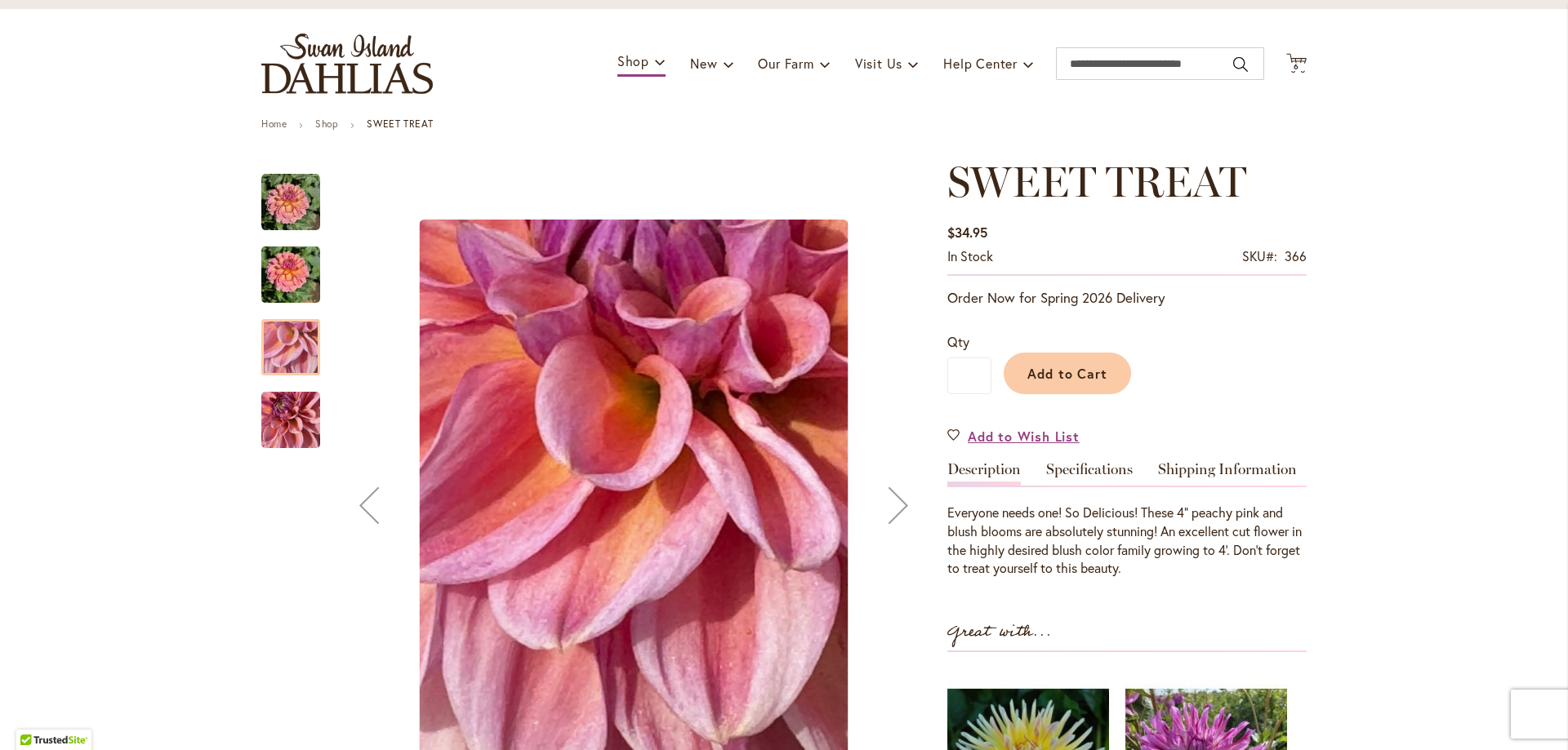
click at [275, 401] on img "SWEET TREAT" at bounding box center [291, 420] width 59 height 78
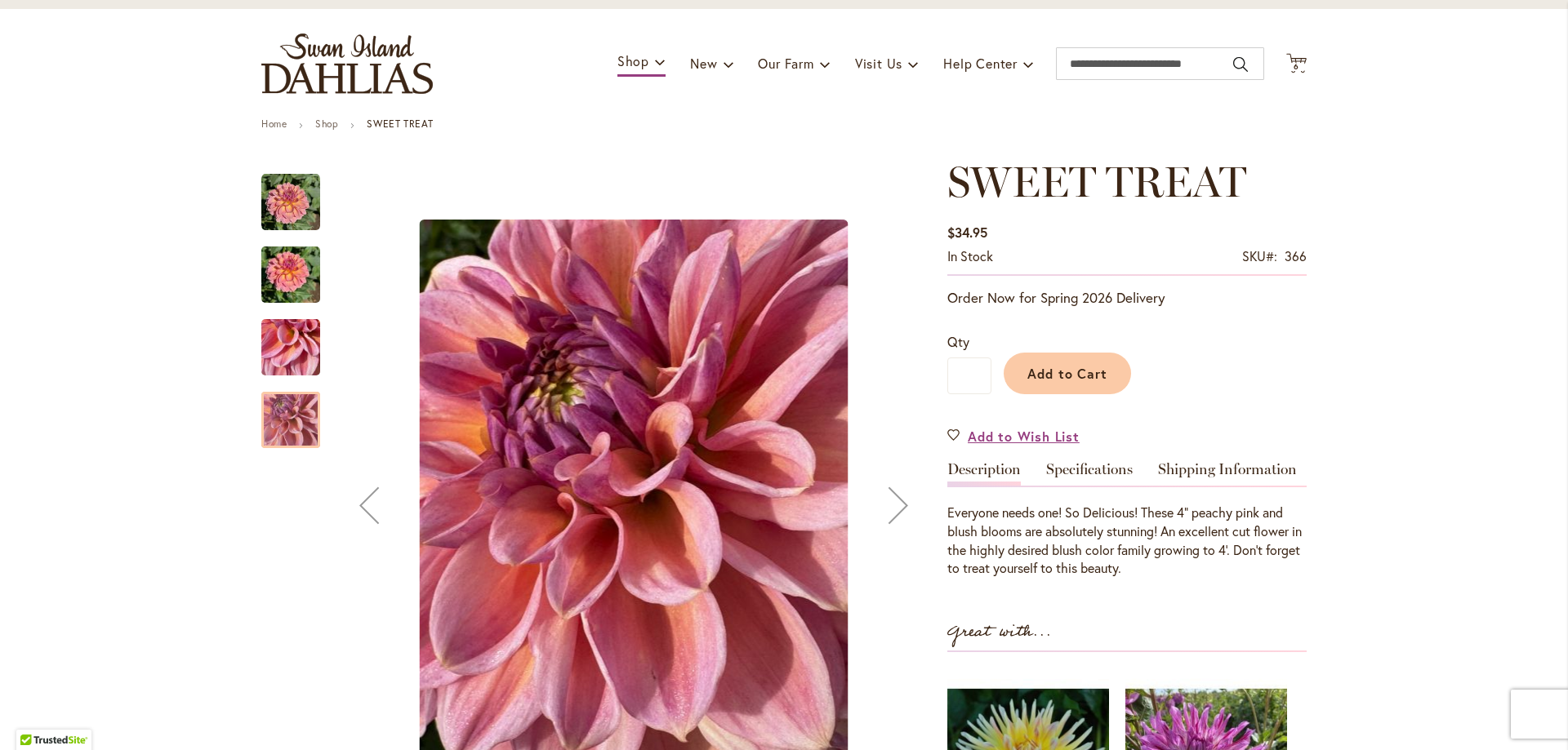
click at [272, 217] on img "SWEET TREAT" at bounding box center [291, 202] width 59 height 59
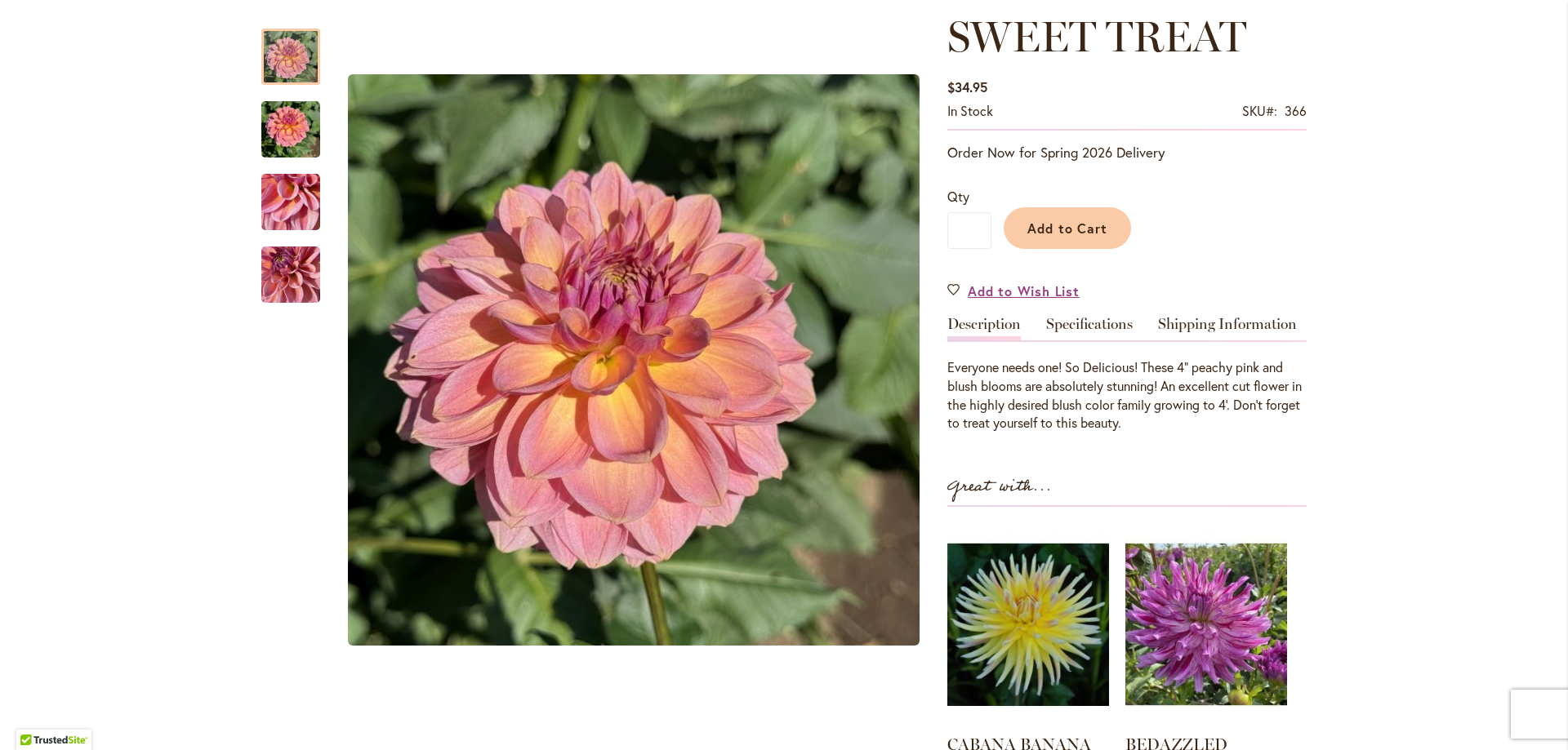
scroll to position [103, 0]
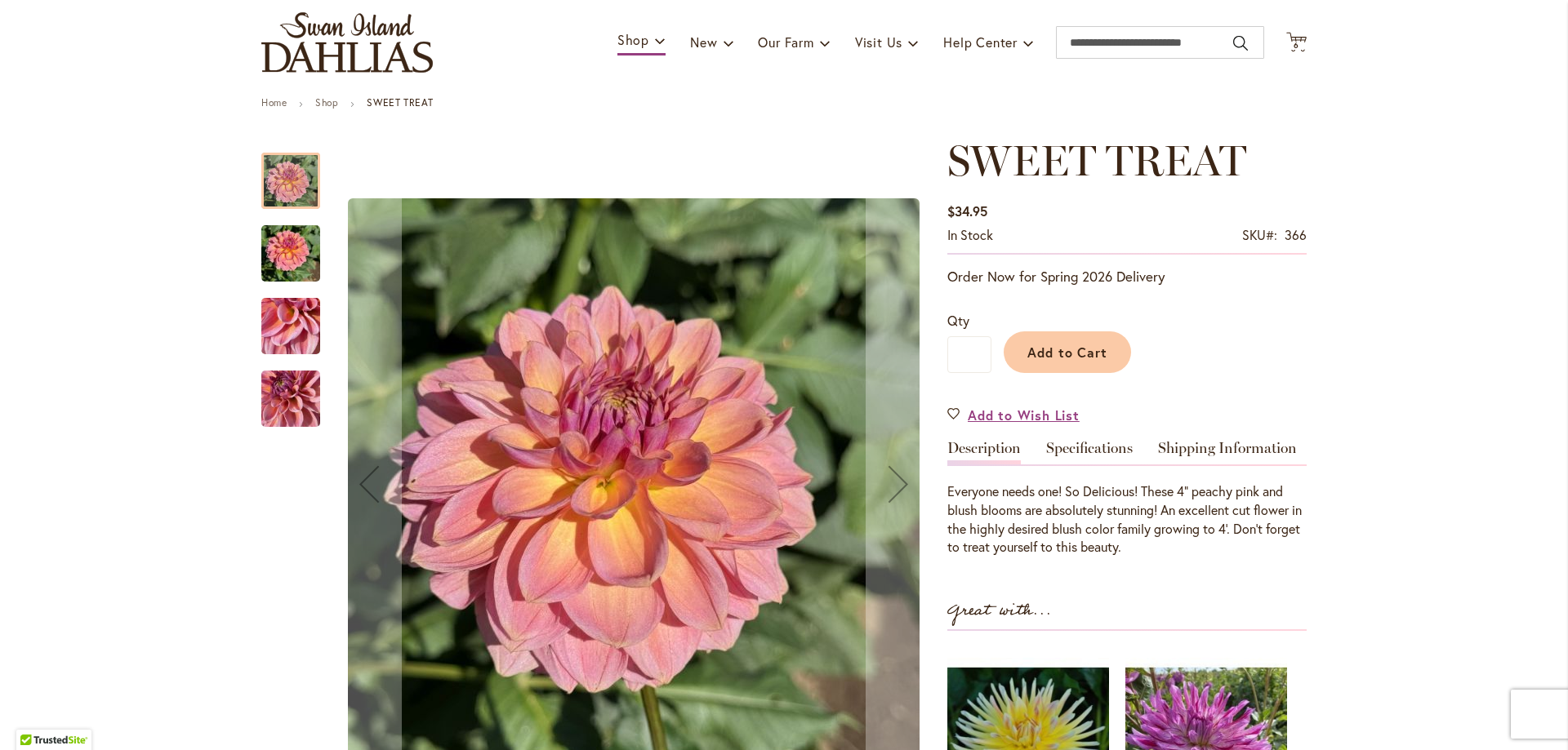
click at [294, 247] on img "SWEET TREAT" at bounding box center [291, 253] width 59 height 78
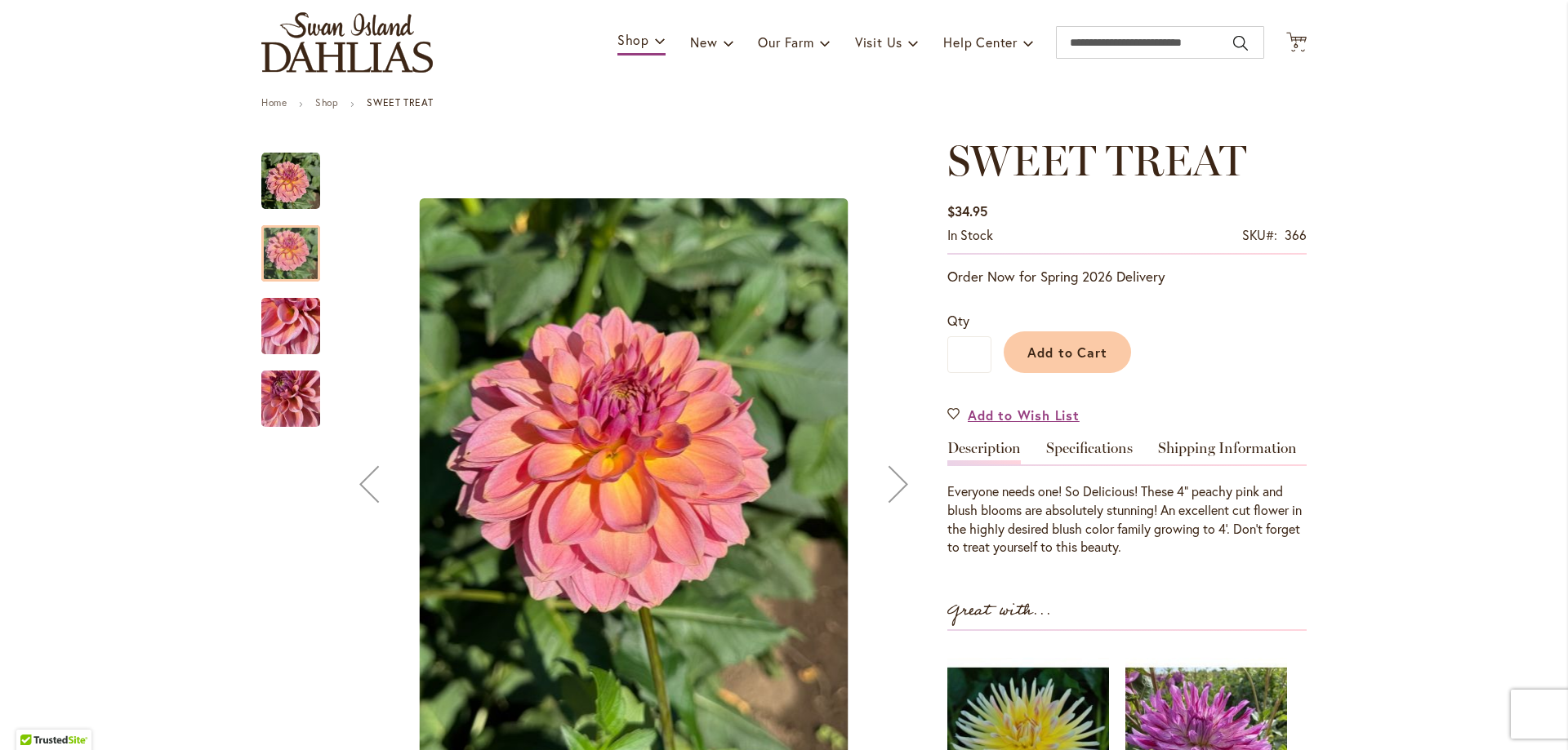
click at [285, 326] on img "SWEET TREAT" at bounding box center [291, 326] width 59 height 78
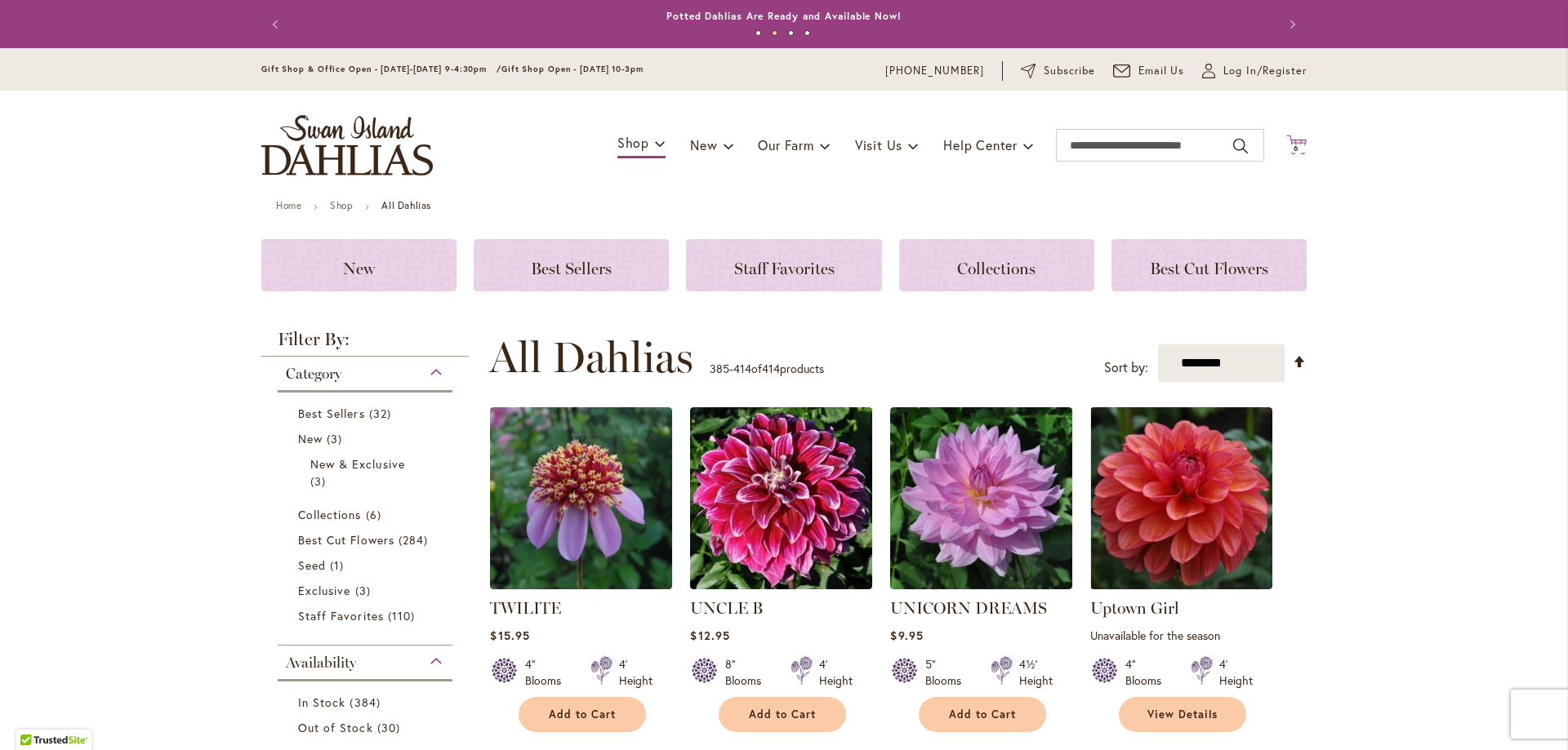
click at [1291, 135] on icon "Cart .cls-1 { fill: #231f20; }" at bounding box center [1296, 145] width 20 height 20
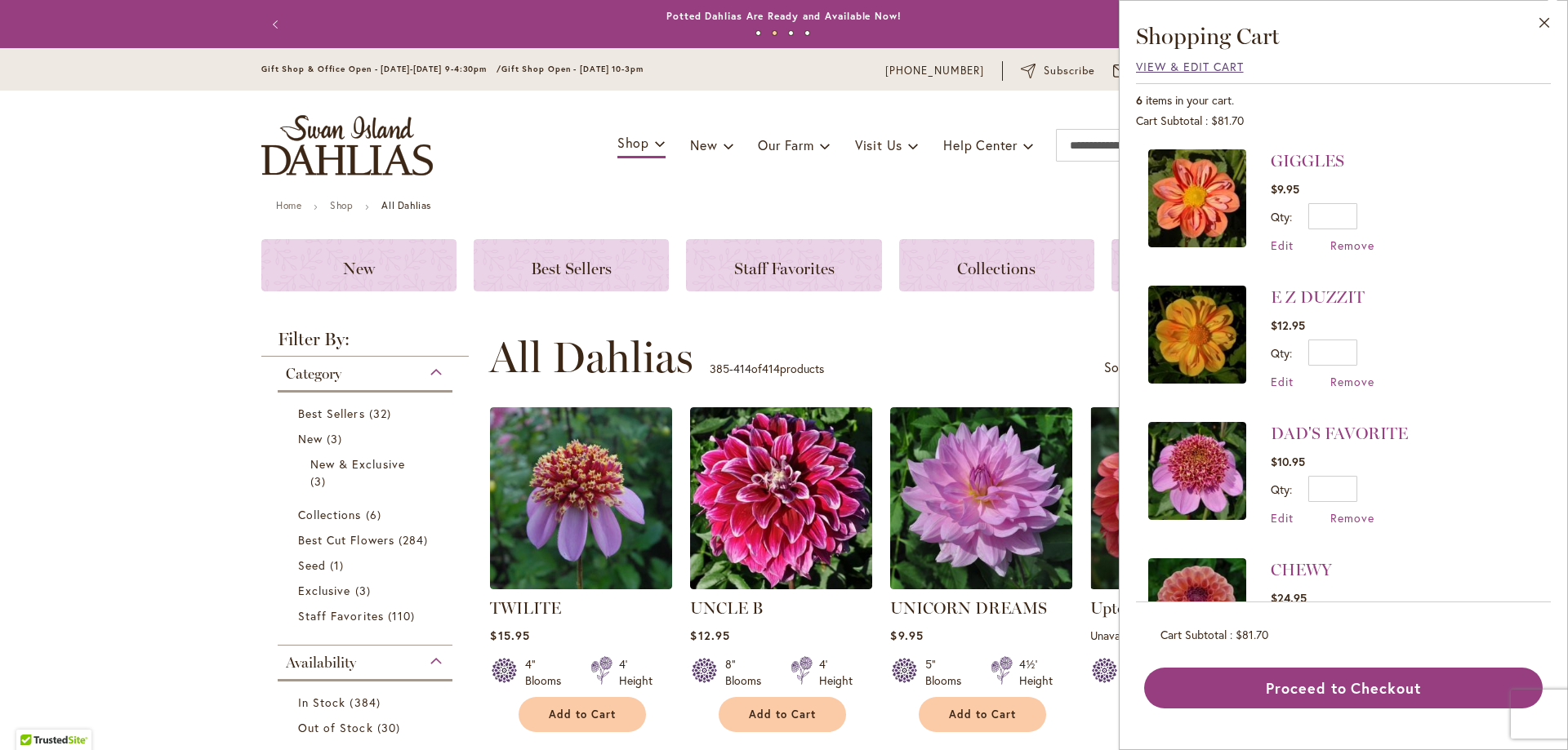
click at [1171, 72] on span "View & Edit Cart" at bounding box center [1190, 67] width 108 height 15
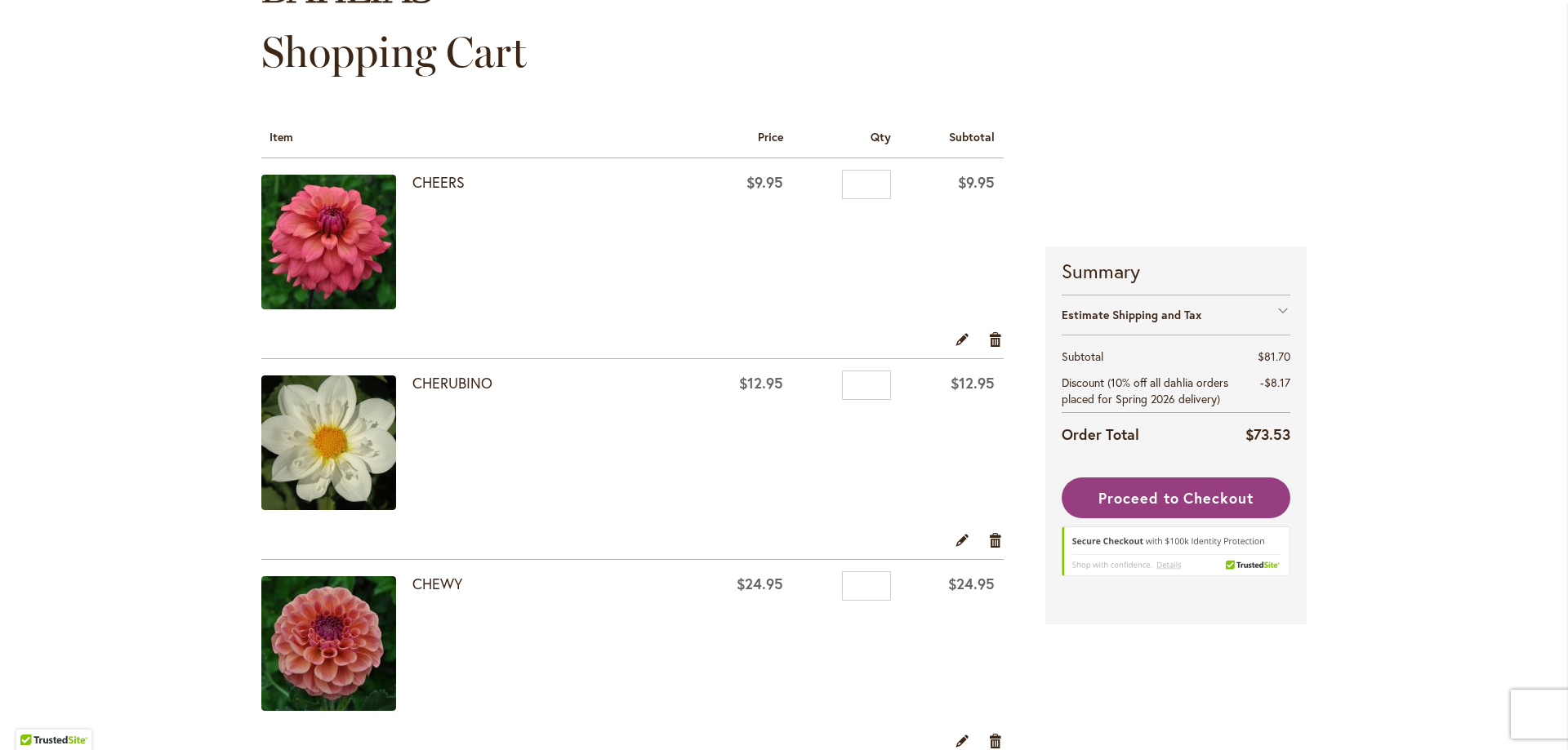
scroll to position [163, 0]
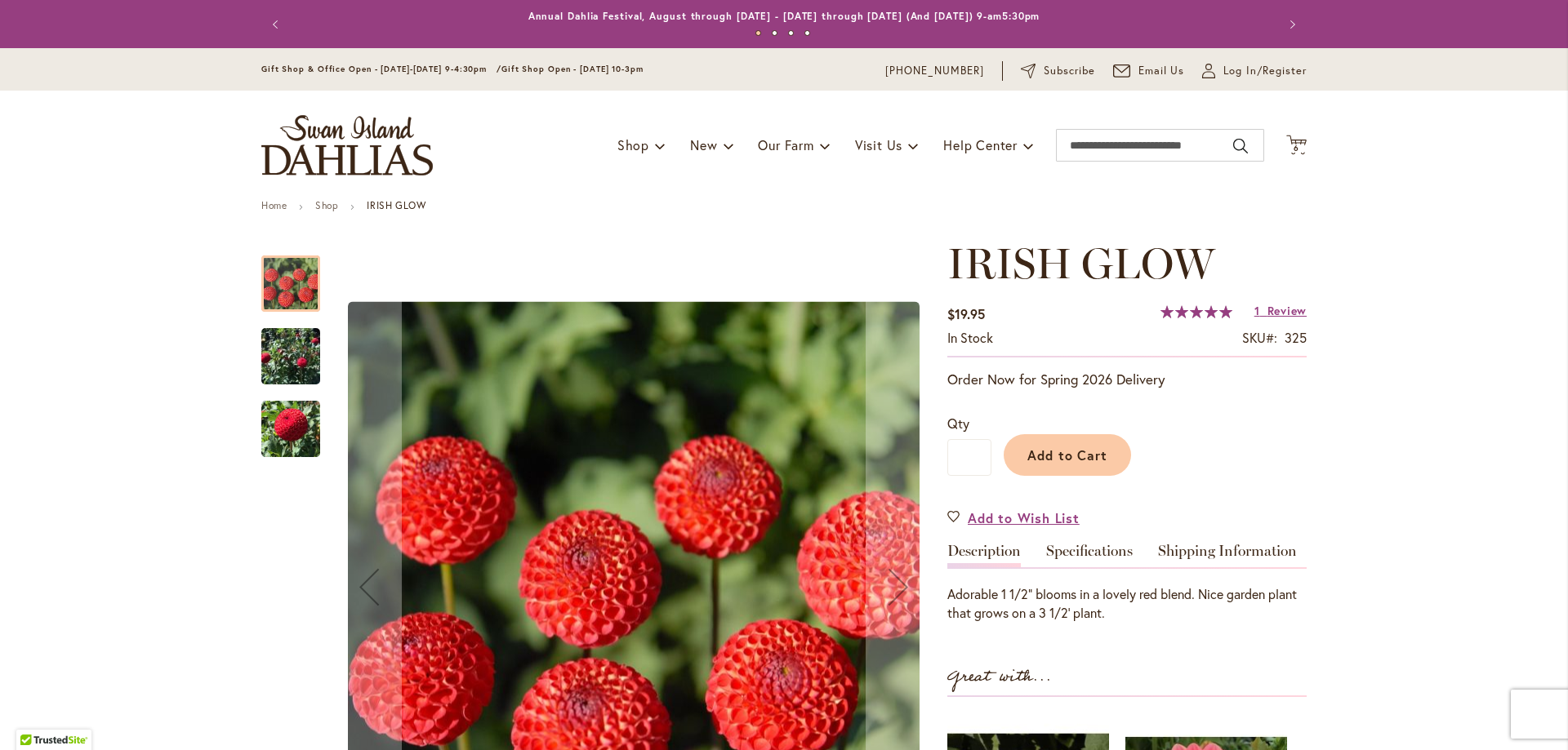
click at [267, 357] on img "IRISH GLOW" at bounding box center [291, 356] width 59 height 81
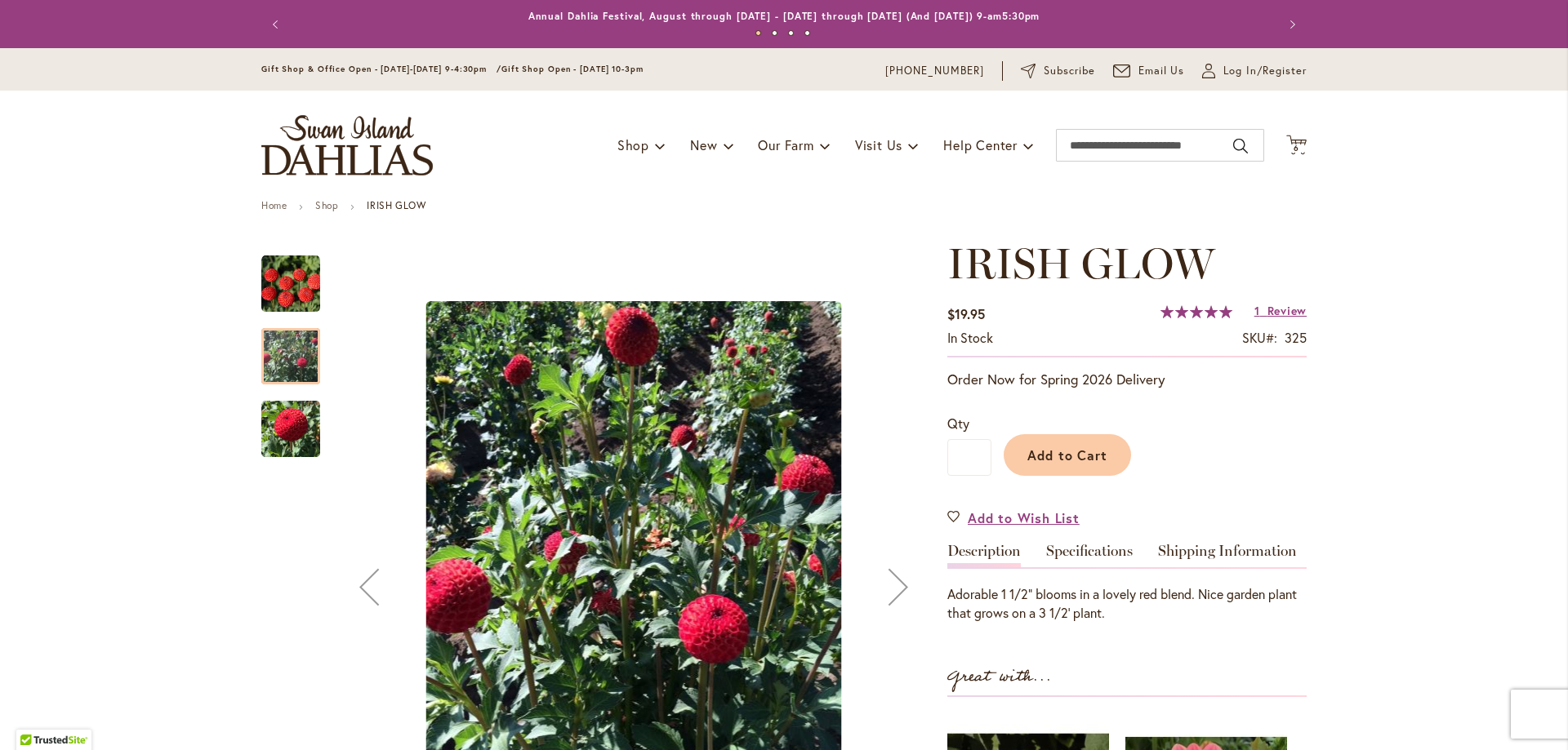
click at [267, 441] on img "IRISH GLOW" at bounding box center [291, 429] width 59 height 61
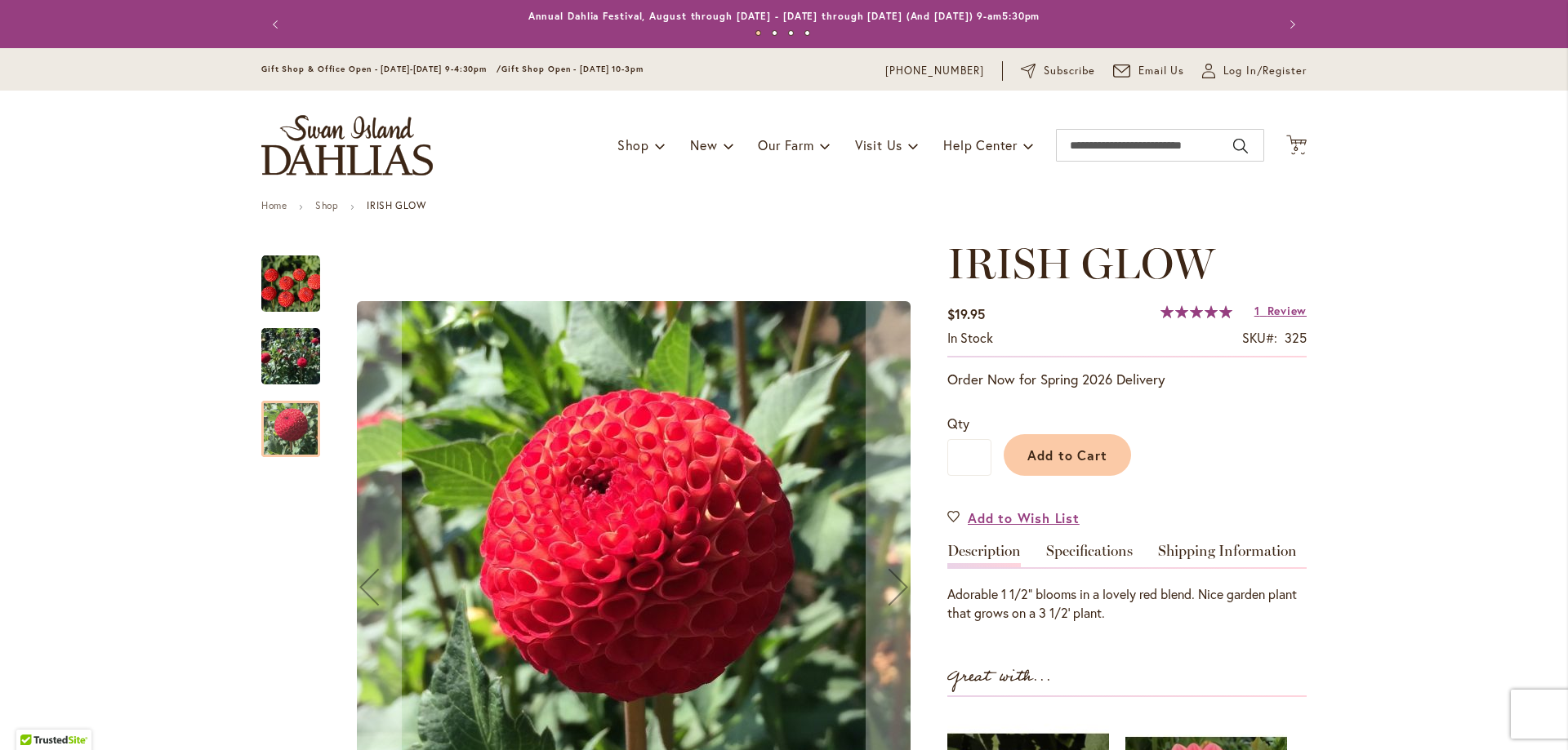
click at [273, 351] on img "IRISH GLOW" at bounding box center [291, 356] width 59 height 81
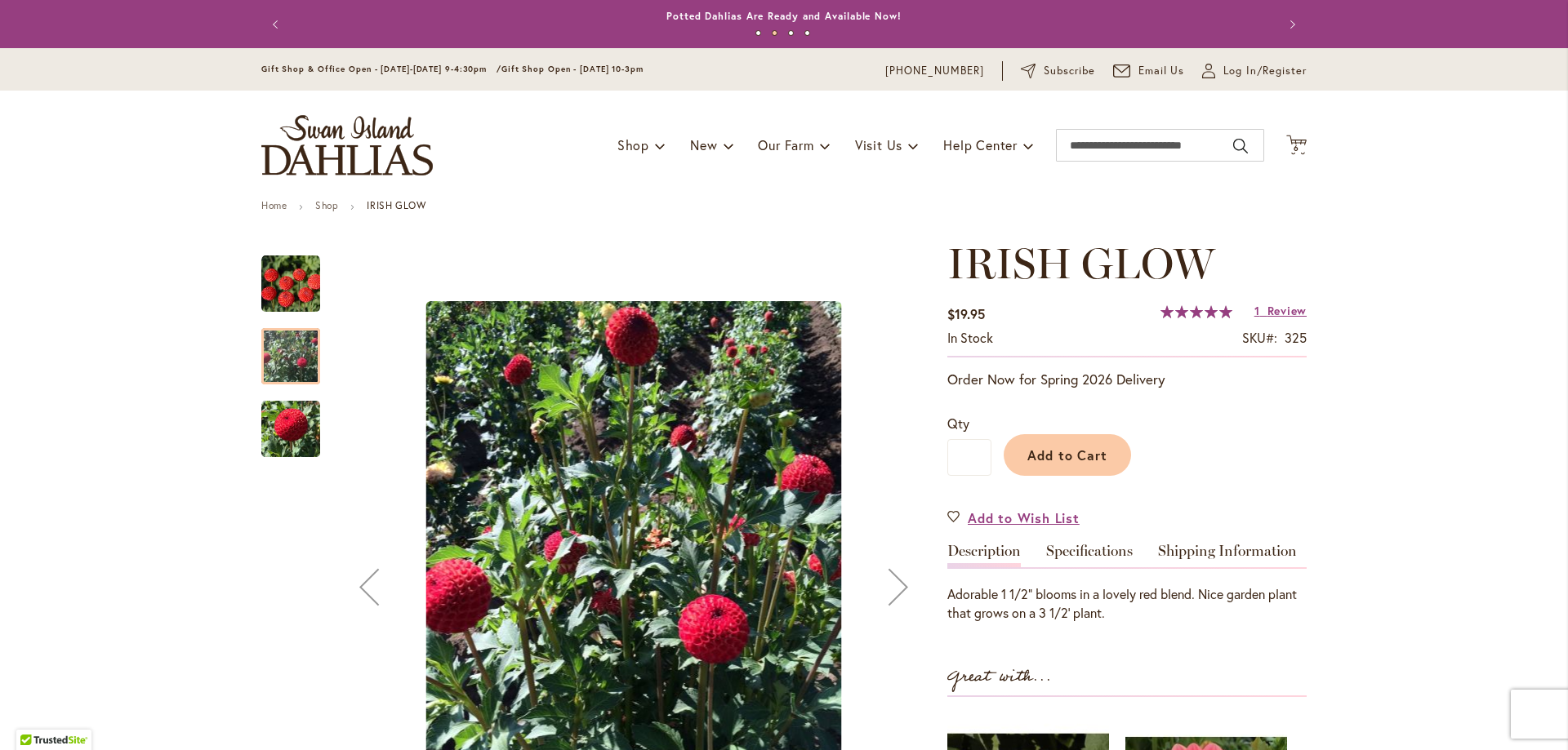
click at [283, 279] on img "IRISH GLOW" at bounding box center [291, 284] width 59 height 59
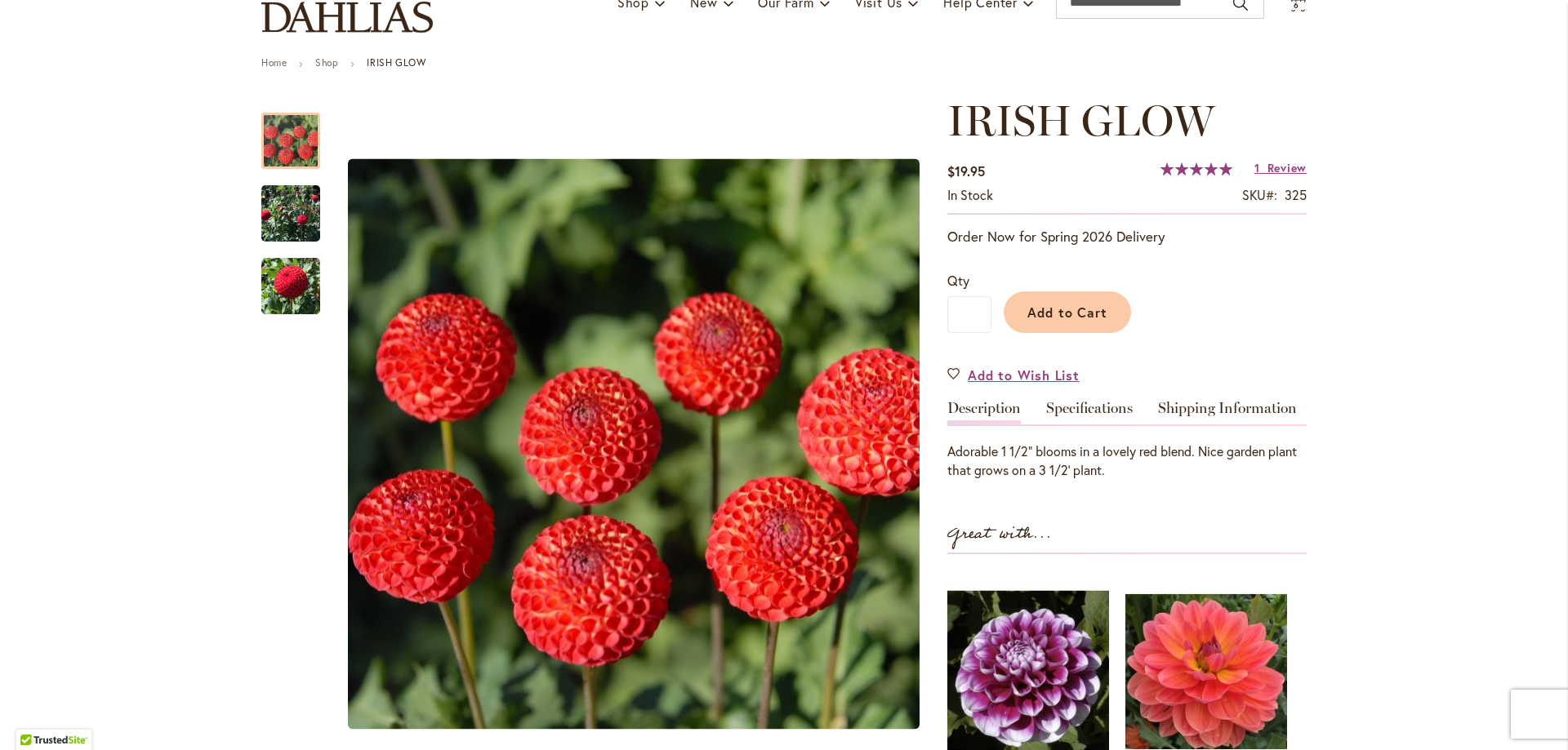
scroll to position [82, 0]
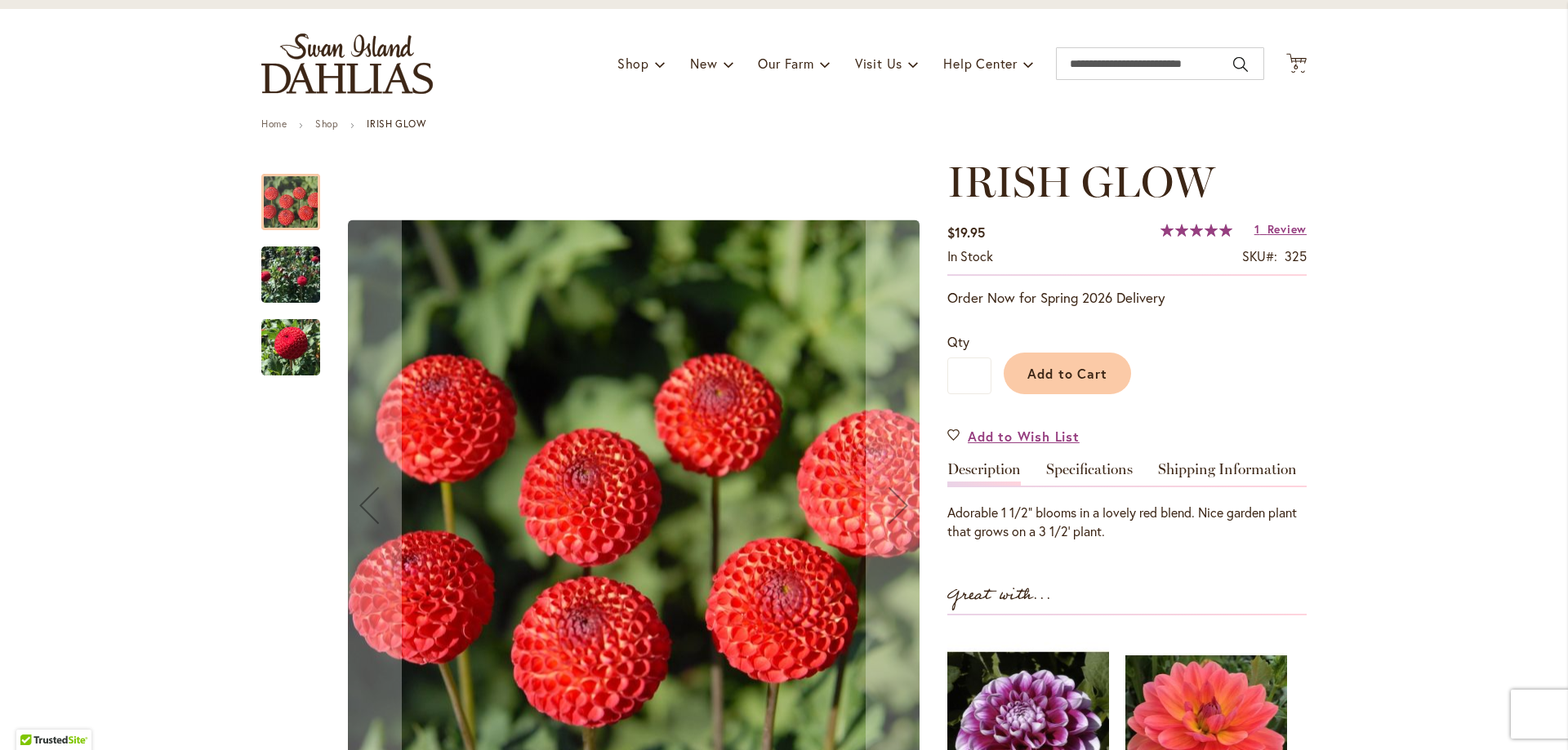
click at [265, 290] on img "IRISH GLOW" at bounding box center [291, 275] width 59 height 81
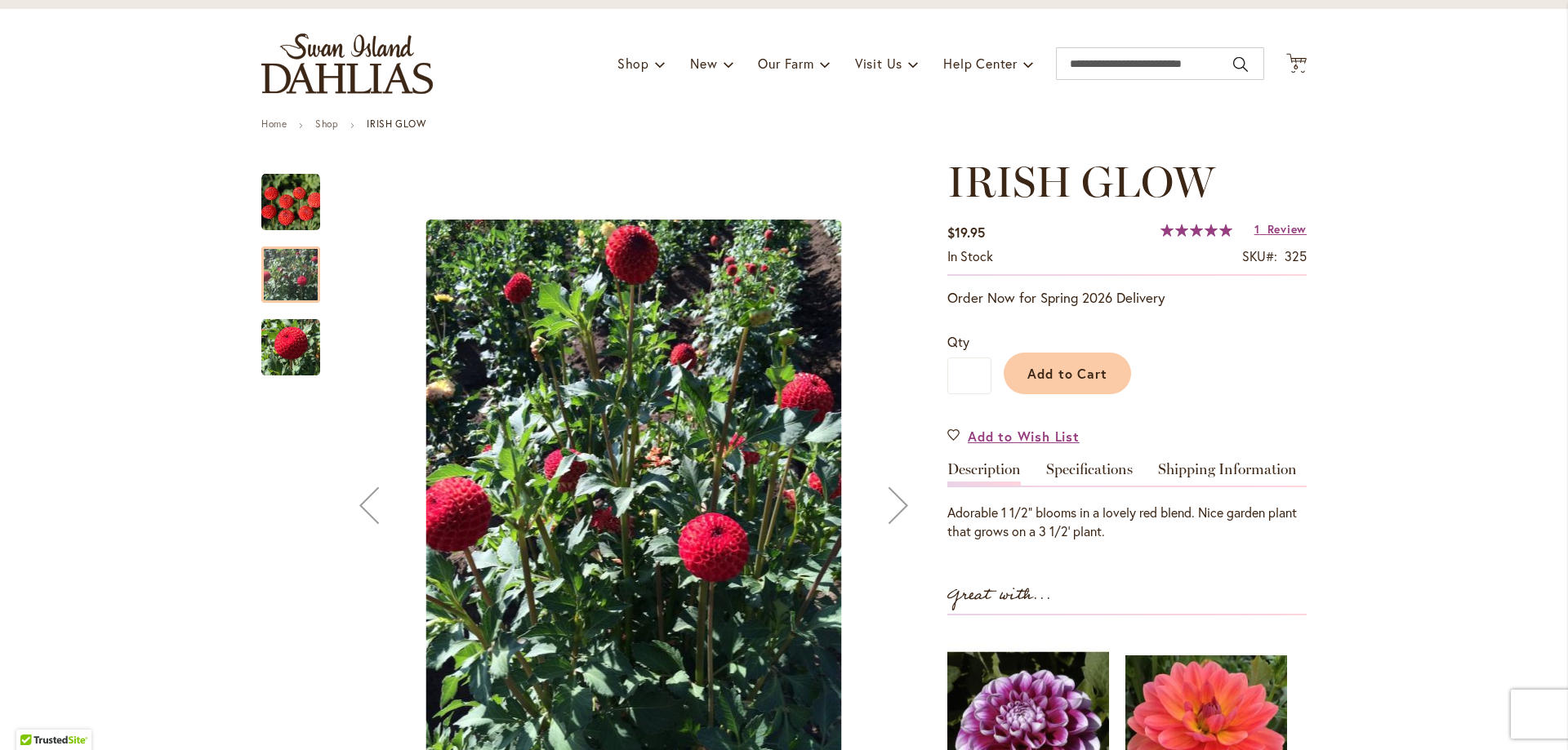
click at [270, 378] on div at bounding box center [291, 402] width 59 height 489
click at [282, 344] on img "IRISH GLOW" at bounding box center [291, 347] width 59 height 61
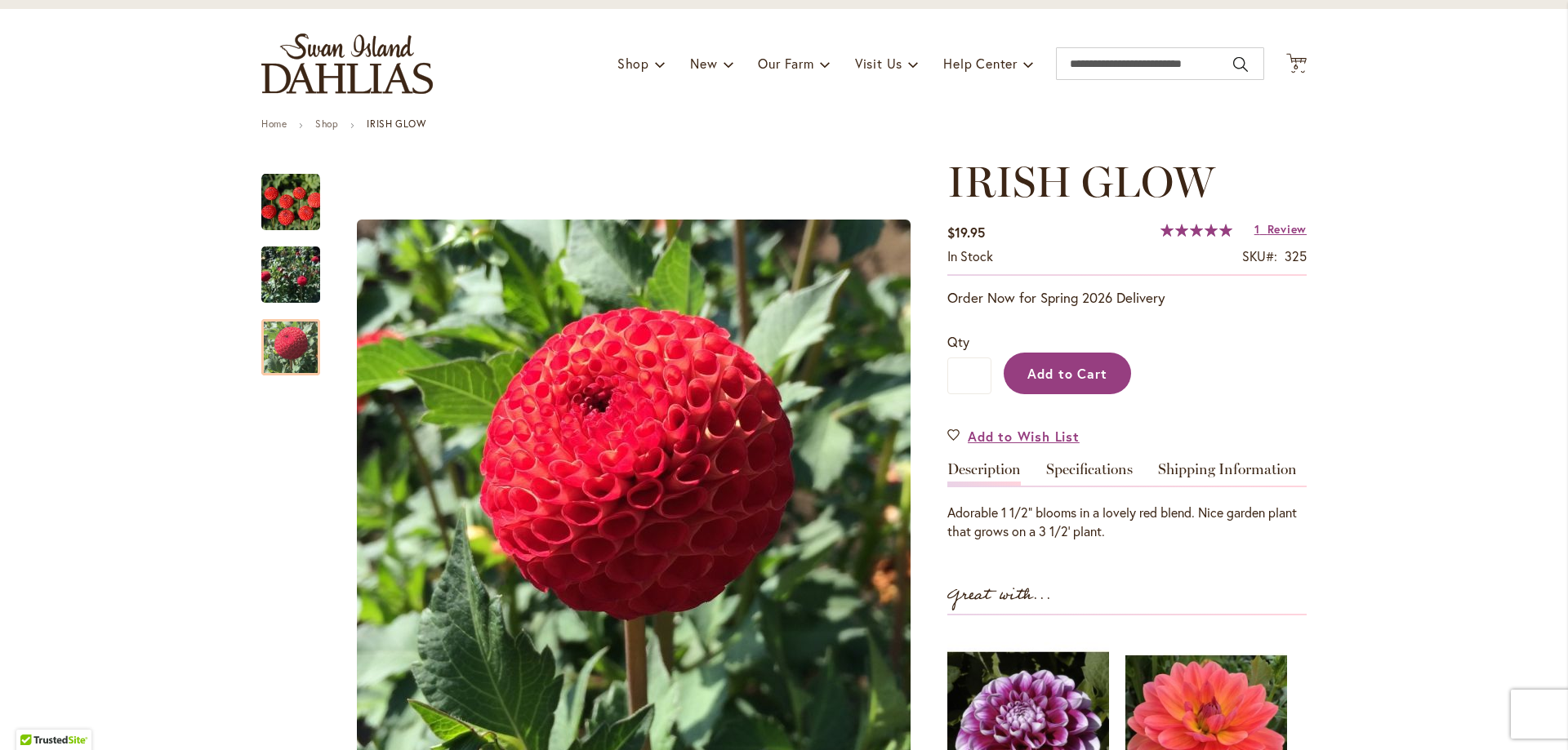
click at [1009, 388] on button "Add to Cart" at bounding box center [1067, 373] width 127 height 42
